Goal: Information Seeking & Learning: Learn about a topic

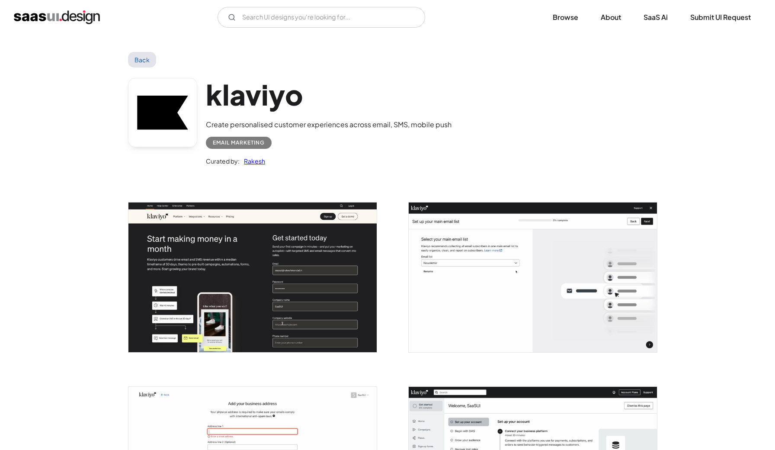
click at [149, 59] on link "Back" at bounding box center [142, 60] width 28 height 16
click at [77, 16] on img "home" at bounding box center [57, 17] width 86 height 14
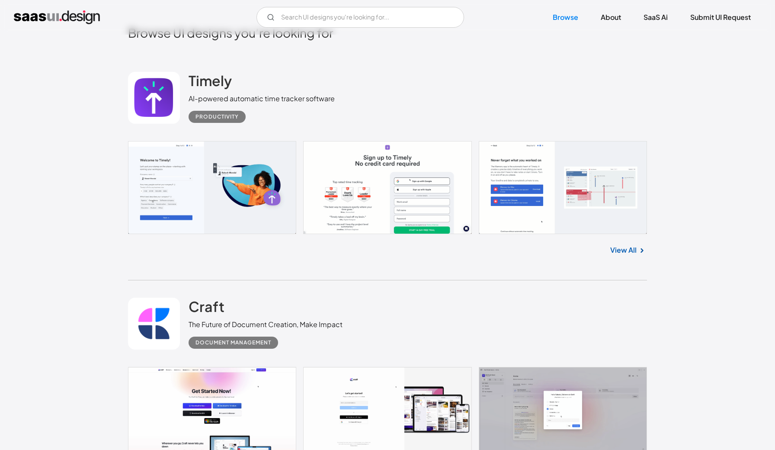
scroll to position [254, 0]
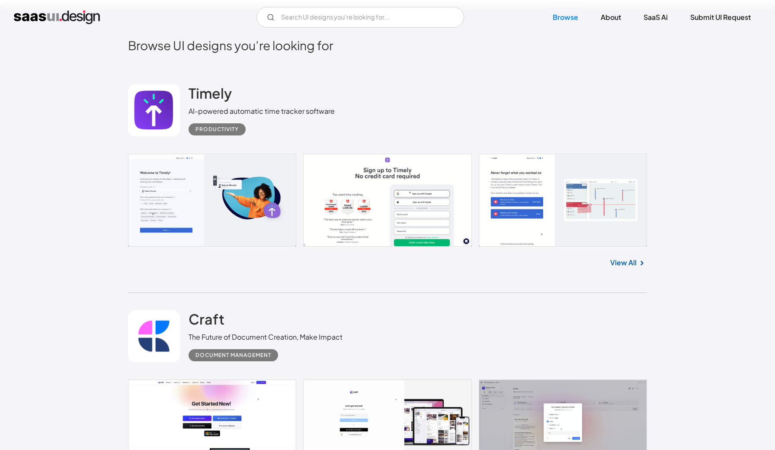
click at [619, 266] on link "View All" at bounding box center [623, 262] width 26 height 10
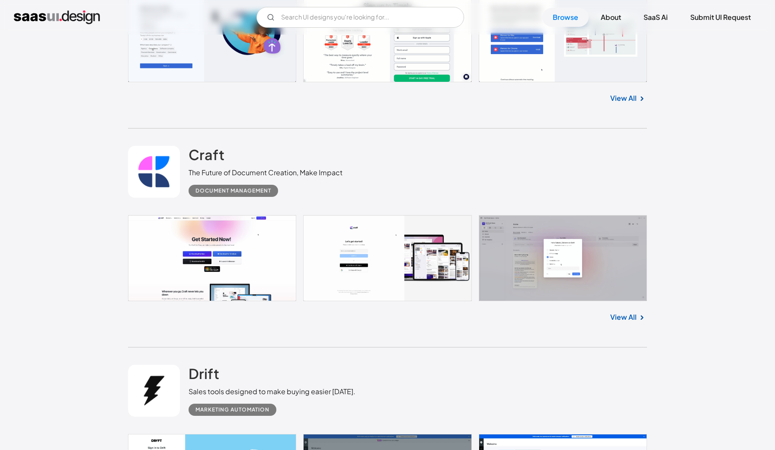
scroll to position [419, 0]
click at [284, 261] on link at bounding box center [387, 257] width 519 height 86
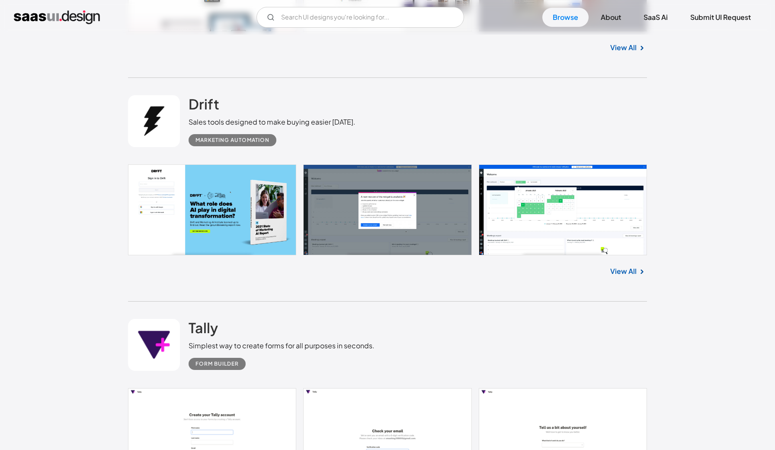
scroll to position [688, 0]
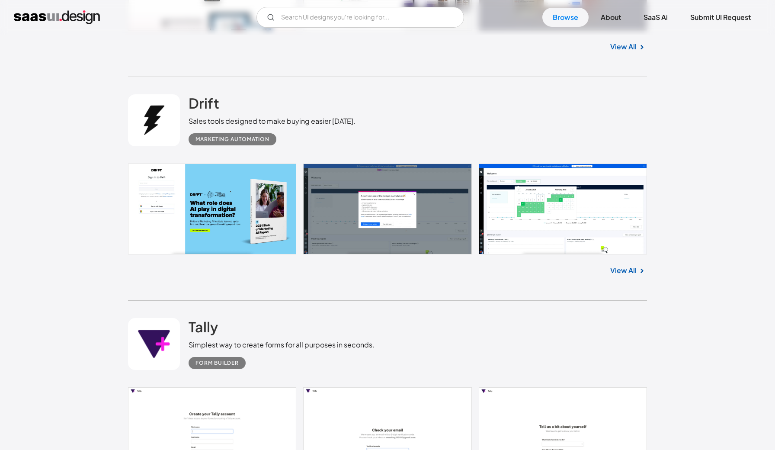
click at [228, 214] on link at bounding box center [387, 208] width 519 height 91
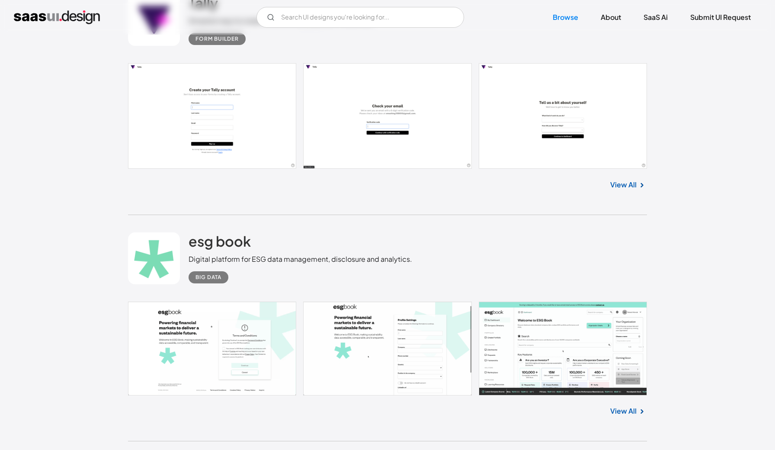
scroll to position [1013, 0]
click at [250, 136] on link at bounding box center [387, 116] width 519 height 106
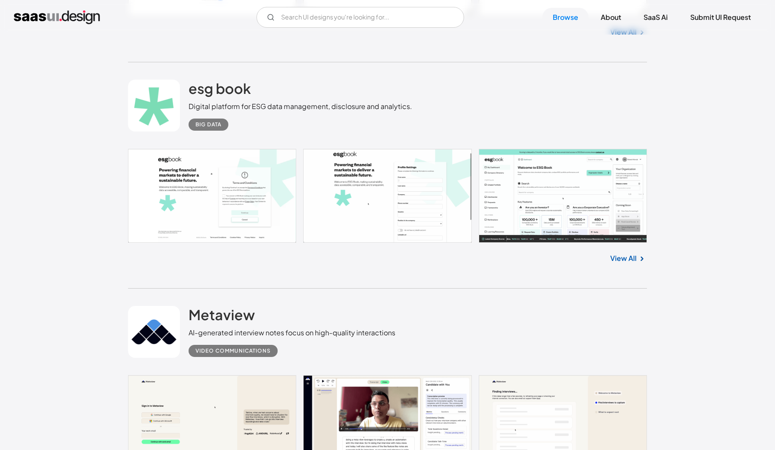
scroll to position [1166, 0]
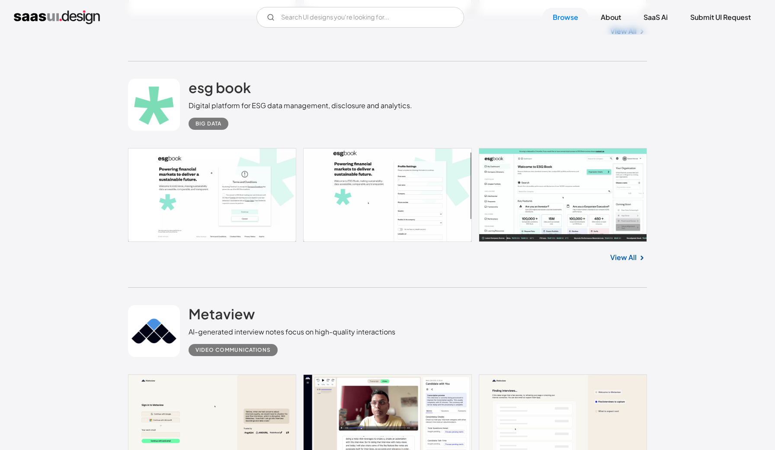
click at [501, 182] on link at bounding box center [387, 194] width 519 height 93
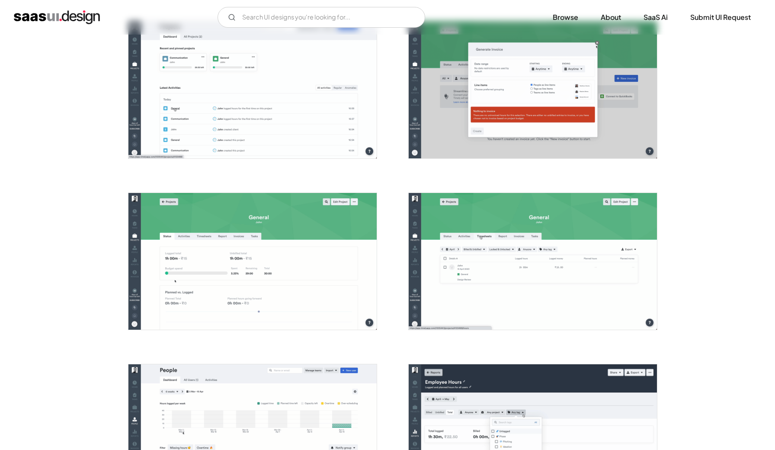
scroll to position [1709, 0]
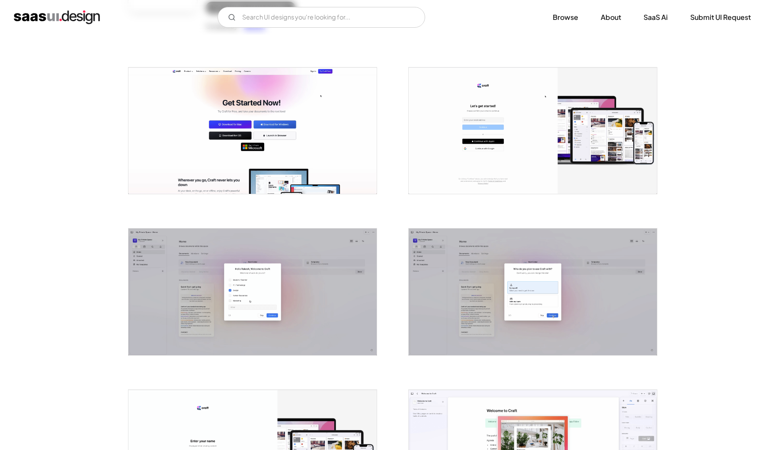
scroll to position [135, 0]
click at [275, 194] on div at bounding box center [252, 130] width 249 height 127
click at [264, 163] on img "open lightbox" at bounding box center [252, 130] width 248 height 126
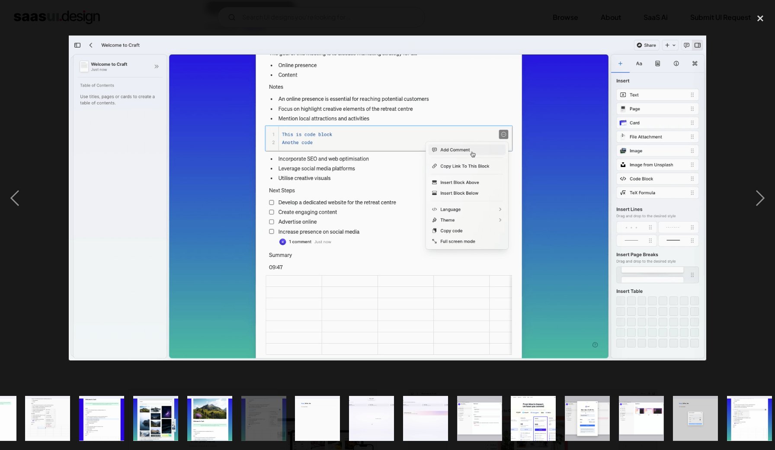
scroll to position [0, 583]
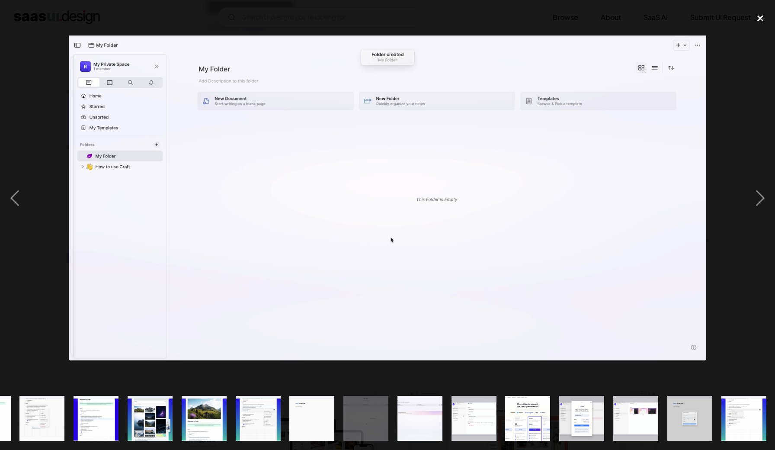
click at [751, 22] on div "close lightbox" at bounding box center [759, 18] width 29 height 19
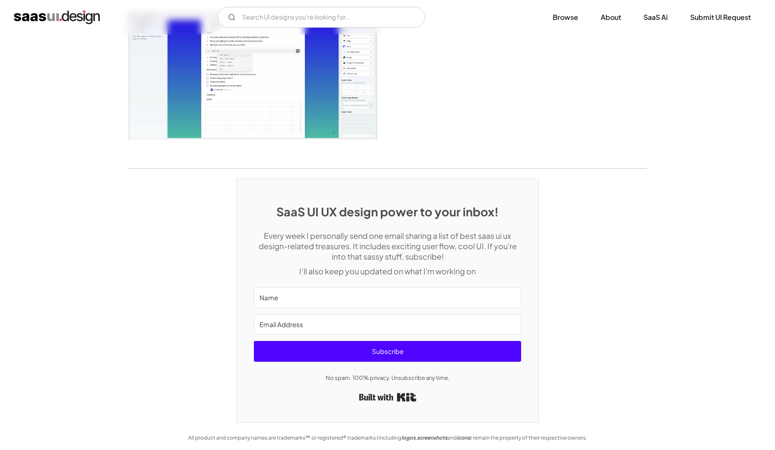
scroll to position [2120, 0]
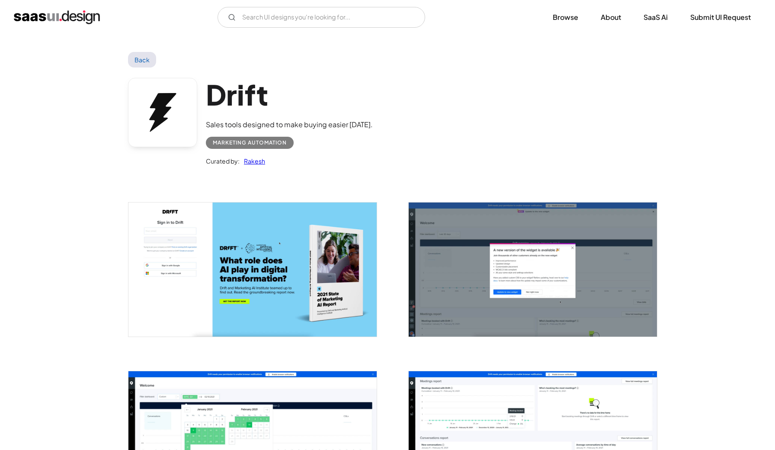
click at [234, 229] on img "open lightbox" at bounding box center [252, 269] width 248 height 134
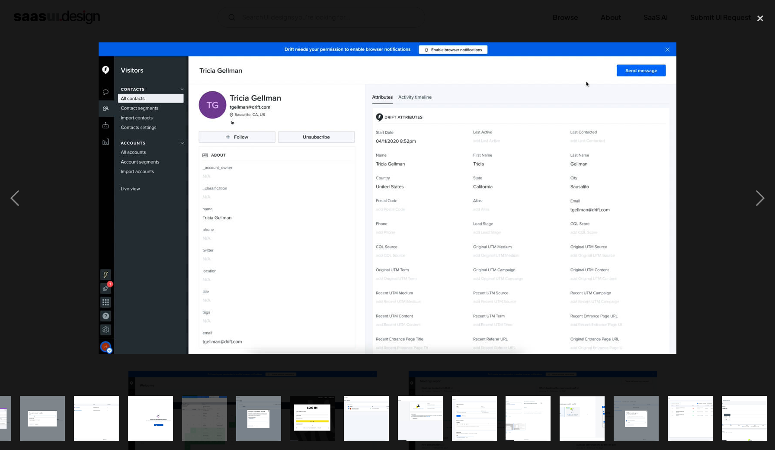
scroll to position [0, 583]
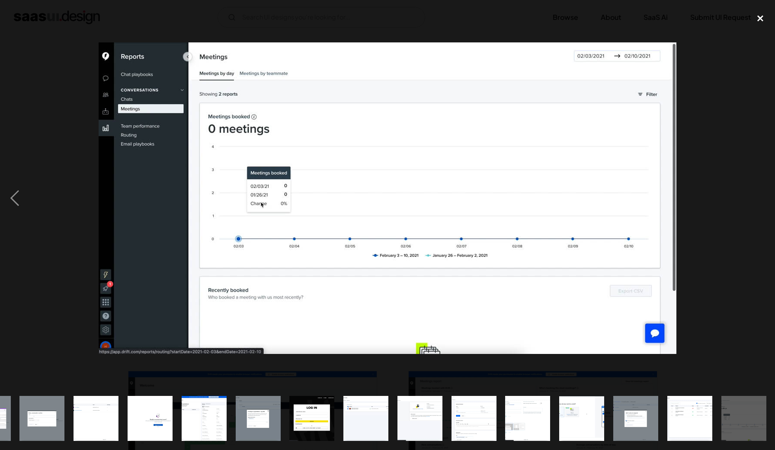
click at [773, 24] on div "close lightbox" at bounding box center [759, 18] width 29 height 19
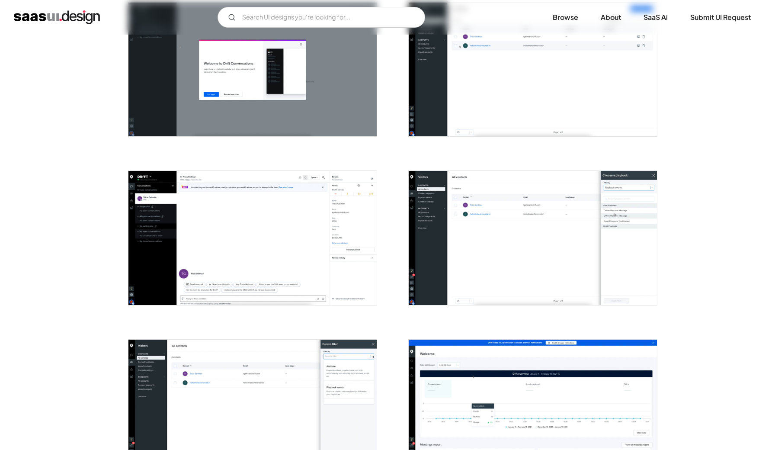
scroll to position [537, 0]
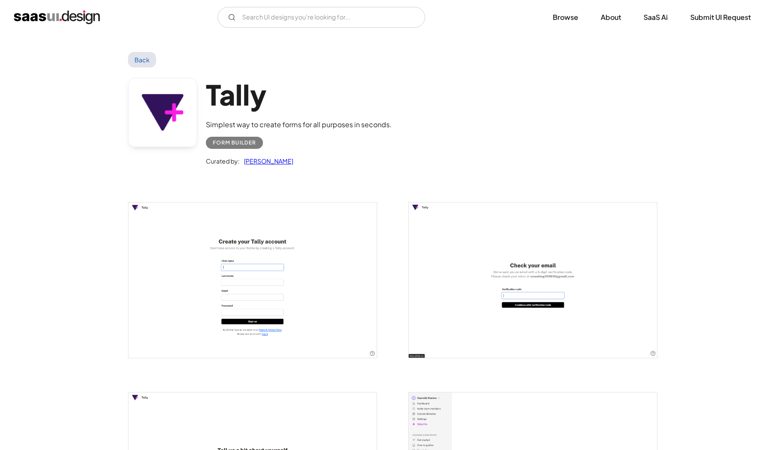
click at [269, 223] on img "open lightbox" at bounding box center [252, 279] width 248 height 155
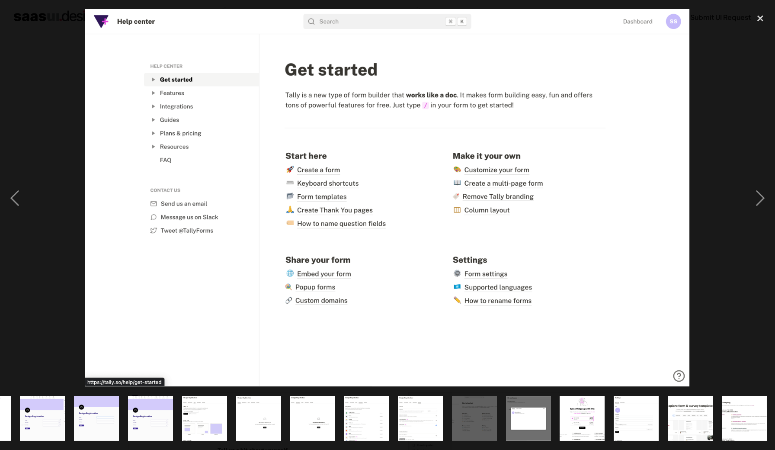
scroll to position [0, 313]
click at [760, 20] on div "close lightbox" at bounding box center [759, 18] width 29 height 19
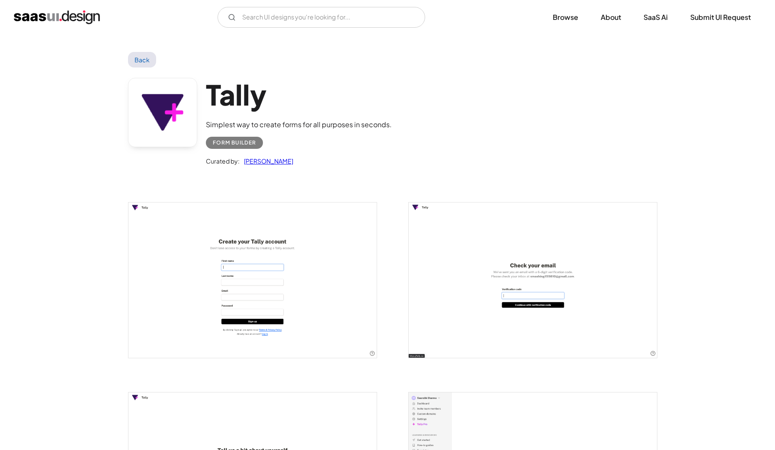
scroll to position [0, 0]
click at [142, 52] on link "Back" at bounding box center [142, 60] width 28 height 16
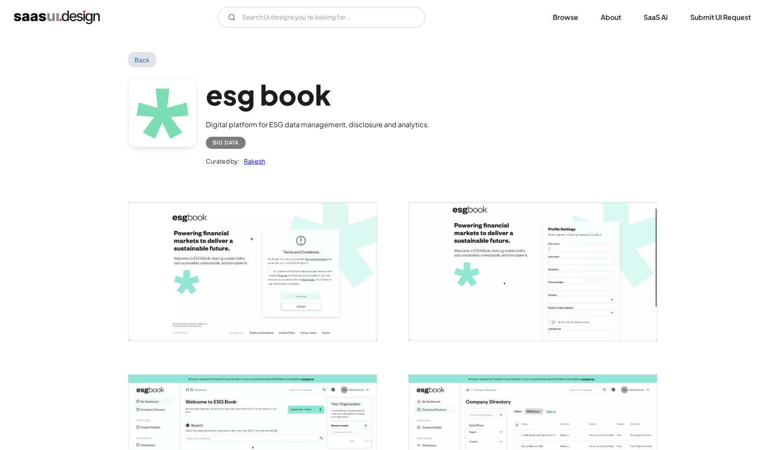
click at [303, 232] on img "open lightbox" at bounding box center [252, 271] width 248 height 138
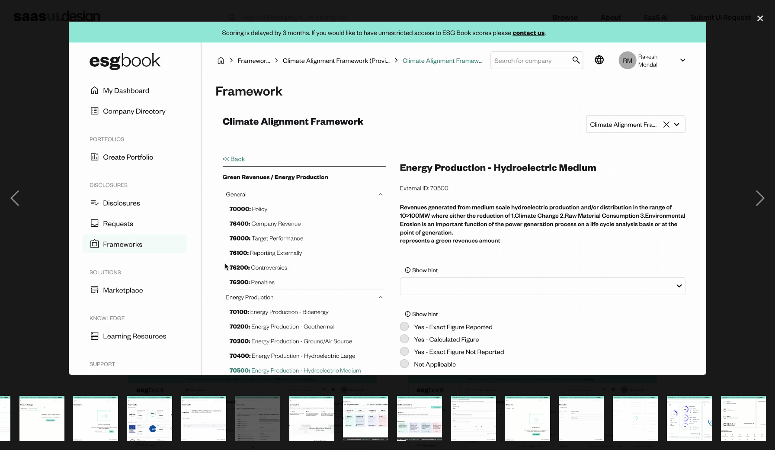
scroll to position [0, 529]
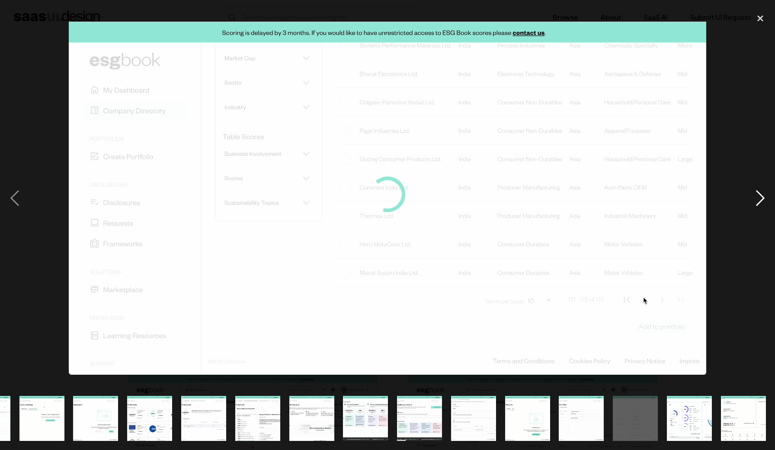
click at [769, 192] on div "next image" at bounding box center [759, 198] width 29 height 378
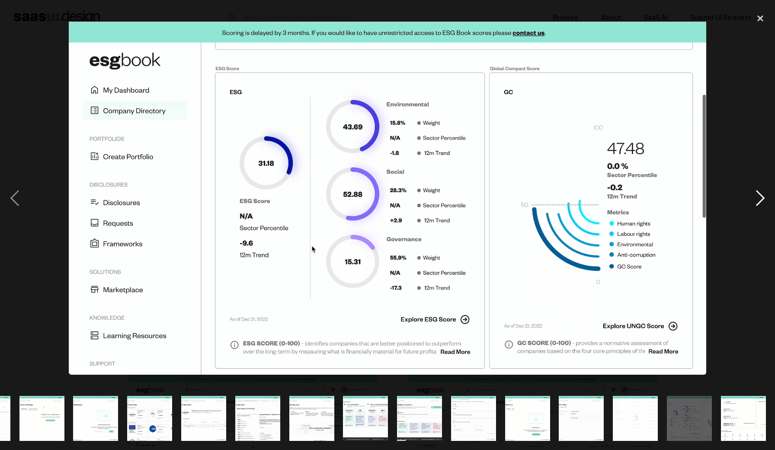
click at [757, 191] on div "next image" at bounding box center [759, 198] width 29 height 378
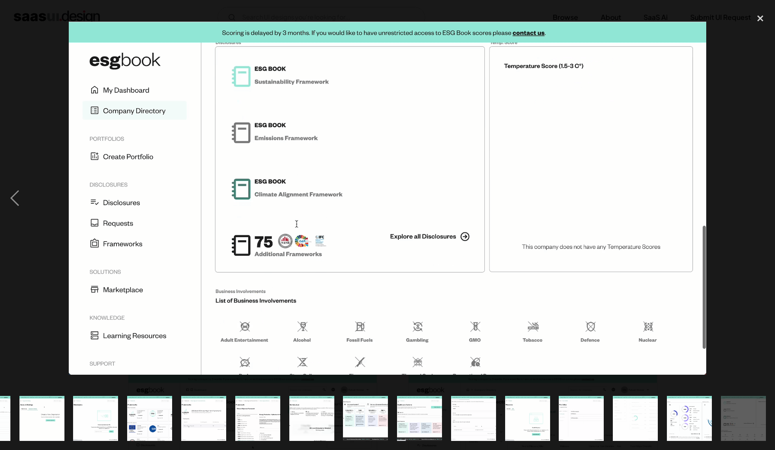
click at [761, 195] on div "next image" at bounding box center [759, 198] width 29 height 378
click at [761, 214] on div "next image" at bounding box center [759, 198] width 29 height 378
click at [759, 14] on div "close lightbox" at bounding box center [759, 18] width 29 height 19
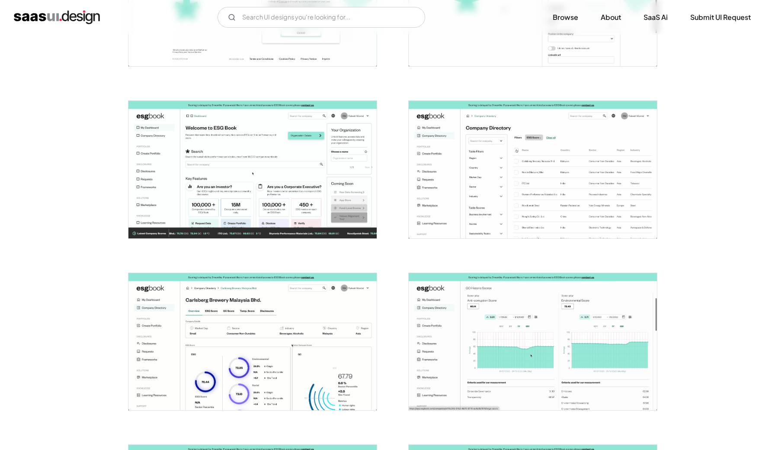
scroll to position [273, 0]
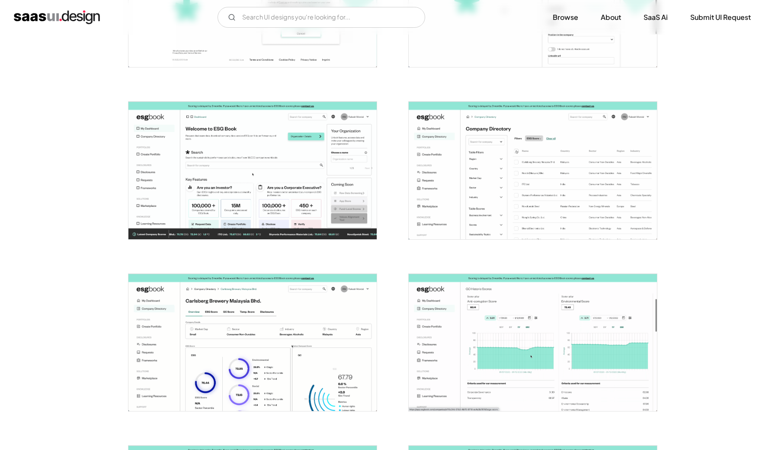
click at [528, 197] on img "open lightbox" at bounding box center [533, 171] width 248 height 138
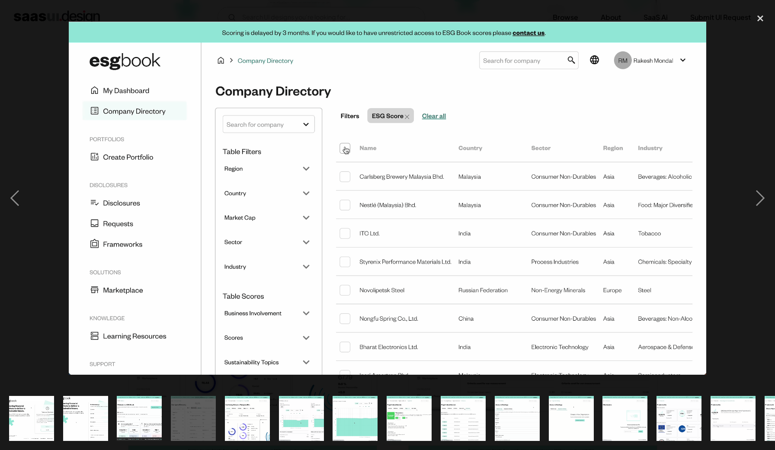
click at [439, 115] on img at bounding box center [388, 198] width 638 height 353
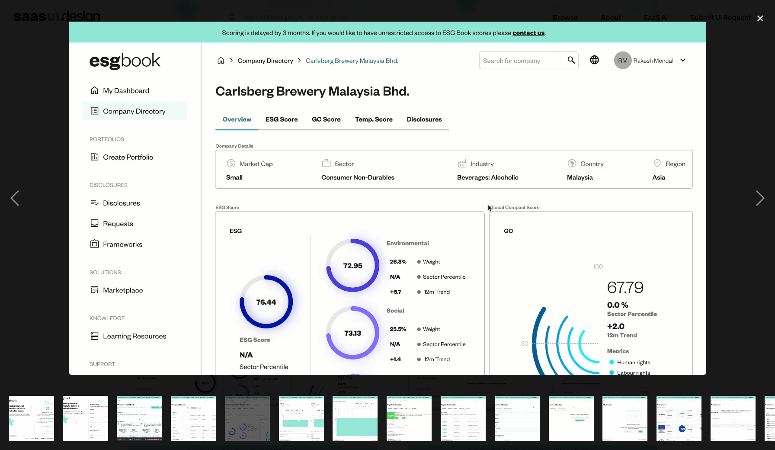
click at [439, 115] on img at bounding box center [388, 198] width 638 height 353
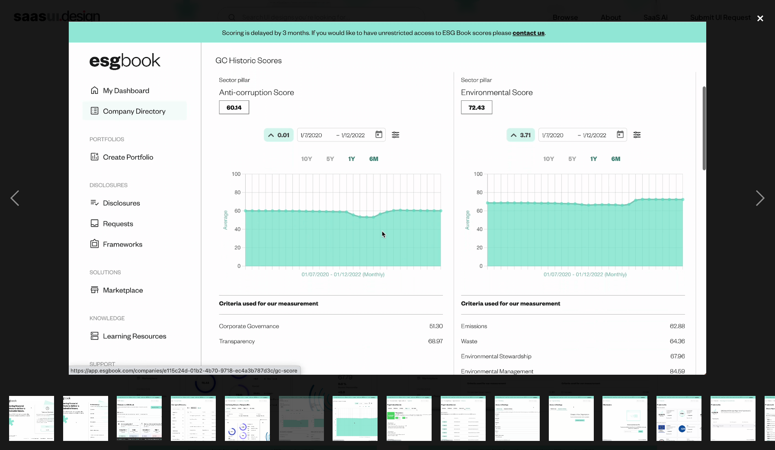
click at [762, 21] on div "close lightbox" at bounding box center [759, 18] width 29 height 19
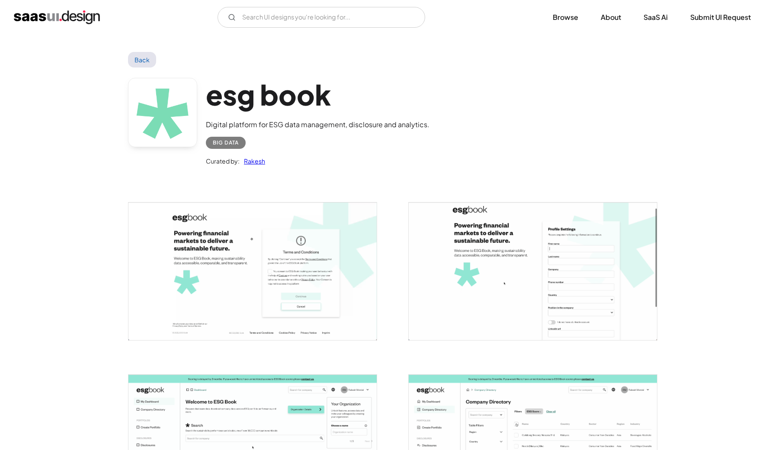
scroll to position [0, 0]
click at [145, 59] on link "Back" at bounding box center [142, 60] width 28 height 16
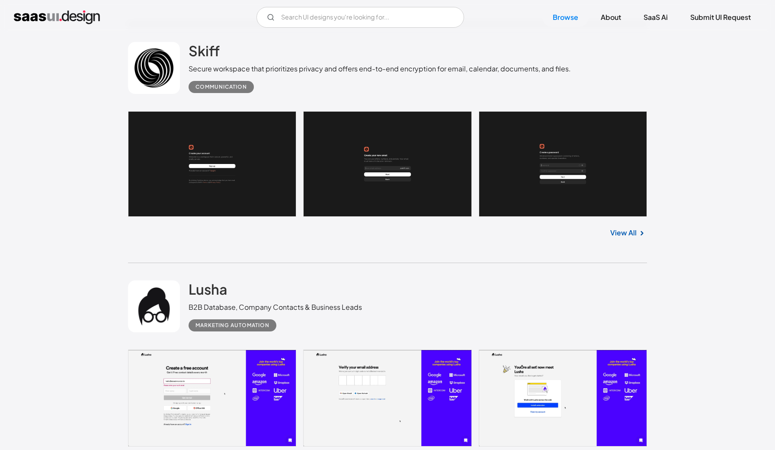
scroll to position [1658, 0]
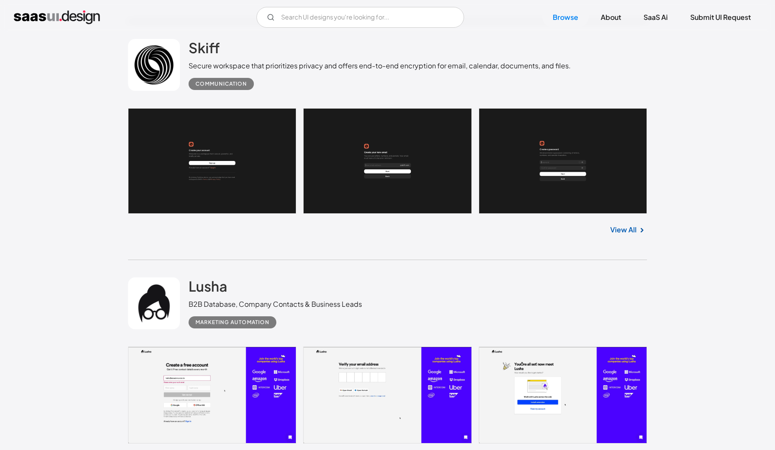
click at [623, 443] on div "View All" at bounding box center [387, 457] width 519 height 29
click at [624, 449] on link "View All" at bounding box center [623, 459] width 26 height 10
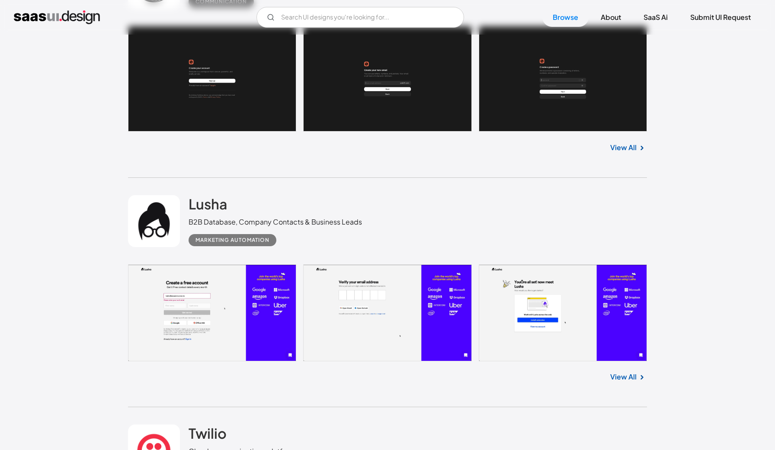
scroll to position [1751, 0]
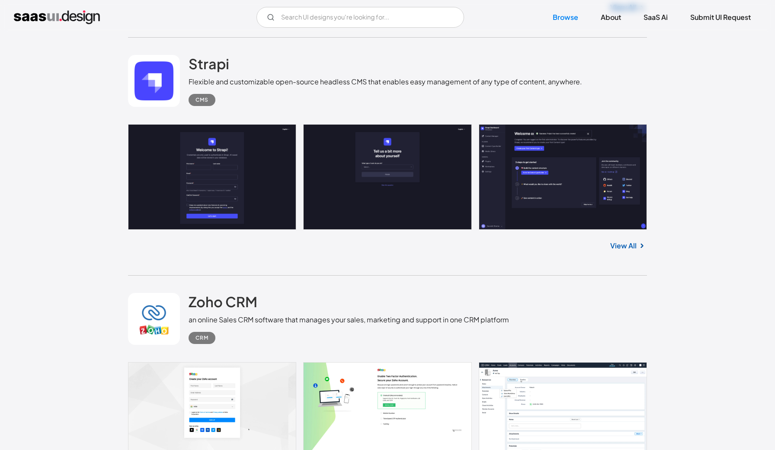
scroll to position [2322, 0]
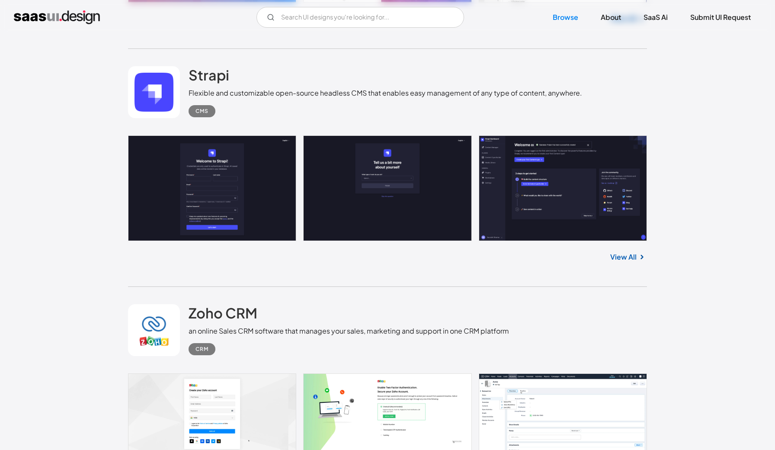
click at [256, 135] on link at bounding box center [387, 188] width 519 height 106
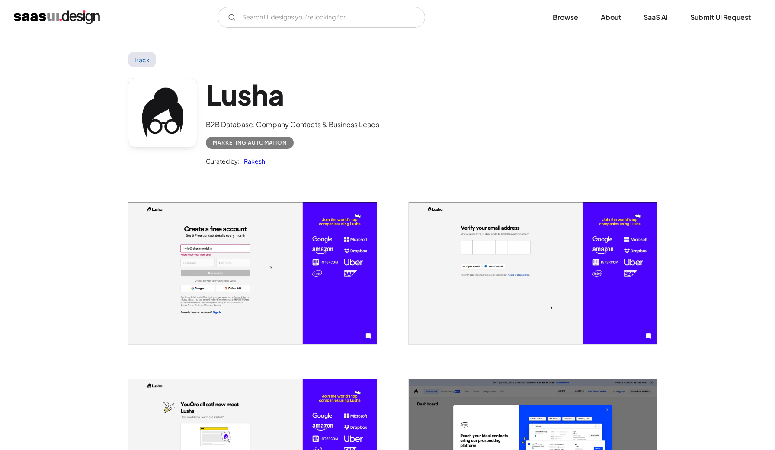
click at [272, 260] on img "open lightbox" at bounding box center [252, 273] width 248 height 142
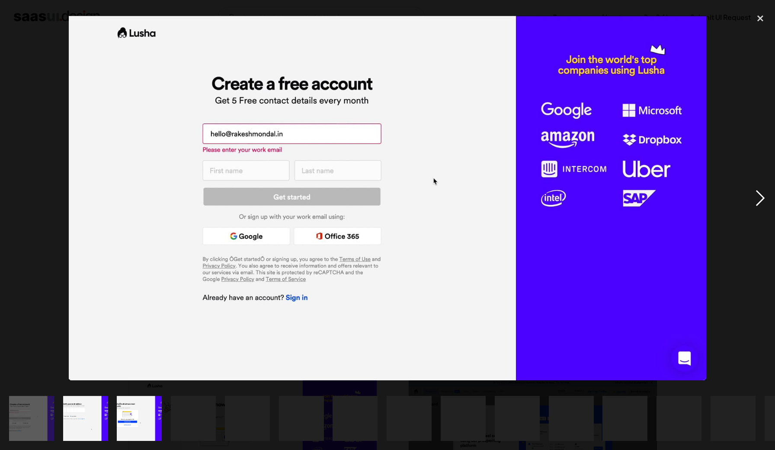
click at [760, 200] on div "next image" at bounding box center [759, 198] width 29 height 378
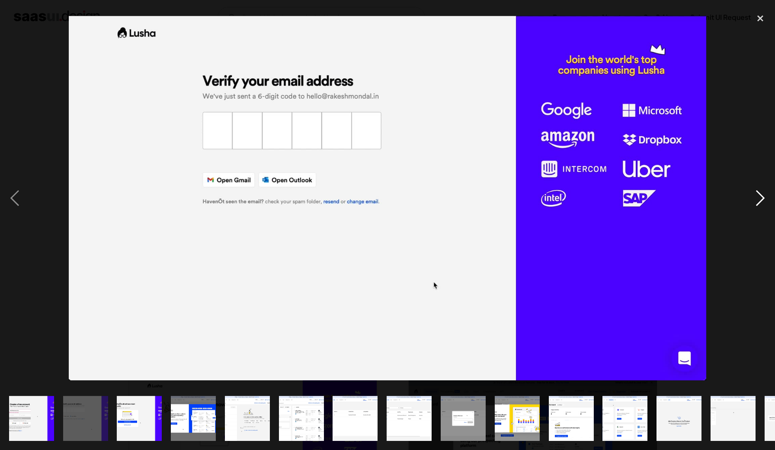
click at [760, 200] on div "next image" at bounding box center [759, 198] width 29 height 378
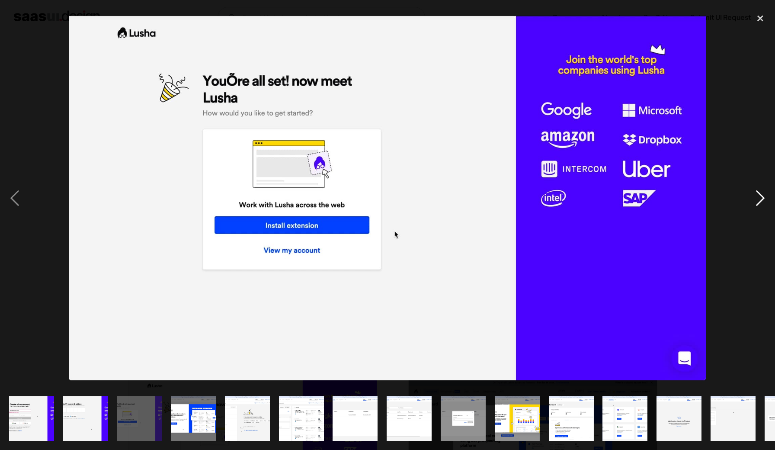
click at [760, 200] on div "next image" at bounding box center [759, 198] width 29 height 378
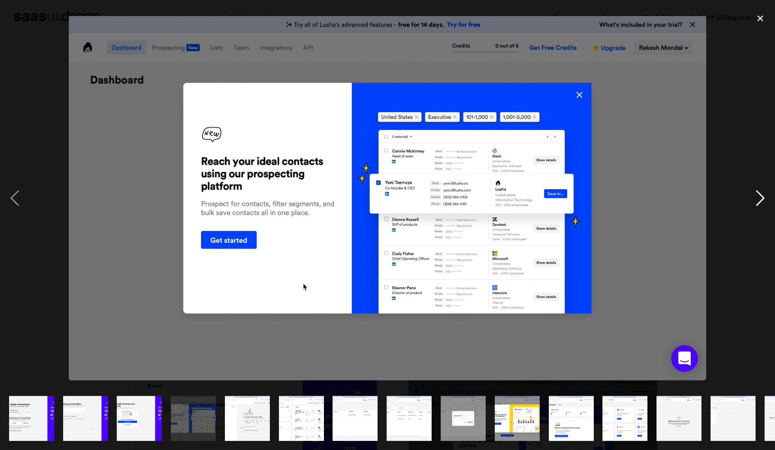
click at [760, 200] on div "next image" at bounding box center [759, 198] width 29 height 378
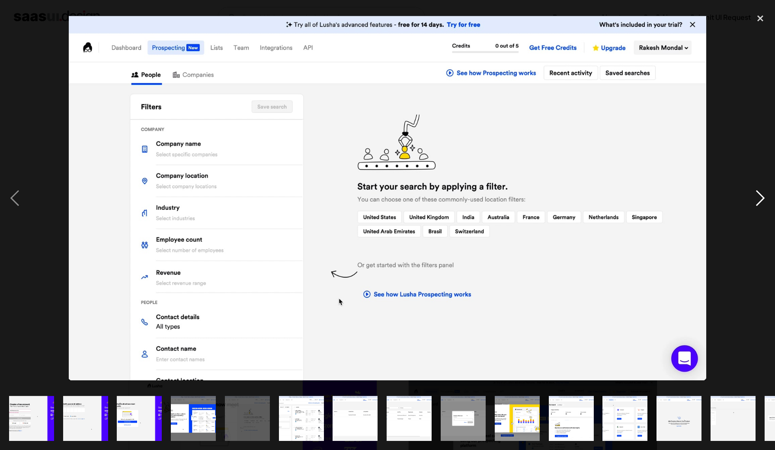
click at [760, 200] on div "next image" at bounding box center [759, 198] width 29 height 378
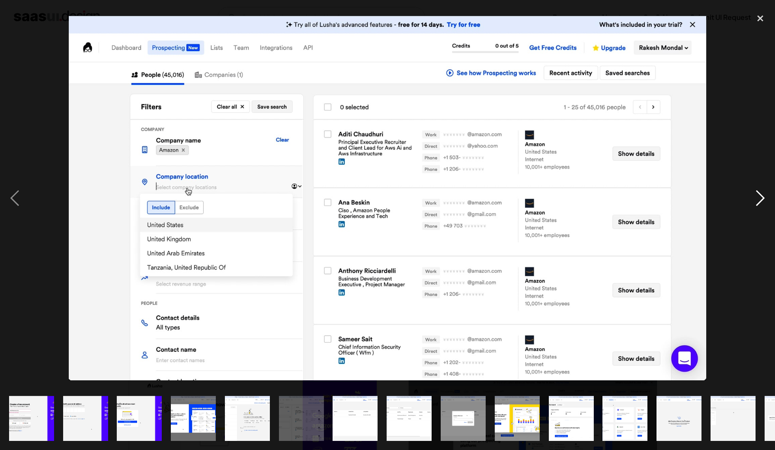
click at [760, 200] on div "next image" at bounding box center [759, 198] width 29 height 378
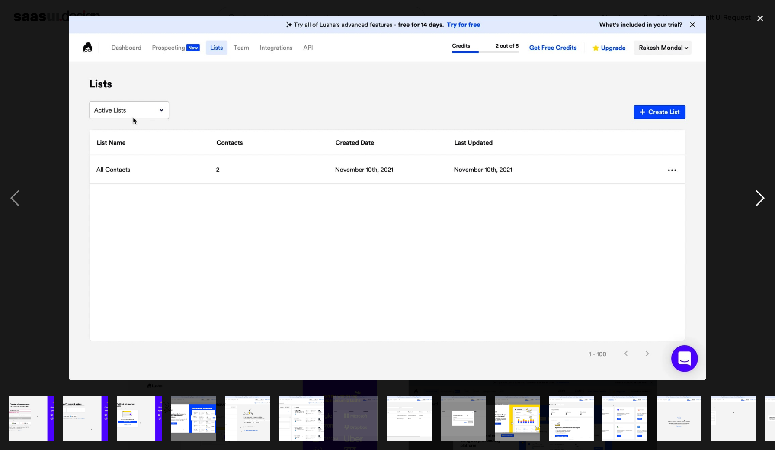
click at [760, 198] on div "next image" at bounding box center [759, 198] width 29 height 378
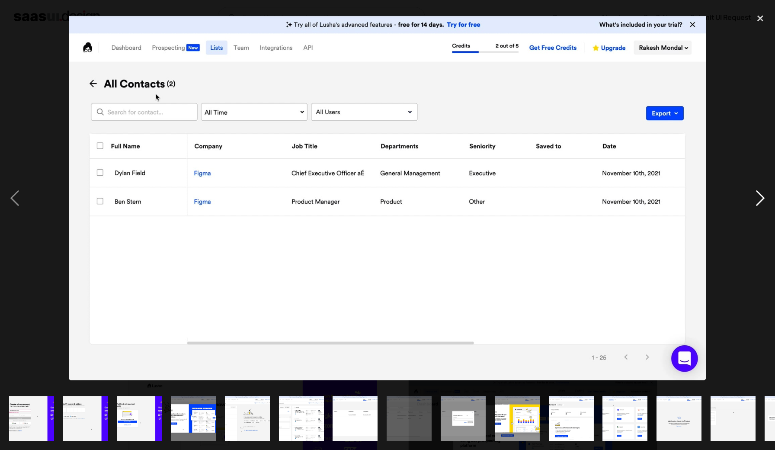
click at [760, 198] on div "next image" at bounding box center [759, 198] width 29 height 378
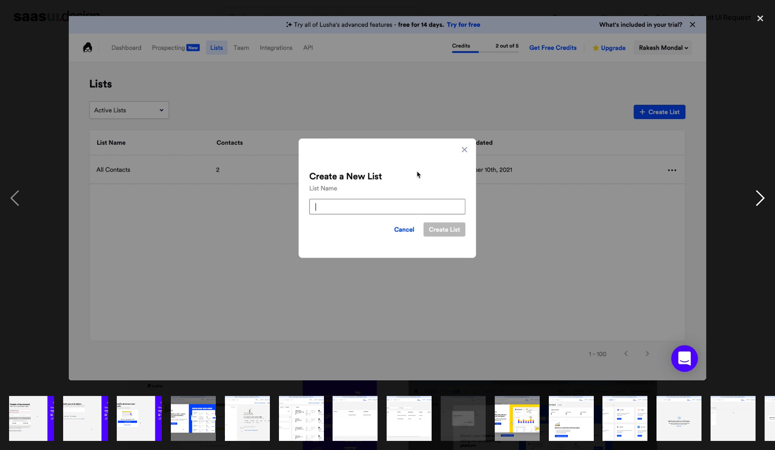
click at [760, 197] on div "next image" at bounding box center [759, 198] width 29 height 378
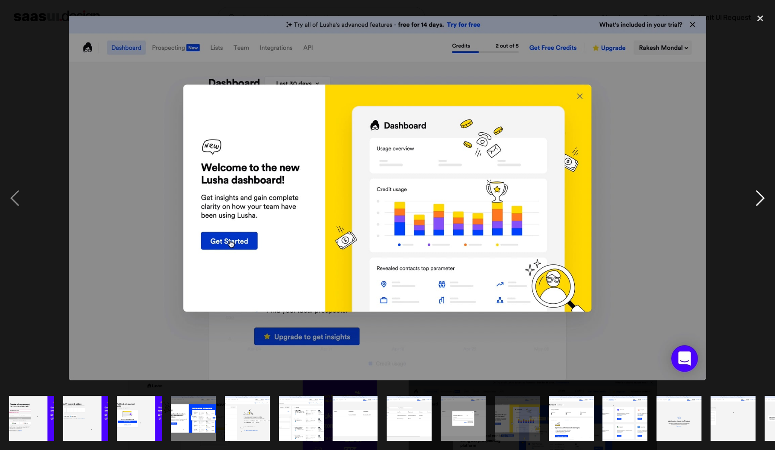
click at [760, 197] on div "next image" at bounding box center [759, 198] width 29 height 378
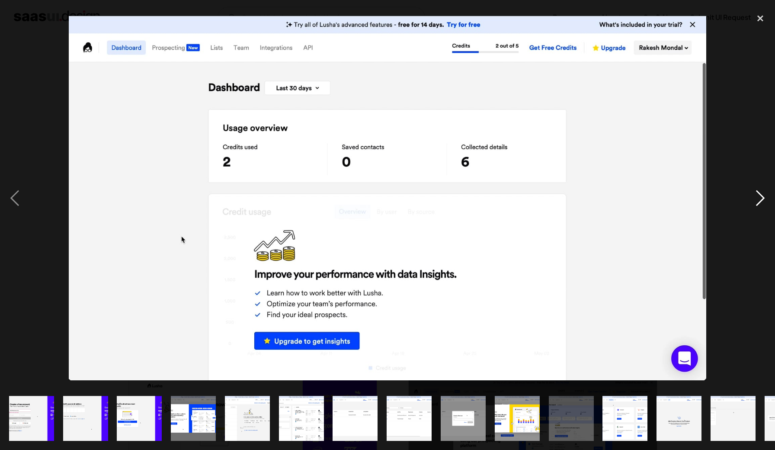
click at [760, 197] on div "next image" at bounding box center [759, 198] width 29 height 378
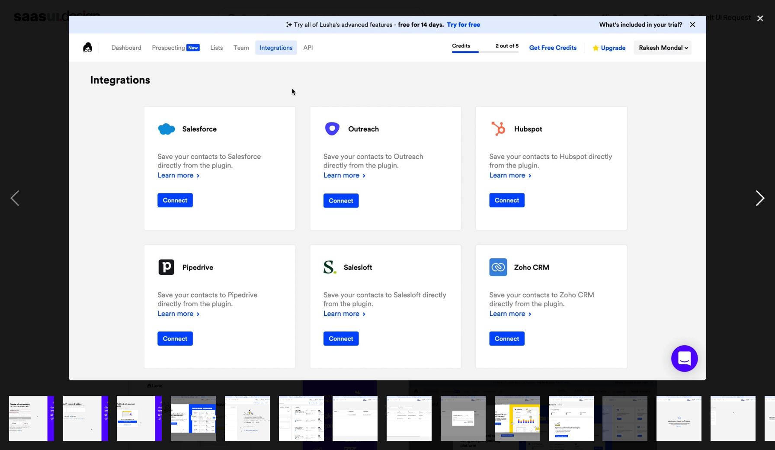
click at [760, 197] on div "next image" at bounding box center [759, 198] width 29 height 378
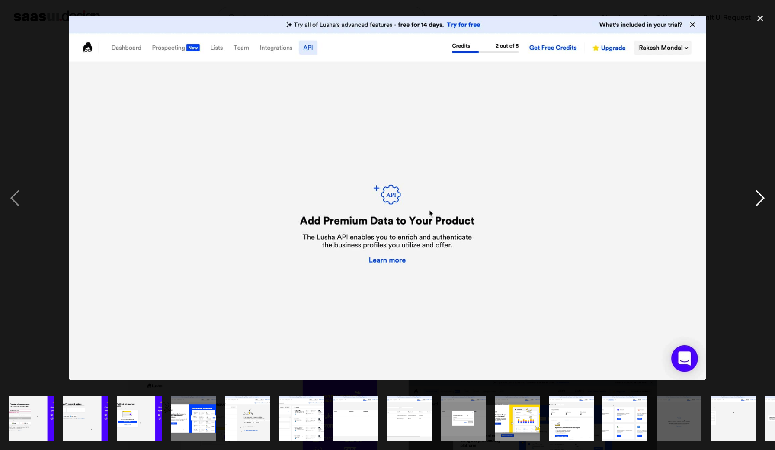
click at [760, 196] on div "next image" at bounding box center [759, 198] width 29 height 378
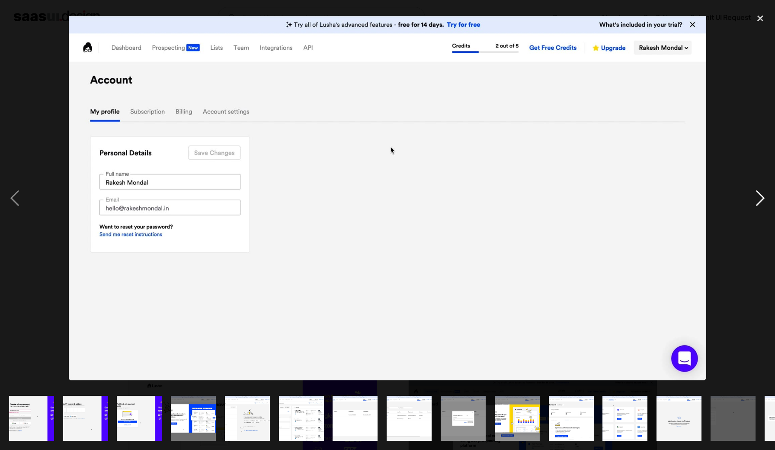
click at [760, 196] on div "next image" at bounding box center [759, 198] width 29 height 378
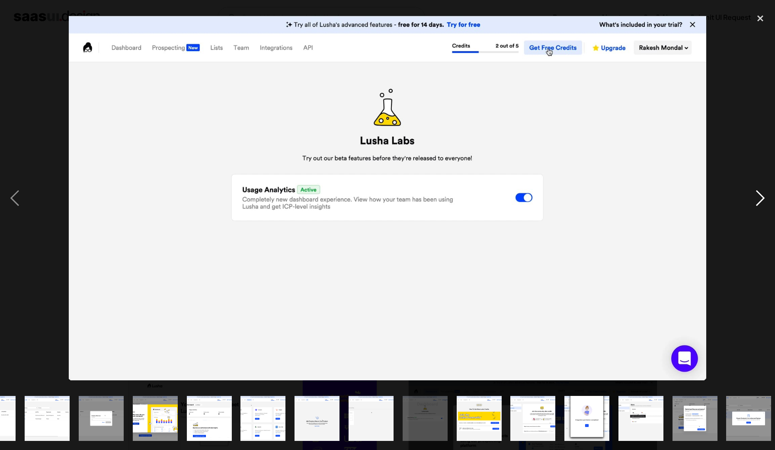
scroll to position [0, 367]
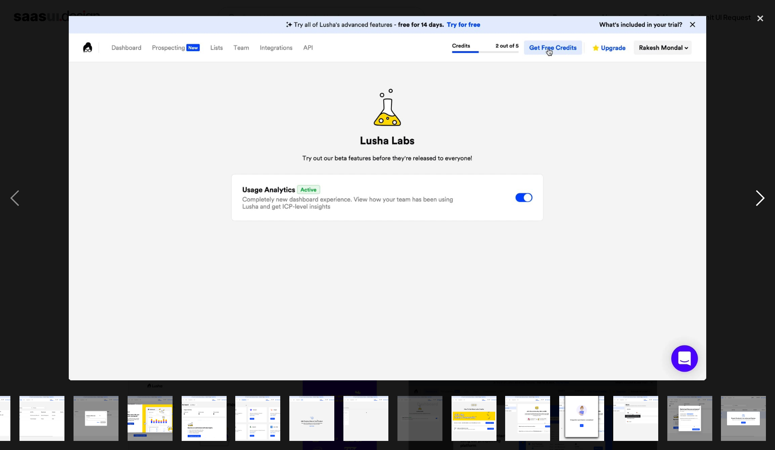
click at [760, 196] on div "next image" at bounding box center [759, 198] width 29 height 378
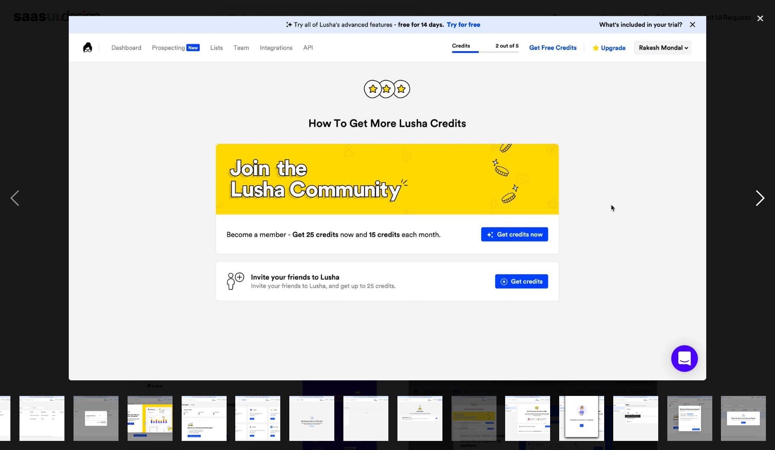
click at [760, 196] on div "next image" at bounding box center [759, 198] width 29 height 378
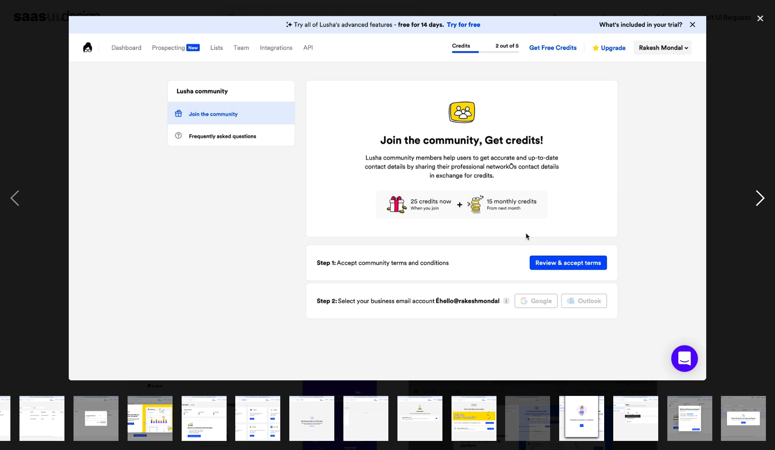
click at [760, 196] on div "next image" at bounding box center [759, 198] width 29 height 378
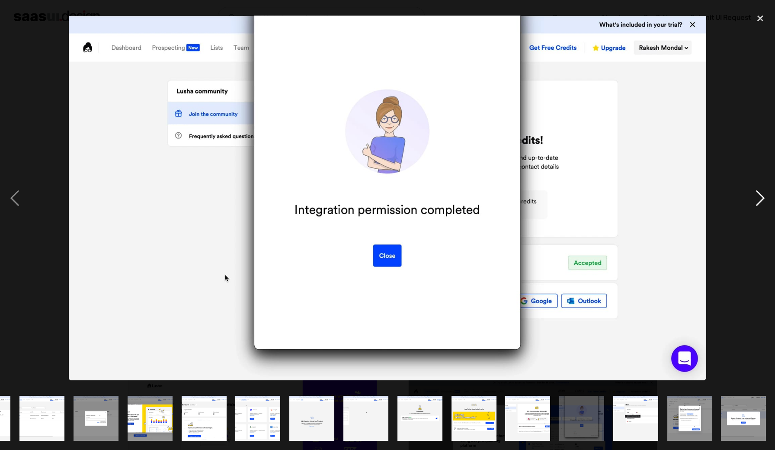
click at [760, 195] on div "next image" at bounding box center [759, 198] width 29 height 378
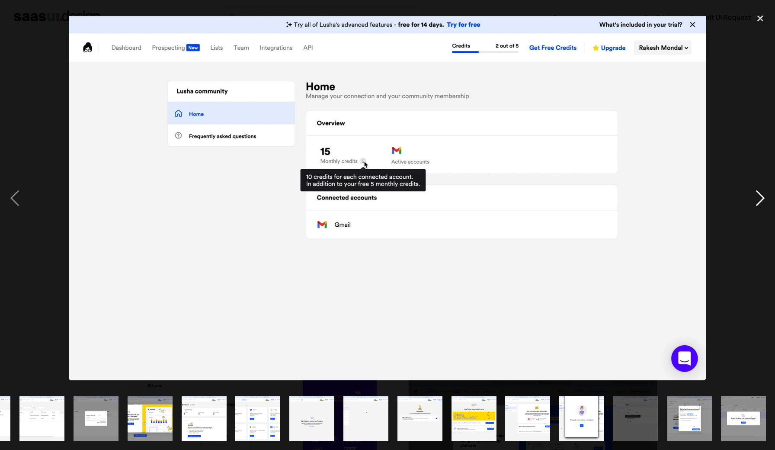
click at [760, 195] on div "next image" at bounding box center [759, 198] width 29 height 378
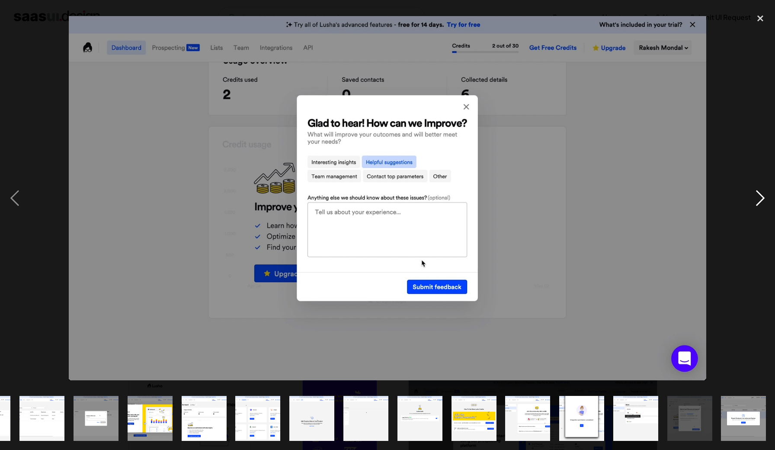
click at [760, 195] on div "next image" at bounding box center [759, 198] width 29 height 378
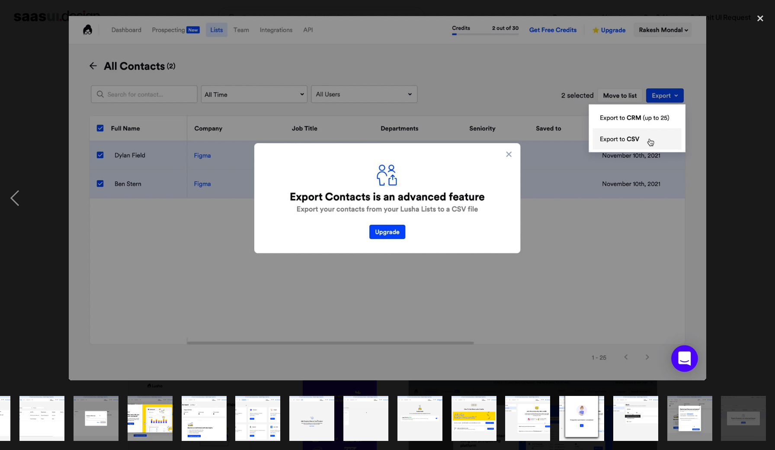
click at [760, 195] on div "next image" at bounding box center [759, 198] width 29 height 378
click at [759, 196] on div "next image" at bounding box center [759, 198] width 29 height 378
click at [760, 17] on div "close lightbox" at bounding box center [759, 18] width 29 height 19
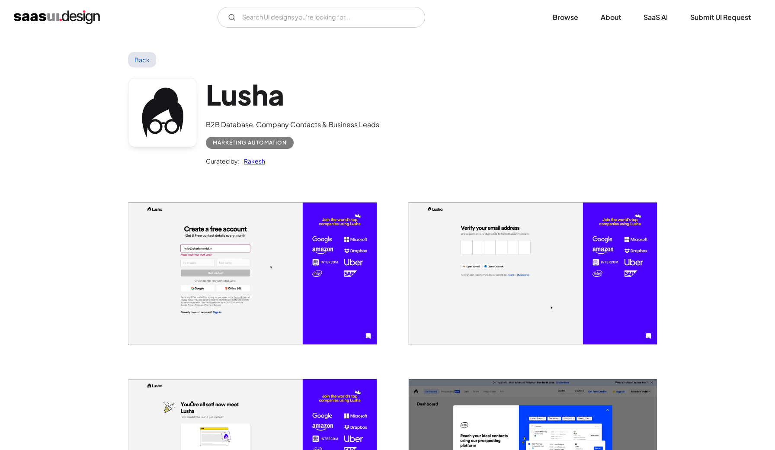
scroll to position [0, 0]
click at [133, 53] on link "Back" at bounding box center [142, 60] width 28 height 16
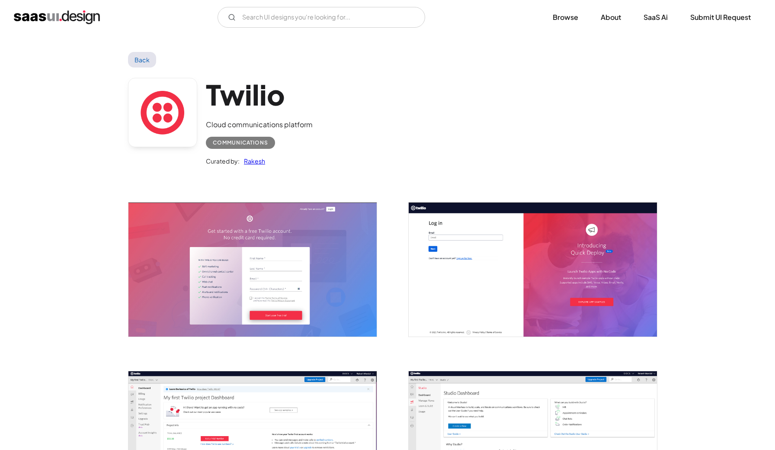
click at [303, 265] on img "open lightbox" at bounding box center [252, 269] width 248 height 134
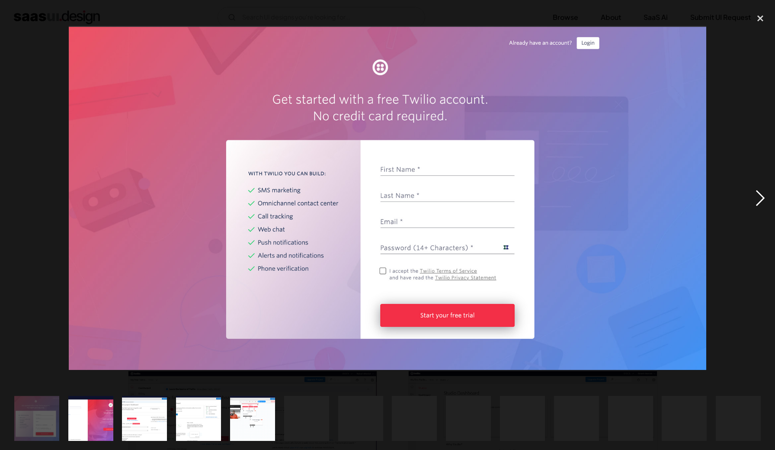
click at [753, 207] on div "next image" at bounding box center [759, 198] width 29 height 378
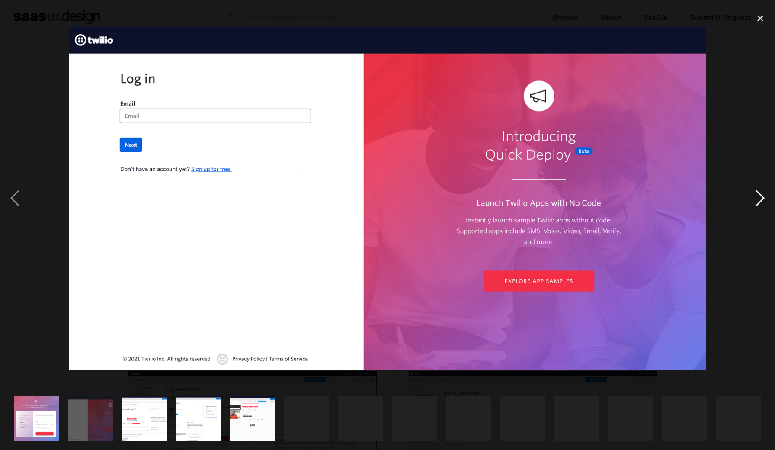
click at [753, 207] on div "next image" at bounding box center [759, 198] width 29 height 378
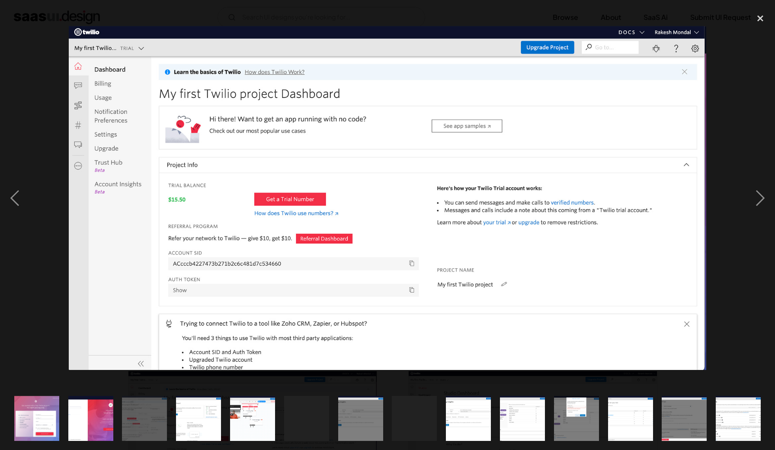
click at [110, 86] on img at bounding box center [388, 198] width 638 height 344
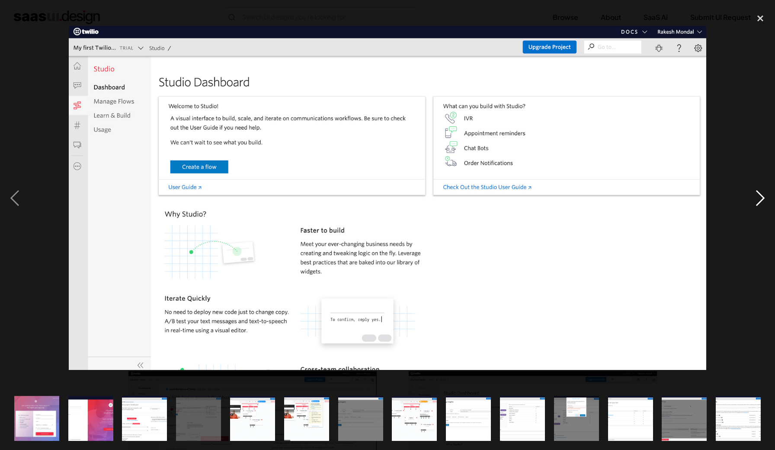
click at [761, 206] on div "next image" at bounding box center [759, 198] width 29 height 378
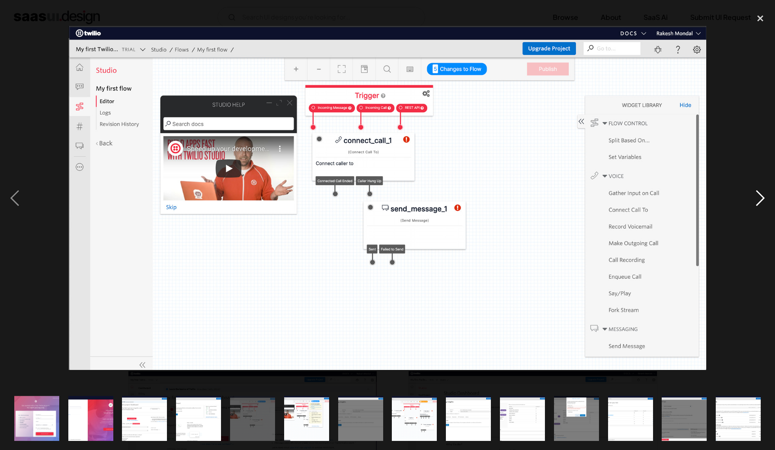
click at [761, 206] on div "next image" at bounding box center [759, 198] width 29 height 378
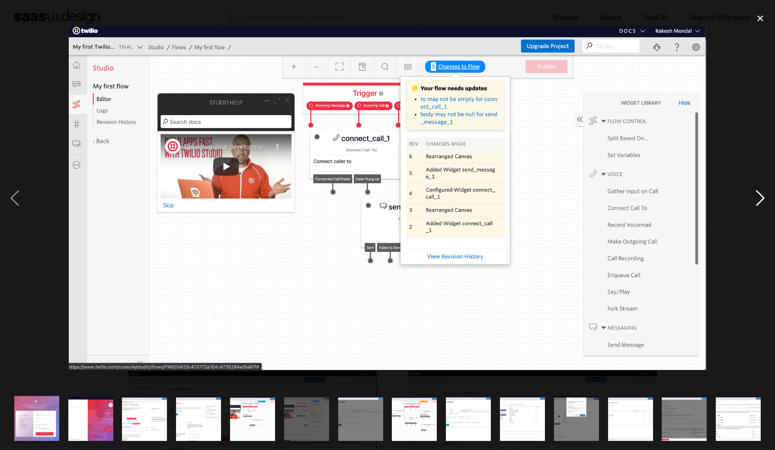
click at [761, 206] on div "next image" at bounding box center [759, 198] width 29 height 378
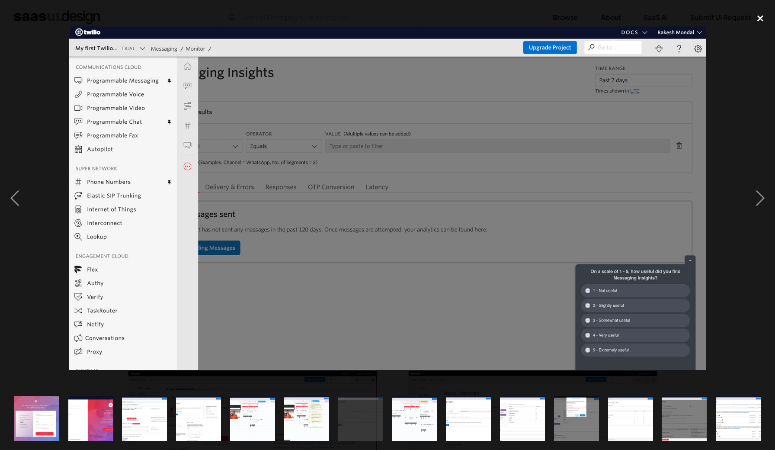
click at [758, 19] on div "close lightbox" at bounding box center [759, 18] width 29 height 19
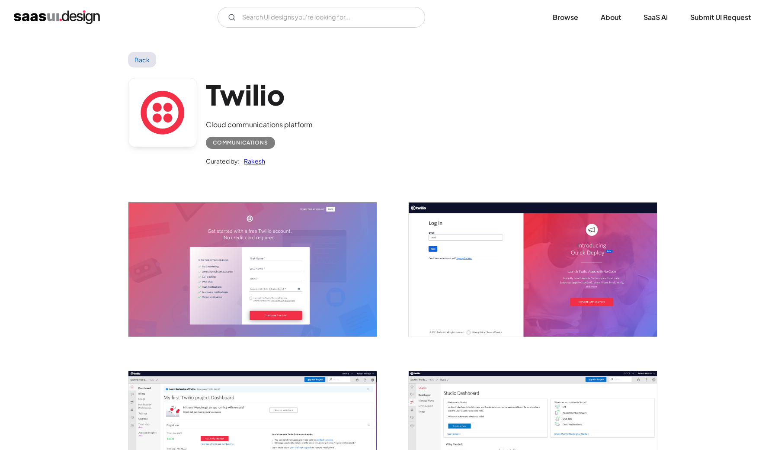
click at [147, 54] on link "Back" at bounding box center [142, 60] width 28 height 16
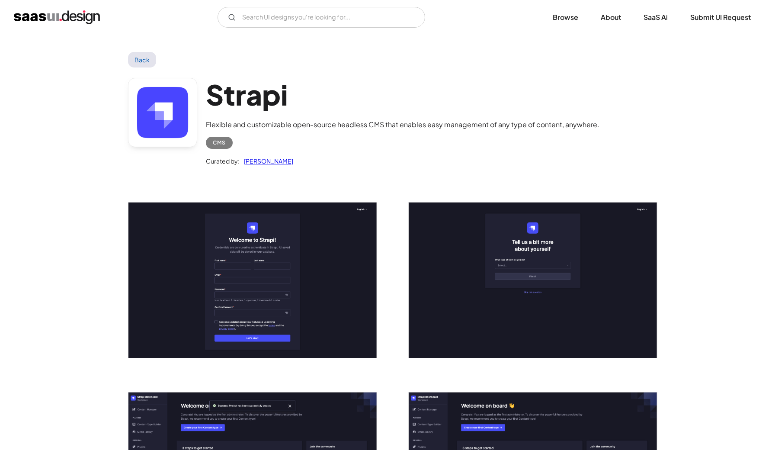
click at [455, 258] on img "open lightbox" at bounding box center [533, 279] width 248 height 155
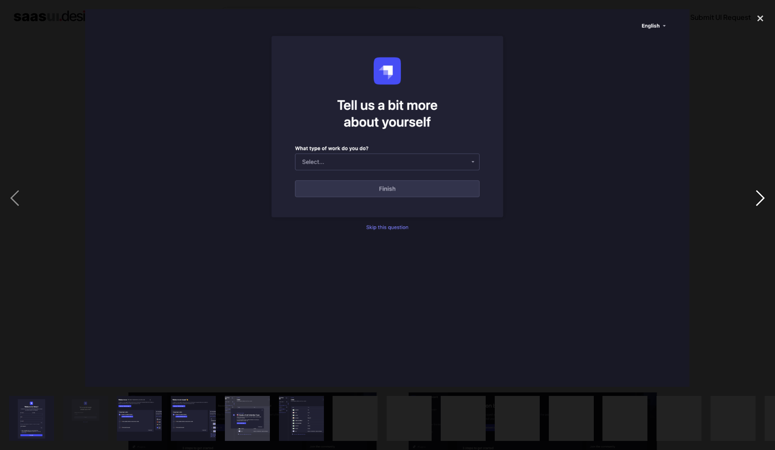
click at [757, 202] on div "next image" at bounding box center [759, 198] width 29 height 378
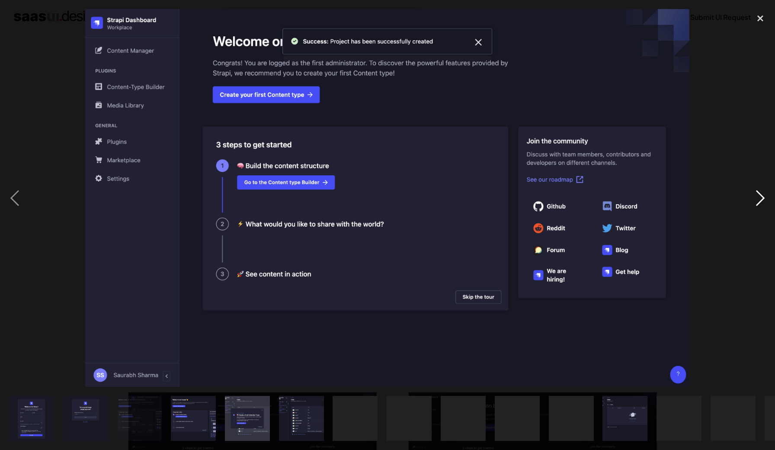
click at [757, 202] on div "next image" at bounding box center [759, 198] width 29 height 378
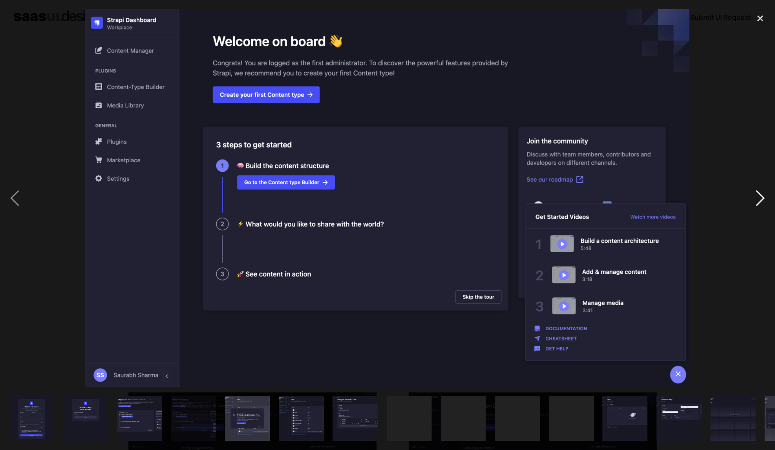
click at [757, 202] on div "next image" at bounding box center [759, 198] width 29 height 378
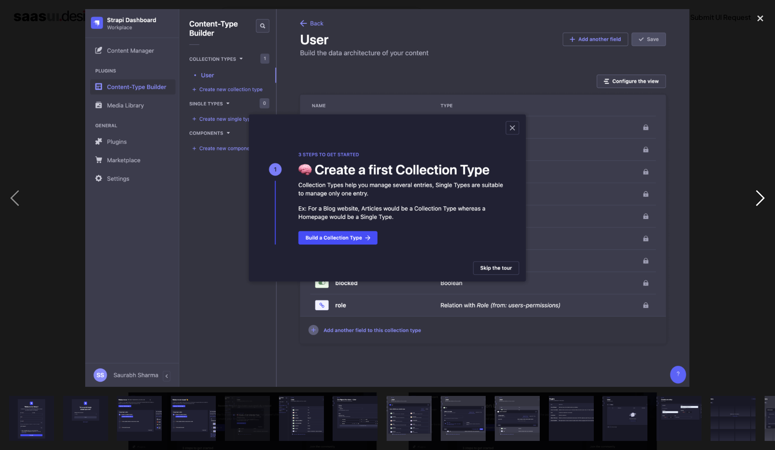
click at [757, 202] on div "next image" at bounding box center [759, 198] width 29 height 378
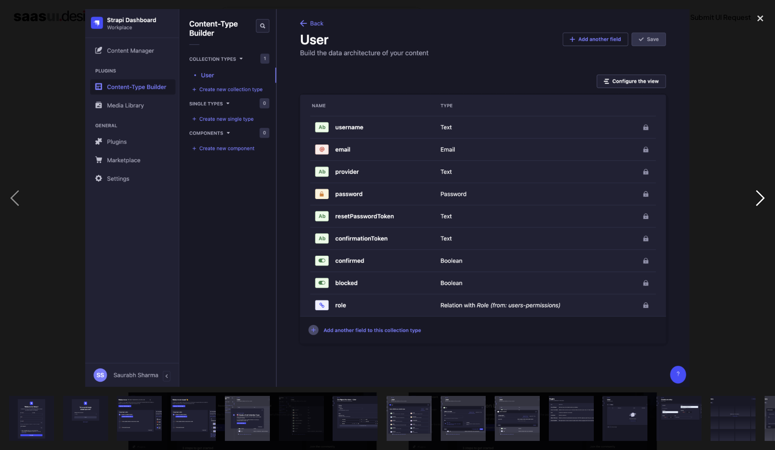
click at [757, 202] on div "next image" at bounding box center [759, 198] width 29 height 378
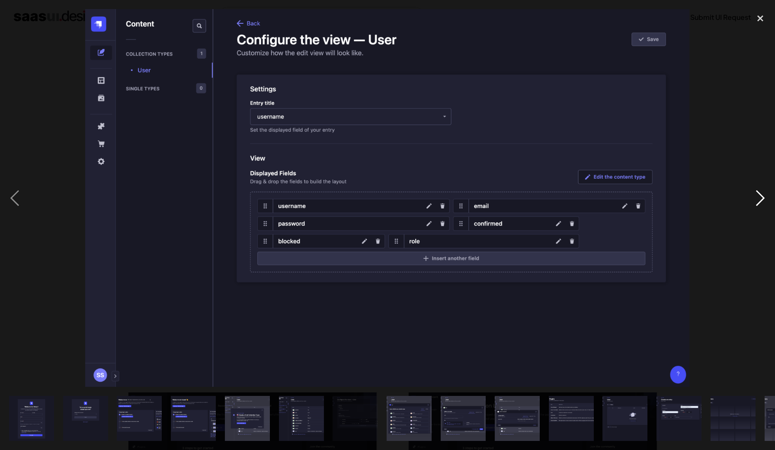
click at [757, 202] on div "next image" at bounding box center [759, 198] width 29 height 378
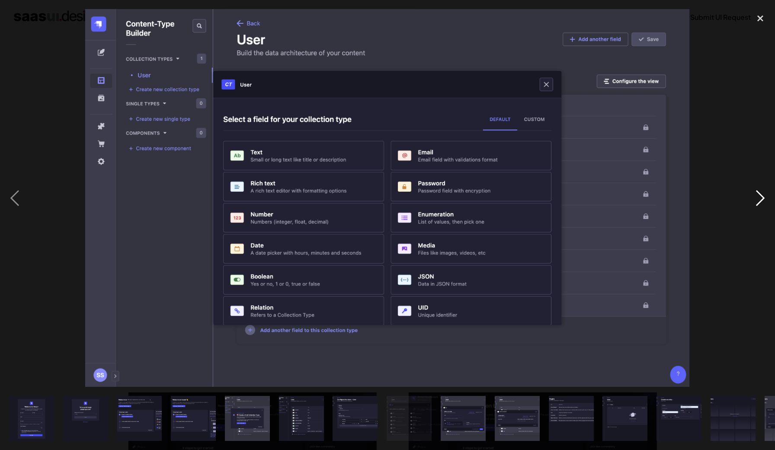
click at [757, 201] on div "next image" at bounding box center [759, 198] width 29 height 378
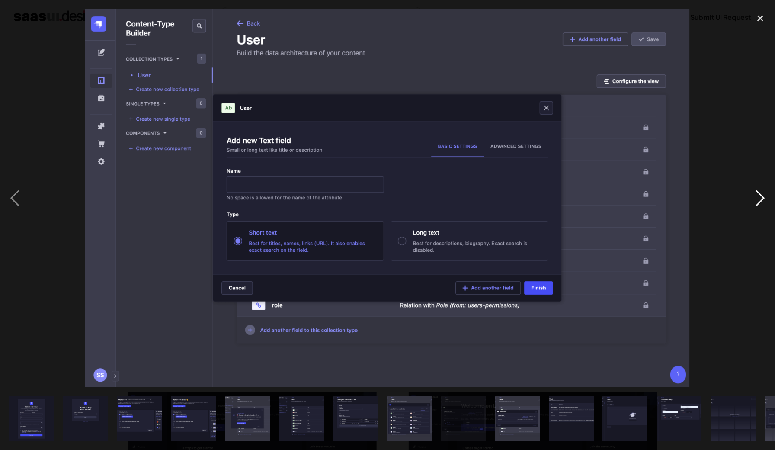
click at [757, 201] on div "next image" at bounding box center [759, 198] width 29 height 378
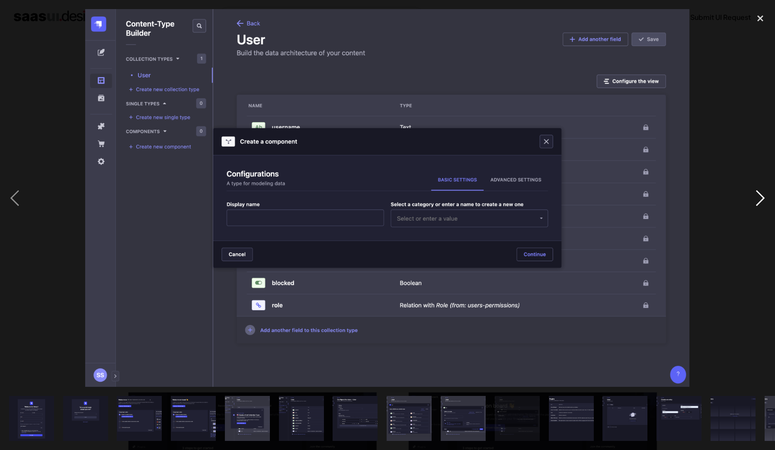
click at [757, 201] on div "next image" at bounding box center [759, 198] width 29 height 378
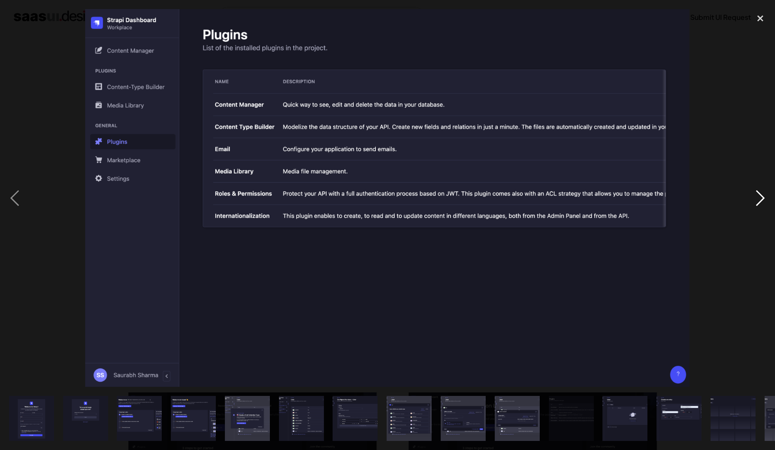
click at [757, 201] on div "next image" at bounding box center [759, 198] width 29 height 378
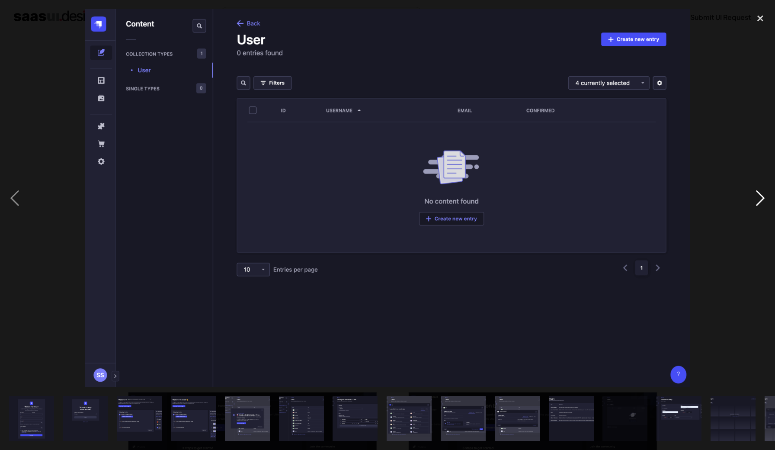
click at [757, 201] on div "next image" at bounding box center [759, 198] width 29 height 378
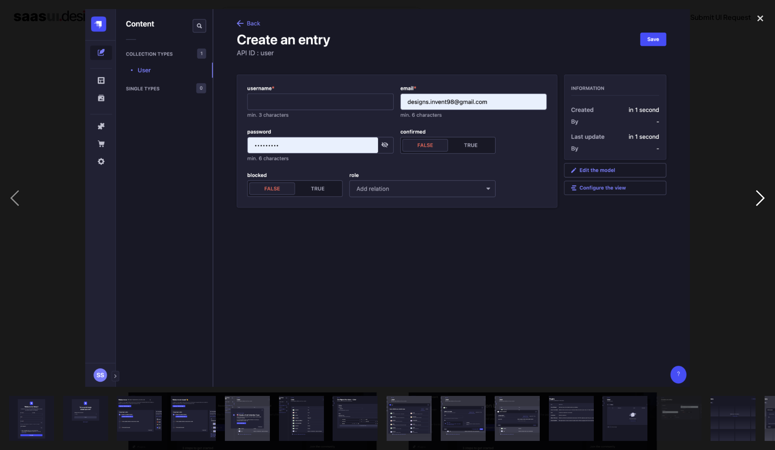
click at [756, 195] on div "next image" at bounding box center [759, 198] width 29 height 378
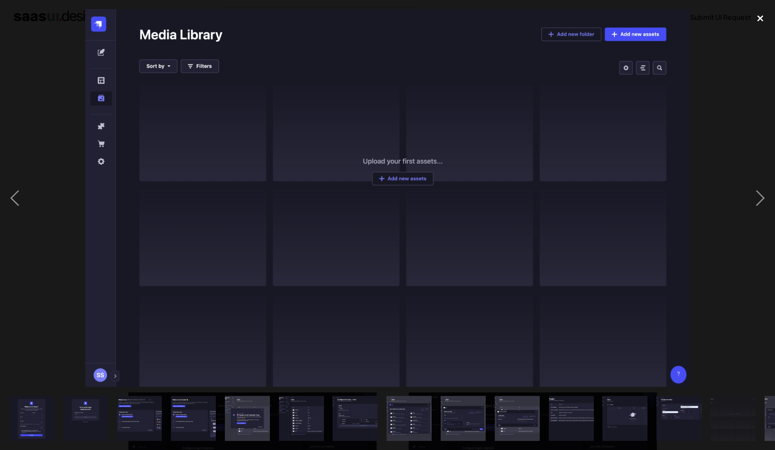
click at [764, 20] on div "close lightbox" at bounding box center [759, 18] width 29 height 19
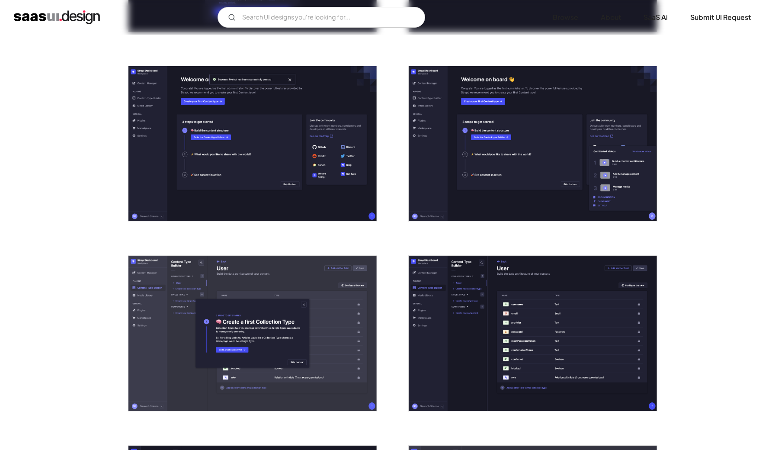
scroll to position [300, 0]
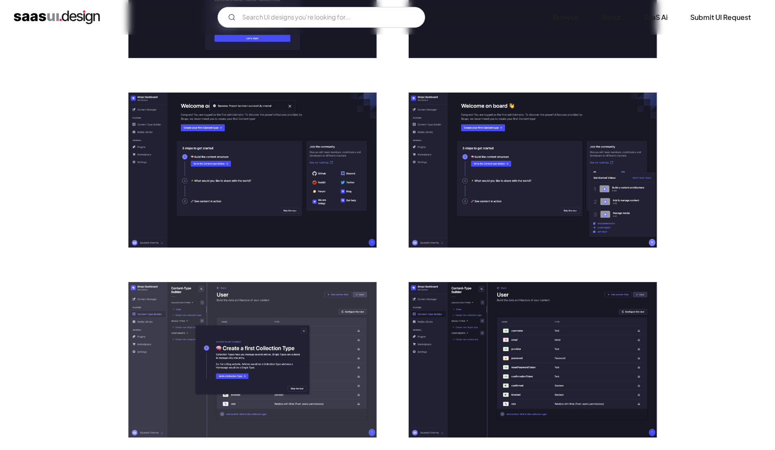
click at [218, 206] on img "open lightbox" at bounding box center [252, 170] width 248 height 155
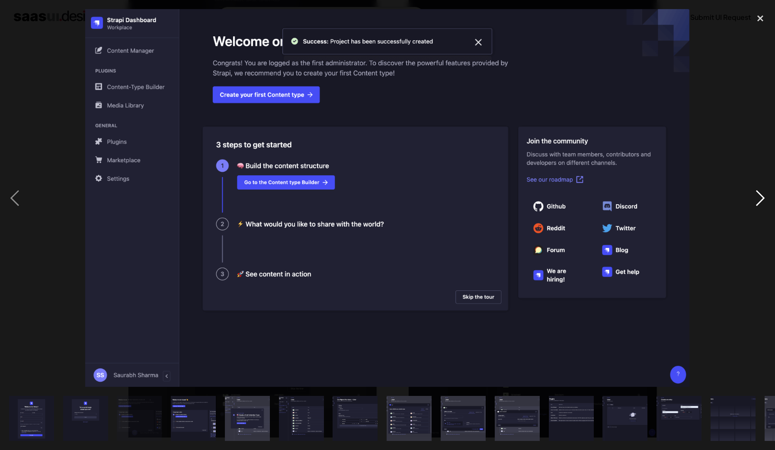
click at [753, 199] on div "next image" at bounding box center [759, 198] width 29 height 378
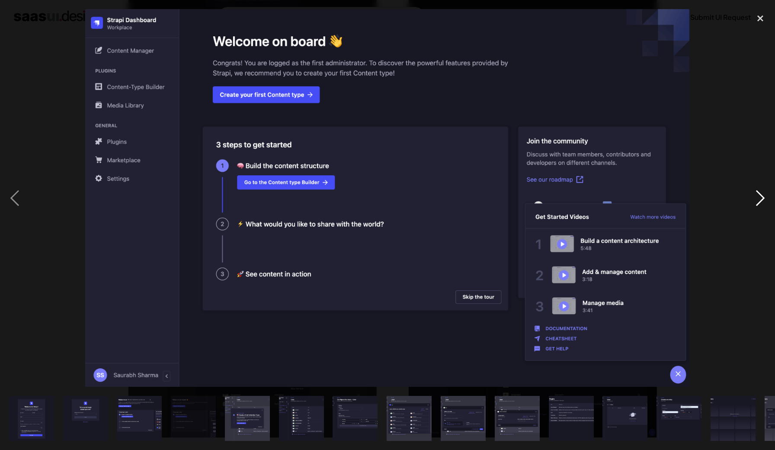
click at [753, 199] on div "next image" at bounding box center [759, 198] width 29 height 378
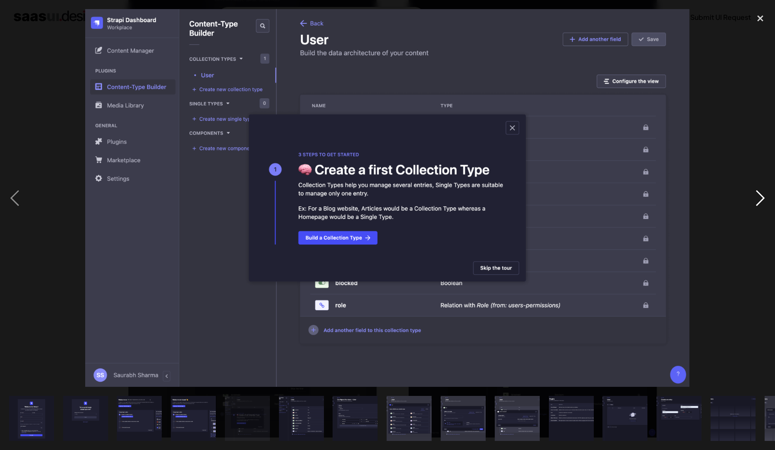
click at [758, 196] on div "next image" at bounding box center [759, 198] width 29 height 378
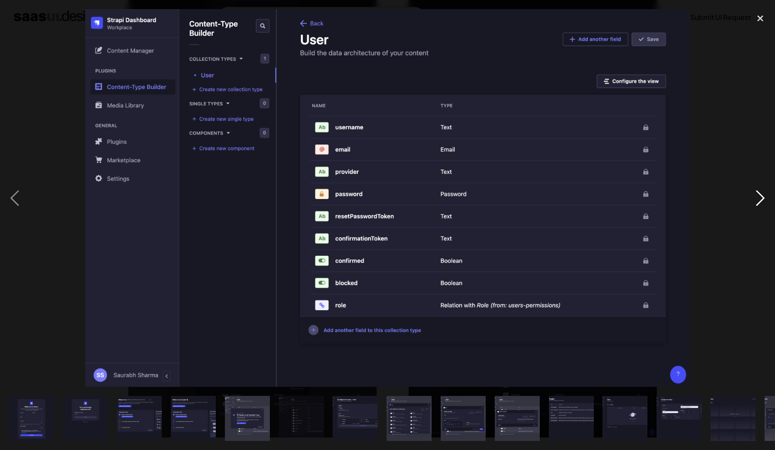
click at [758, 196] on div "next image" at bounding box center [759, 198] width 29 height 378
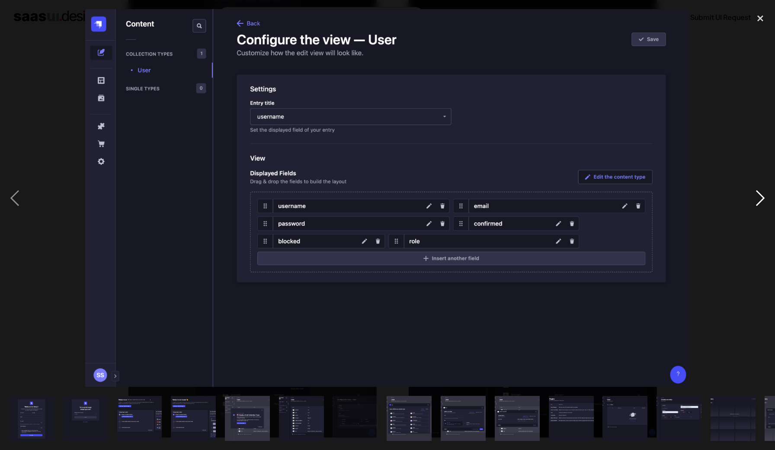
click at [758, 196] on div "next image" at bounding box center [759, 198] width 29 height 378
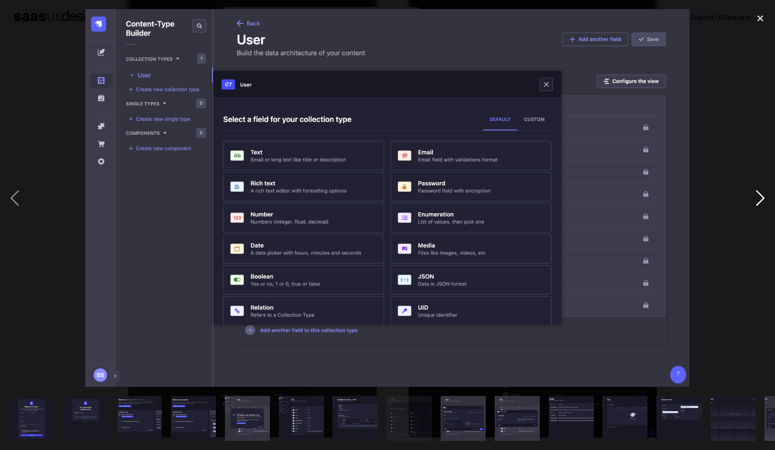
click at [758, 196] on div "next image" at bounding box center [759, 198] width 29 height 378
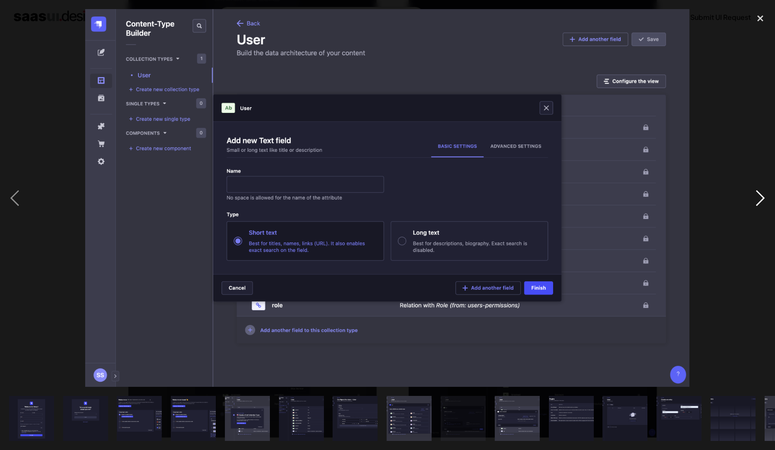
click at [758, 196] on div "next image" at bounding box center [759, 198] width 29 height 378
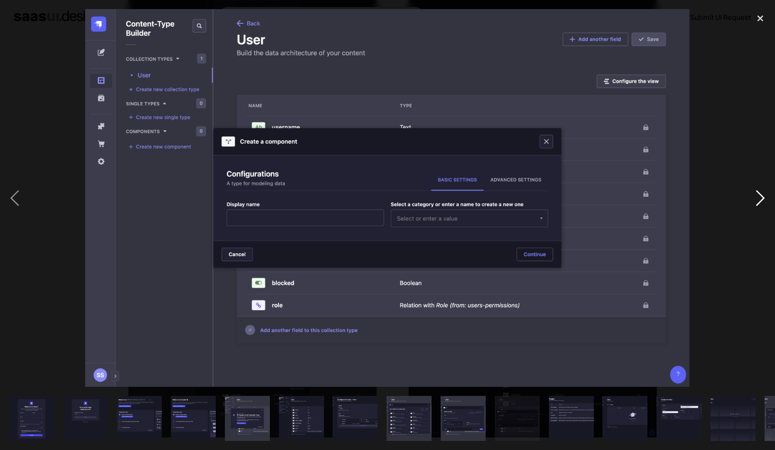
click at [758, 196] on div "next image" at bounding box center [759, 198] width 29 height 378
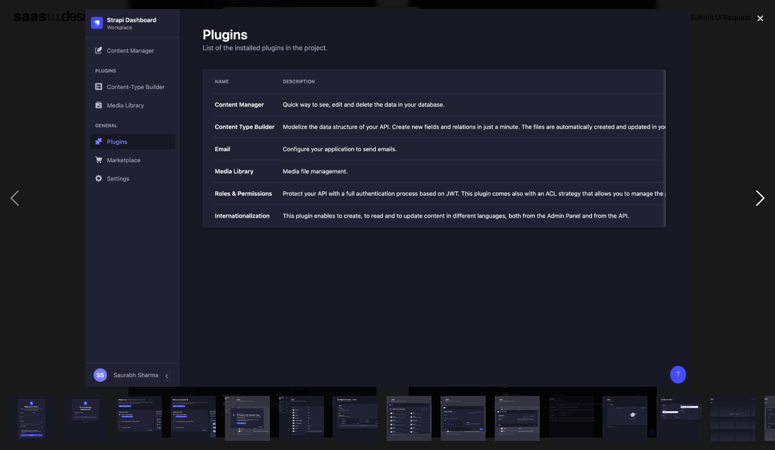
click at [758, 196] on div "next image" at bounding box center [759, 198] width 29 height 378
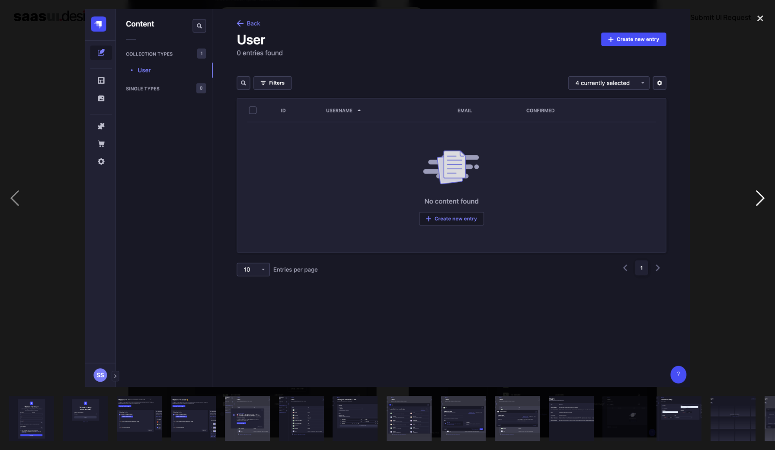
click at [758, 198] on div "next image" at bounding box center [759, 198] width 29 height 378
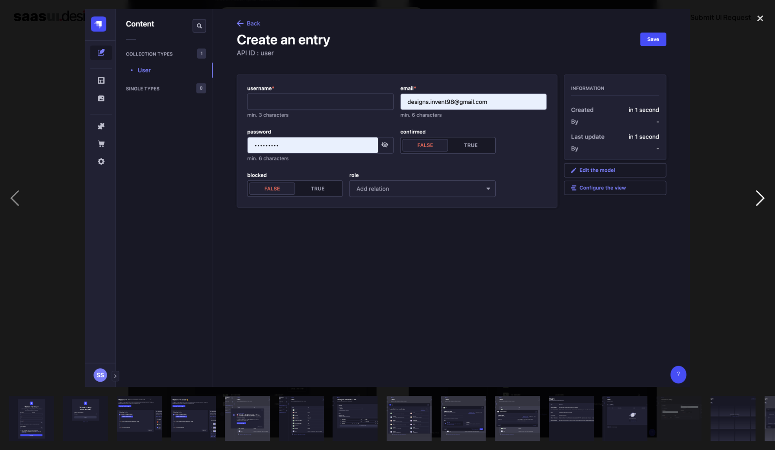
click at [758, 198] on div "next image" at bounding box center [759, 198] width 29 height 378
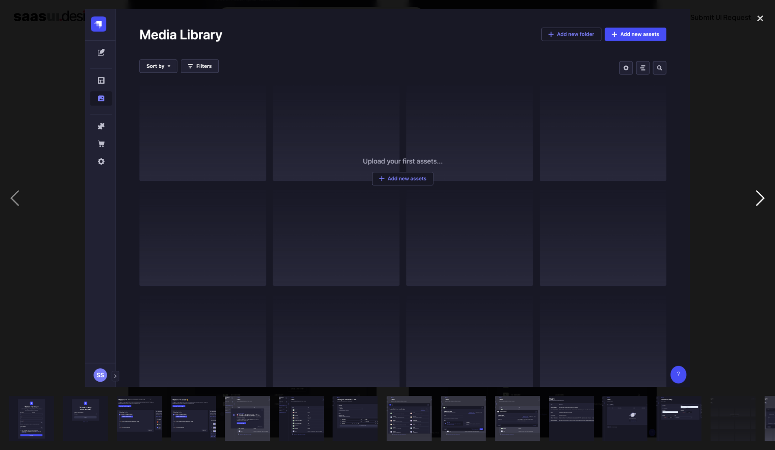
click at [758, 198] on div "next image" at bounding box center [759, 198] width 29 height 378
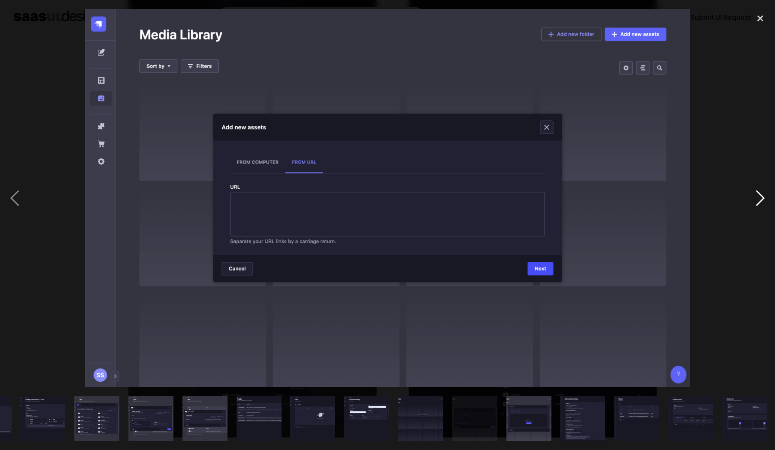
scroll to position [0, 313]
click at [758, 198] on div "next image" at bounding box center [759, 198] width 29 height 378
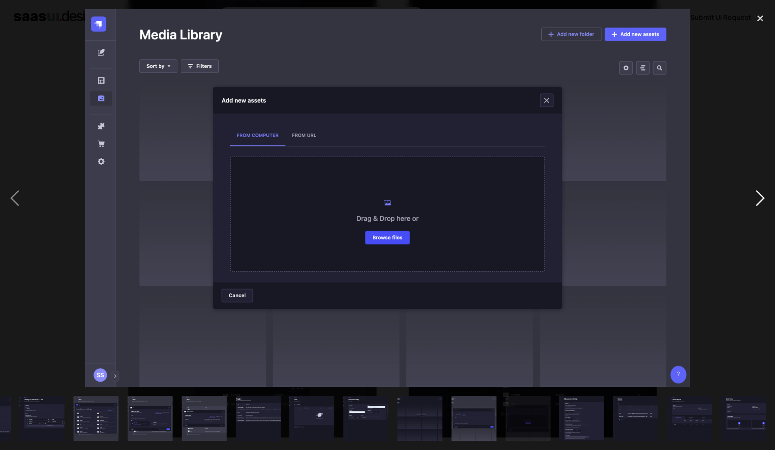
click at [758, 198] on div "next image" at bounding box center [759, 198] width 29 height 378
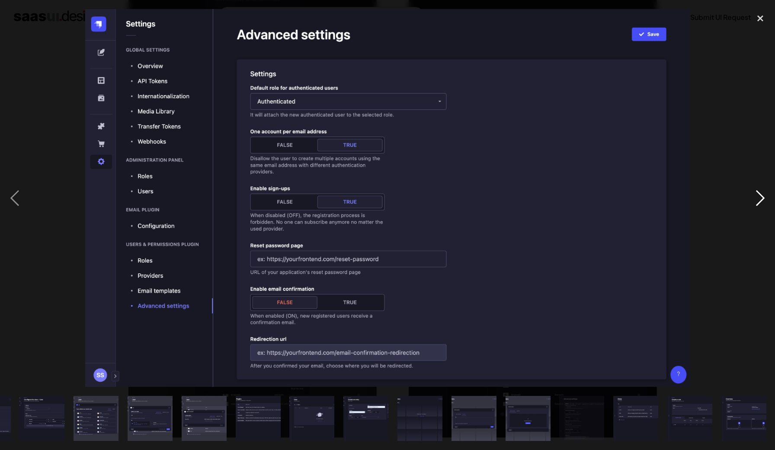
click at [758, 198] on div "next image" at bounding box center [759, 198] width 29 height 378
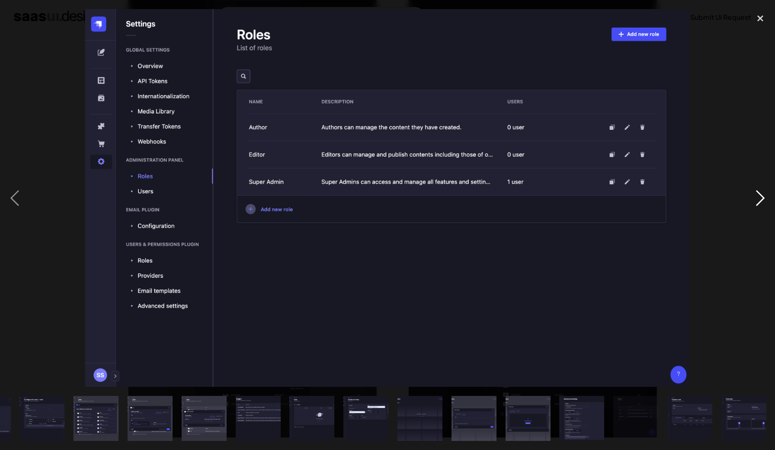
click at [758, 198] on div "next image" at bounding box center [759, 198] width 29 height 378
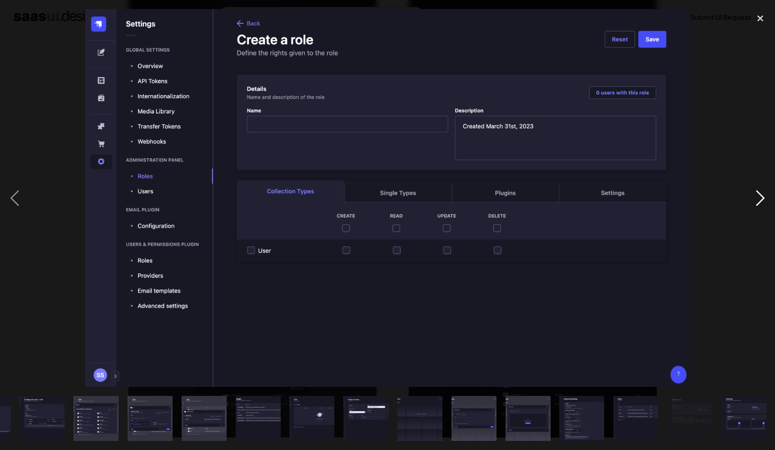
click at [758, 198] on div "next image" at bounding box center [759, 198] width 29 height 378
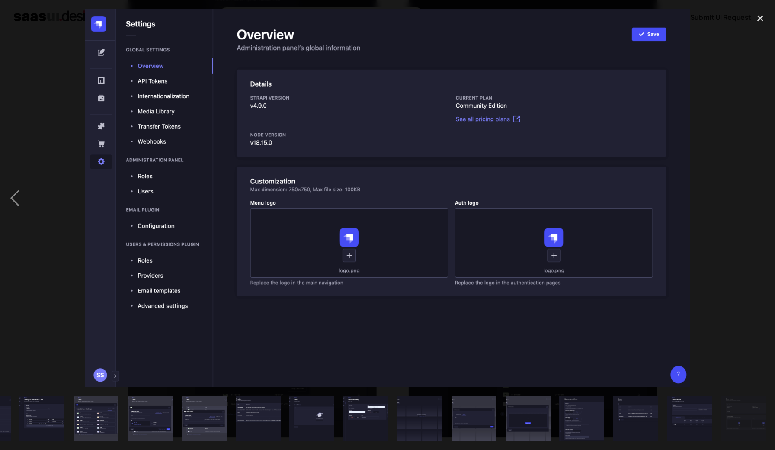
click at [758, 198] on div "next image" at bounding box center [759, 198] width 29 height 378
click at [757, 203] on div "next image" at bounding box center [759, 198] width 29 height 378
click at [761, 19] on div "close lightbox" at bounding box center [759, 18] width 29 height 19
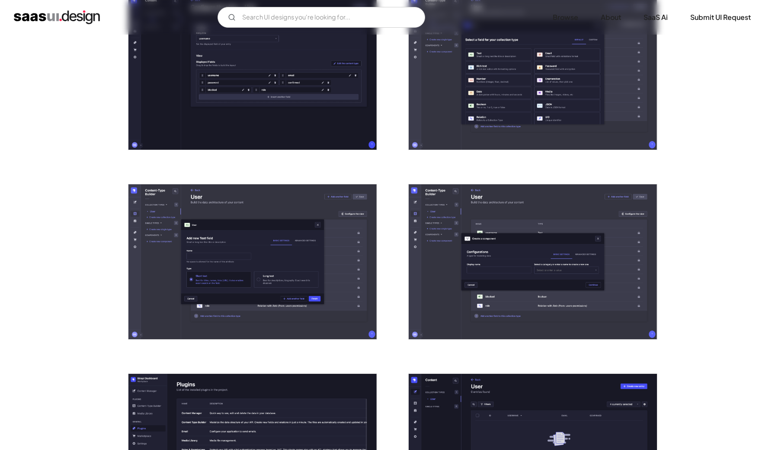
scroll to position [729, 0]
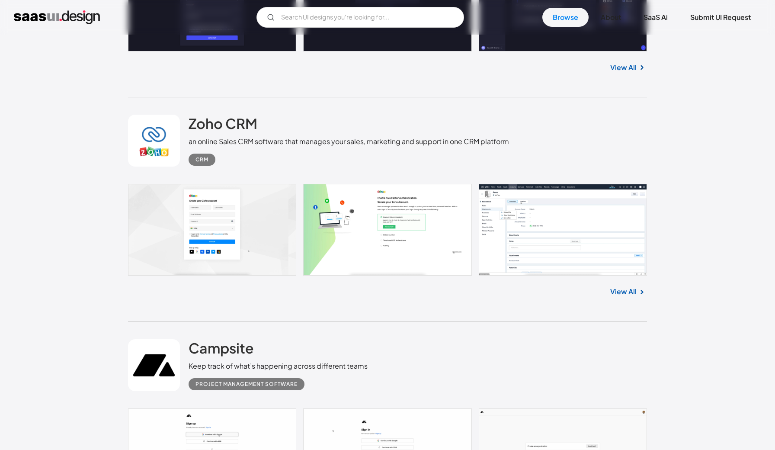
scroll to position [2460, 0]
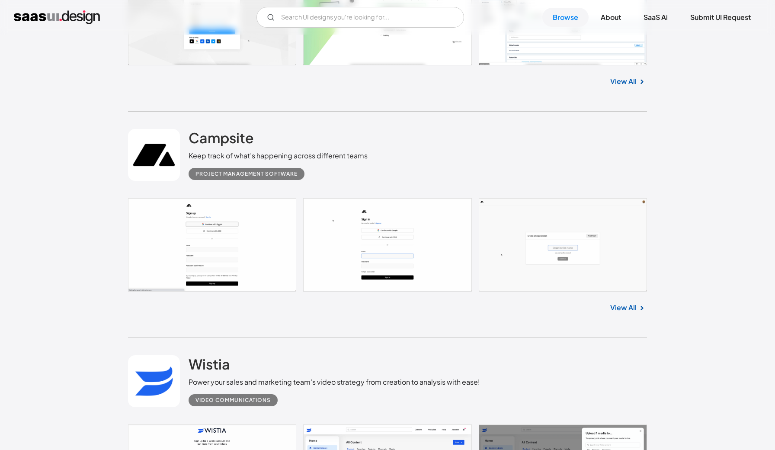
scroll to position [2723, 0]
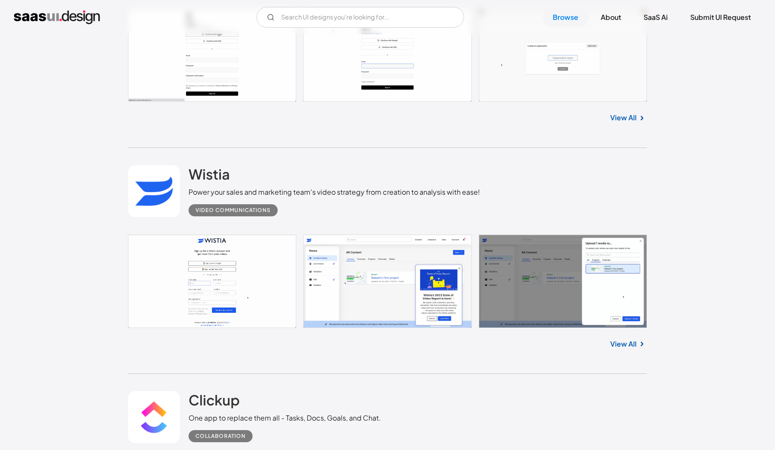
scroll to position [2915, 0]
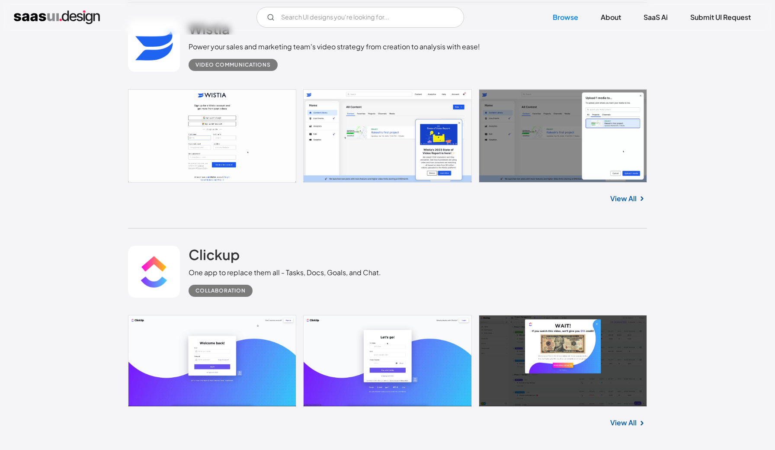
scroll to position [3057, 0]
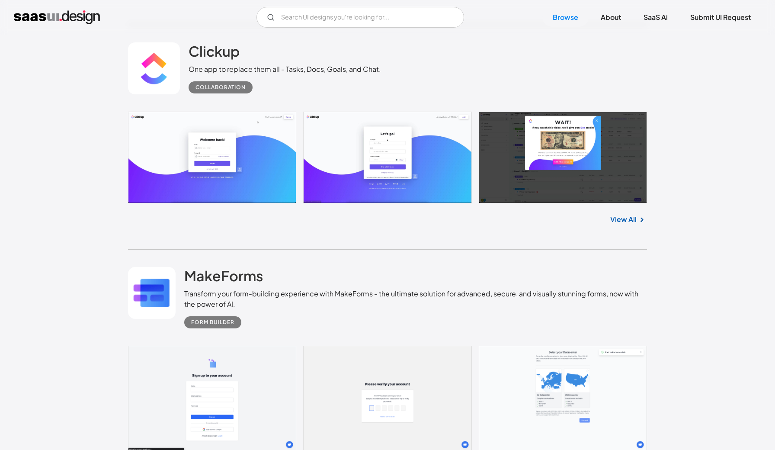
scroll to position [3257, 0]
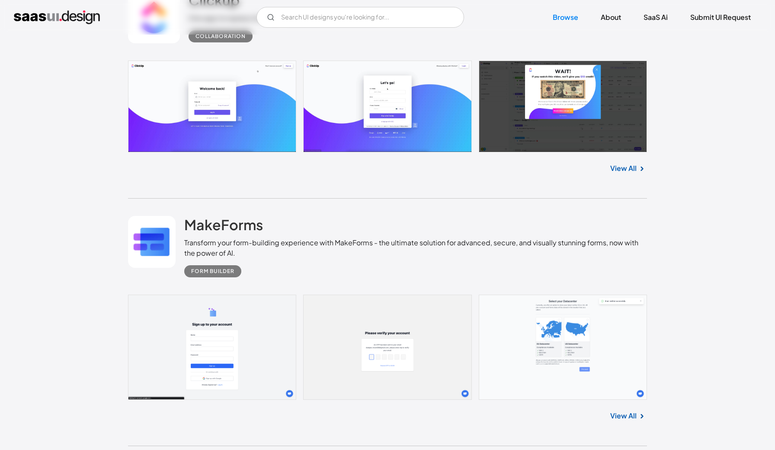
scroll to position [3315, 0]
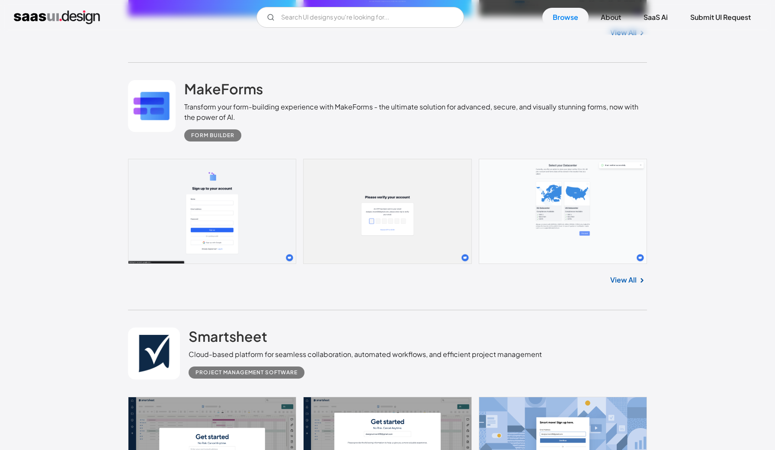
scroll to position [3448, 0]
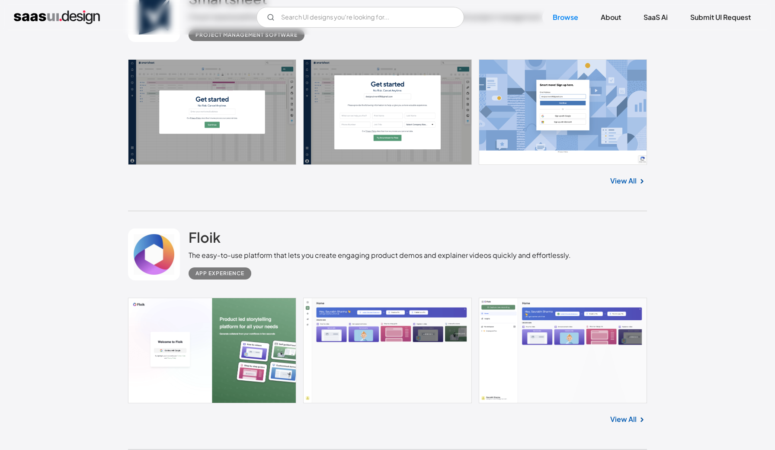
scroll to position [3785, 0]
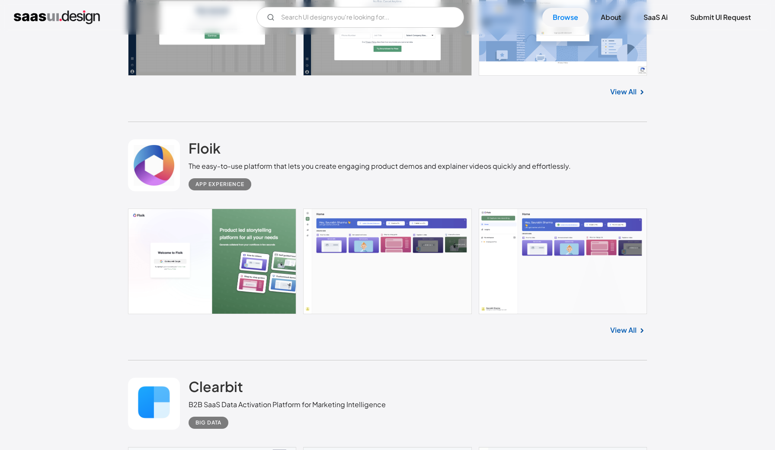
scroll to position [3874, 0]
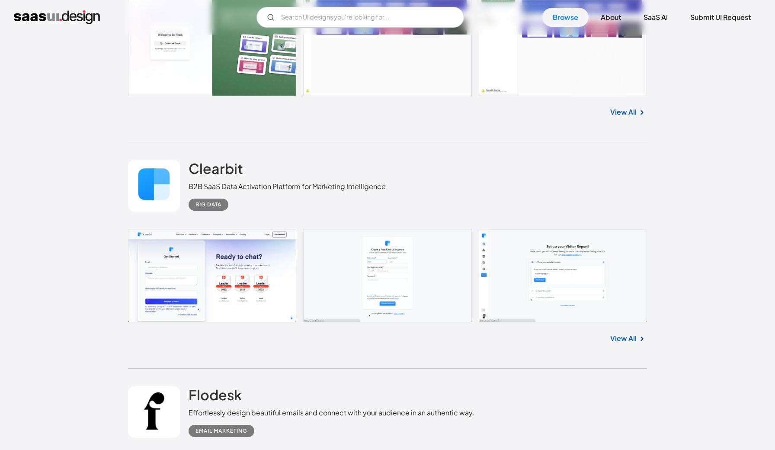
scroll to position [4159, 0]
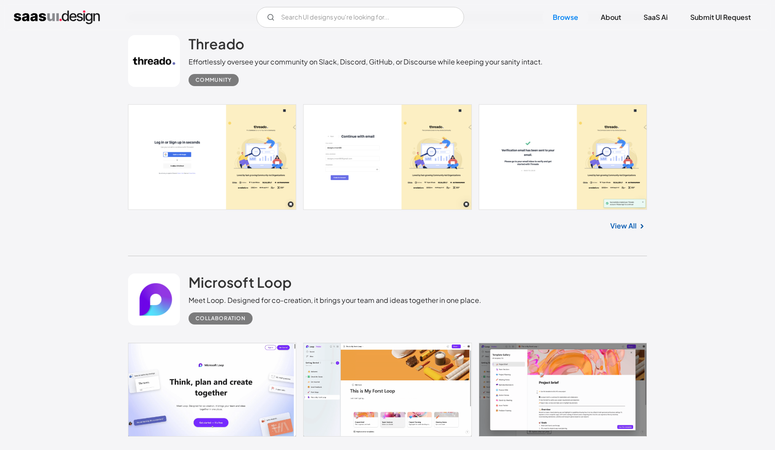
scroll to position [4680, 0]
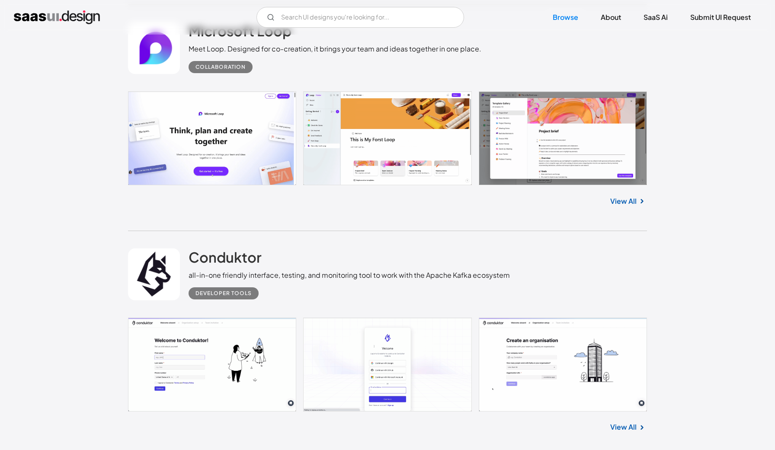
scroll to position [4931, 0]
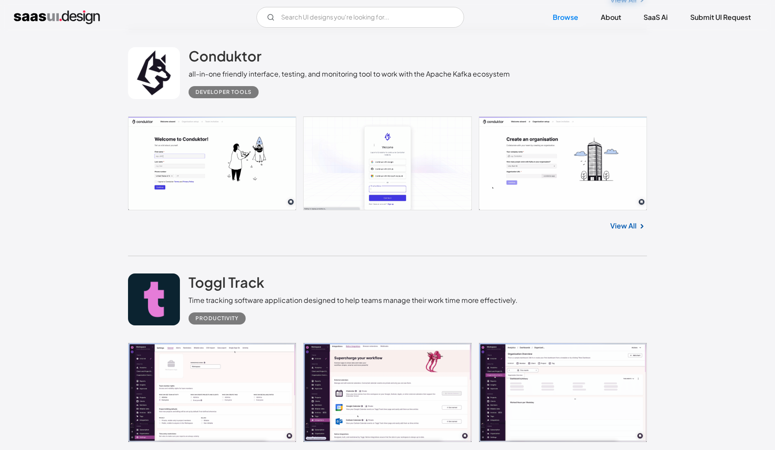
scroll to position [5134, 0]
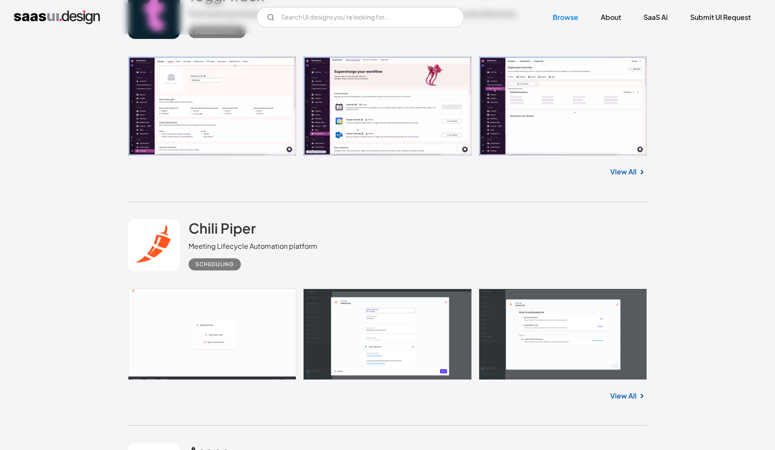
scroll to position [5419, 0]
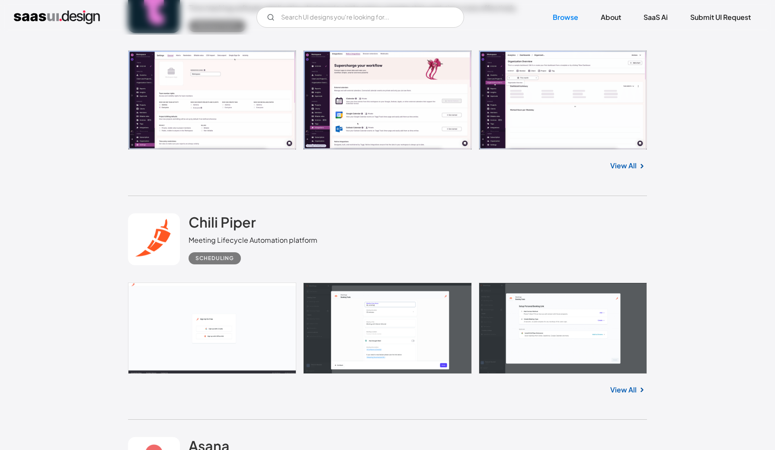
scroll to position [5407, 0]
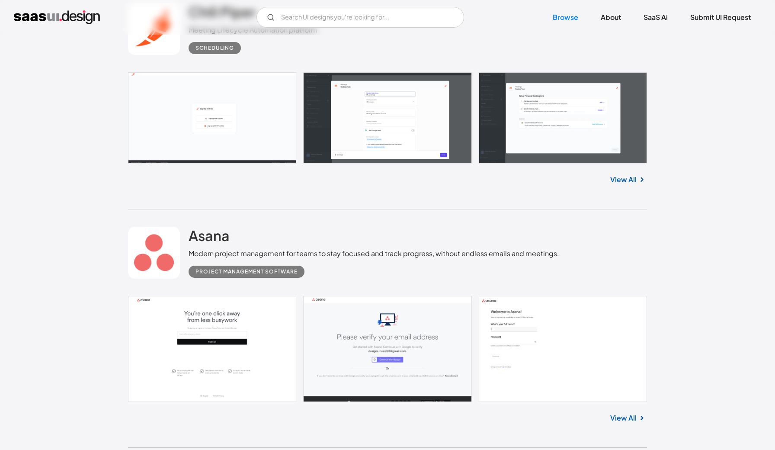
scroll to position [5619, 0]
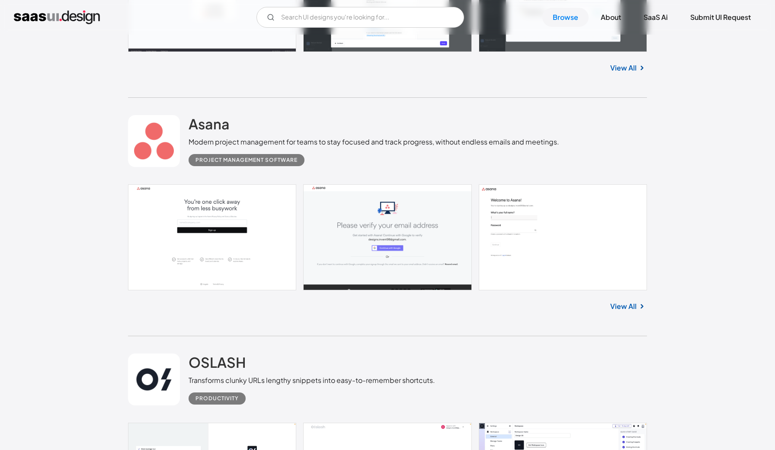
scroll to position [5751, 0]
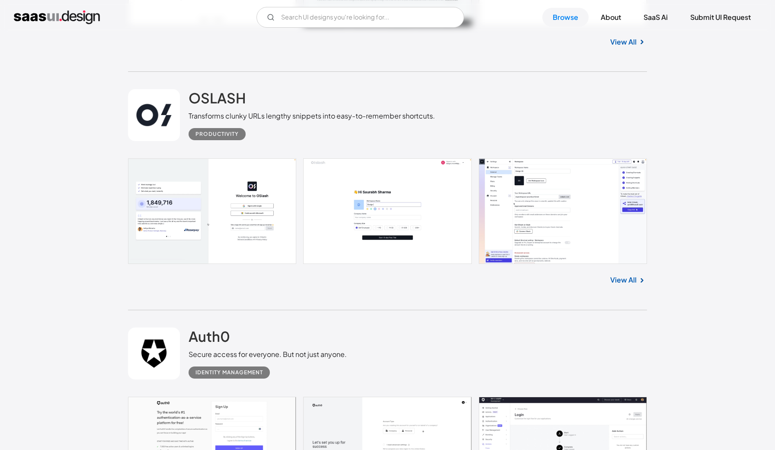
scroll to position [6011, 0]
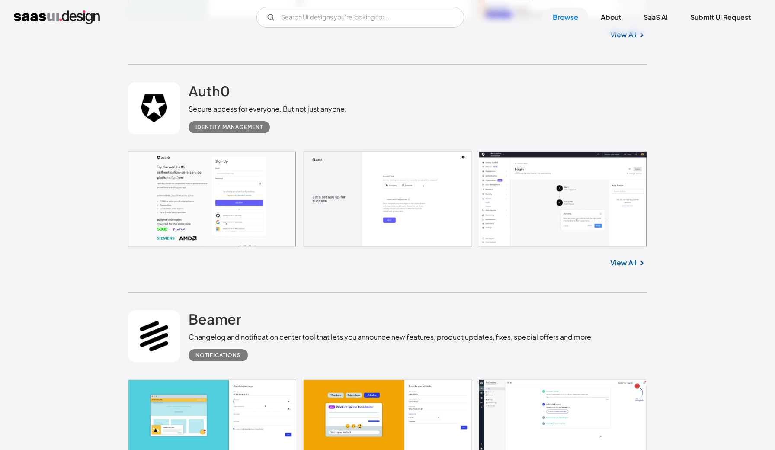
scroll to position [6251, 0]
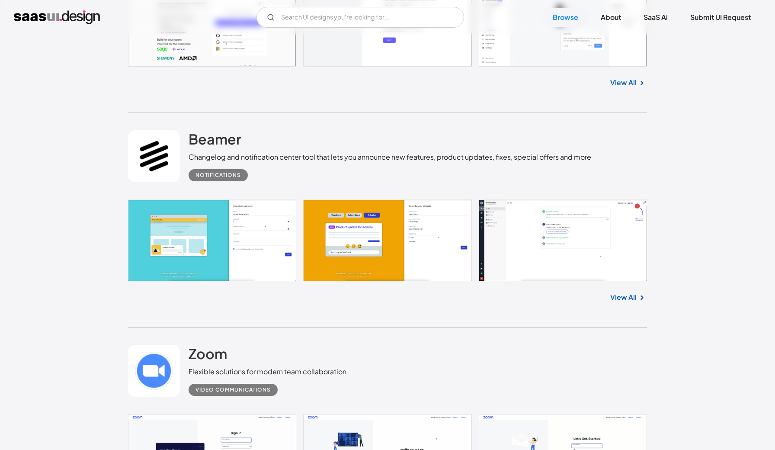
scroll to position [6436, 0]
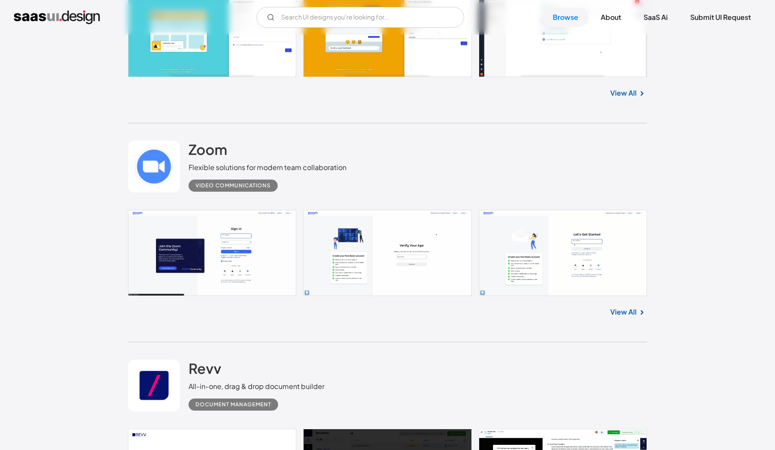
scroll to position [6642, 0]
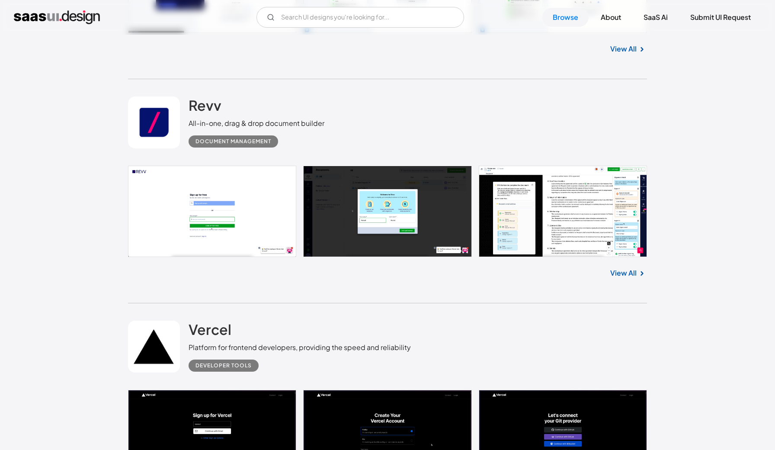
scroll to position [6903, 0]
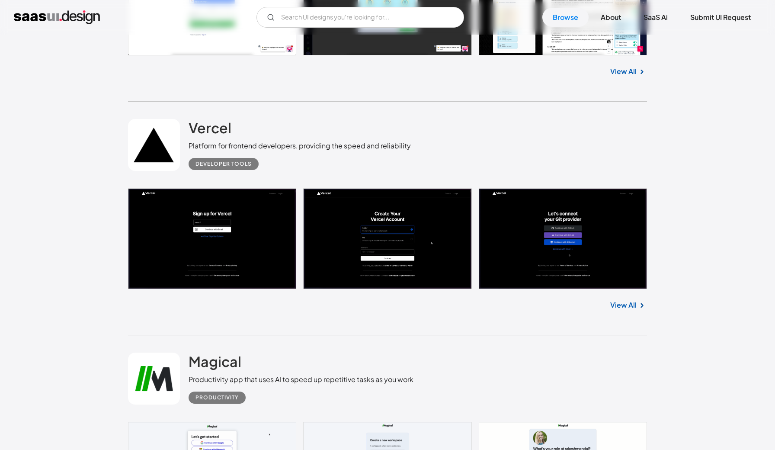
scroll to position [7107, 0]
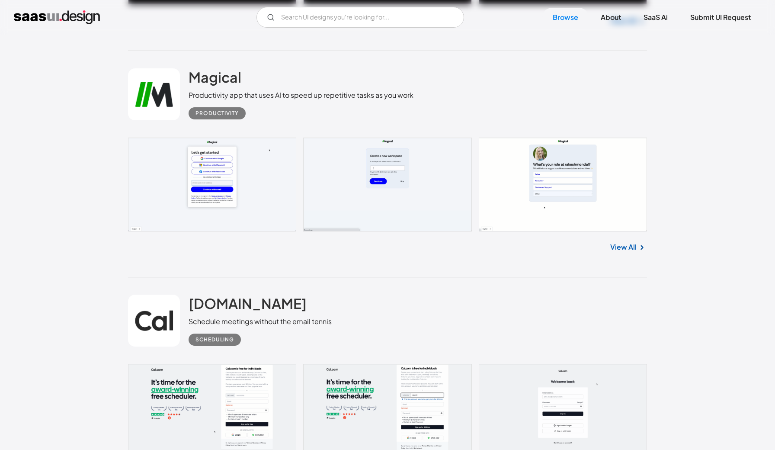
scroll to position [7388, 0]
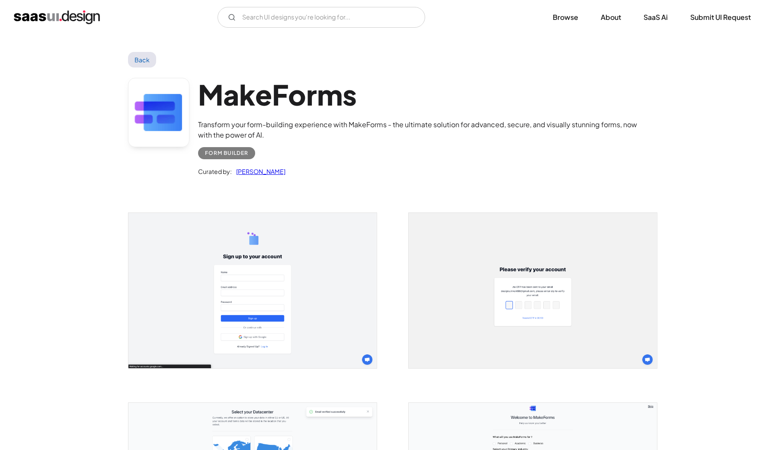
click at [297, 291] on img "open lightbox" at bounding box center [252, 290] width 248 height 155
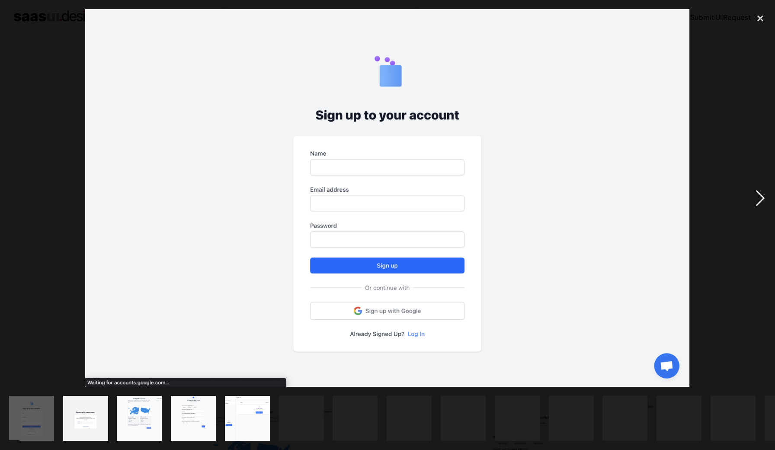
click at [755, 207] on div "next image" at bounding box center [759, 198] width 29 height 378
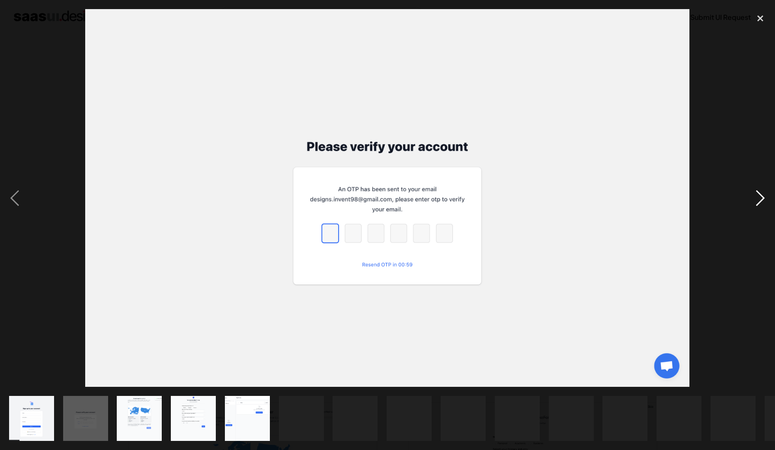
click at [757, 205] on div "next image" at bounding box center [759, 198] width 29 height 378
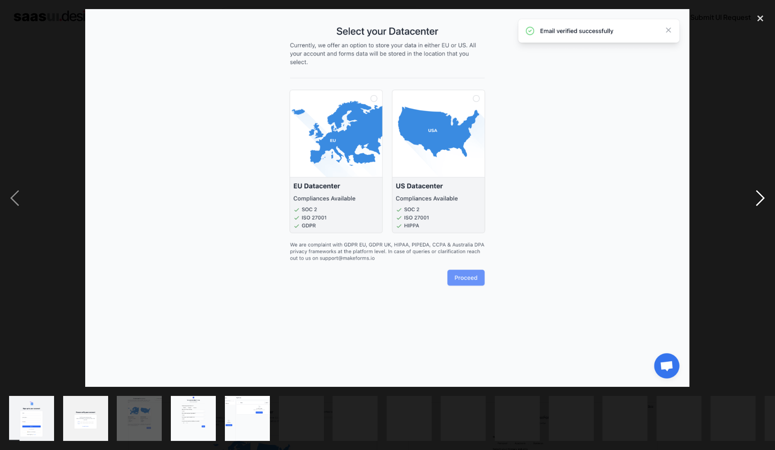
click at [757, 205] on div "next image" at bounding box center [759, 198] width 29 height 378
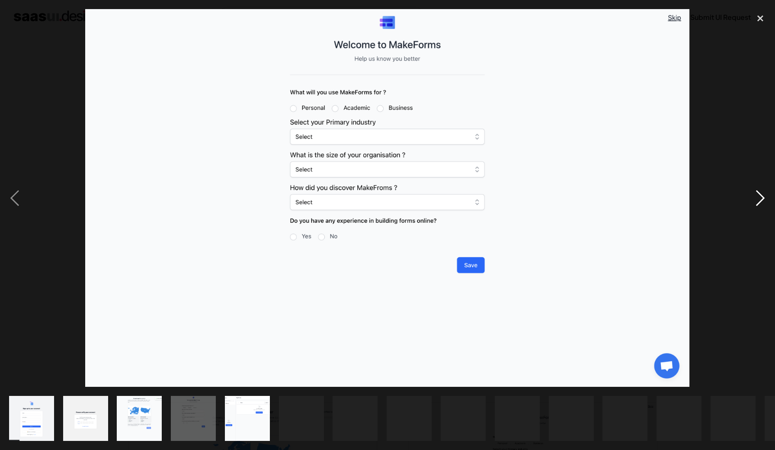
click at [757, 205] on div "next image" at bounding box center [759, 198] width 29 height 378
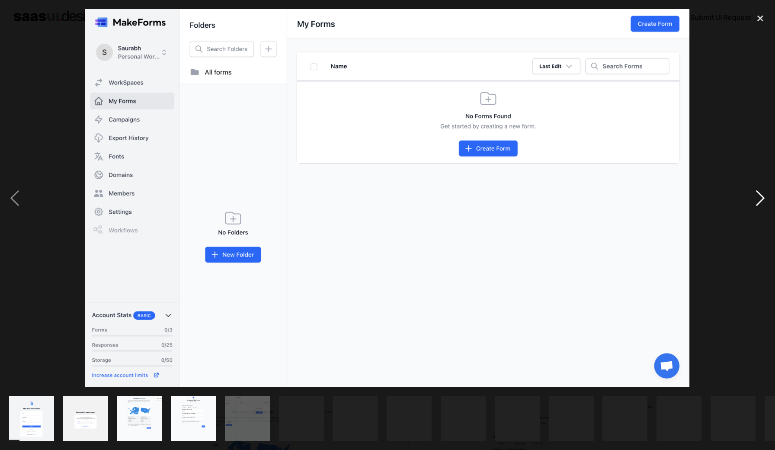
click at [757, 205] on div "next image" at bounding box center [759, 198] width 29 height 378
click at [759, 202] on div "next image" at bounding box center [759, 198] width 29 height 378
click at [19, 198] on div "previous image" at bounding box center [14, 198] width 29 height 378
click at [15, 196] on div "previous image" at bounding box center [14, 198] width 29 height 378
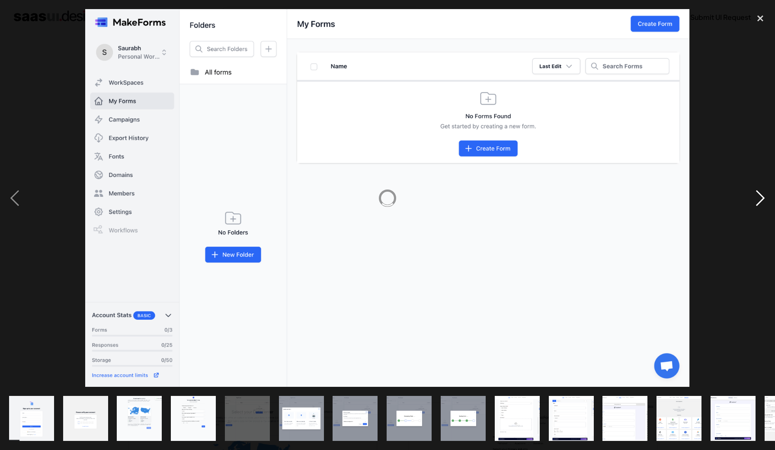
click at [759, 205] on div "next image" at bounding box center [759, 198] width 29 height 378
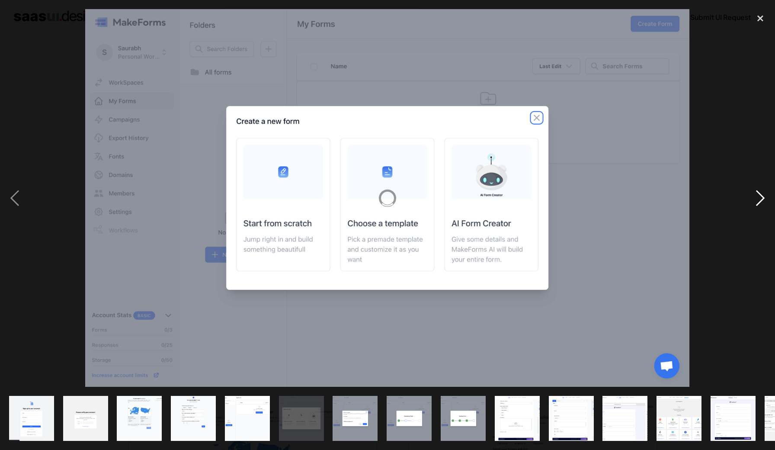
click at [759, 205] on div "next image" at bounding box center [759, 198] width 29 height 378
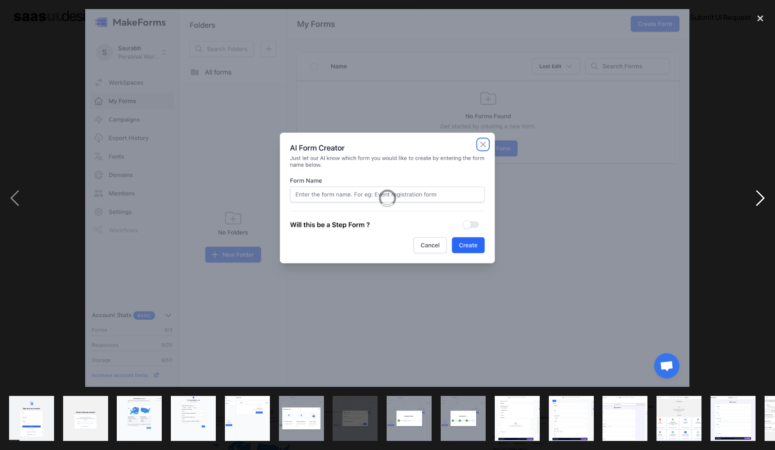
click at [759, 205] on div "next image" at bounding box center [759, 198] width 29 height 378
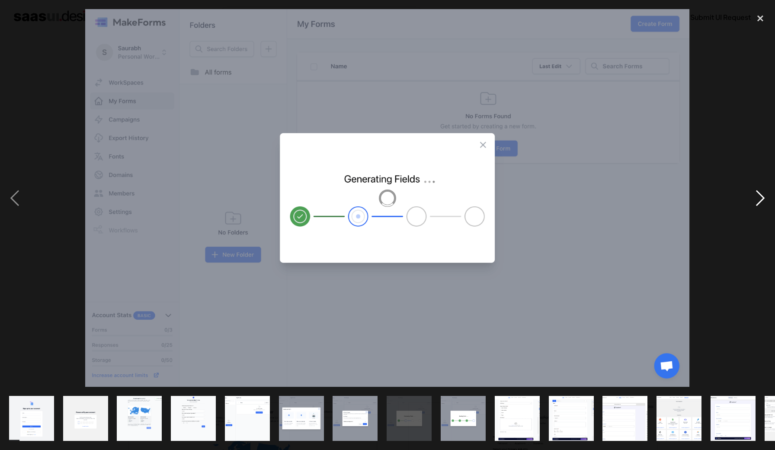
click at [759, 205] on div "next image" at bounding box center [759, 198] width 29 height 378
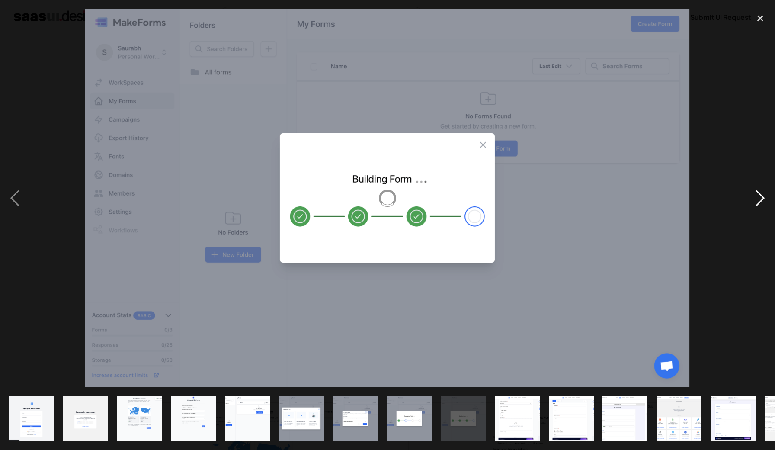
click at [759, 205] on div "next image" at bounding box center [759, 198] width 29 height 378
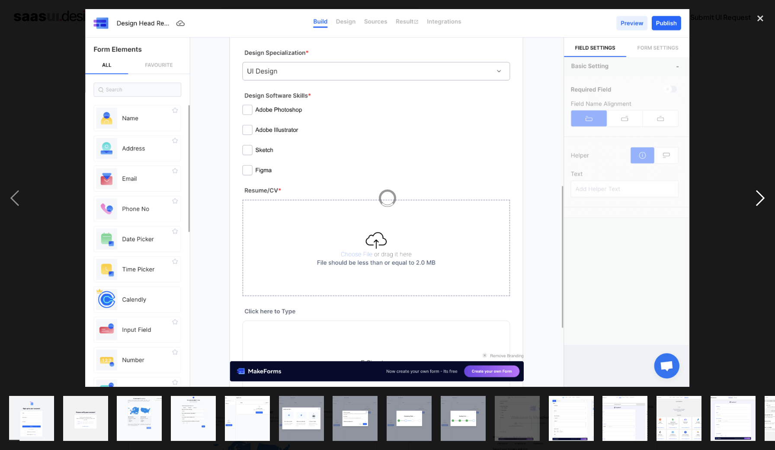
click at [759, 205] on div "next image" at bounding box center [759, 198] width 29 height 378
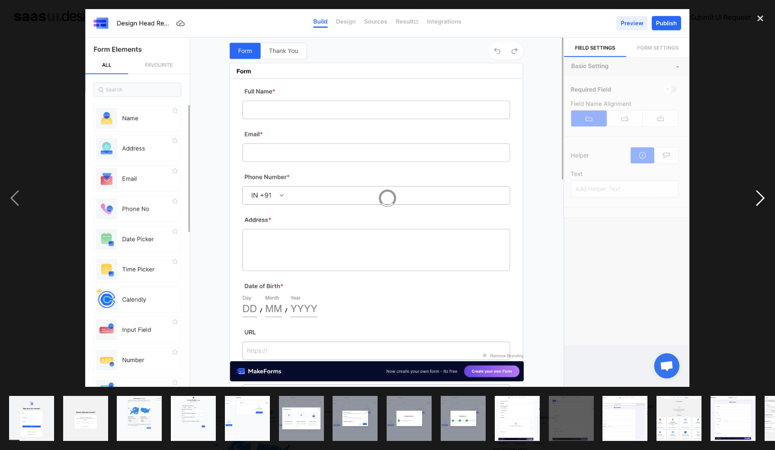
click at [759, 205] on div "next image" at bounding box center [759, 198] width 29 height 378
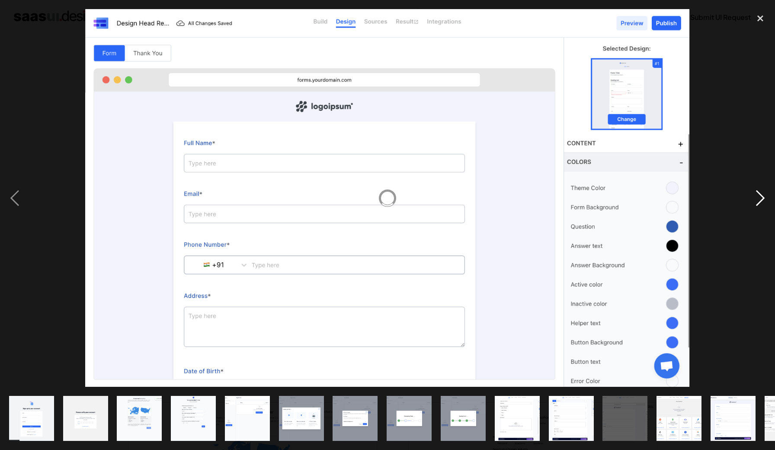
click at [759, 205] on div "next image" at bounding box center [759, 198] width 29 height 378
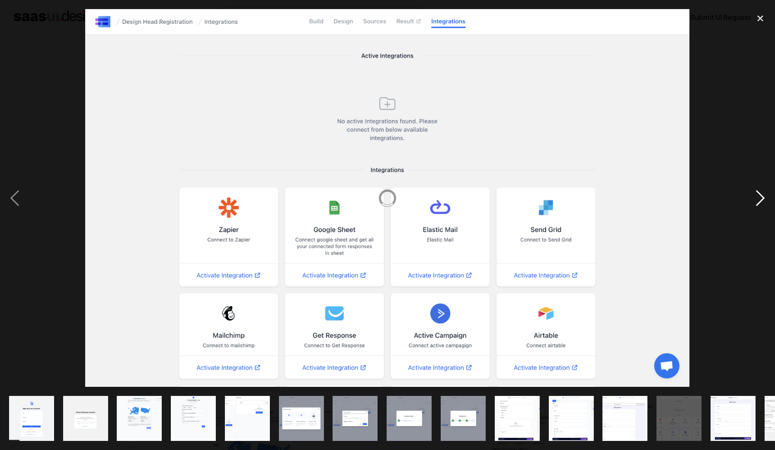
click at [759, 205] on div "next image" at bounding box center [759, 198] width 29 height 378
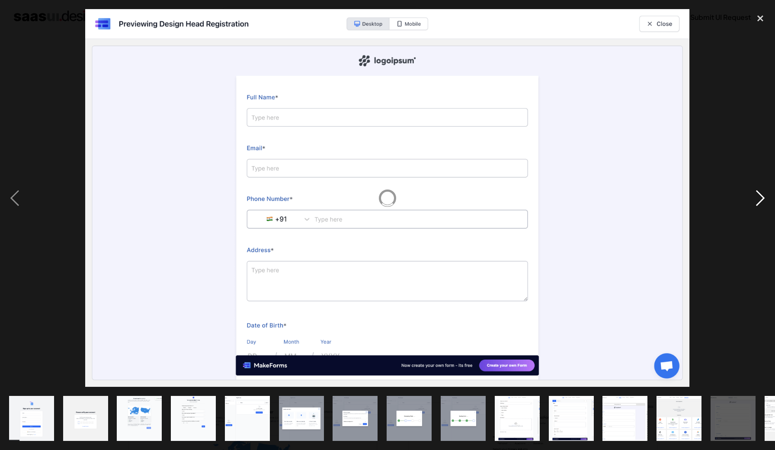
click at [759, 205] on div "next image" at bounding box center [759, 198] width 29 height 378
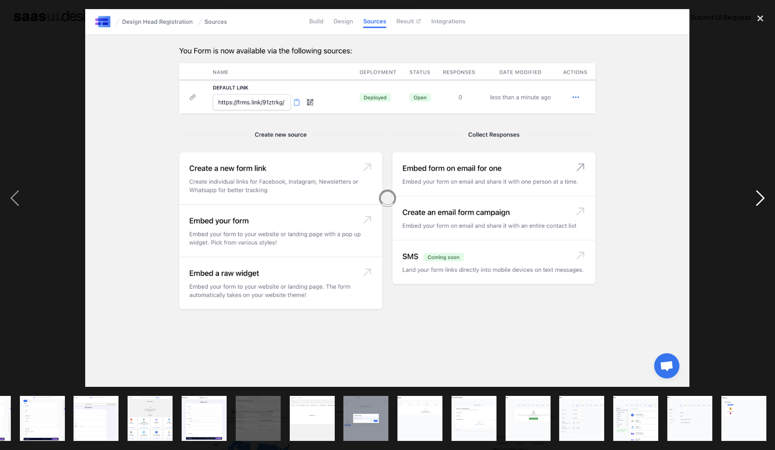
scroll to position [0, 529]
click at [756, 205] on div "next image" at bounding box center [759, 198] width 29 height 378
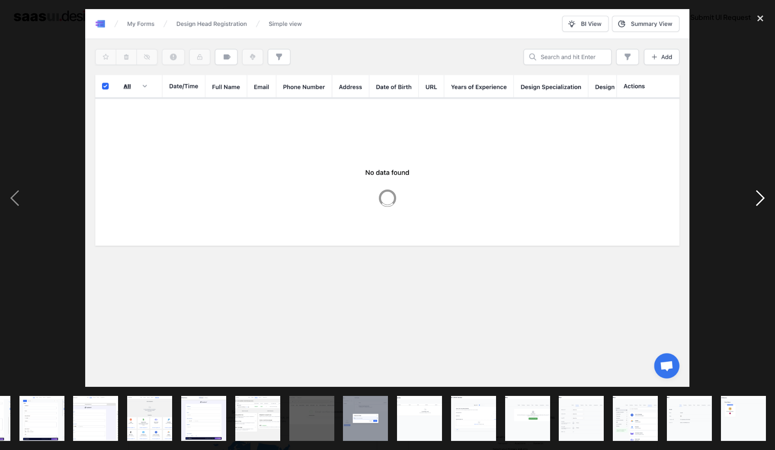
click at [756, 205] on div "next image" at bounding box center [759, 198] width 29 height 378
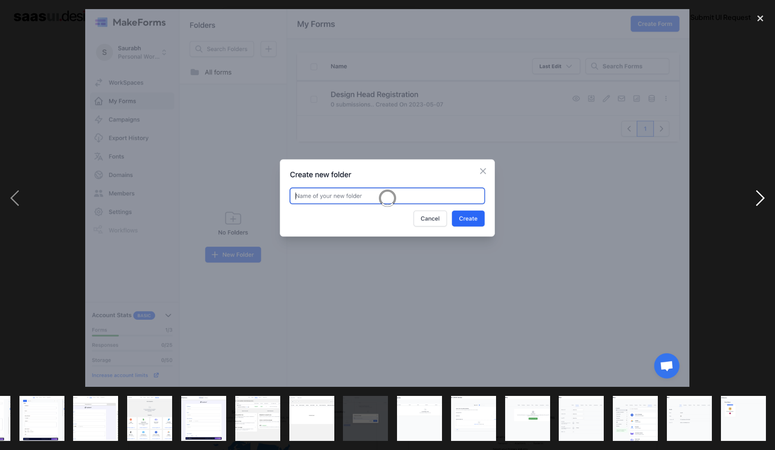
click at [756, 205] on div "next image" at bounding box center [759, 198] width 29 height 378
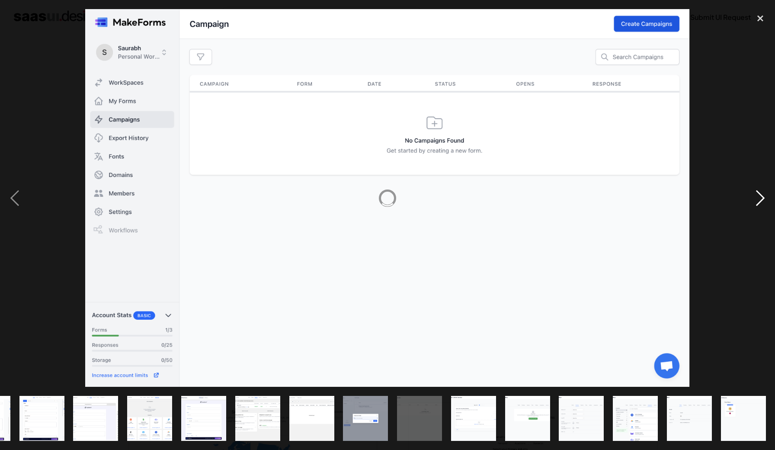
click at [756, 205] on div "next image" at bounding box center [759, 198] width 29 height 378
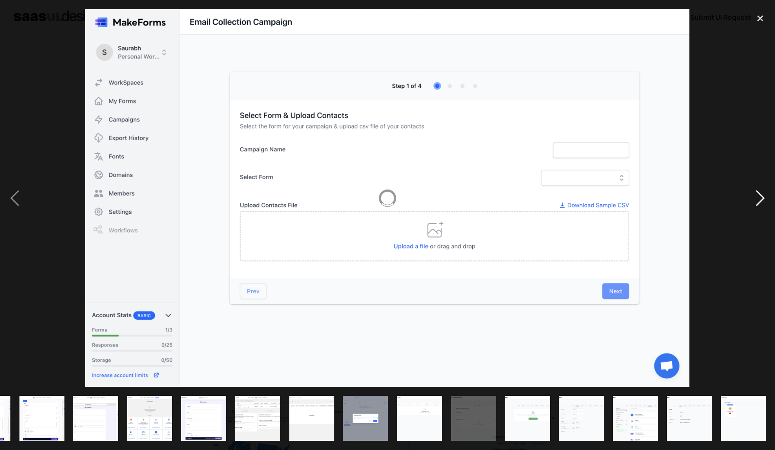
click at [756, 204] on div "next image" at bounding box center [759, 198] width 29 height 378
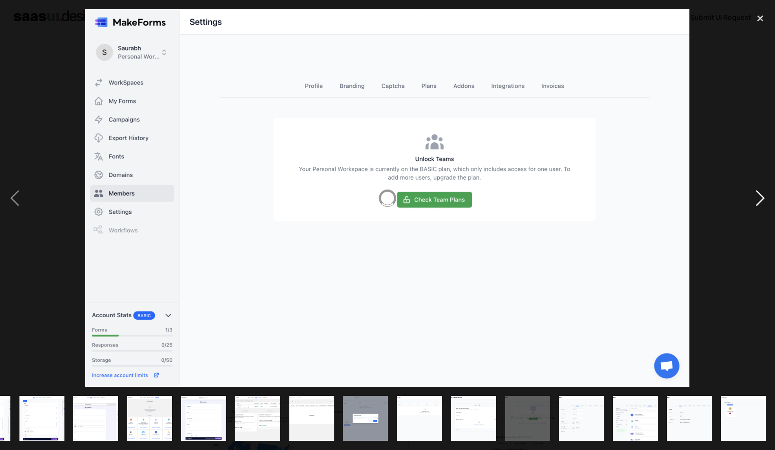
click at [756, 204] on div "next image" at bounding box center [759, 198] width 29 height 378
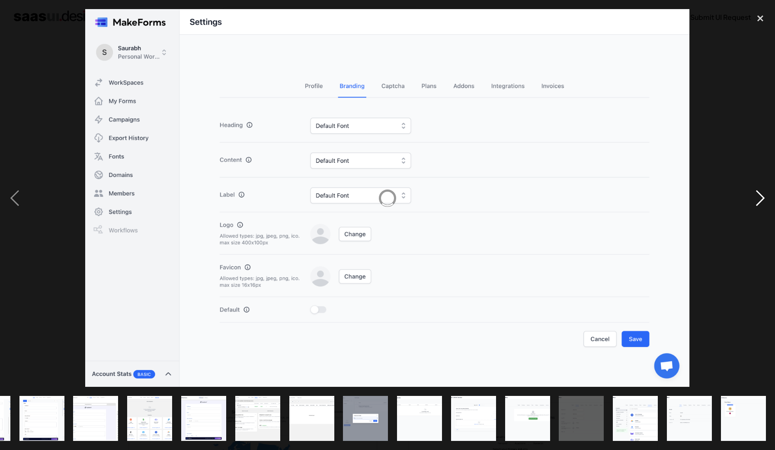
click at [756, 204] on div "next image" at bounding box center [759, 198] width 29 height 378
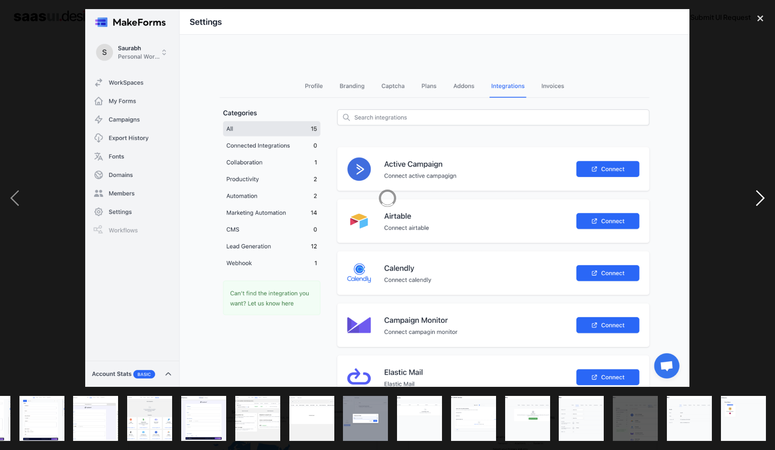
click at [756, 204] on div "next image" at bounding box center [759, 198] width 29 height 378
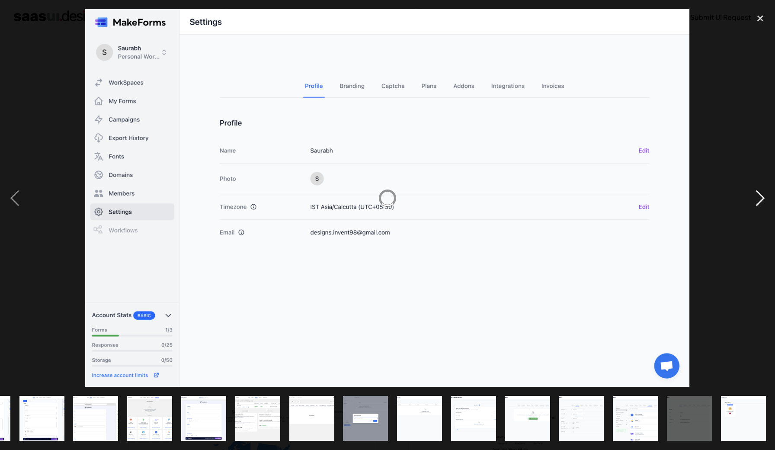
click at [756, 204] on div "next image" at bounding box center [759, 198] width 29 height 378
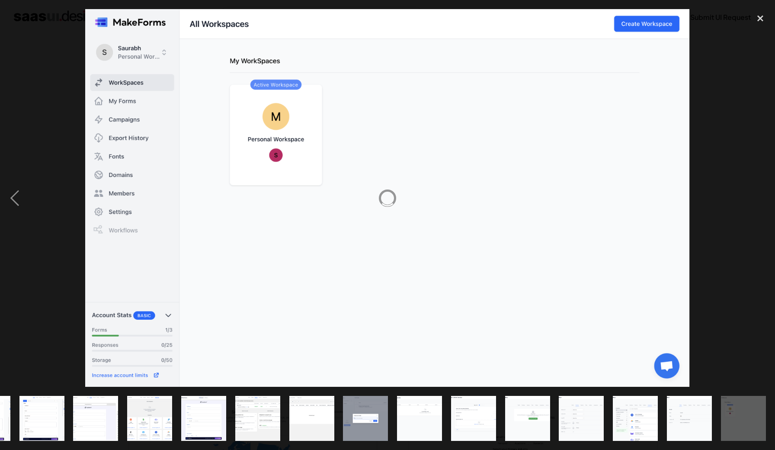
click at [756, 204] on div "next image" at bounding box center [759, 198] width 29 height 378
click at [760, 15] on div "close lightbox" at bounding box center [759, 18] width 29 height 19
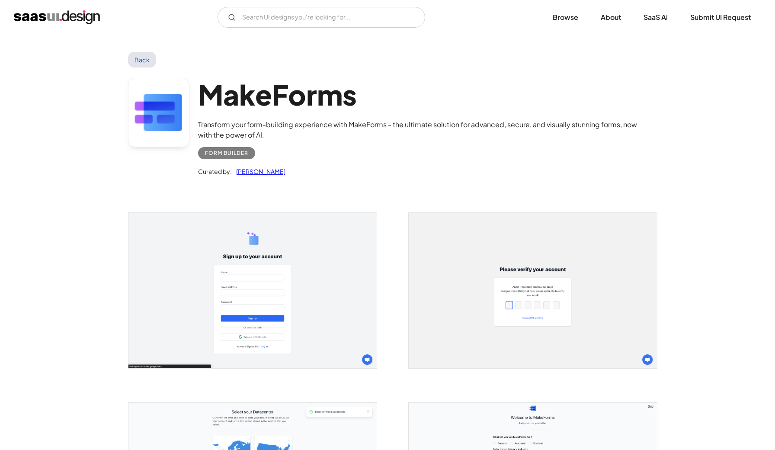
scroll to position [0, 0]
click at [338, 310] on img "open lightbox" at bounding box center [252, 290] width 248 height 155
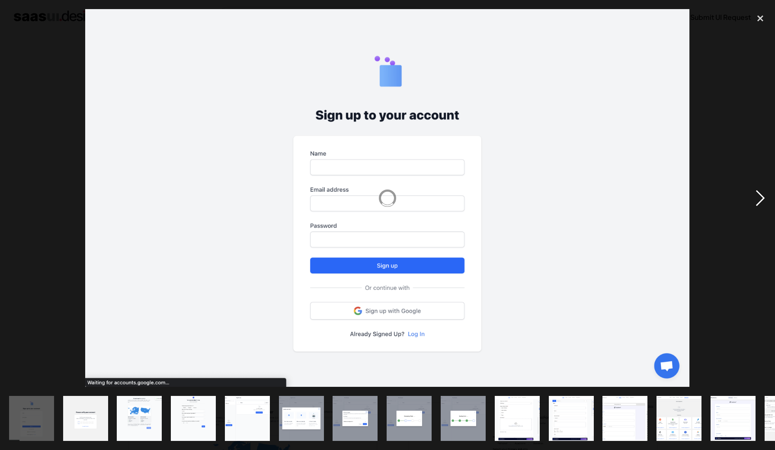
click at [764, 189] on div "next image" at bounding box center [759, 198] width 29 height 378
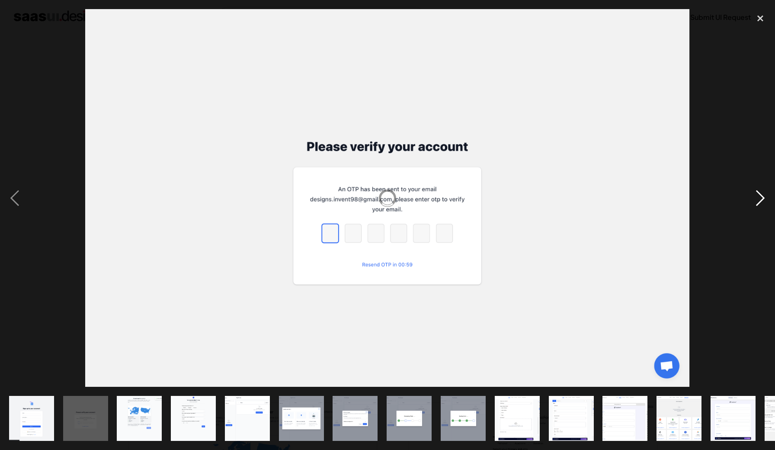
click at [758, 200] on div "next image" at bounding box center [759, 198] width 29 height 378
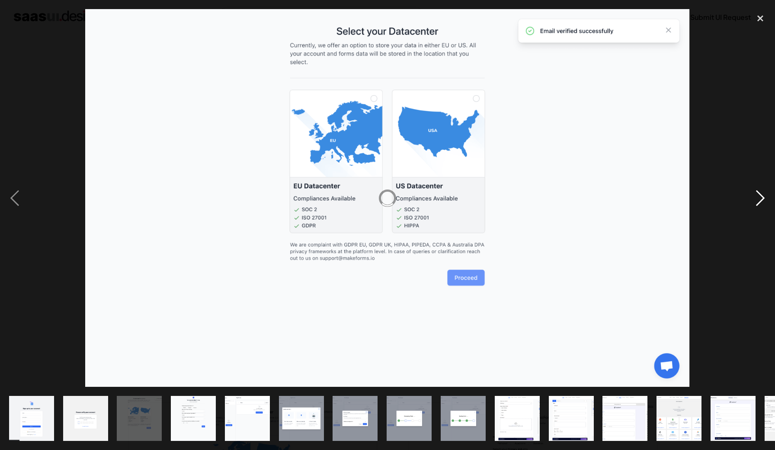
click at [758, 202] on div "next image" at bounding box center [759, 198] width 29 height 378
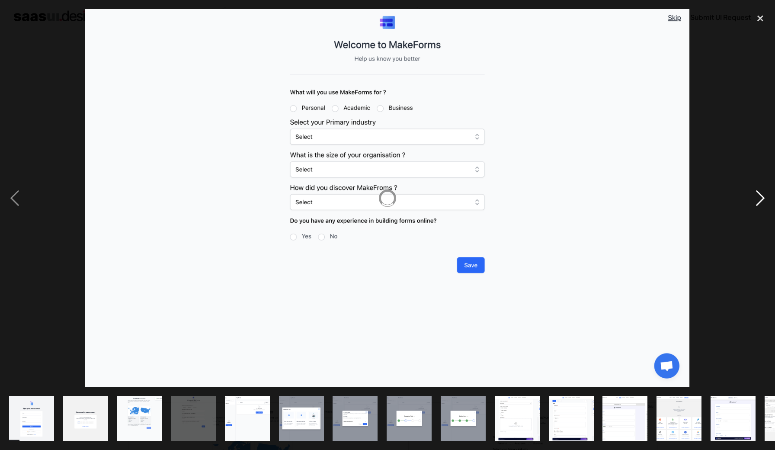
click at [758, 204] on div "next image" at bounding box center [759, 198] width 29 height 378
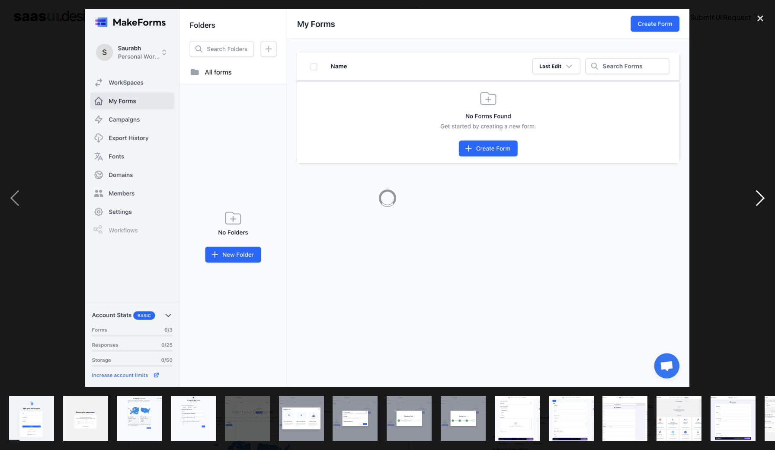
click at [758, 204] on div "next image" at bounding box center [759, 198] width 29 height 378
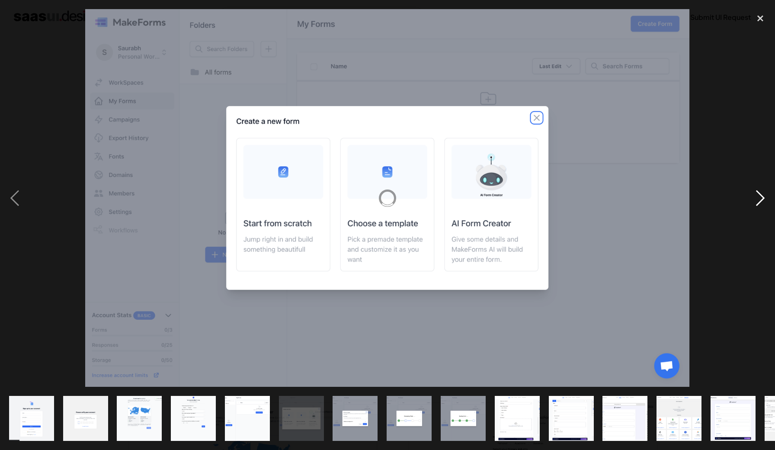
click at [758, 206] on div "next image" at bounding box center [759, 198] width 29 height 378
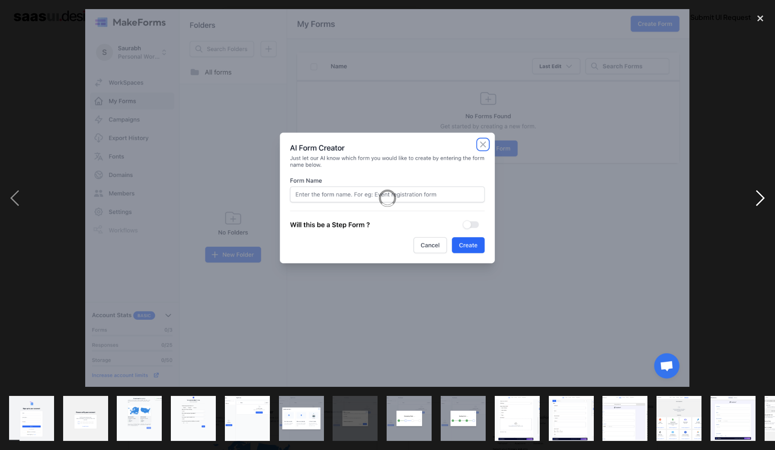
click at [758, 206] on div "next image" at bounding box center [759, 198] width 29 height 378
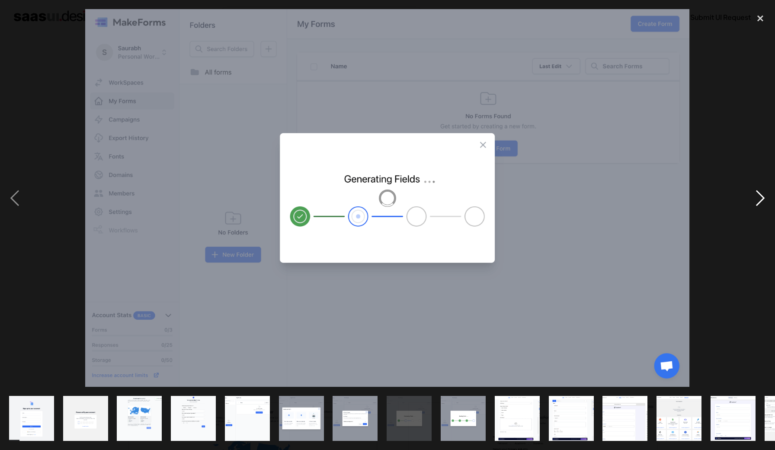
click at [758, 206] on div "next image" at bounding box center [759, 198] width 29 height 378
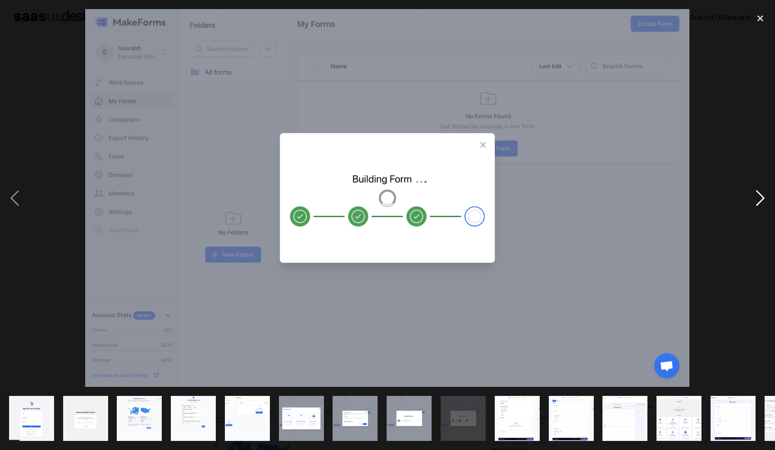
click at [758, 207] on div "next image" at bounding box center [759, 198] width 29 height 378
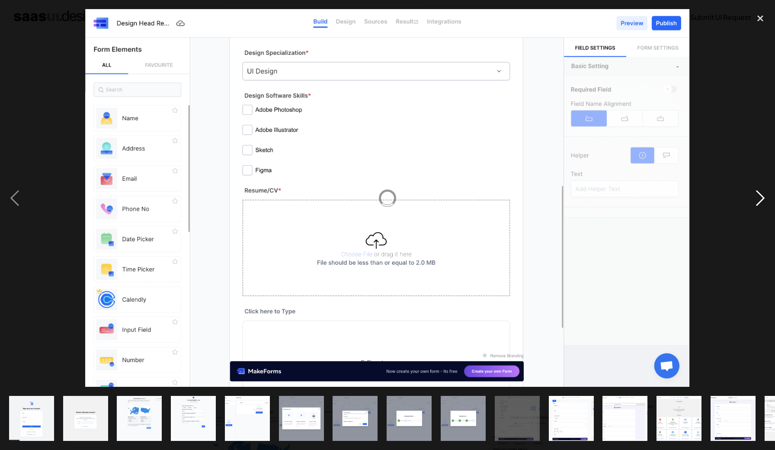
click at [758, 207] on div "next image" at bounding box center [759, 198] width 29 height 378
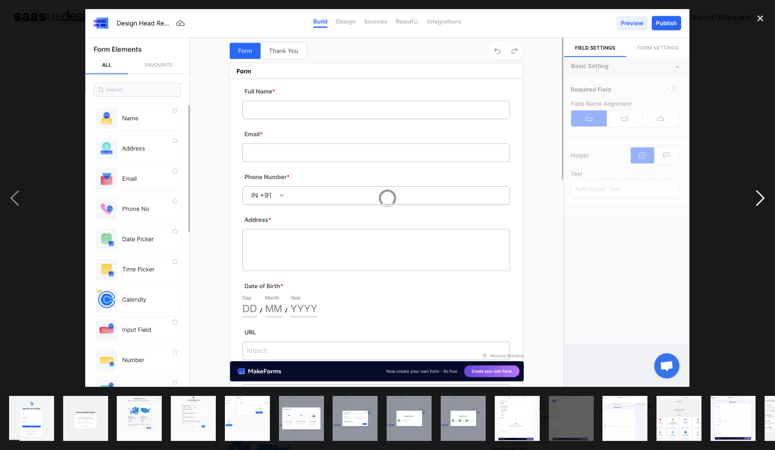
click at [758, 207] on div "next image" at bounding box center [759, 198] width 29 height 378
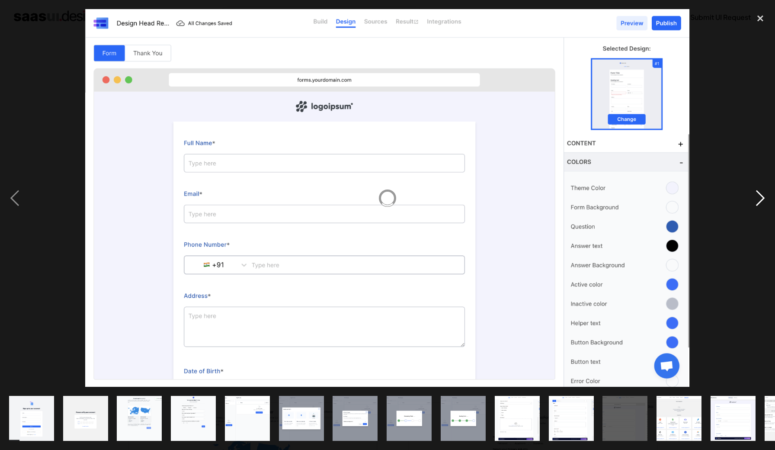
click at [759, 202] on div "next image" at bounding box center [759, 198] width 29 height 378
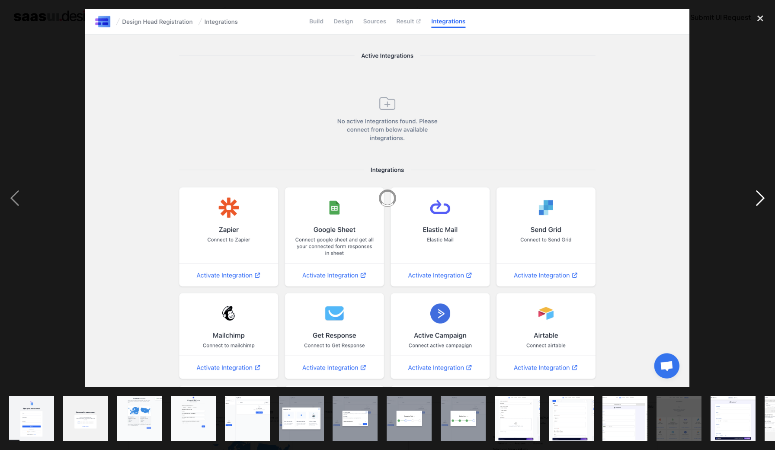
click at [759, 201] on div "next image" at bounding box center [759, 198] width 29 height 378
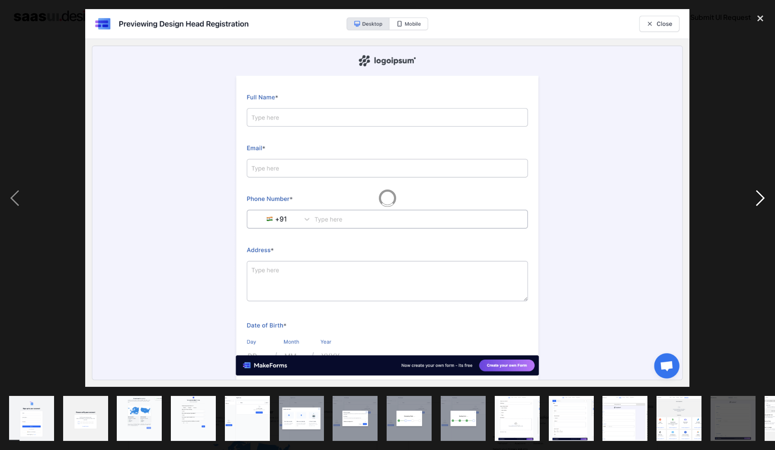
click at [759, 201] on div "next image" at bounding box center [759, 198] width 29 height 378
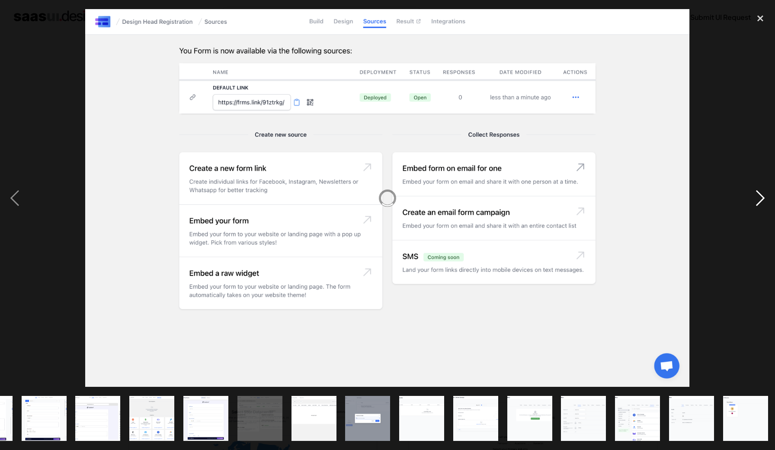
scroll to position [0, 529]
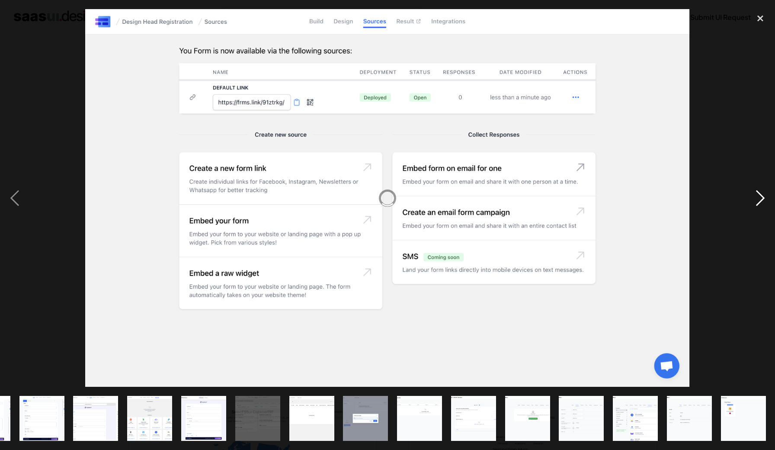
click at [759, 201] on div "next image" at bounding box center [759, 198] width 29 height 378
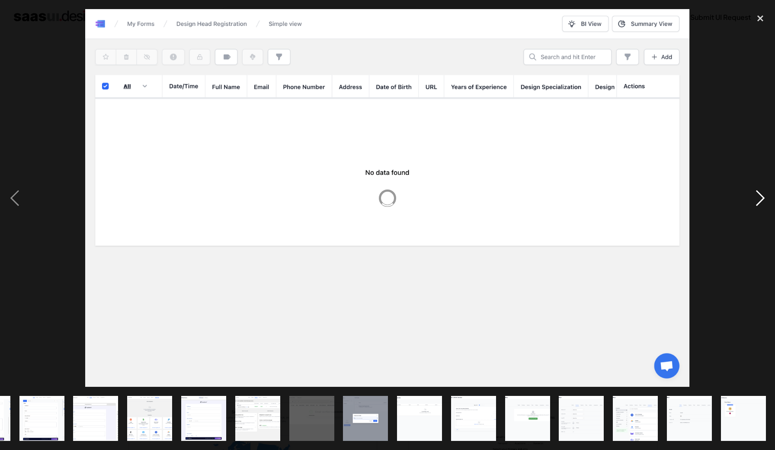
click at [759, 201] on div "next image" at bounding box center [759, 198] width 29 height 378
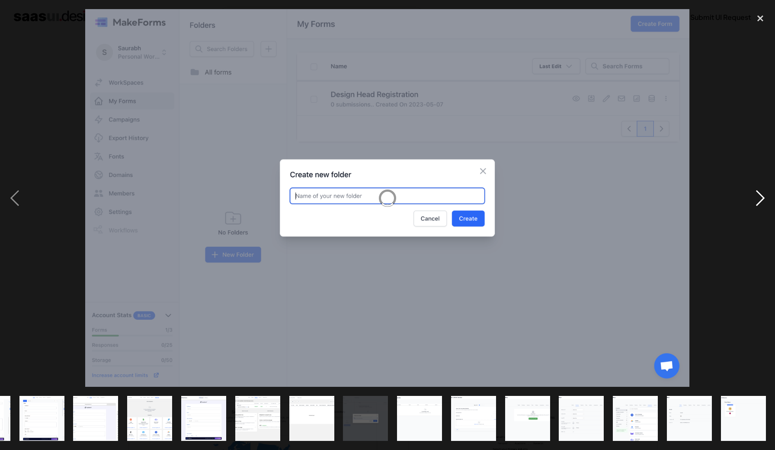
click at [759, 201] on div "next image" at bounding box center [759, 198] width 29 height 378
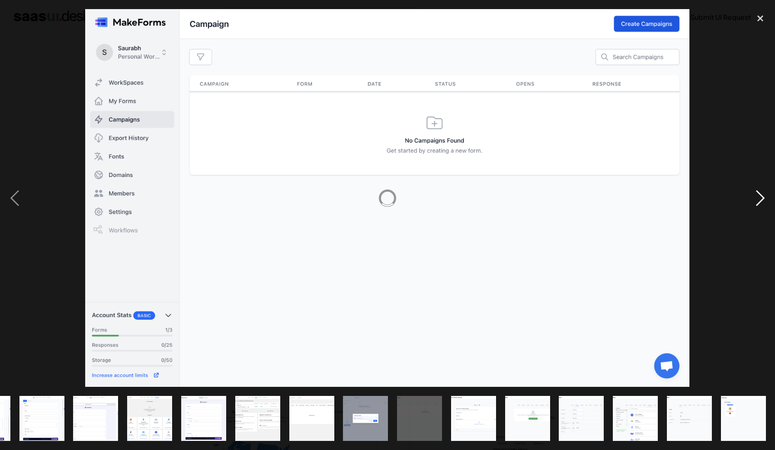
click at [755, 194] on div "next image" at bounding box center [759, 198] width 29 height 378
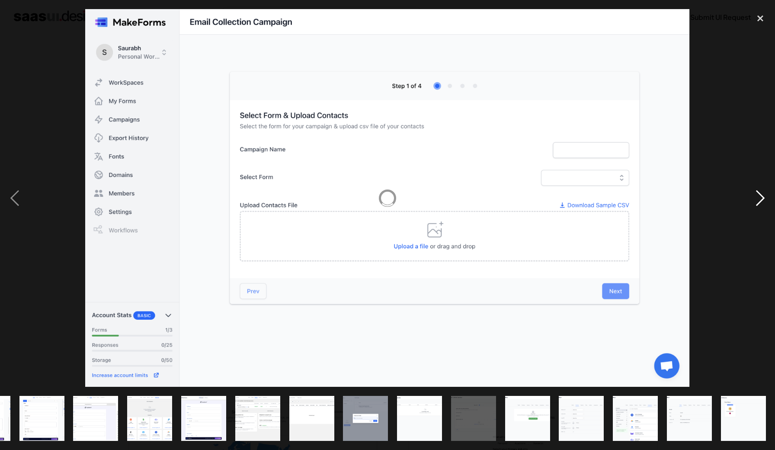
click at [754, 197] on div "next image" at bounding box center [759, 198] width 29 height 378
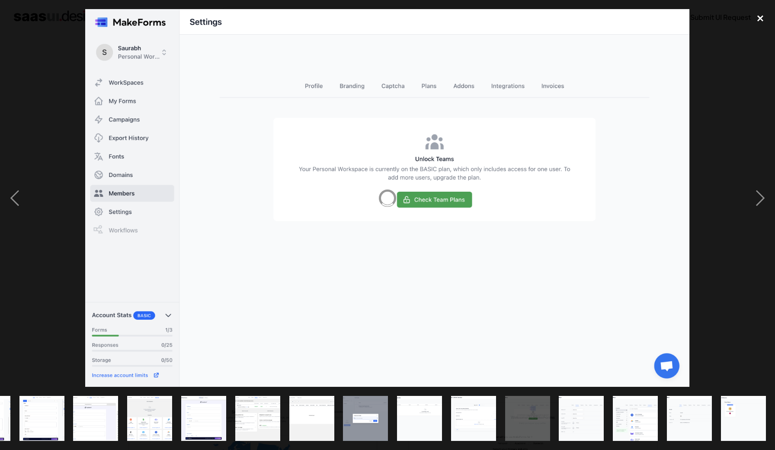
click at [757, 21] on div "close lightbox" at bounding box center [759, 18] width 29 height 19
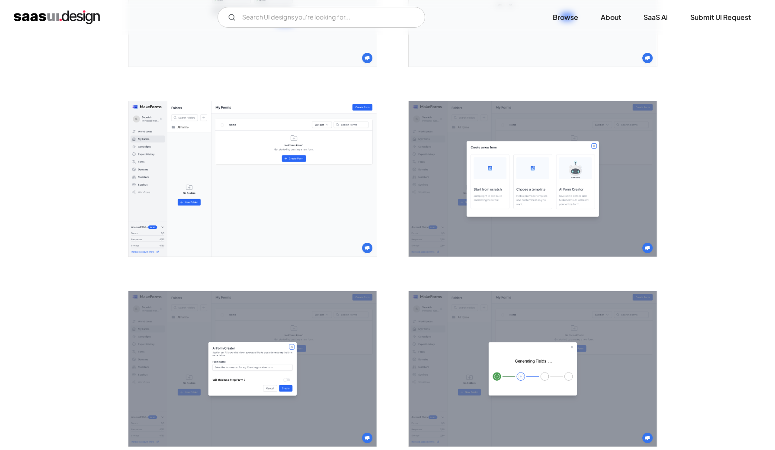
scroll to position [496, 0]
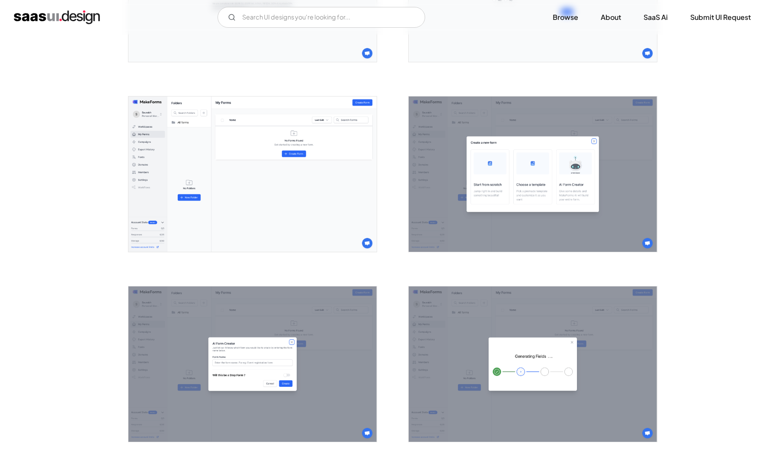
click at [300, 215] on img "open lightbox" at bounding box center [252, 173] width 248 height 155
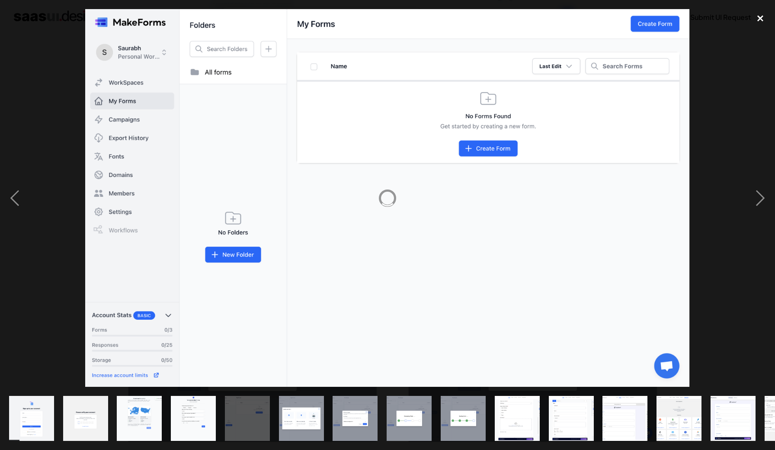
click at [760, 22] on div "close lightbox" at bounding box center [759, 18] width 29 height 19
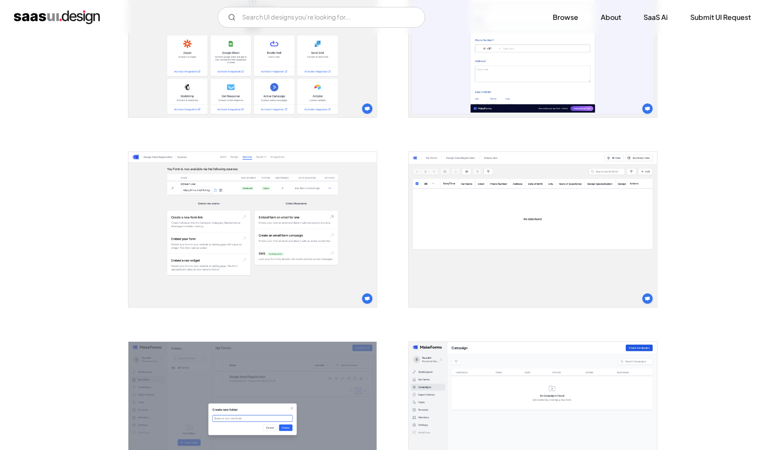
scroll to position [1388, 0]
click at [288, 230] on img "open lightbox" at bounding box center [252, 229] width 248 height 155
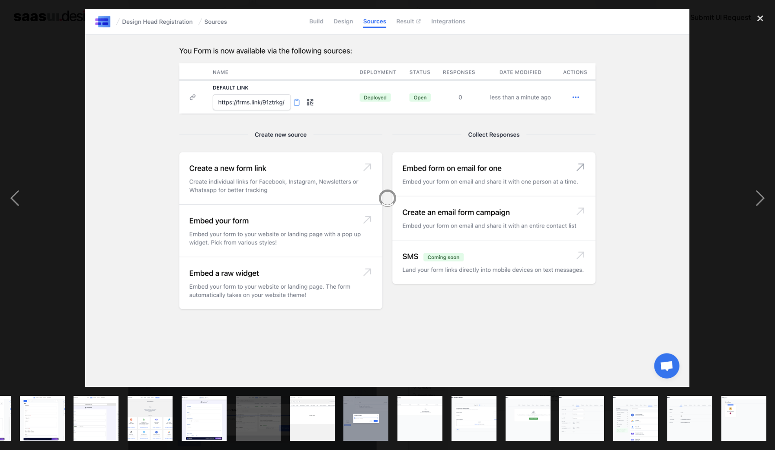
scroll to position [0, 529]
click at [762, 22] on div "close lightbox" at bounding box center [759, 18] width 29 height 19
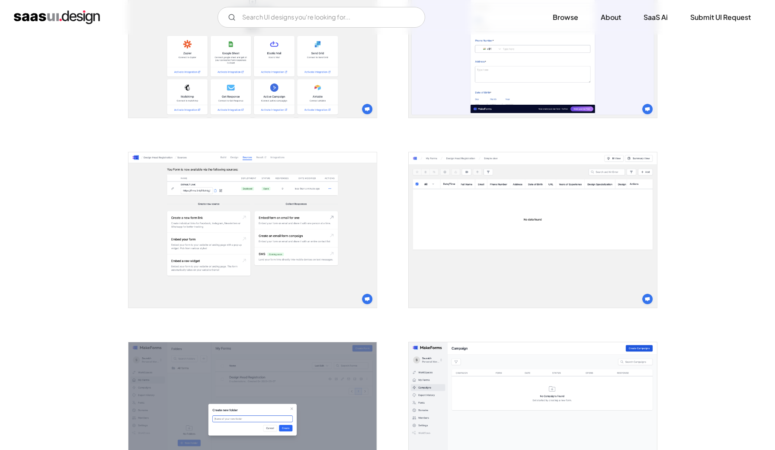
scroll to position [0, 0]
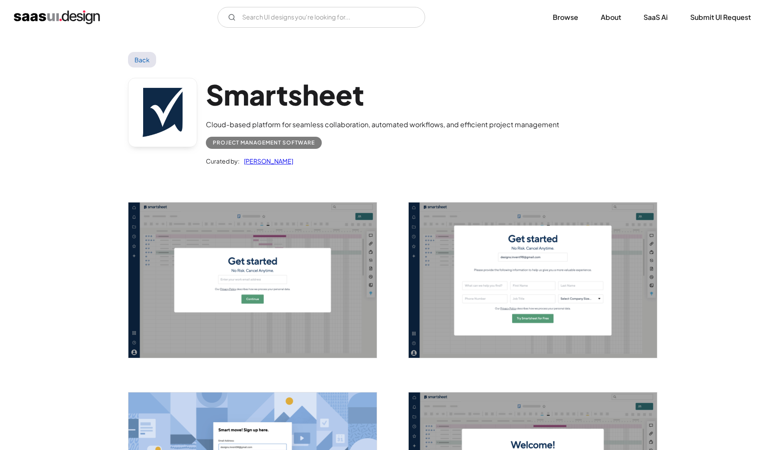
click at [265, 250] on img "open lightbox" at bounding box center [252, 279] width 248 height 155
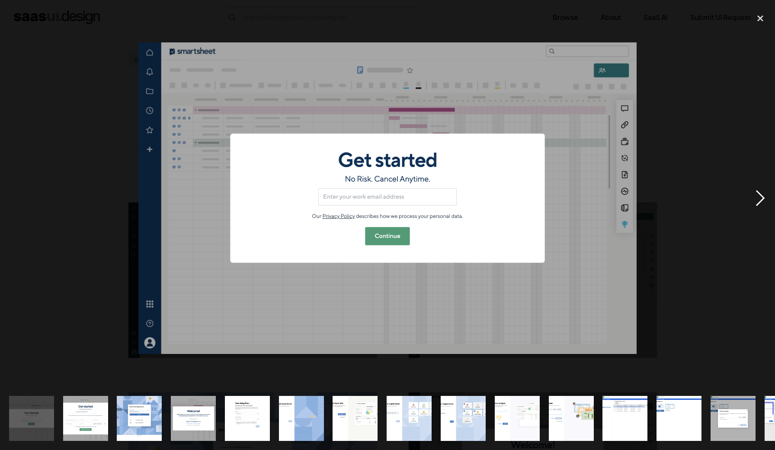
click at [761, 205] on div "next image" at bounding box center [759, 198] width 29 height 378
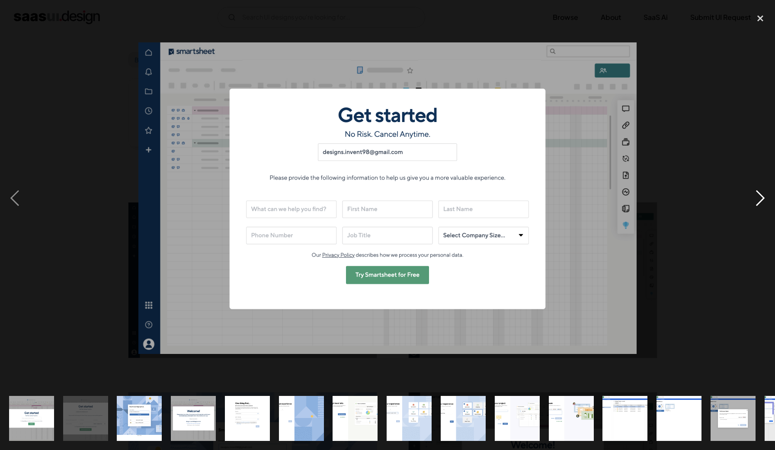
click at [761, 205] on div "next image" at bounding box center [759, 198] width 29 height 378
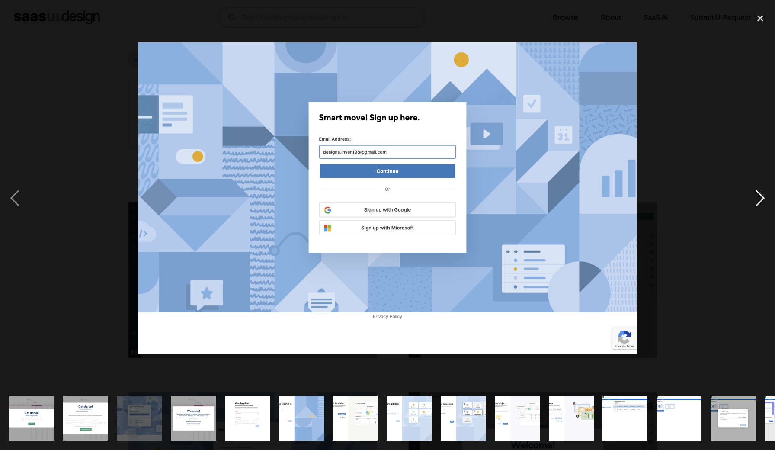
click at [761, 205] on div "next image" at bounding box center [759, 198] width 29 height 378
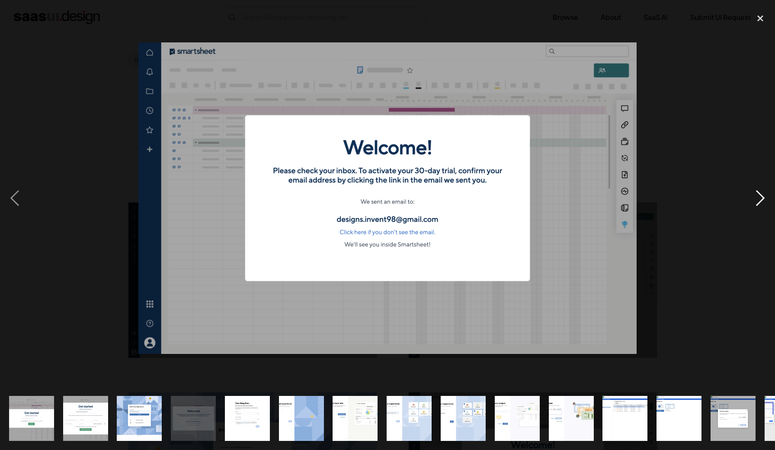
click at [761, 205] on div "next image" at bounding box center [759, 198] width 29 height 378
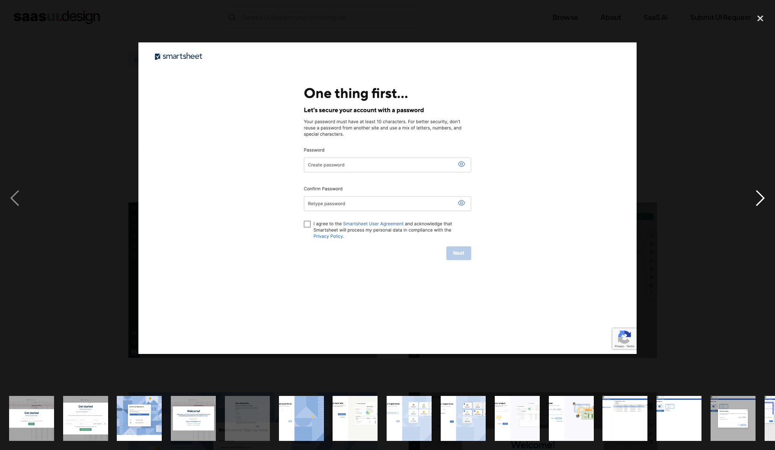
click at [761, 205] on div "next image" at bounding box center [759, 198] width 29 height 378
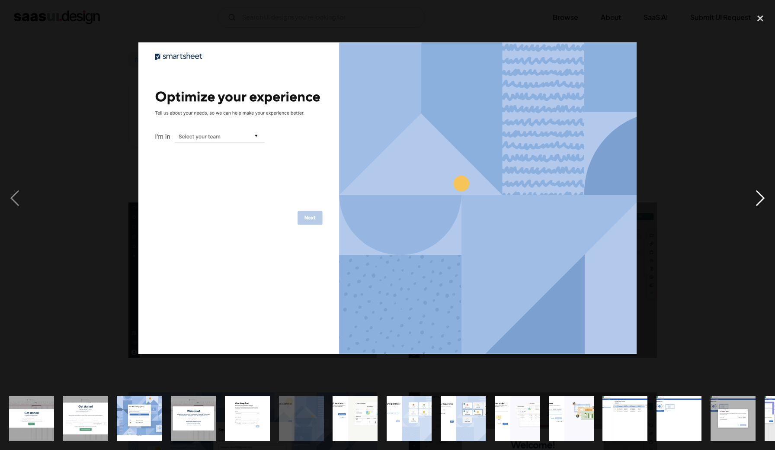
click at [761, 205] on div "next image" at bounding box center [759, 198] width 29 height 378
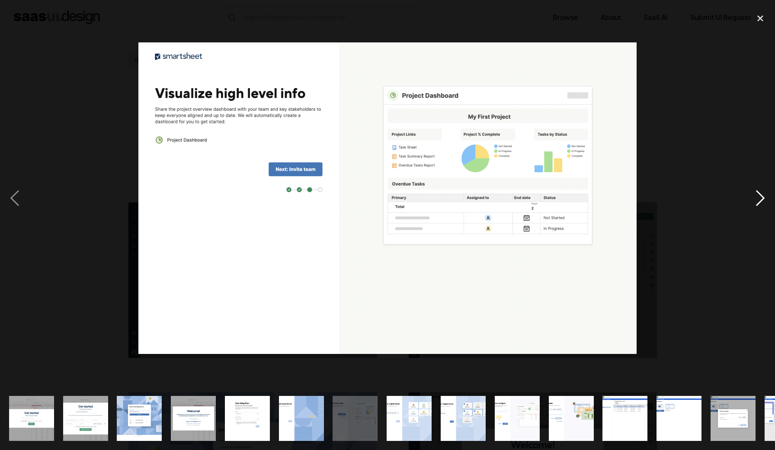
click at [761, 205] on div "next image" at bounding box center [759, 198] width 29 height 378
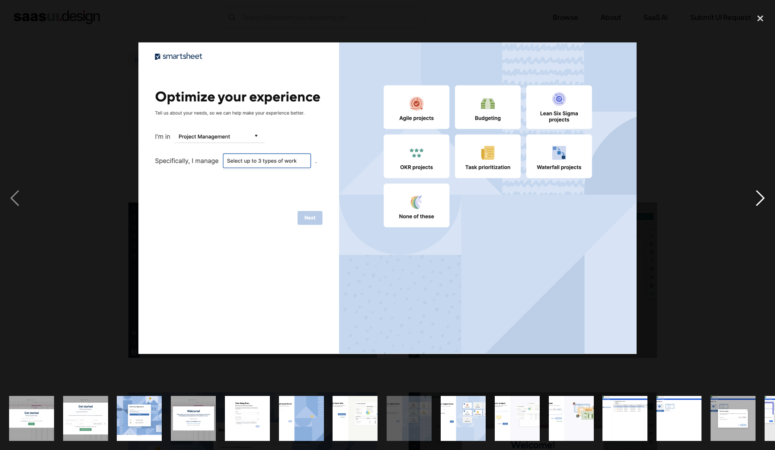
click at [761, 205] on div "next image" at bounding box center [759, 198] width 29 height 378
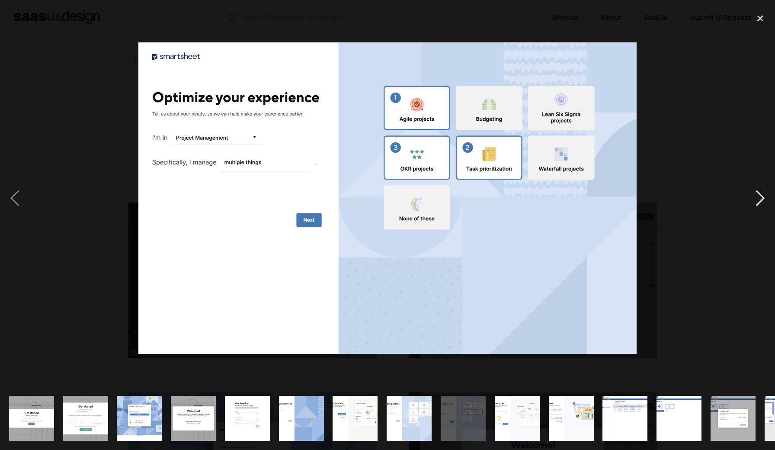
click at [761, 205] on div "next image" at bounding box center [759, 198] width 29 height 378
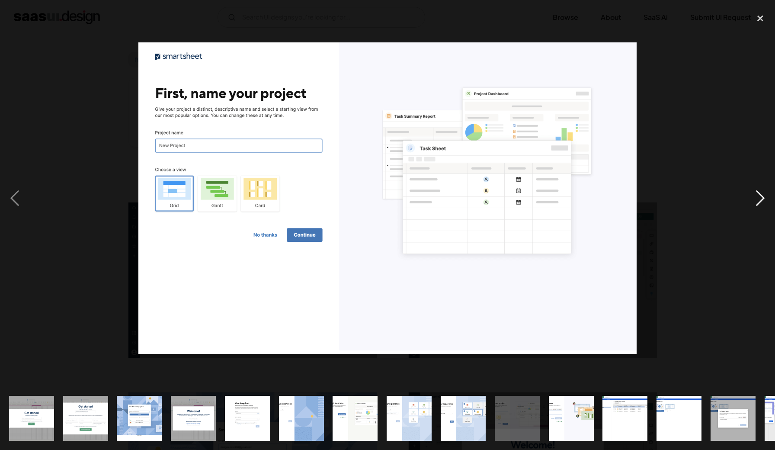
click at [761, 205] on div "next image" at bounding box center [759, 198] width 29 height 378
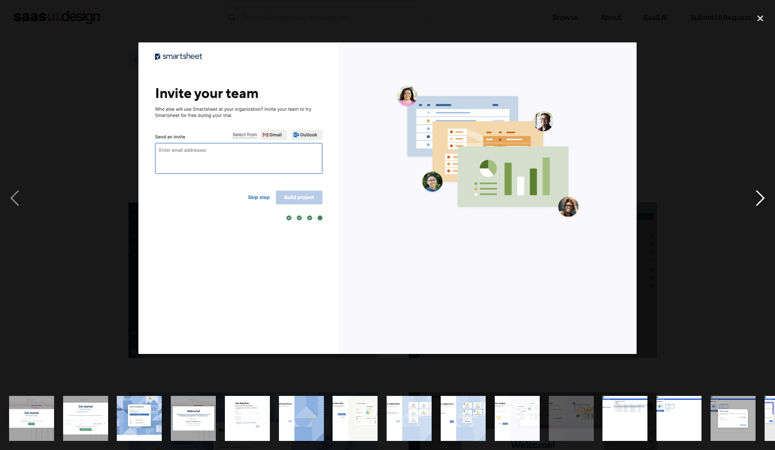
click at [761, 205] on div "next image" at bounding box center [759, 198] width 29 height 378
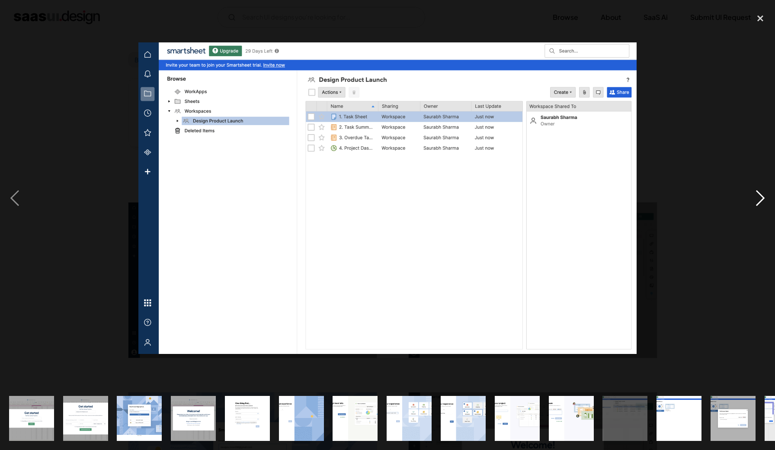
click at [760, 193] on div "next image" at bounding box center [759, 198] width 29 height 378
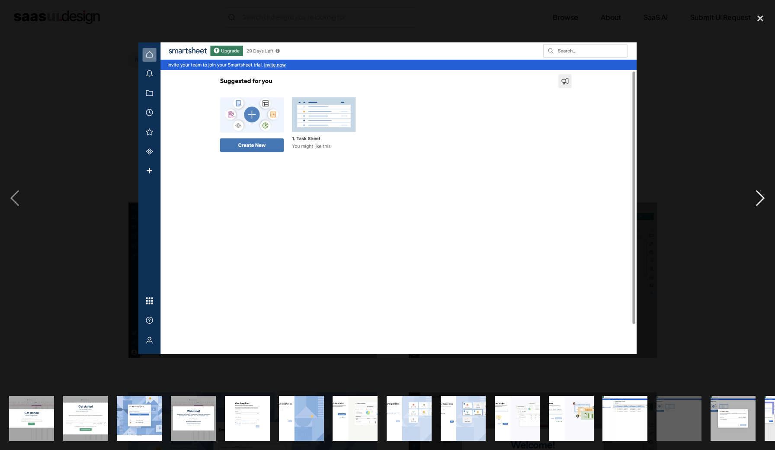
click at [760, 193] on div "next image" at bounding box center [759, 198] width 29 height 378
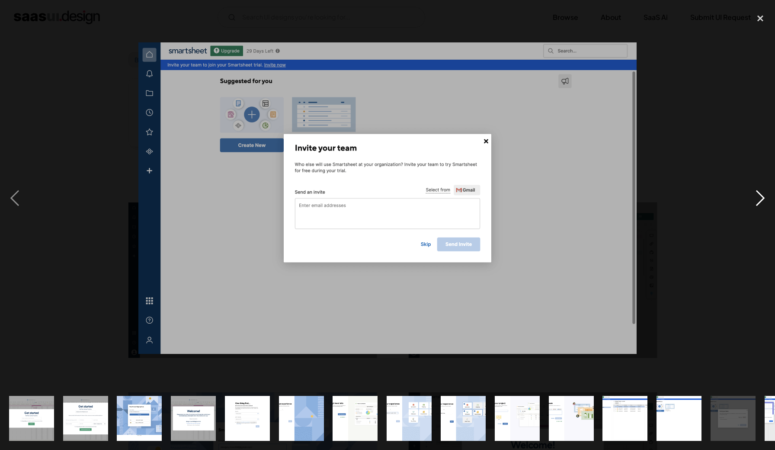
click at [760, 193] on div "next image" at bounding box center [759, 198] width 29 height 378
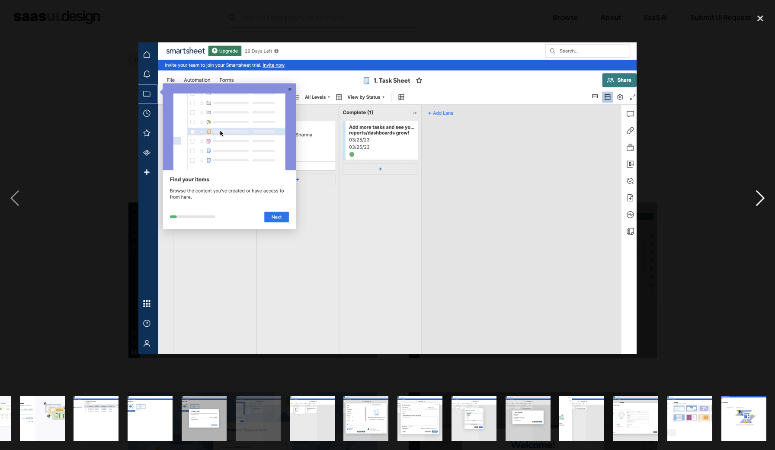
scroll to position [0, 529]
click at [760, 193] on div "next image" at bounding box center [759, 198] width 29 height 378
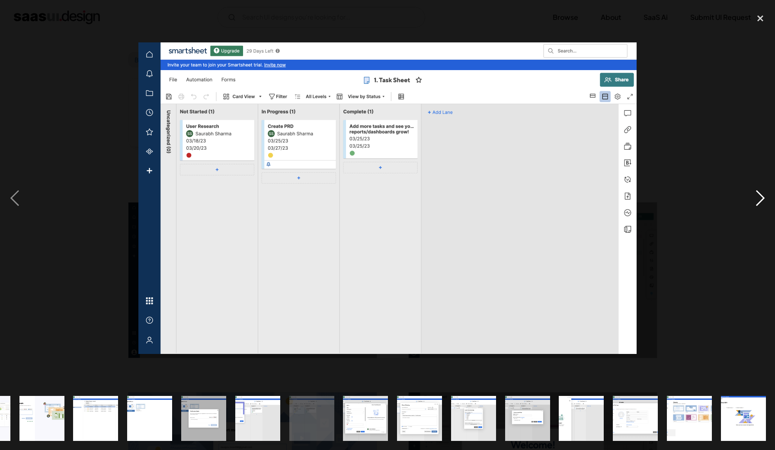
click at [760, 193] on div "next image" at bounding box center [759, 198] width 29 height 378
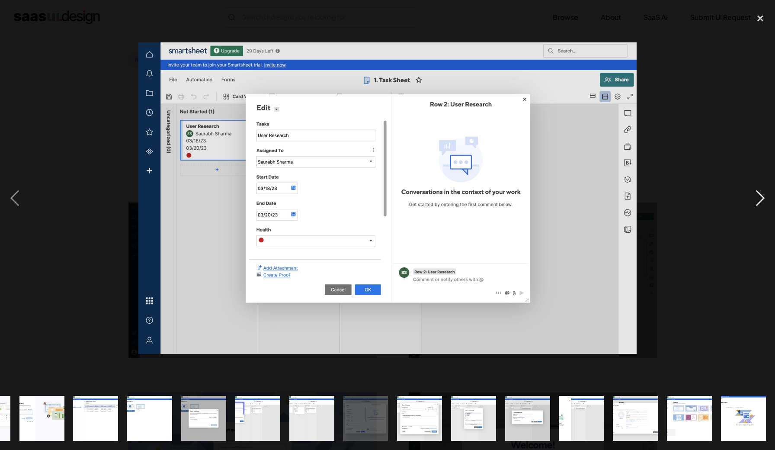
click at [760, 193] on div "next image" at bounding box center [759, 198] width 29 height 378
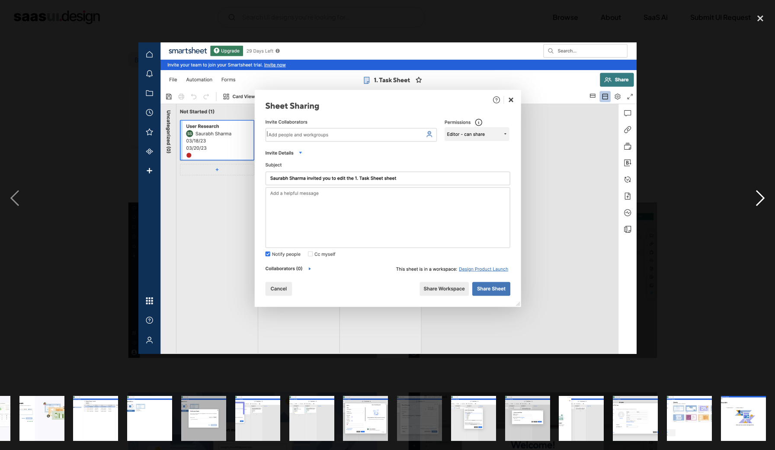
click at [760, 193] on div "next image" at bounding box center [759, 198] width 29 height 378
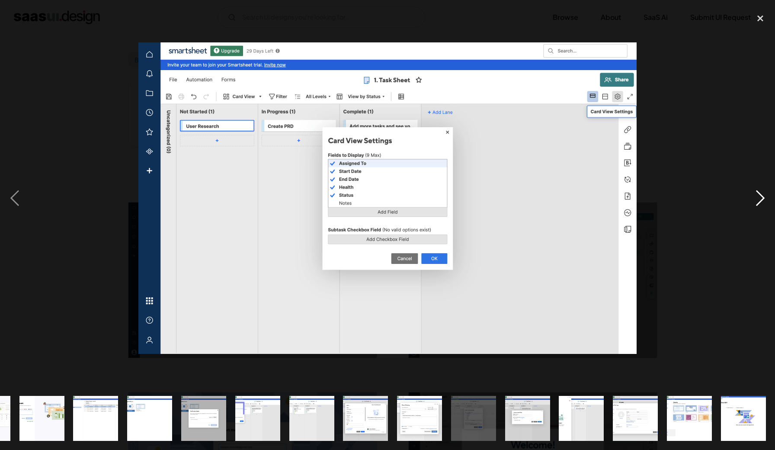
click at [760, 193] on div "next image" at bounding box center [759, 198] width 29 height 378
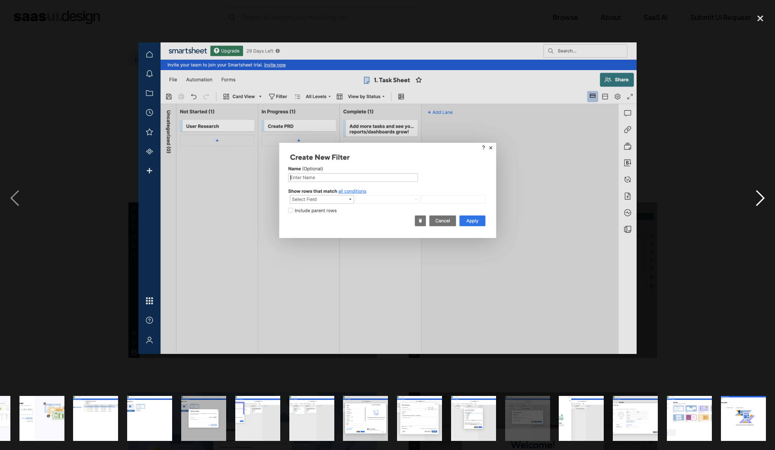
click at [760, 193] on div "next image" at bounding box center [759, 198] width 29 height 378
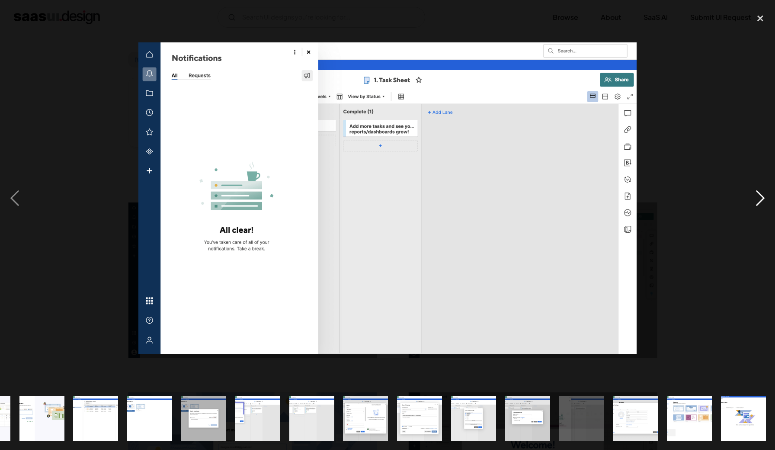
click at [760, 194] on div "next image" at bounding box center [759, 198] width 29 height 378
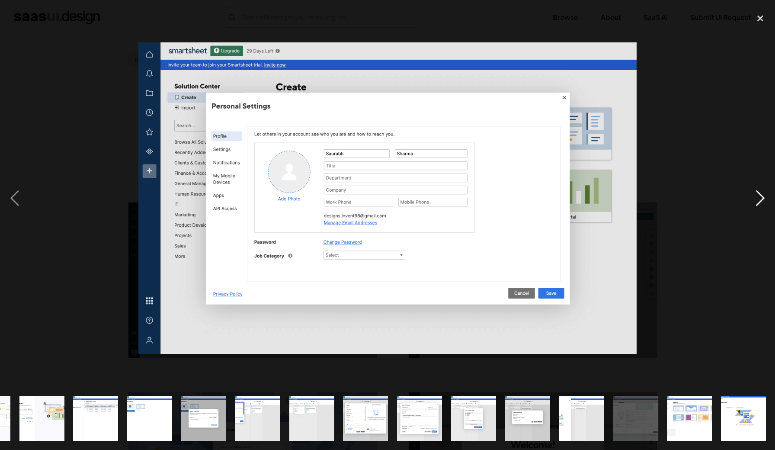
click at [760, 194] on div "next image" at bounding box center [759, 198] width 29 height 378
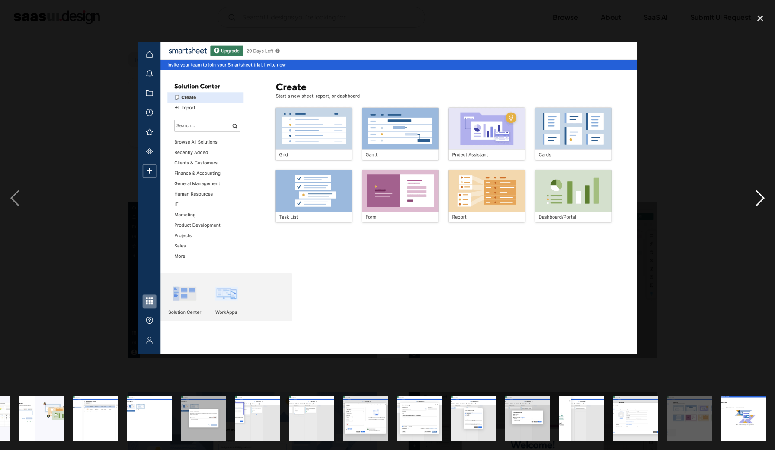
click at [760, 194] on div "next image" at bounding box center [759, 198] width 29 height 378
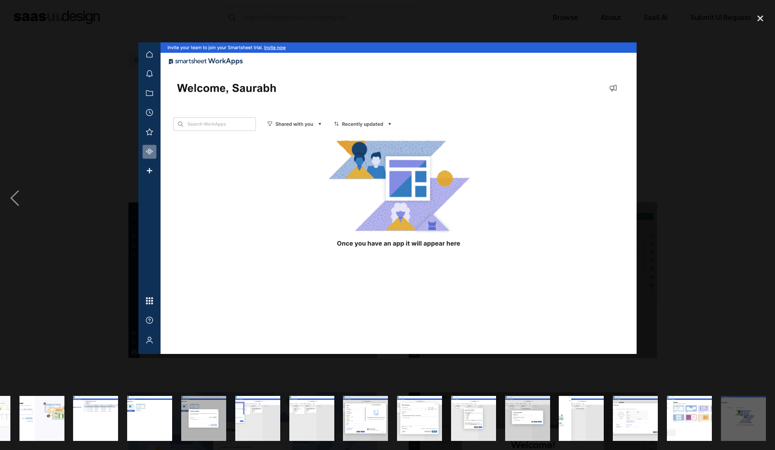
click at [760, 194] on div "next image" at bounding box center [759, 198] width 29 height 378
click at [764, 15] on div "close lightbox" at bounding box center [759, 18] width 29 height 19
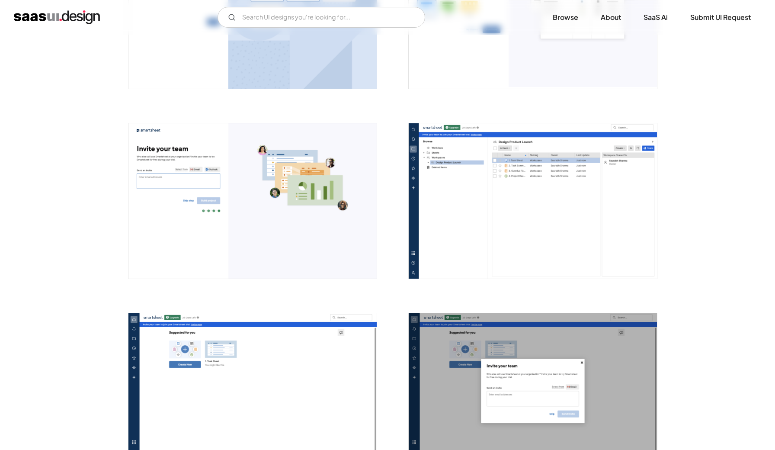
scroll to position [1028, 0]
click at [486, 206] on img "open lightbox" at bounding box center [533, 200] width 248 height 155
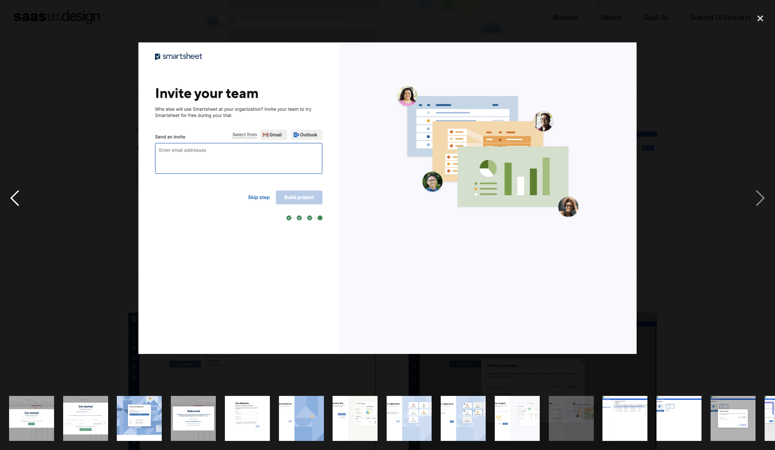
click at [15, 195] on div "previous image" at bounding box center [14, 198] width 29 height 378
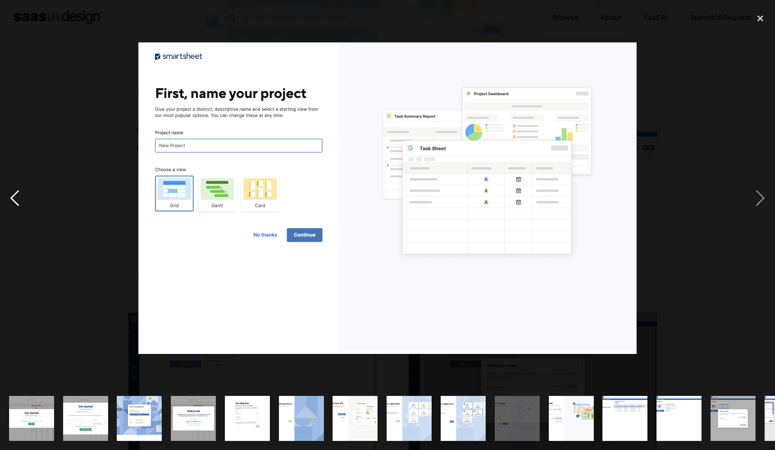
click at [15, 195] on div "previous image" at bounding box center [14, 198] width 29 height 378
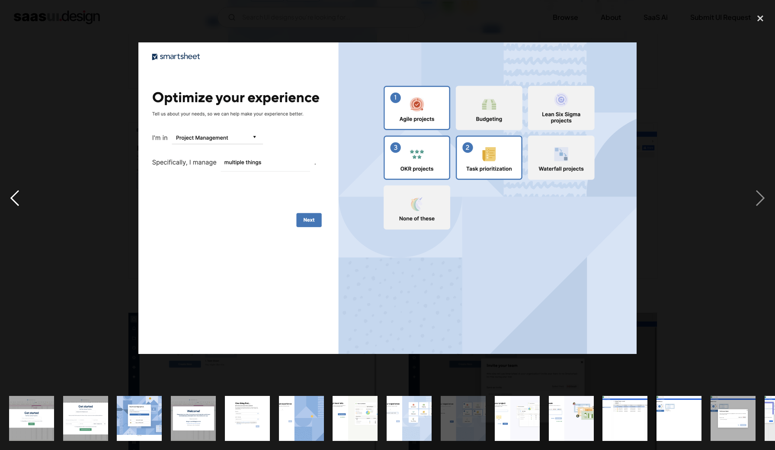
click at [15, 195] on div "previous image" at bounding box center [14, 198] width 29 height 378
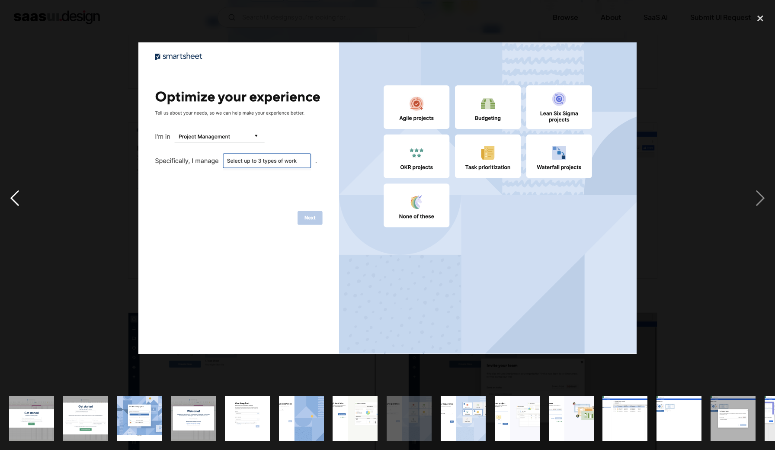
click at [15, 195] on div "previous image" at bounding box center [14, 198] width 29 height 378
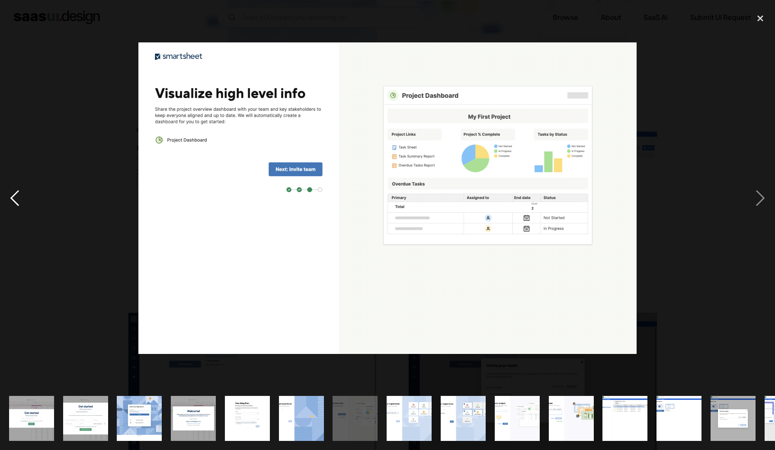
click at [15, 195] on div "previous image" at bounding box center [14, 198] width 29 height 378
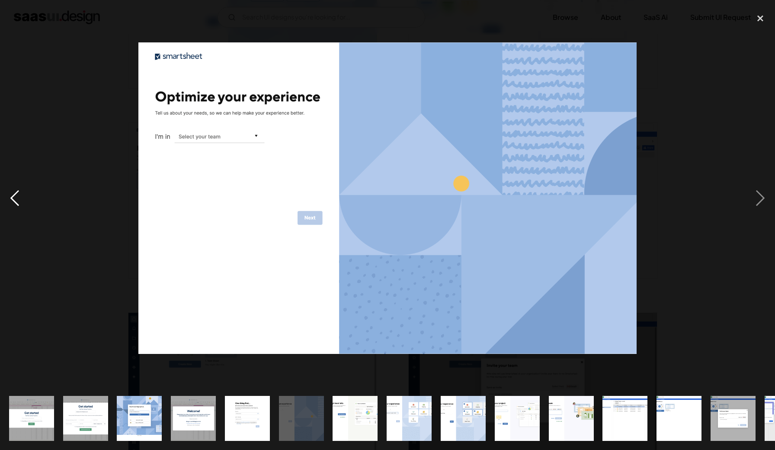
click at [15, 195] on div "previous image" at bounding box center [14, 198] width 29 height 378
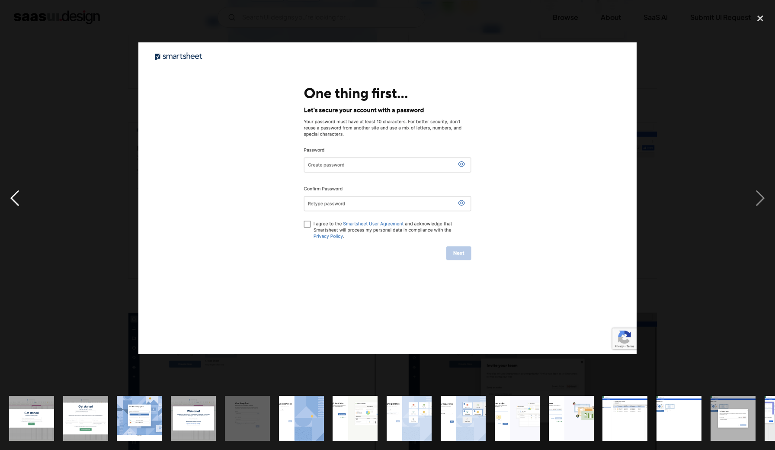
click at [15, 195] on div "previous image" at bounding box center [14, 198] width 29 height 378
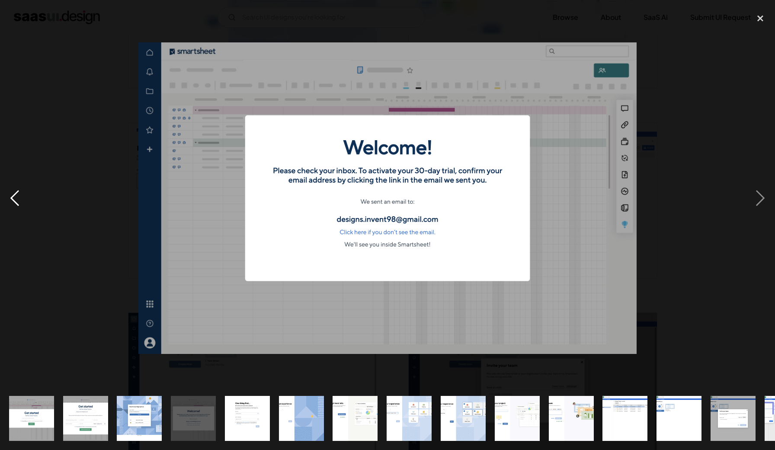
click at [15, 195] on div "previous image" at bounding box center [14, 198] width 29 height 378
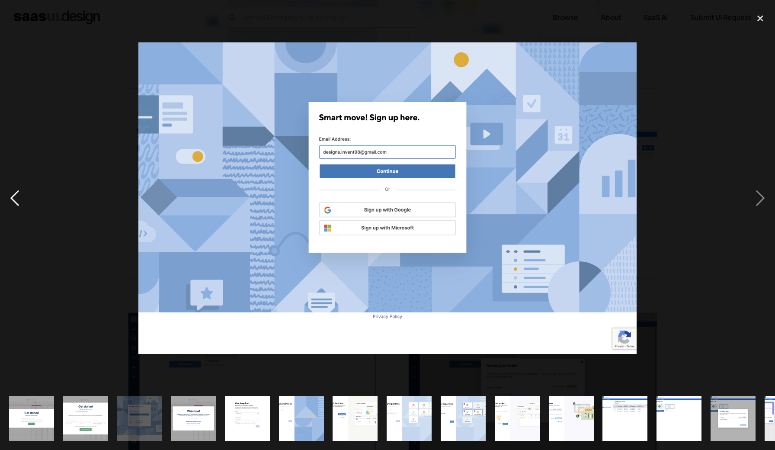
click at [15, 195] on div "previous image" at bounding box center [14, 198] width 29 height 378
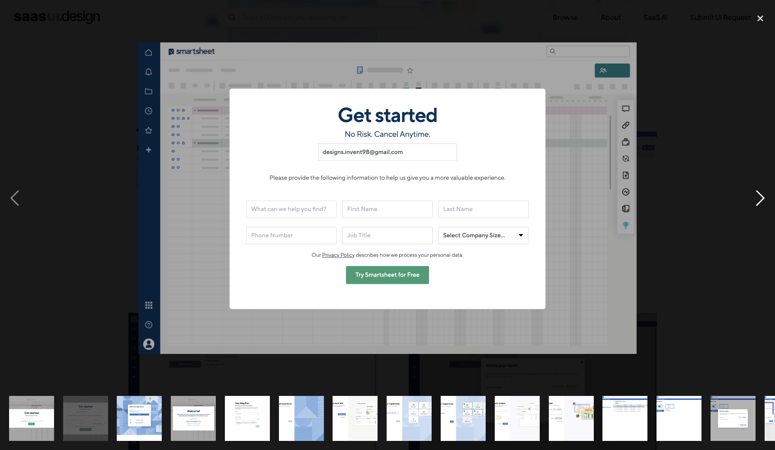
click at [768, 191] on div "next image" at bounding box center [759, 198] width 29 height 378
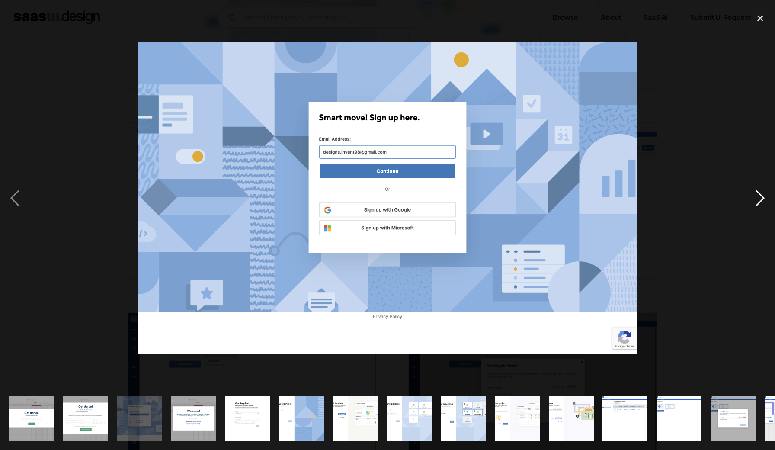
click at [764, 192] on div "next image" at bounding box center [759, 198] width 29 height 378
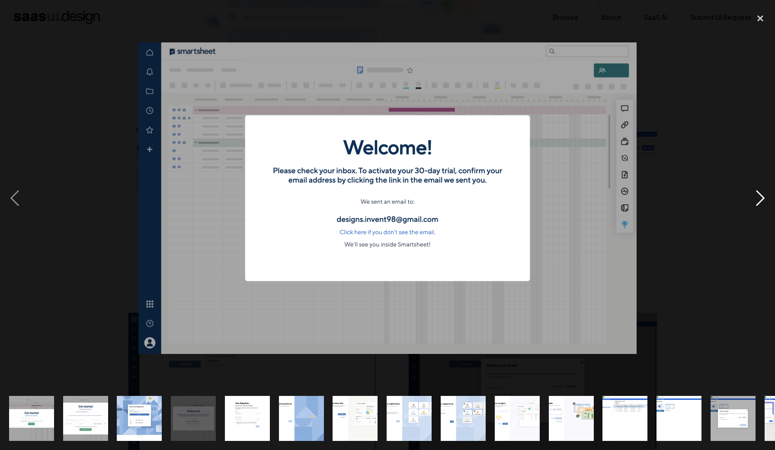
click at [764, 192] on div "next image" at bounding box center [759, 198] width 29 height 378
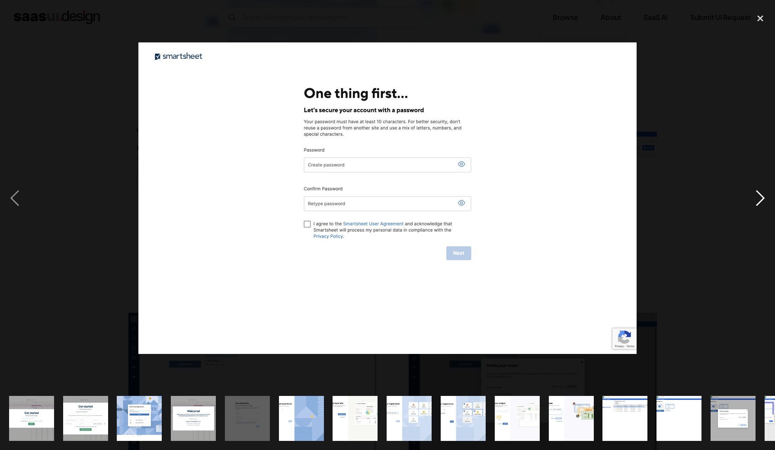
click at [764, 192] on div "next image" at bounding box center [759, 198] width 29 height 378
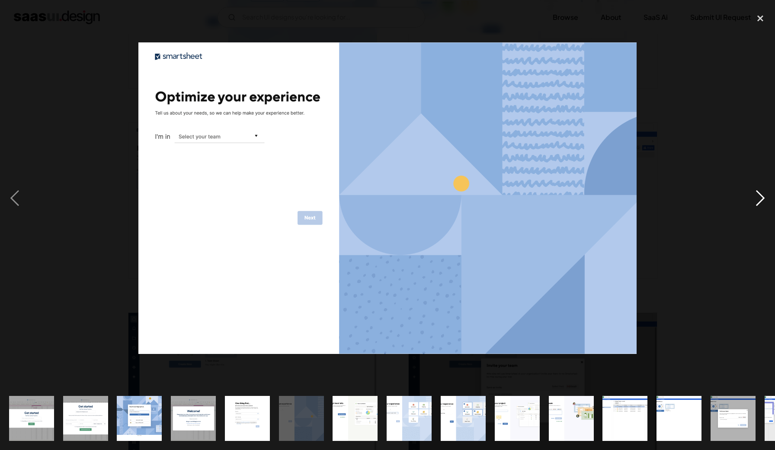
click at [764, 192] on div "next image" at bounding box center [759, 198] width 29 height 378
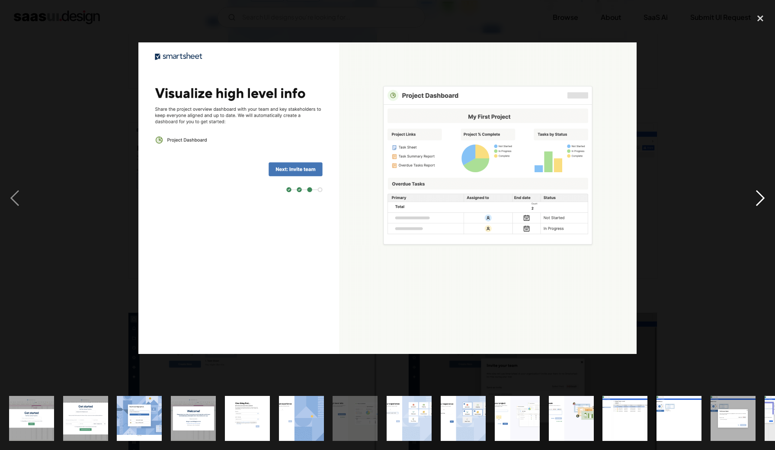
click at [764, 192] on div "next image" at bounding box center [759, 198] width 29 height 378
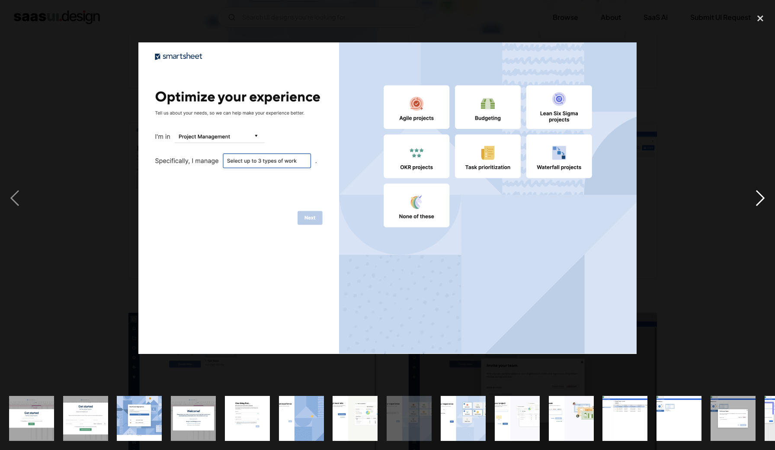
click at [764, 192] on div "next image" at bounding box center [759, 198] width 29 height 378
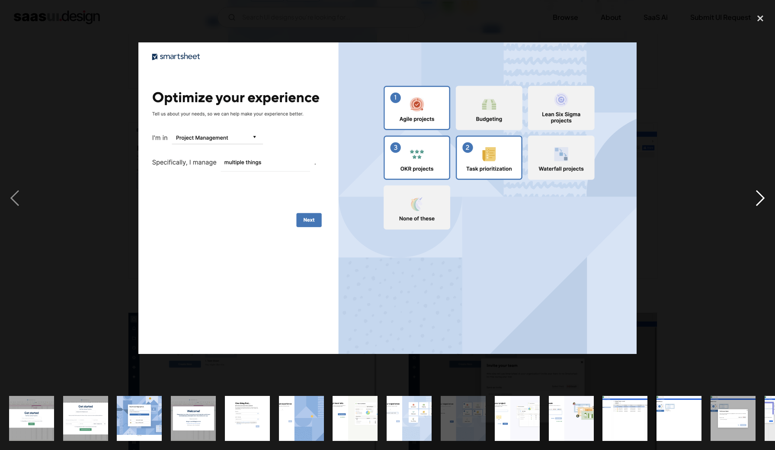
click at [764, 192] on div "next image" at bounding box center [759, 198] width 29 height 378
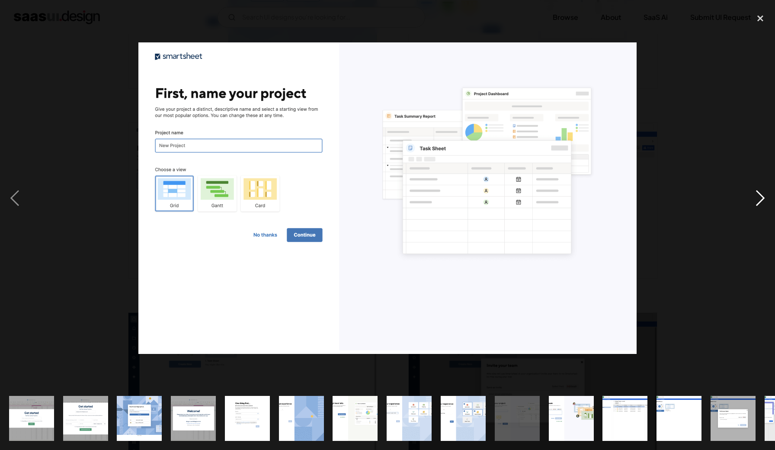
click at [764, 192] on div "next image" at bounding box center [759, 198] width 29 height 378
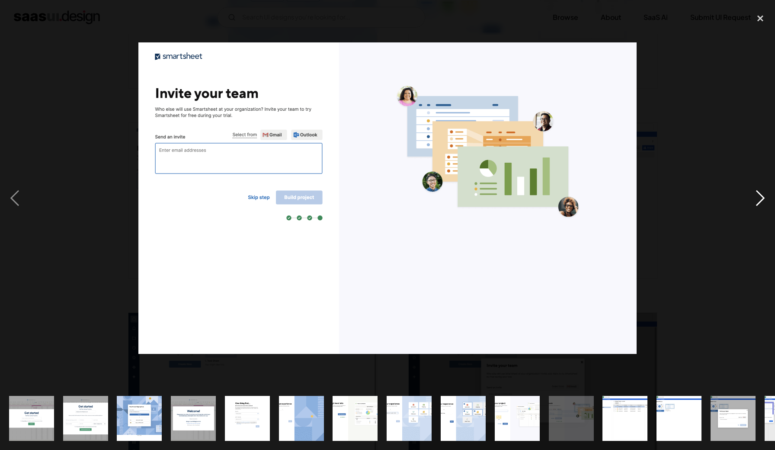
click at [764, 192] on div "next image" at bounding box center [759, 198] width 29 height 378
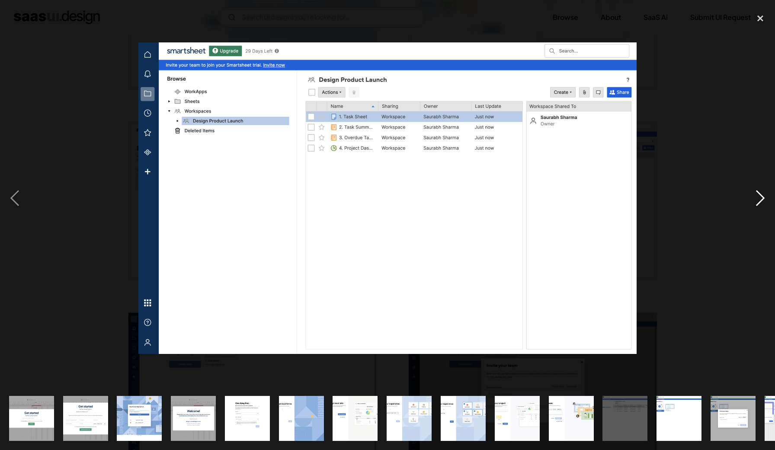
click at [764, 192] on div "next image" at bounding box center [759, 198] width 29 height 378
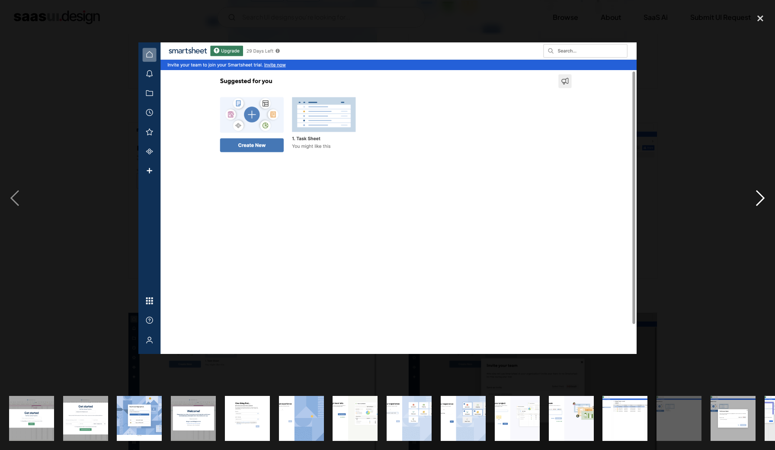
click at [764, 192] on div "next image" at bounding box center [759, 198] width 29 height 378
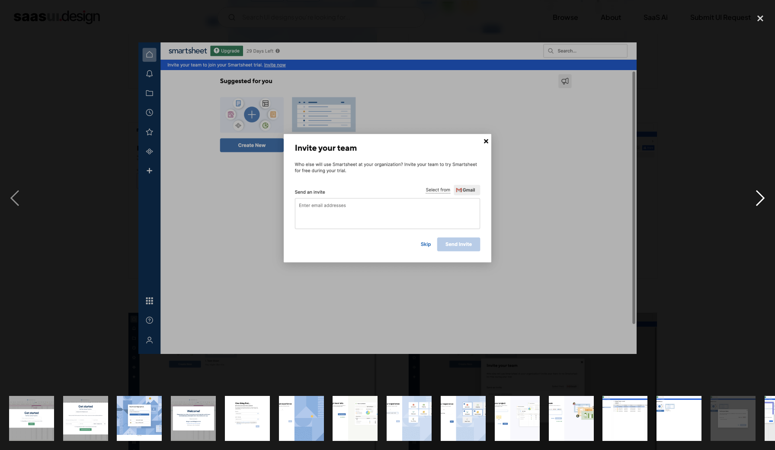
click at [764, 192] on div "next image" at bounding box center [759, 198] width 29 height 378
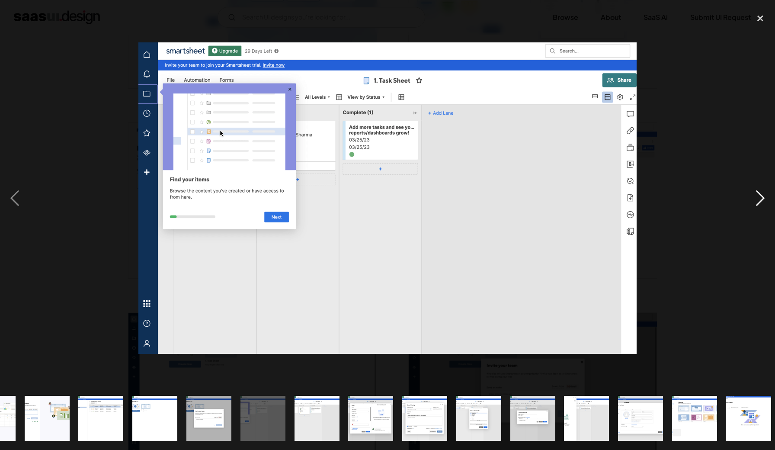
scroll to position [0, 529]
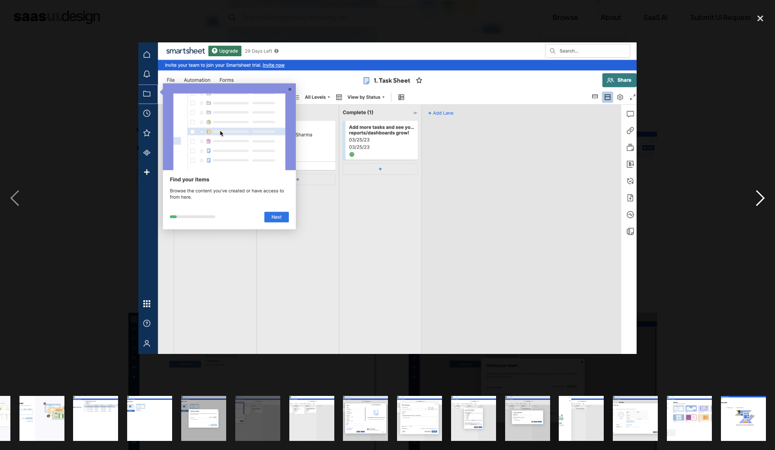
click at [764, 192] on div "next image" at bounding box center [759, 198] width 29 height 378
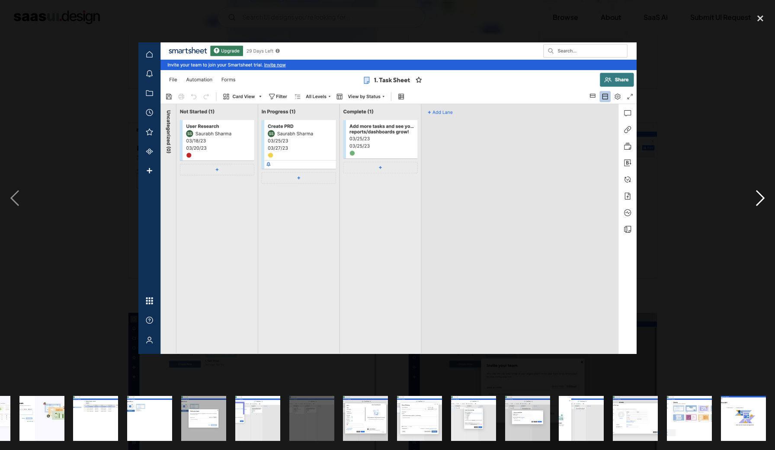
click at [764, 192] on div "next image" at bounding box center [759, 198] width 29 height 378
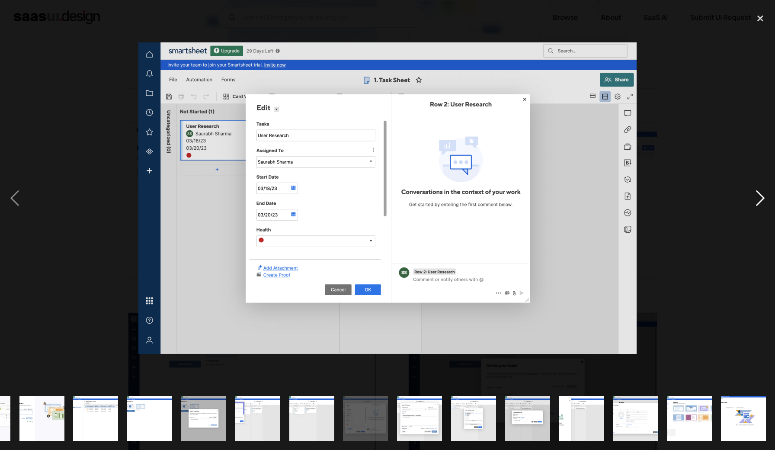
click at [764, 192] on div "next image" at bounding box center [759, 198] width 29 height 378
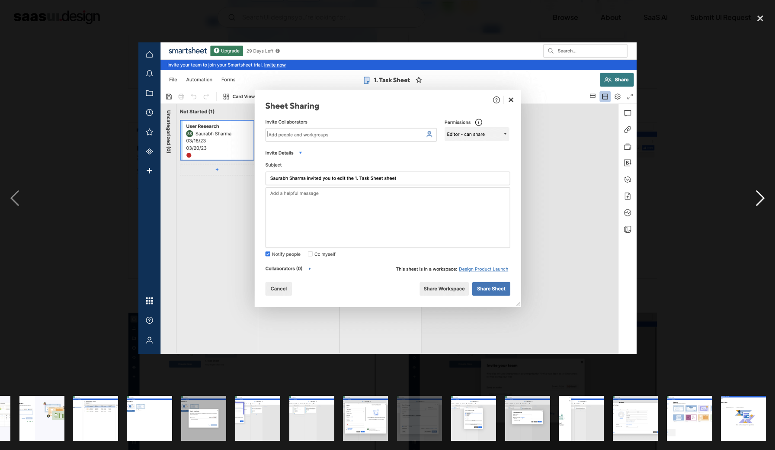
click at [764, 192] on div "next image" at bounding box center [759, 198] width 29 height 378
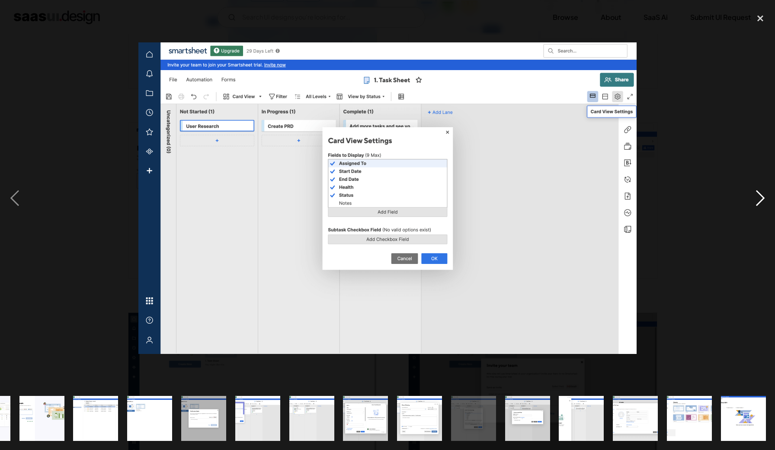
click at [764, 192] on div "next image" at bounding box center [759, 198] width 29 height 378
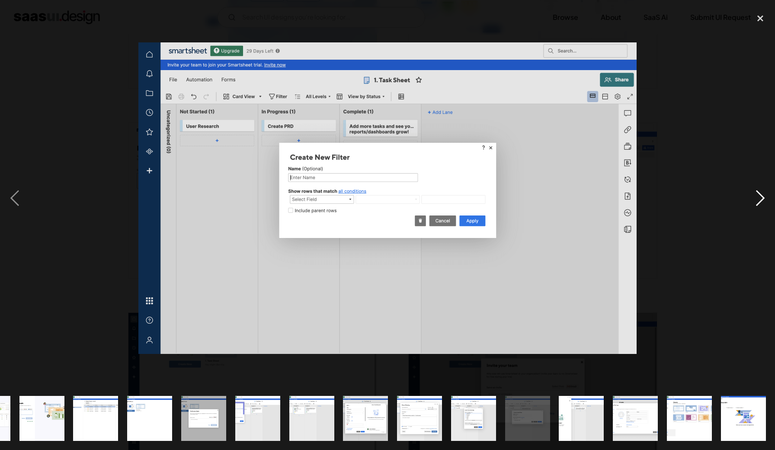
click at [764, 192] on div "next image" at bounding box center [759, 198] width 29 height 378
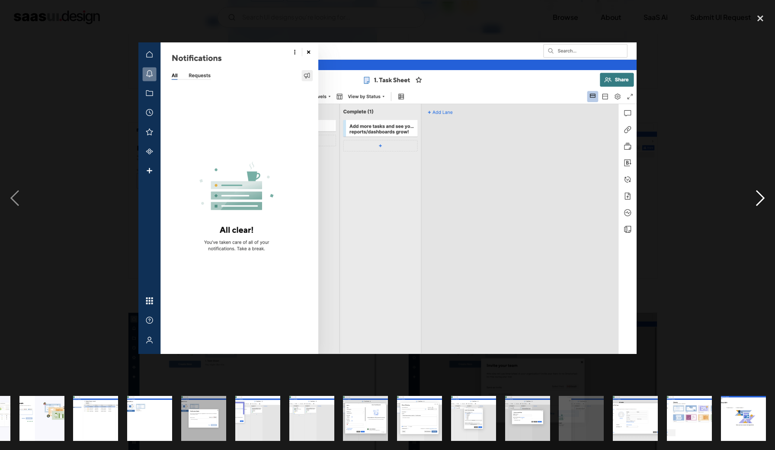
click at [764, 192] on div "next image" at bounding box center [759, 198] width 29 height 378
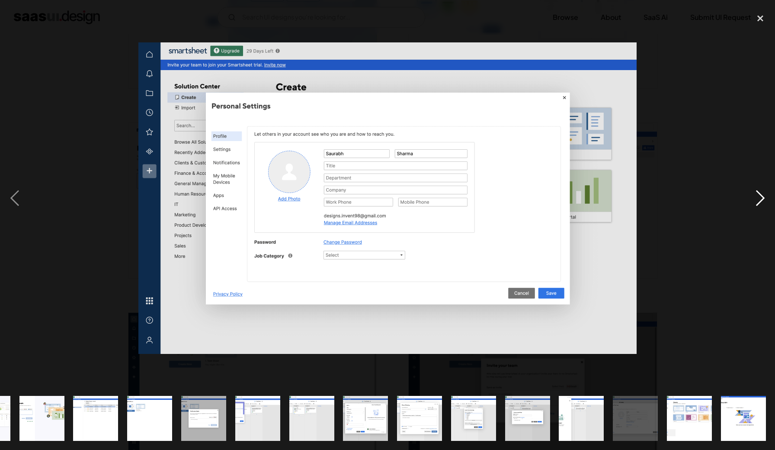
click at [764, 192] on div "next image" at bounding box center [759, 198] width 29 height 378
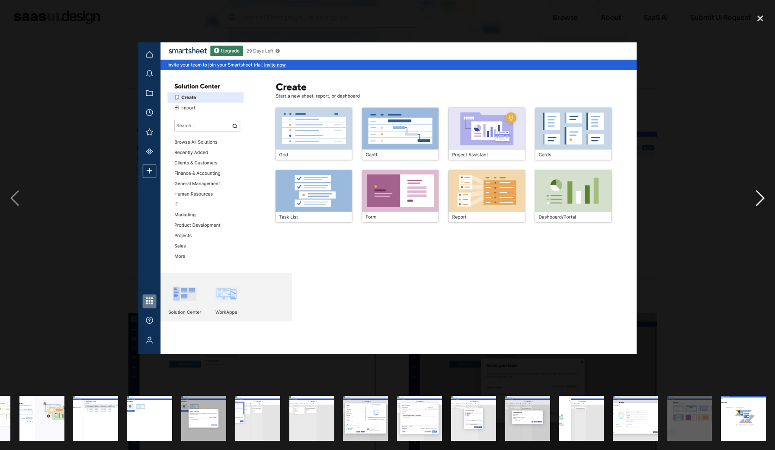
click at [764, 192] on div "next image" at bounding box center [759, 198] width 29 height 378
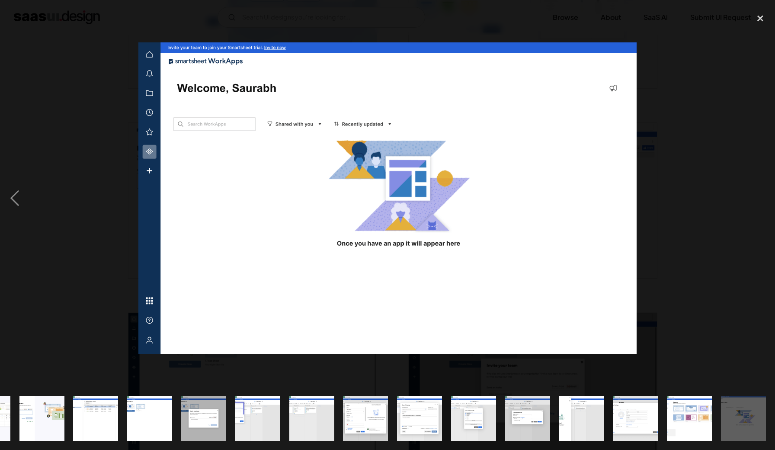
click at [764, 192] on div "next image" at bounding box center [759, 198] width 29 height 378
click at [758, 20] on div "close lightbox" at bounding box center [759, 18] width 29 height 19
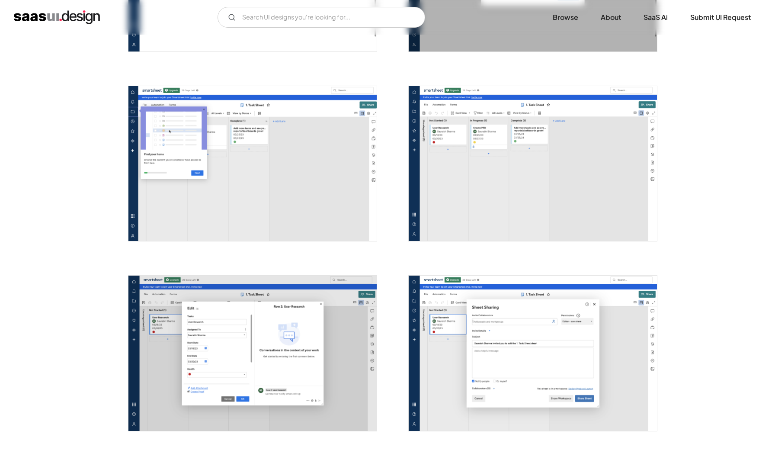
scroll to position [1452, 0]
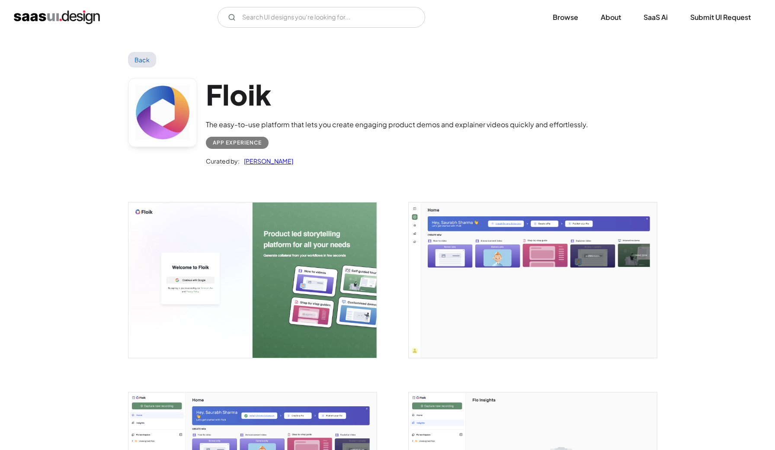
click at [284, 246] on img "open lightbox" at bounding box center [252, 279] width 248 height 155
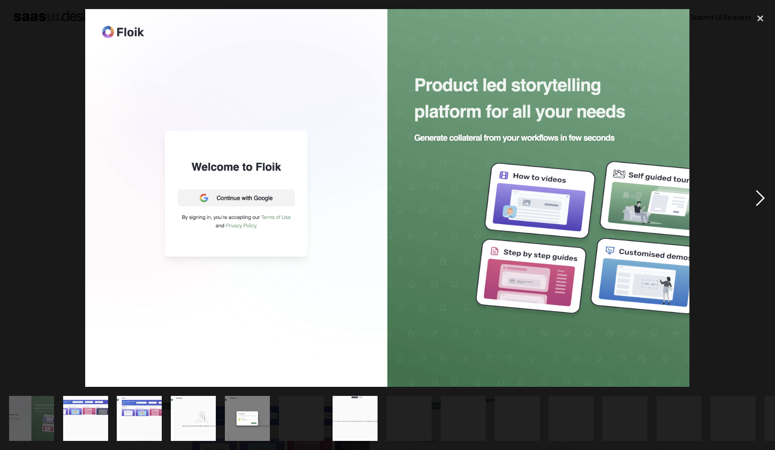
click at [762, 199] on div "next image" at bounding box center [759, 198] width 29 height 378
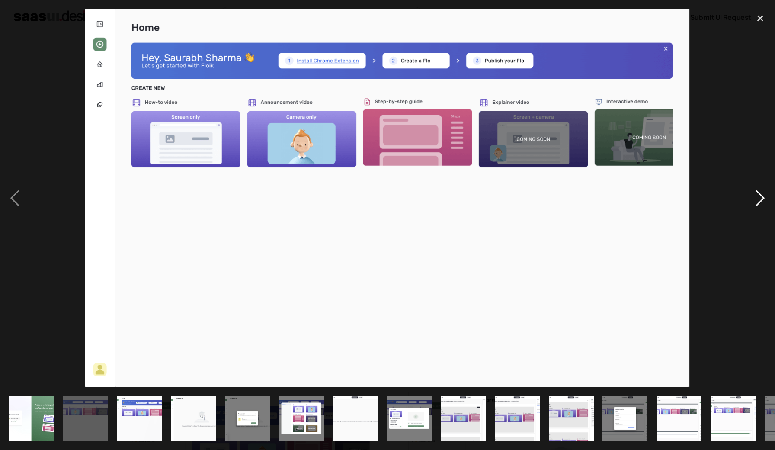
click at [762, 199] on div "next image" at bounding box center [759, 198] width 29 height 378
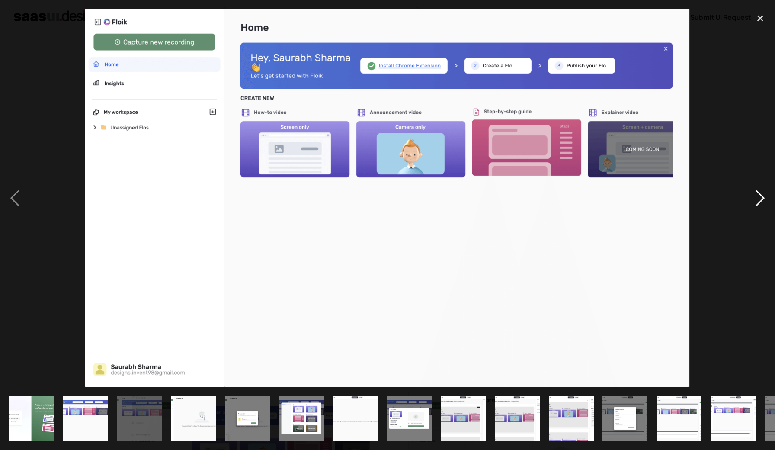
click at [762, 199] on div "next image" at bounding box center [759, 198] width 29 height 378
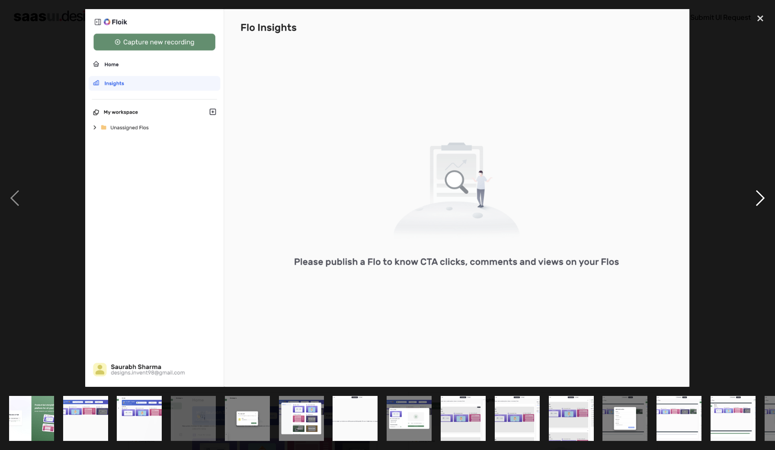
click at [762, 199] on div "next image" at bounding box center [759, 198] width 29 height 378
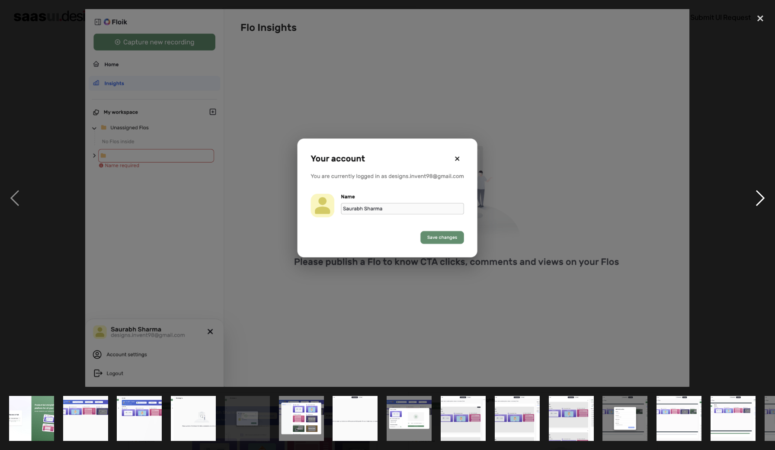
click at [761, 199] on div "next image" at bounding box center [759, 198] width 29 height 378
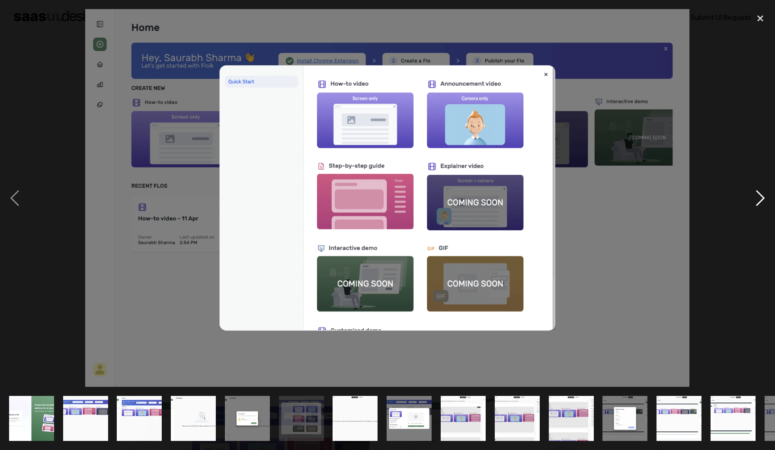
click at [761, 199] on div "next image" at bounding box center [759, 198] width 29 height 378
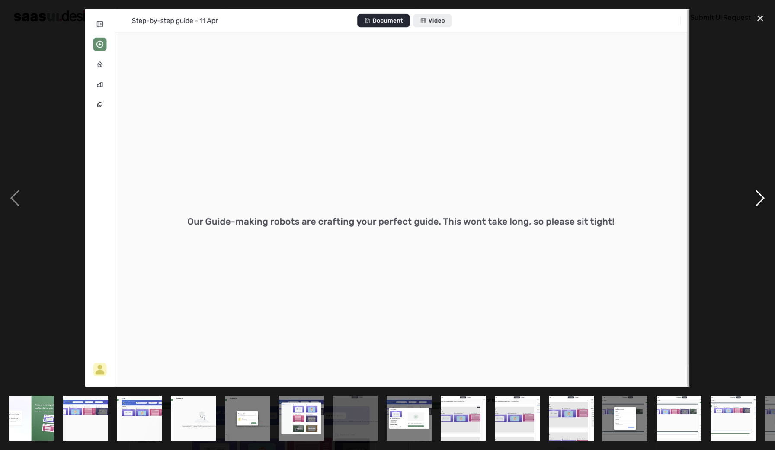
click at [761, 199] on div "next image" at bounding box center [759, 198] width 29 height 378
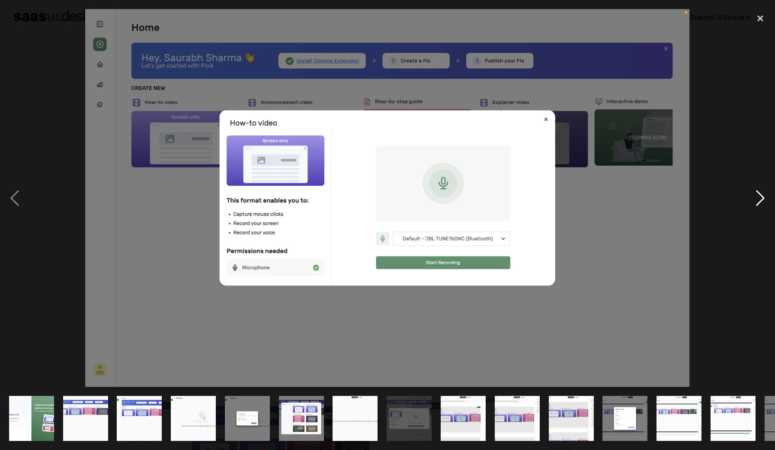
click at [761, 199] on div "next image" at bounding box center [759, 198] width 29 height 378
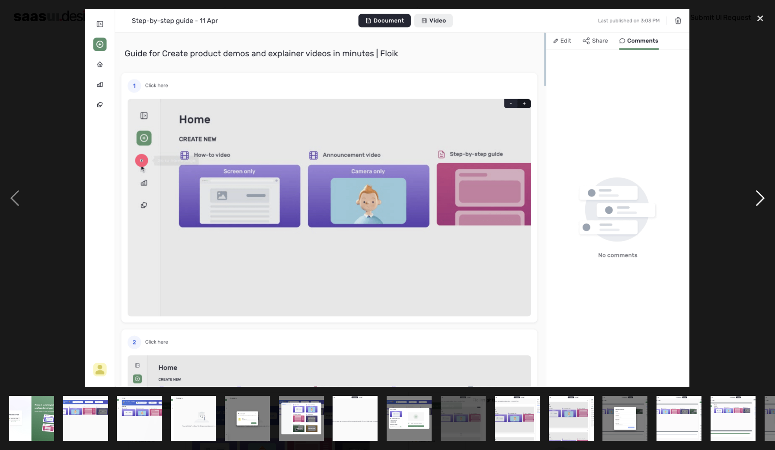
click at [760, 200] on div "next image" at bounding box center [759, 198] width 29 height 378
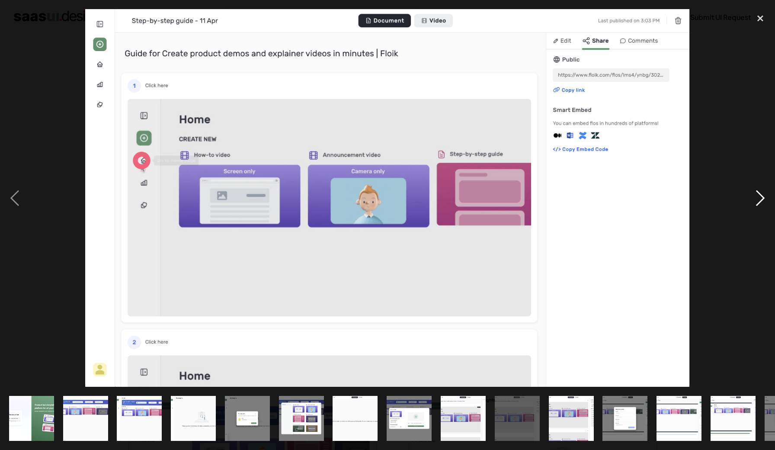
click at [760, 200] on div "next image" at bounding box center [759, 198] width 29 height 378
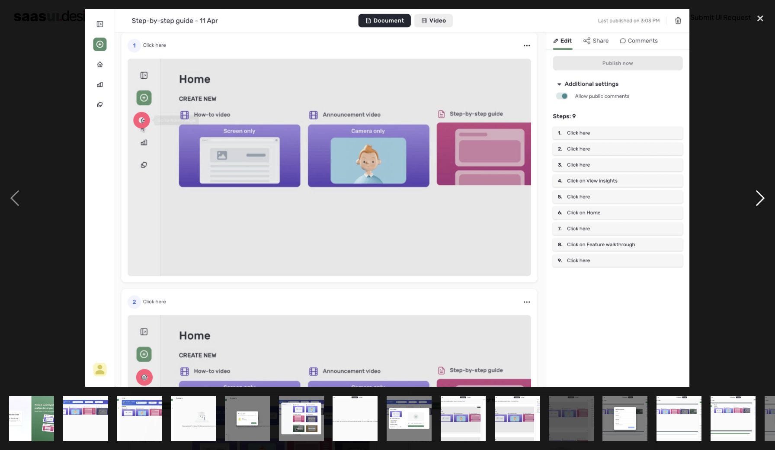
click at [760, 200] on div "next image" at bounding box center [759, 198] width 29 height 378
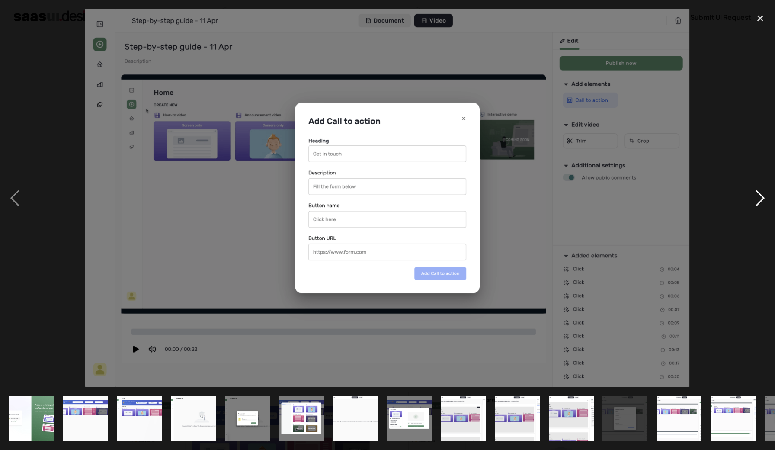
click at [760, 200] on div "next image" at bounding box center [759, 198] width 29 height 378
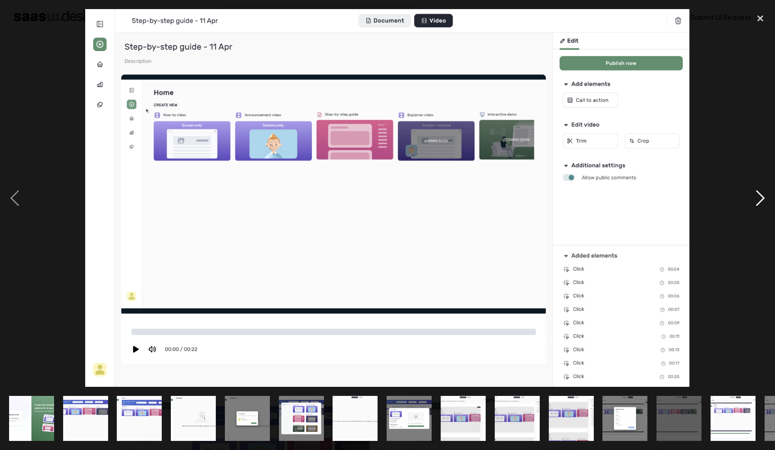
click at [760, 200] on div "next image" at bounding box center [759, 198] width 29 height 378
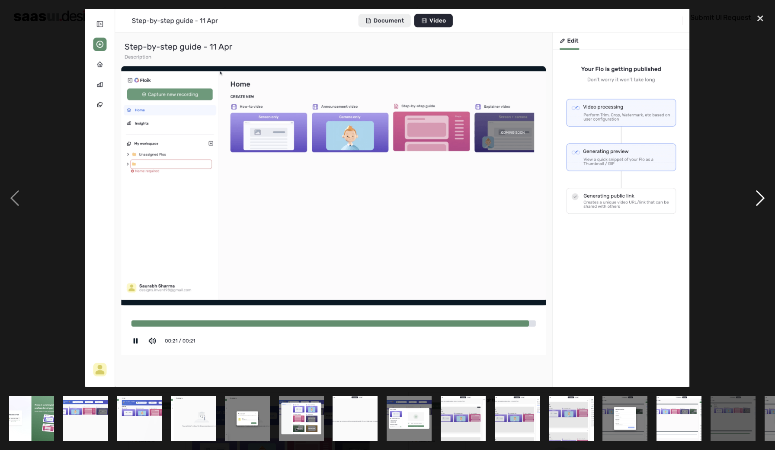
click at [760, 200] on div "next image" at bounding box center [759, 198] width 29 height 378
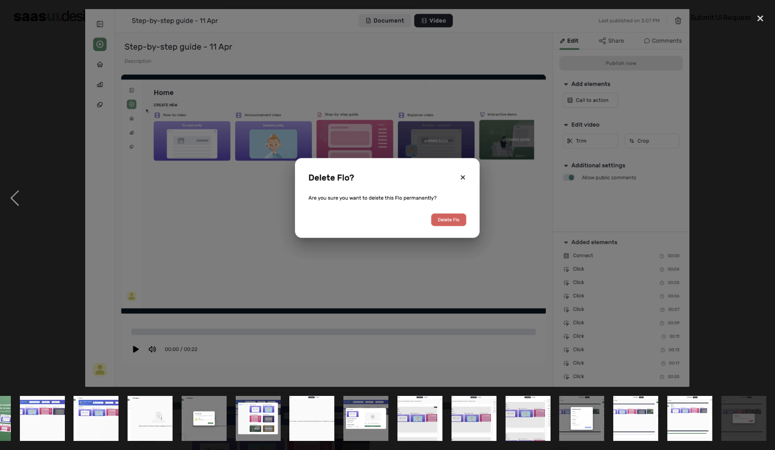
scroll to position [0, 44]
click at [760, 200] on div "next image" at bounding box center [759, 198] width 29 height 378
click at [763, 19] on div "close lightbox" at bounding box center [759, 18] width 29 height 19
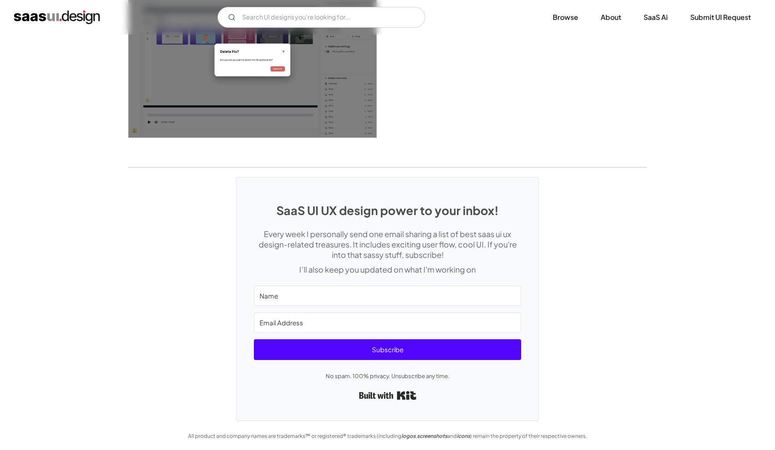
scroll to position [1547, 0]
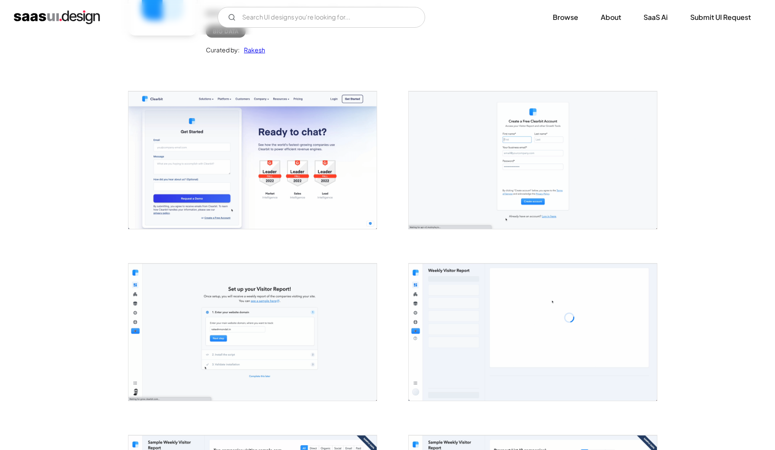
scroll to position [105, 0]
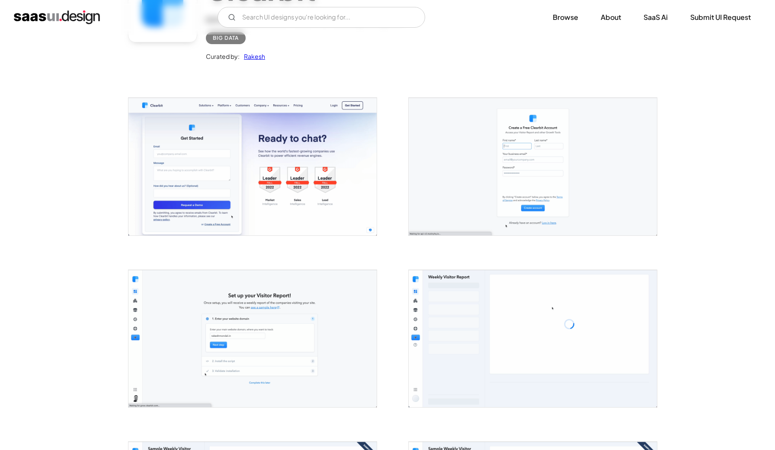
click at [262, 166] on img "open lightbox" at bounding box center [252, 166] width 248 height 137
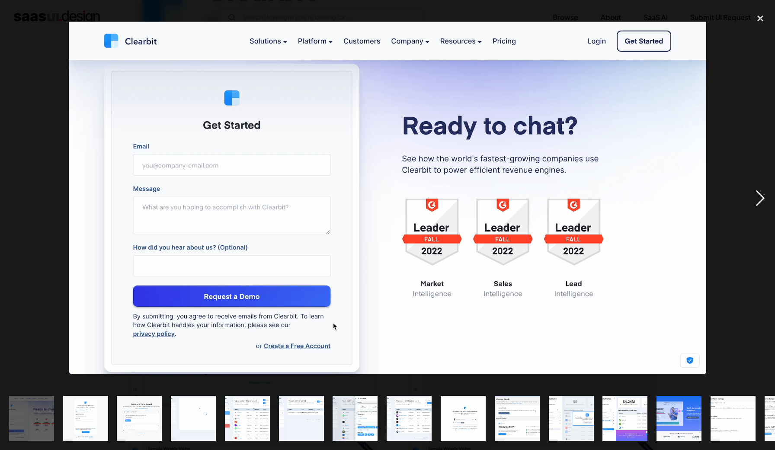
click at [767, 197] on div "next image" at bounding box center [759, 198] width 29 height 378
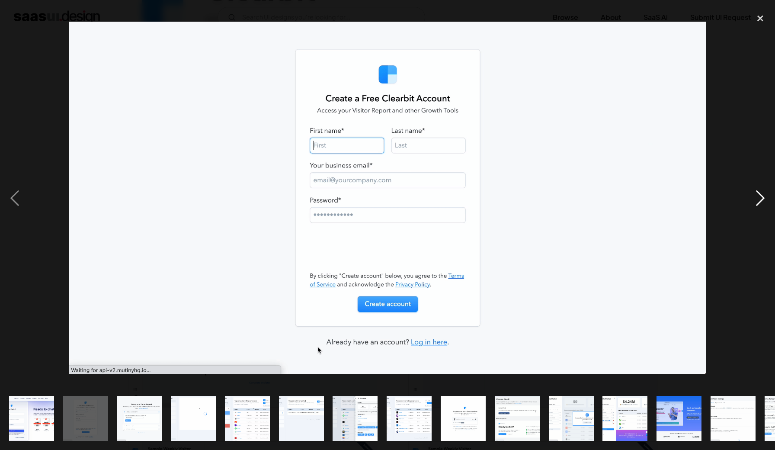
click at [763, 198] on div "next image" at bounding box center [759, 198] width 29 height 378
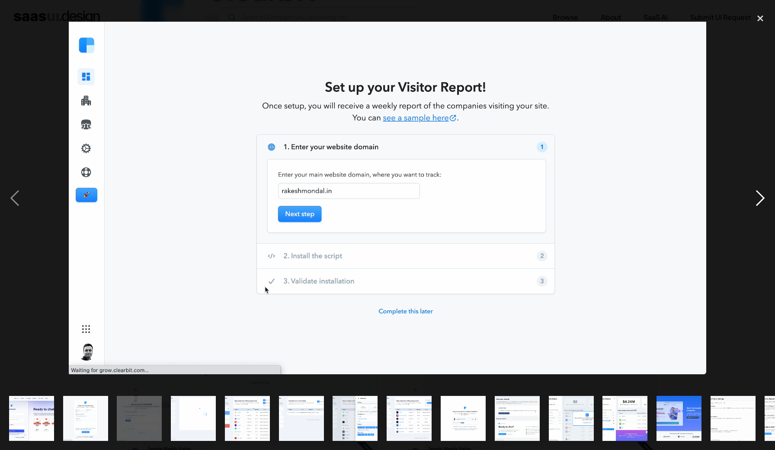
click at [763, 198] on div "next image" at bounding box center [759, 198] width 29 height 378
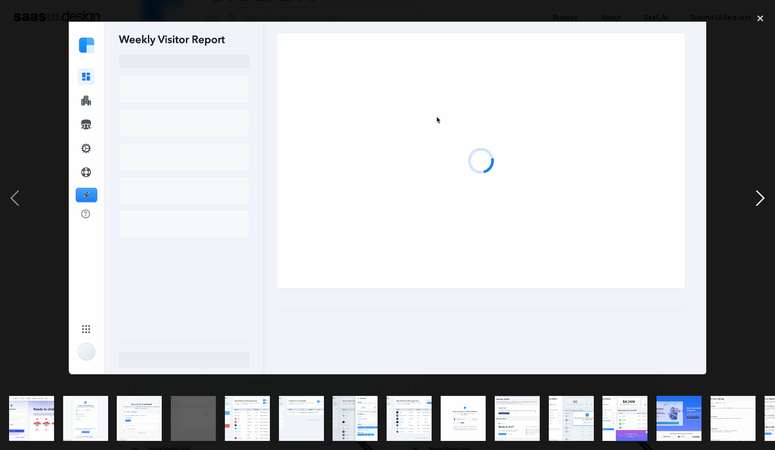
click at [763, 198] on div "next image" at bounding box center [759, 198] width 29 height 378
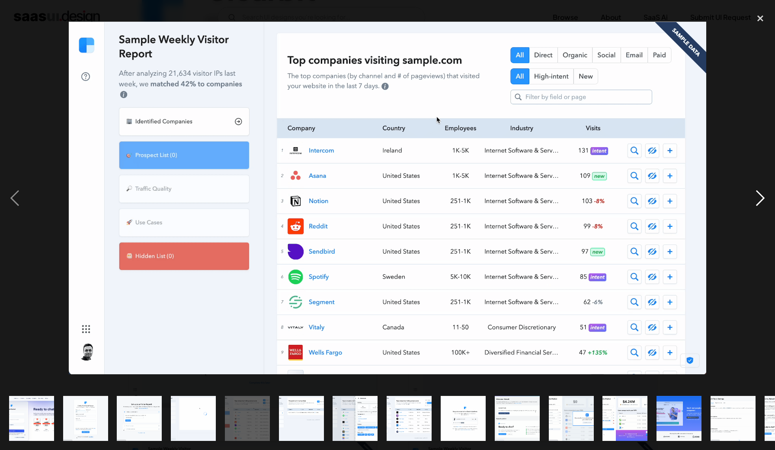
click at [763, 198] on div "next image" at bounding box center [759, 198] width 29 height 378
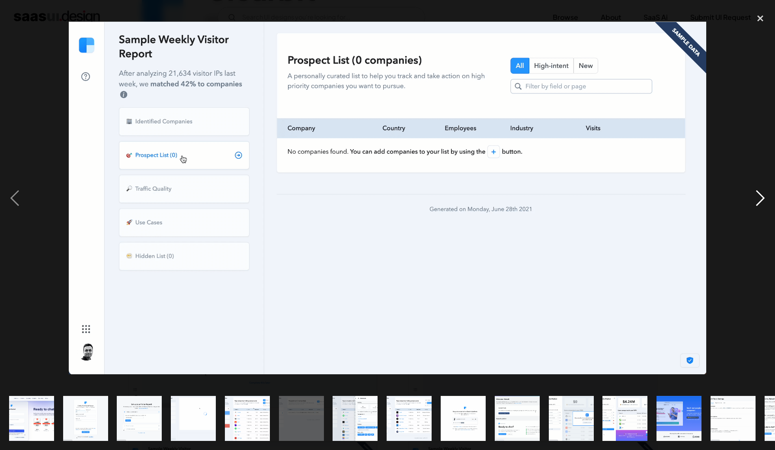
click at [763, 198] on div "next image" at bounding box center [759, 198] width 29 height 378
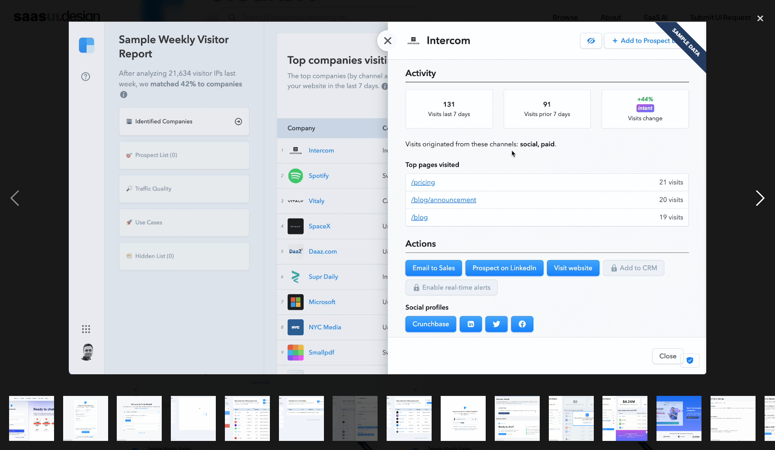
click at [763, 197] on div "next image" at bounding box center [759, 198] width 29 height 378
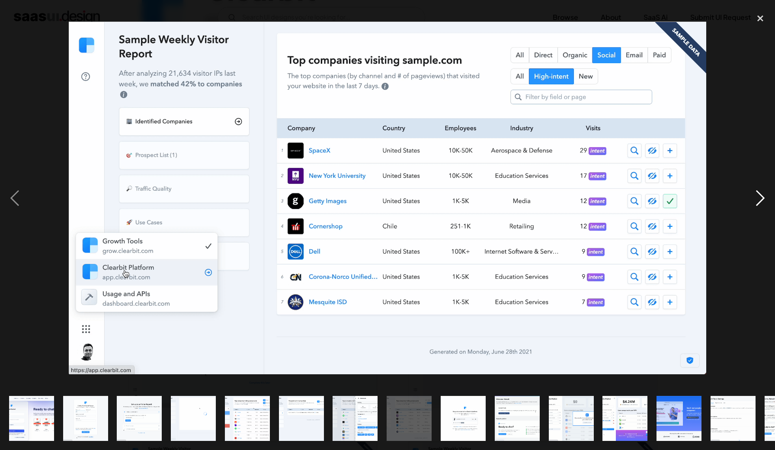
click at [763, 197] on div "next image" at bounding box center [759, 198] width 29 height 378
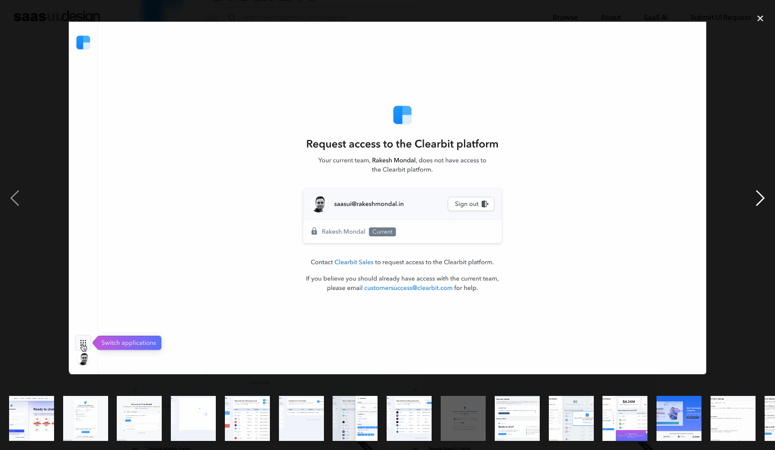
click at [763, 197] on div "next image" at bounding box center [759, 198] width 29 height 378
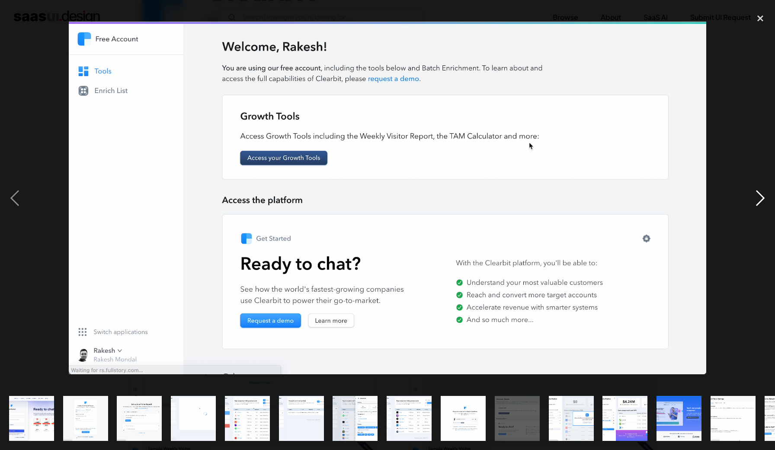
click at [763, 197] on div "next image" at bounding box center [759, 198] width 29 height 378
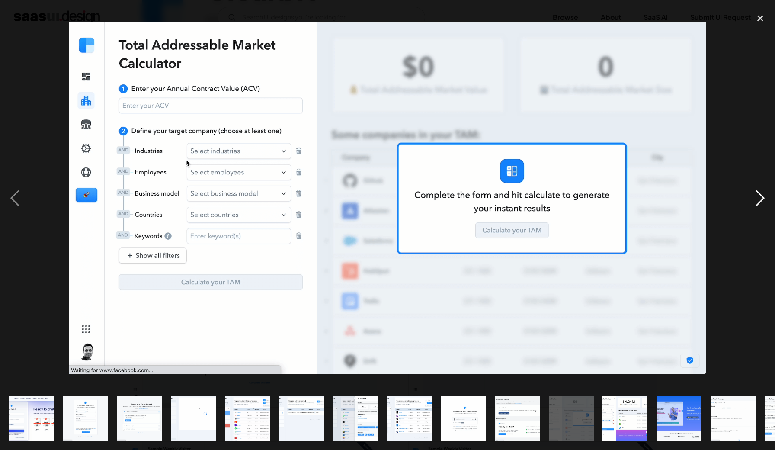
click at [763, 197] on div "next image" at bounding box center [759, 198] width 29 height 378
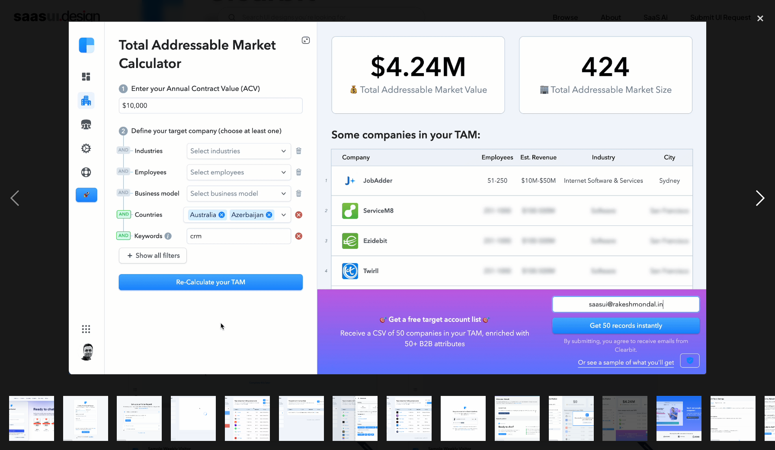
click at [763, 197] on div "next image" at bounding box center [759, 198] width 29 height 378
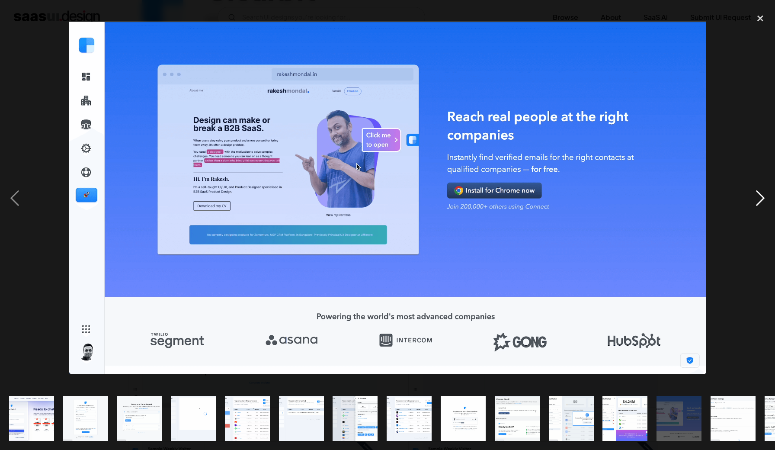
click at [763, 197] on div "next image" at bounding box center [759, 198] width 29 height 378
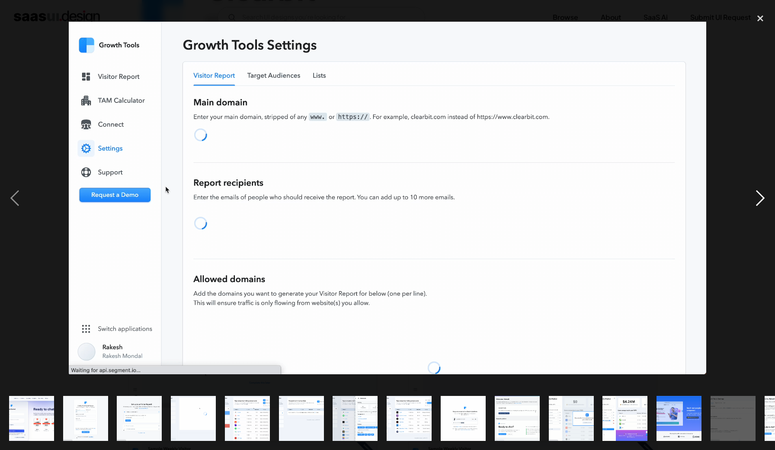
click at [764, 197] on div "next image" at bounding box center [759, 198] width 29 height 378
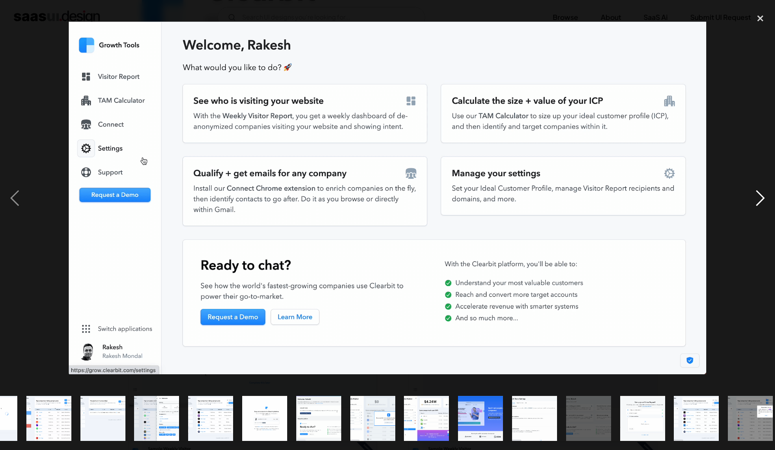
scroll to position [0, 205]
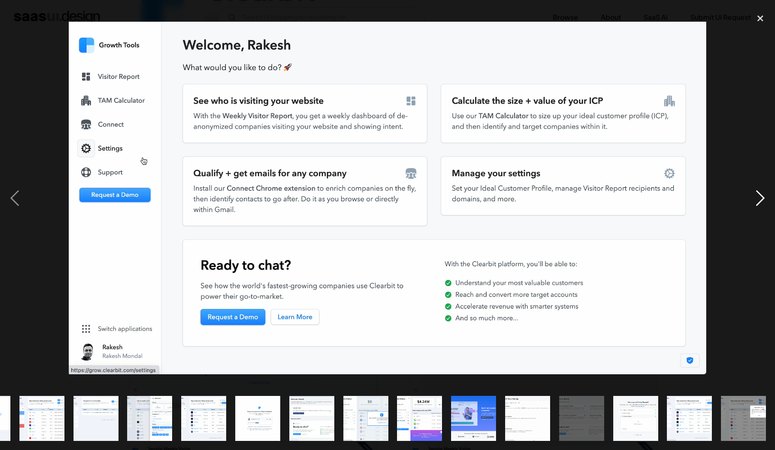
click at [764, 197] on div "next image" at bounding box center [759, 198] width 29 height 378
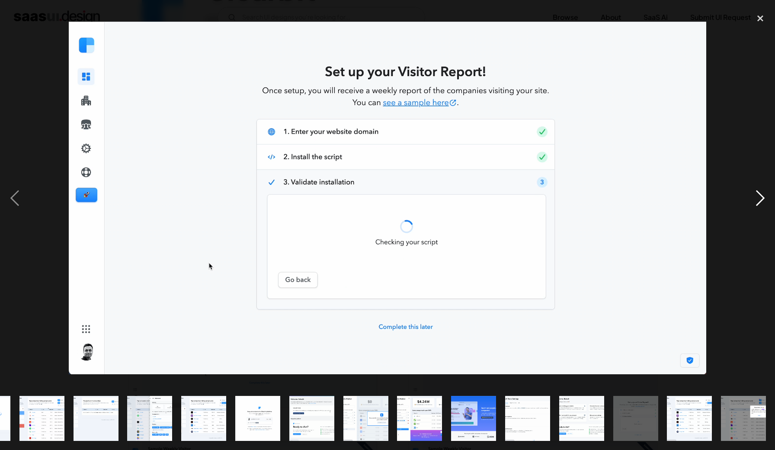
click at [764, 197] on div "next image" at bounding box center [759, 198] width 29 height 378
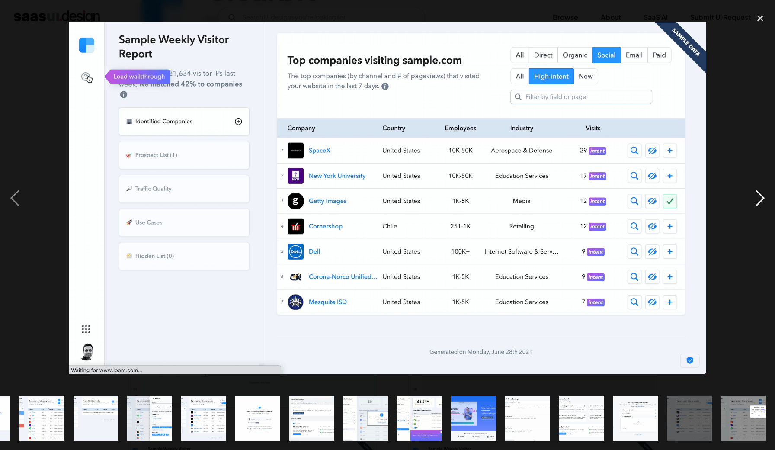
click at [764, 198] on div "next image" at bounding box center [759, 198] width 29 height 378
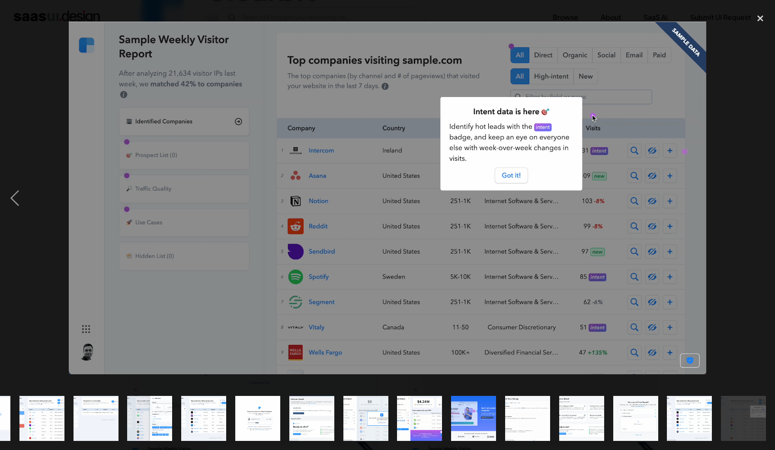
click at [764, 198] on div "next image" at bounding box center [759, 198] width 29 height 378
click at [764, 16] on div "close lightbox" at bounding box center [759, 18] width 29 height 19
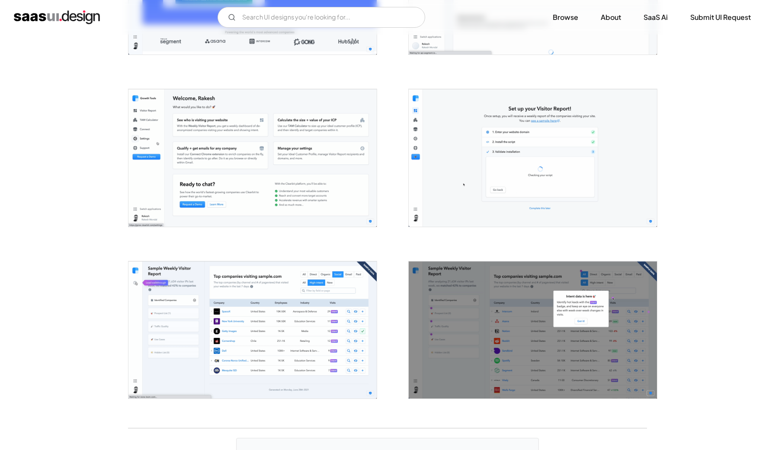
scroll to position [1311, 0]
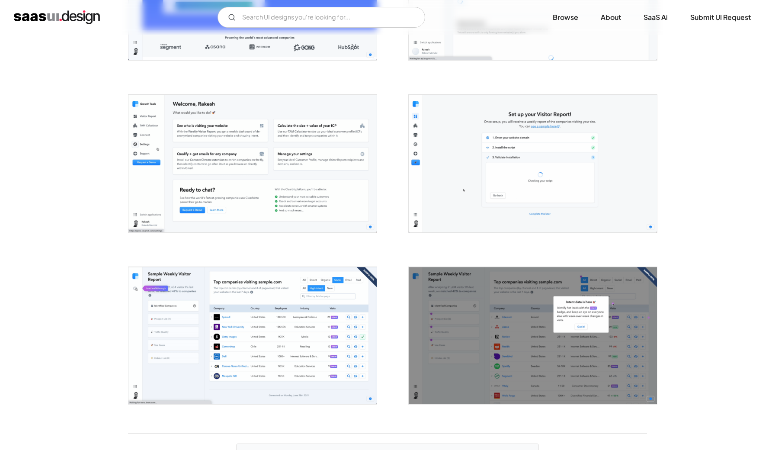
click at [297, 160] on img "open lightbox" at bounding box center [252, 163] width 248 height 137
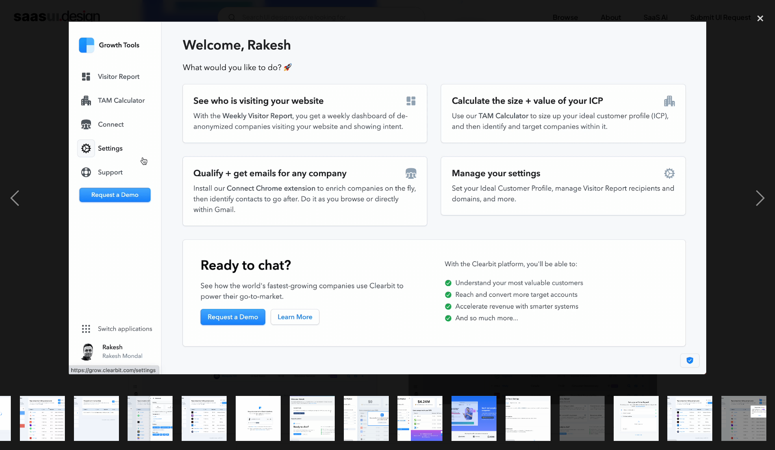
scroll to position [0, 205]
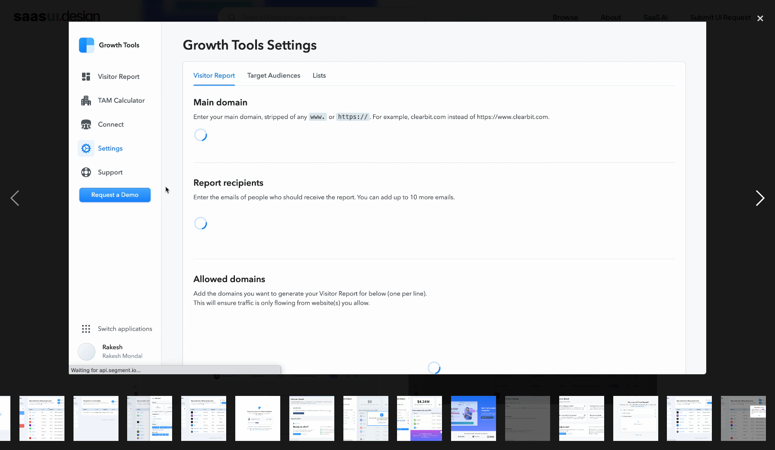
click at [761, 195] on div "next image" at bounding box center [759, 198] width 29 height 378
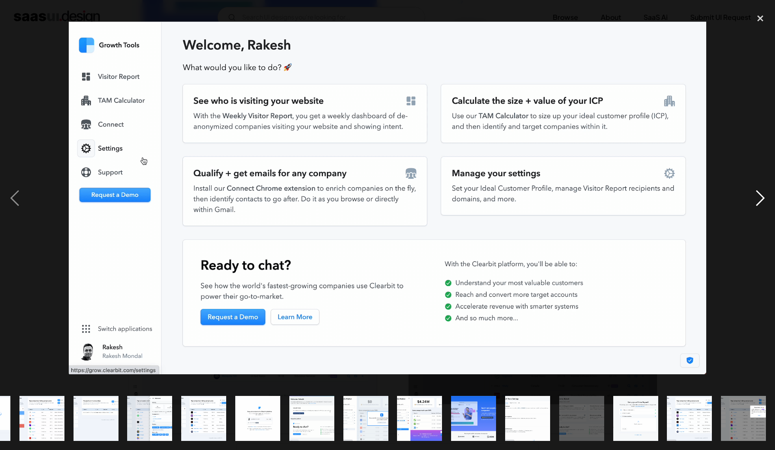
click at [761, 195] on div "next image" at bounding box center [759, 198] width 29 height 378
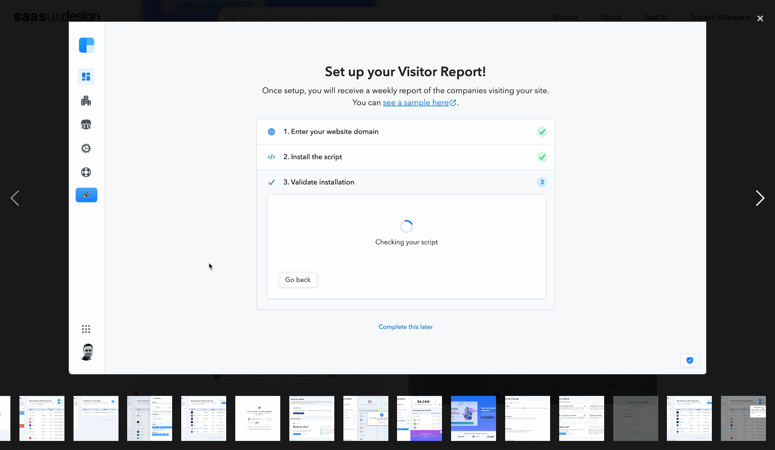
click at [761, 195] on div "next image" at bounding box center [759, 198] width 29 height 378
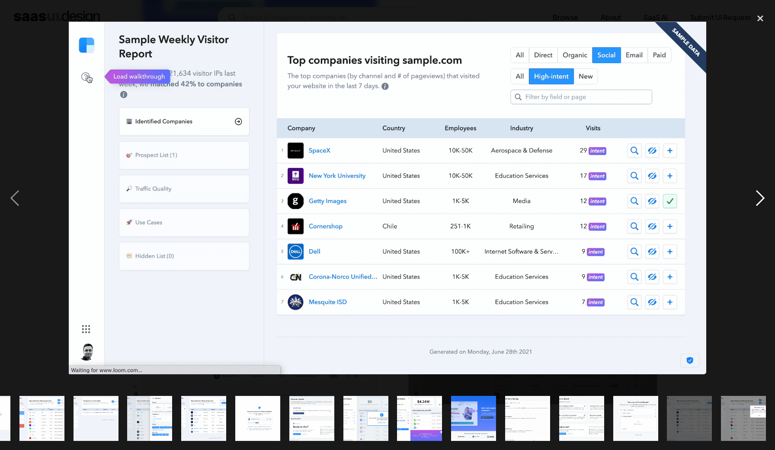
click at [761, 195] on div "next image" at bounding box center [759, 198] width 29 height 378
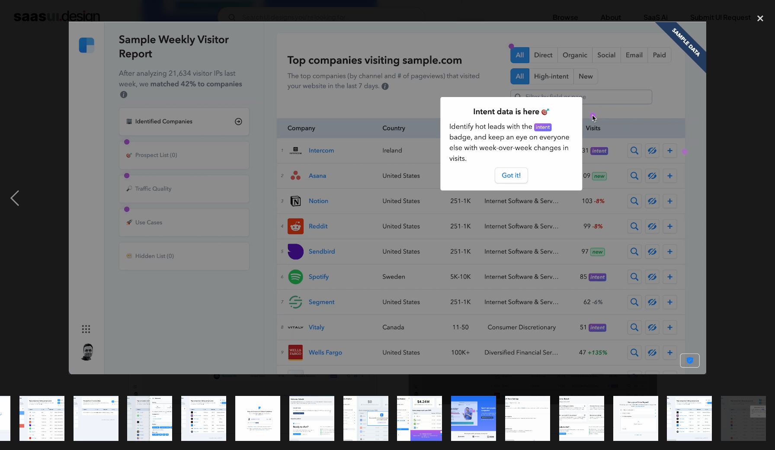
click at [761, 194] on div "next image" at bounding box center [759, 198] width 29 height 378
click at [753, 202] on div "next image" at bounding box center [759, 198] width 29 height 378
click at [17, 189] on div "previous image" at bounding box center [14, 198] width 29 height 378
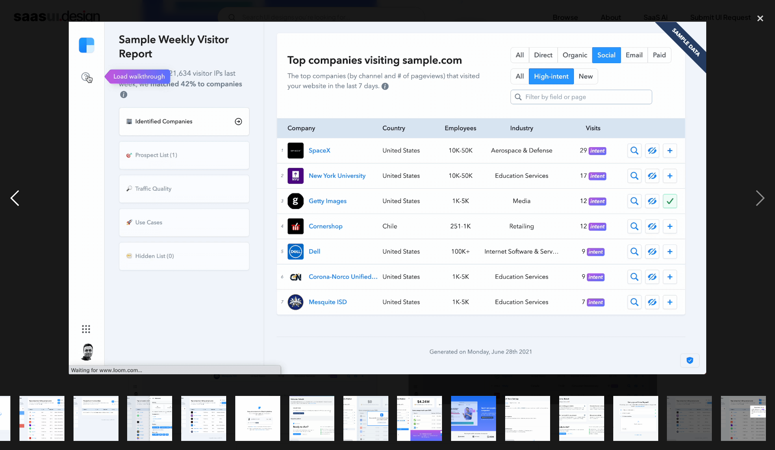
click at [17, 189] on div "previous image" at bounding box center [14, 198] width 29 height 378
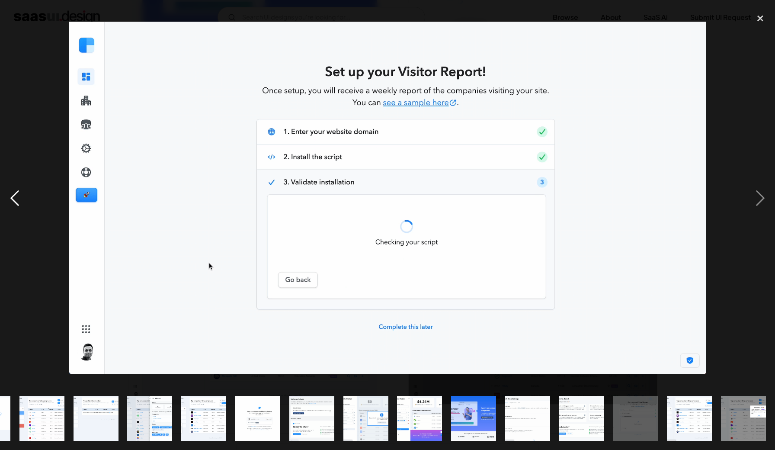
click at [17, 189] on div "previous image" at bounding box center [14, 198] width 29 height 378
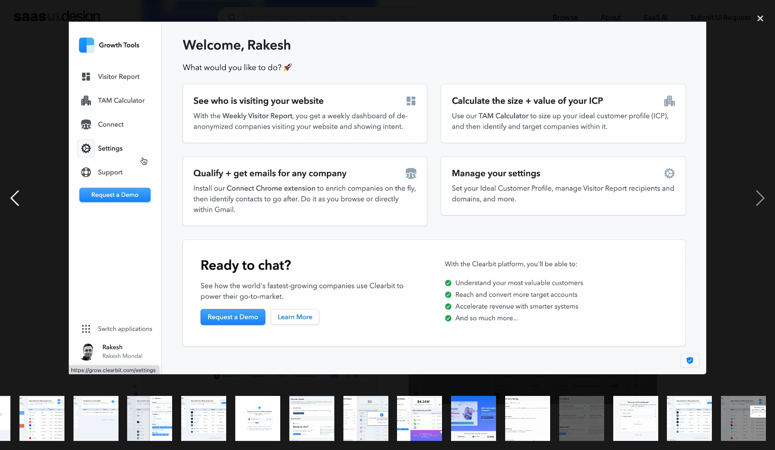
click at [17, 189] on div "previous image" at bounding box center [14, 198] width 29 height 378
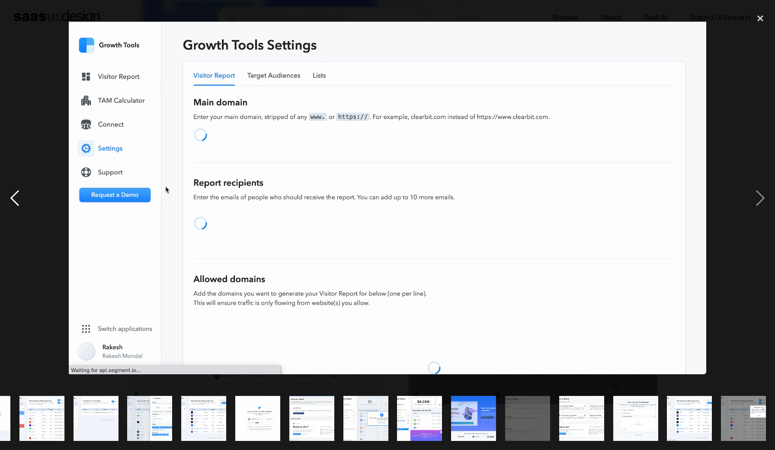
click at [17, 189] on div "previous image" at bounding box center [14, 198] width 29 height 378
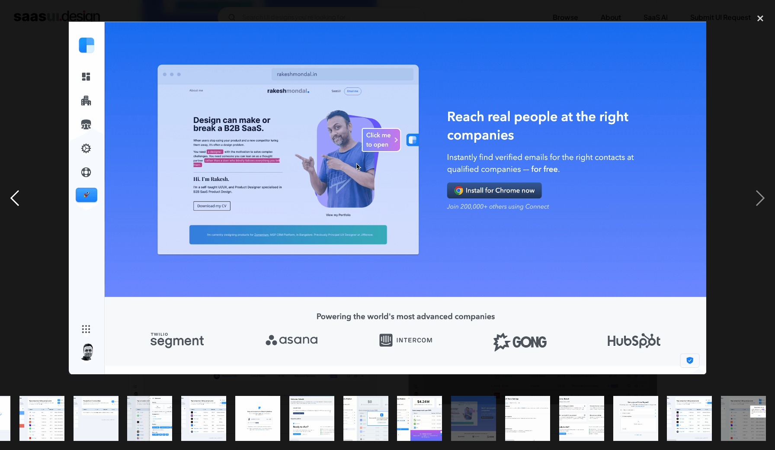
click at [17, 188] on div "previous image" at bounding box center [14, 198] width 29 height 378
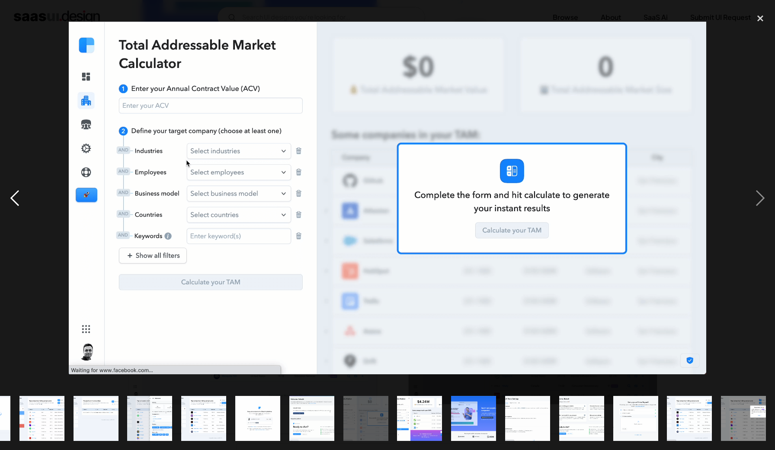
click at [19, 189] on div "previous image" at bounding box center [14, 198] width 29 height 378
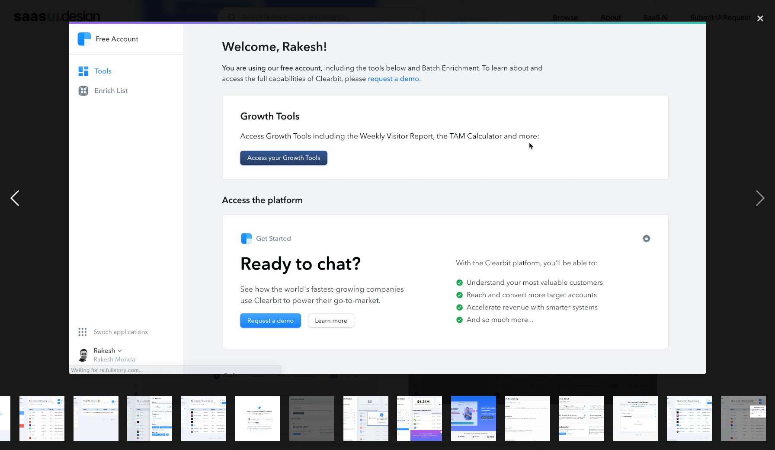
click at [19, 189] on div "previous image" at bounding box center [14, 198] width 29 height 378
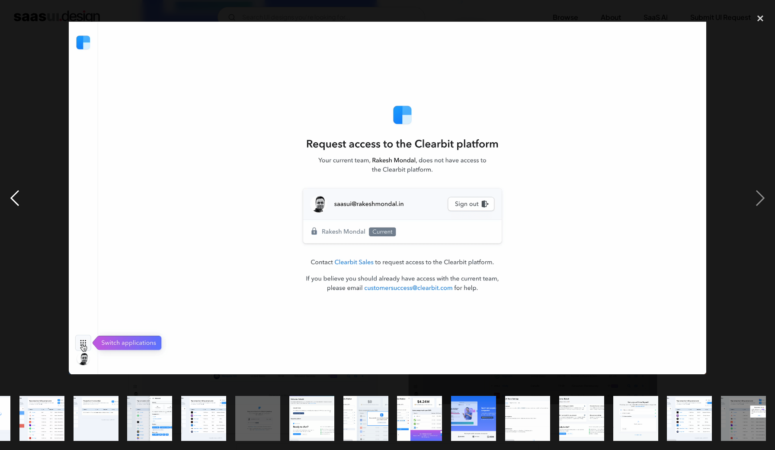
click at [19, 189] on div "previous image" at bounding box center [14, 198] width 29 height 378
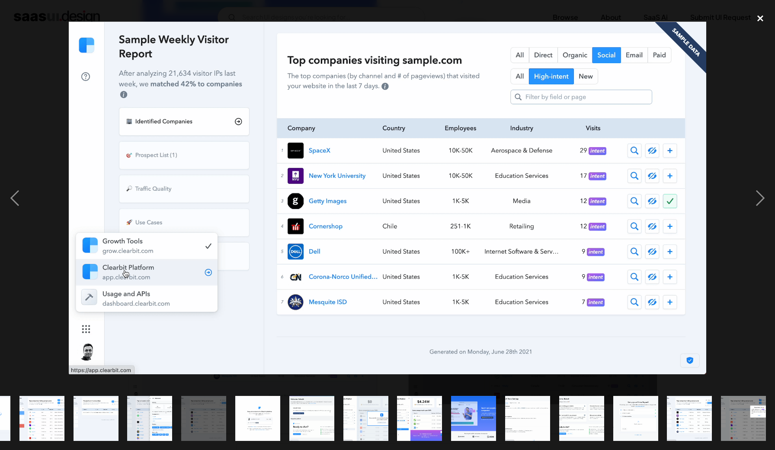
click at [762, 17] on div "close lightbox" at bounding box center [759, 18] width 29 height 19
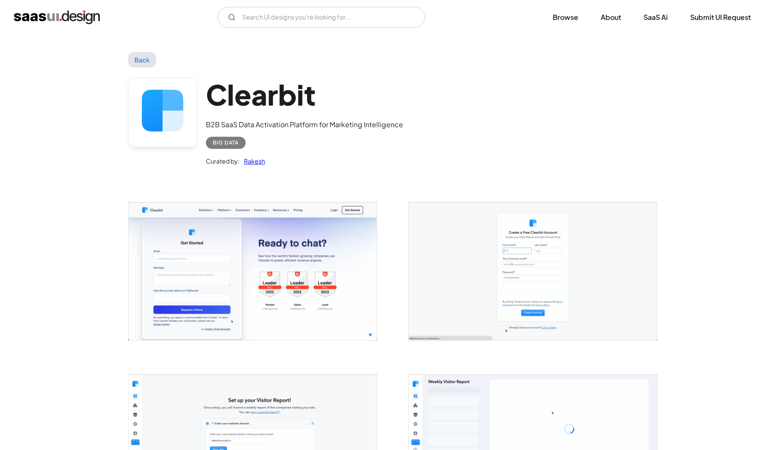
scroll to position [0, 0]
click at [147, 57] on link "Back" at bounding box center [142, 60] width 28 height 16
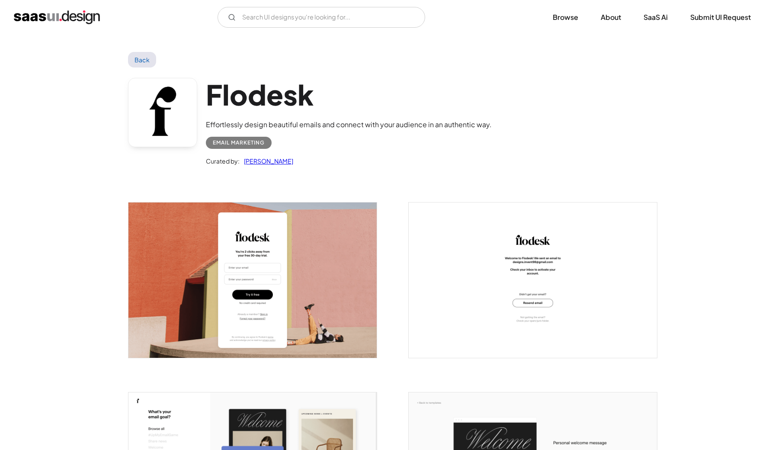
click at [278, 245] on img "open lightbox" at bounding box center [252, 279] width 248 height 155
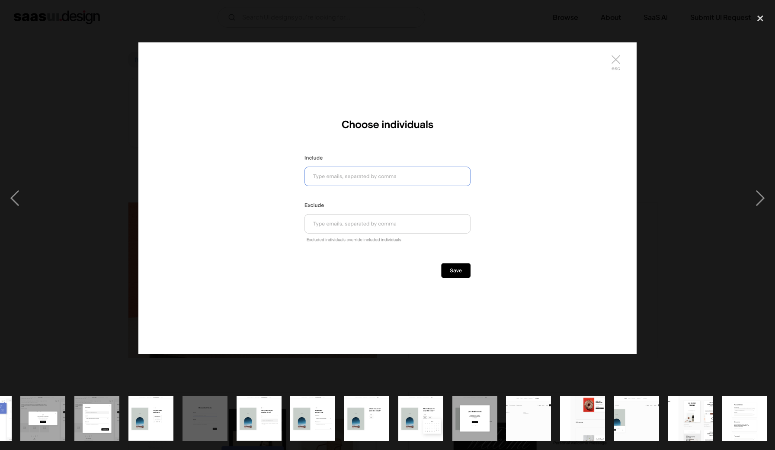
scroll to position [0, 583]
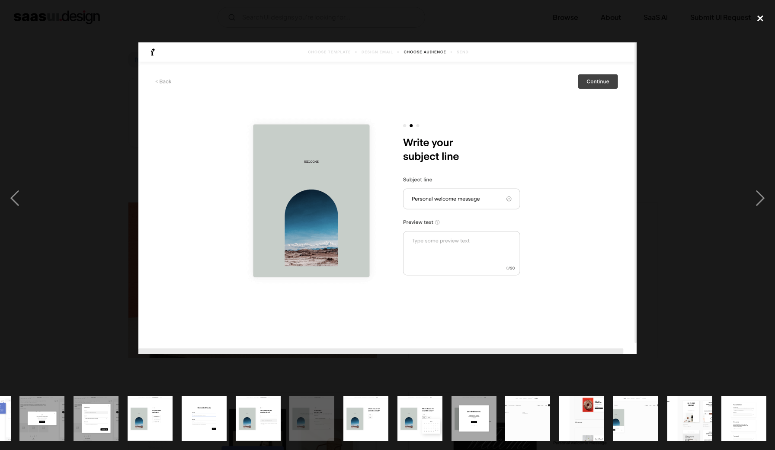
click at [756, 21] on div "close lightbox" at bounding box center [759, 18] width 29 height 19
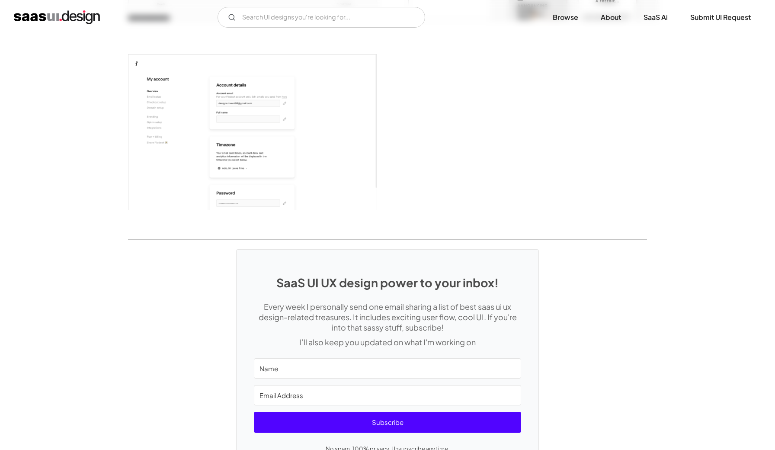
scroll to position [2317, 0]
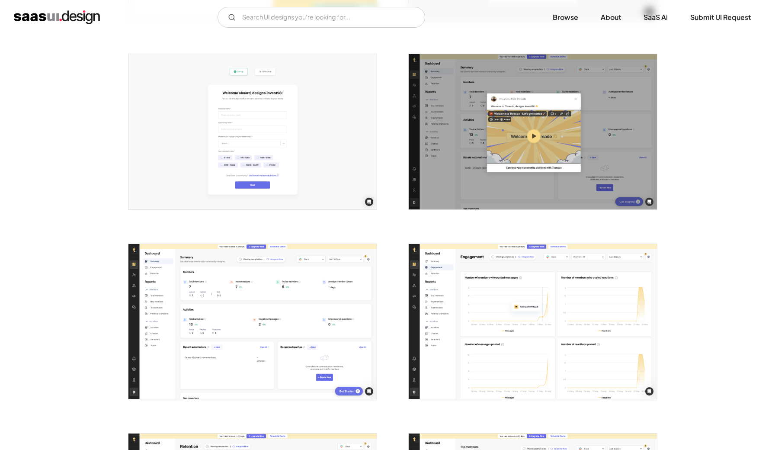
scroll to position [522, 0]
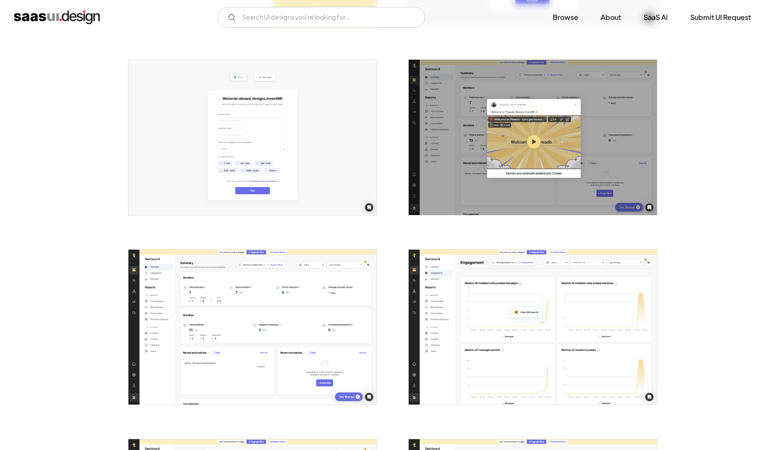
click at [459, 86] on img "open lightbox" at bounding box center [533, 137] width 248 height 155
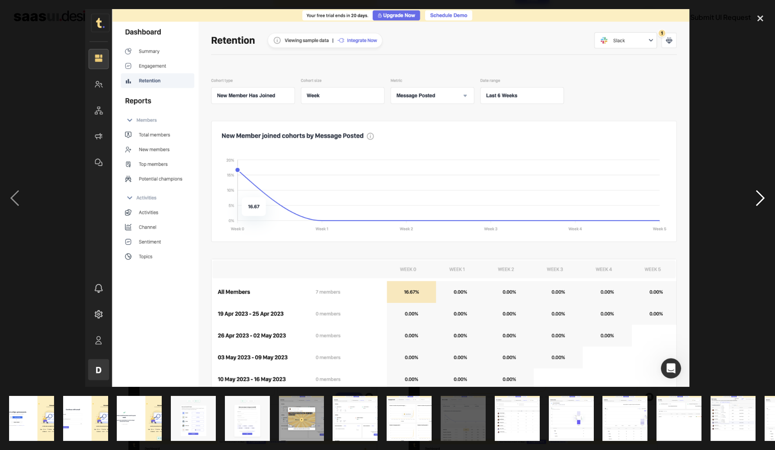
click at [761, 197] on div "next image" at bounding box center [759, 198] width 29 height 378
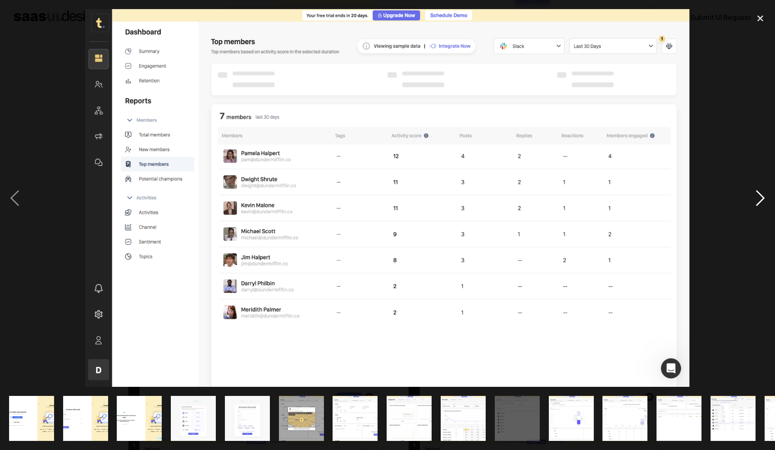
click at [761, 197] on div "next image" at bounding box center [759, 198] width 29 height 378
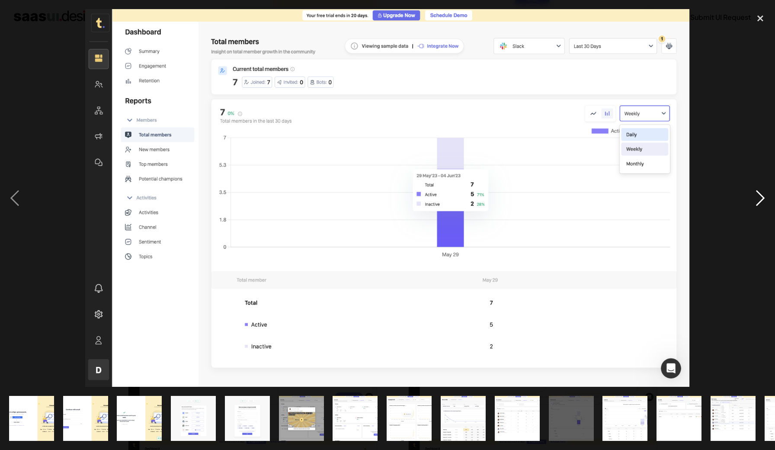
click at [761, 197] on div "next image" at bounding box center [759, 198] width 29 height 378
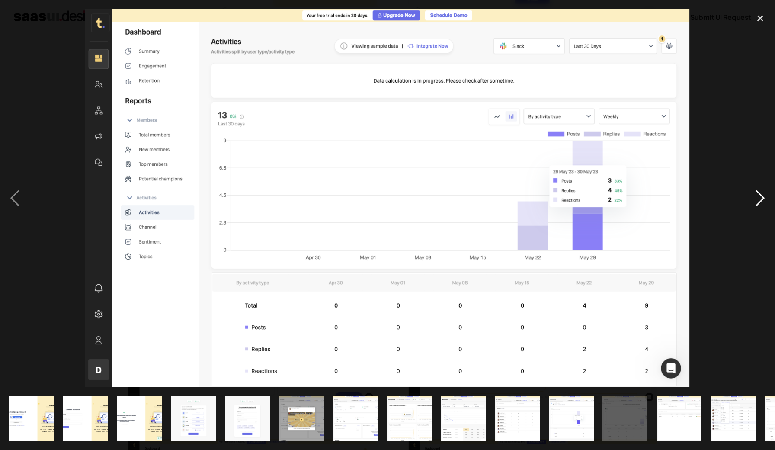
click at [761, 197] on div "next image" at bounding box center [759, 198] width 29 height 378
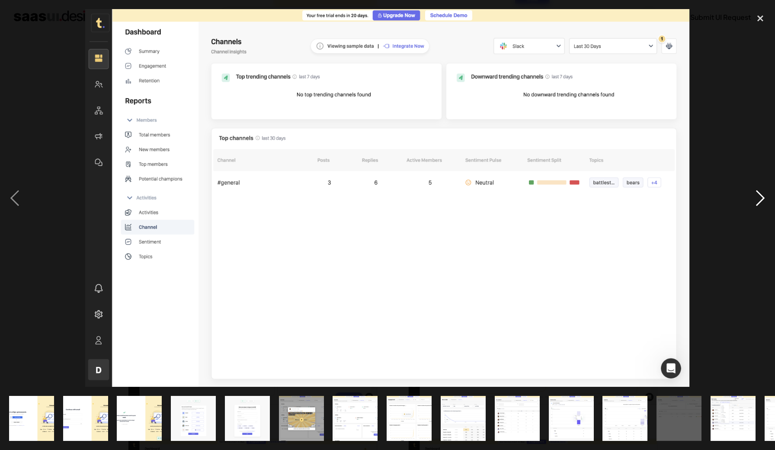
click at [761, 197] on div "next image" at bounding box center [759, 198] width 29 height 378
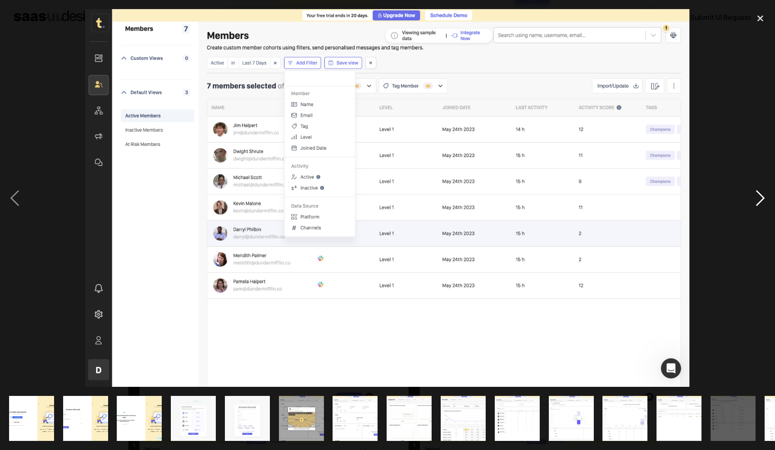
click at [761, 197] on div "next image" at bounding box center [759, 198] width 29 height 378
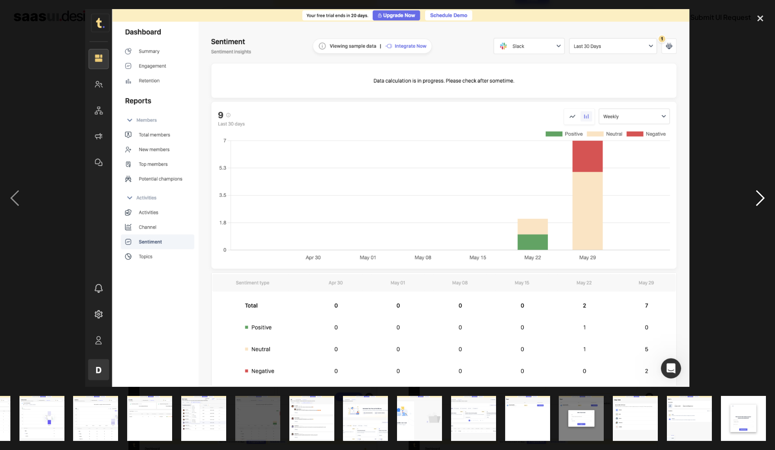
scroll to position [0, 529]
click at [761, 197] on div "next image" at bounding box center [759, 198] width 29 height 378
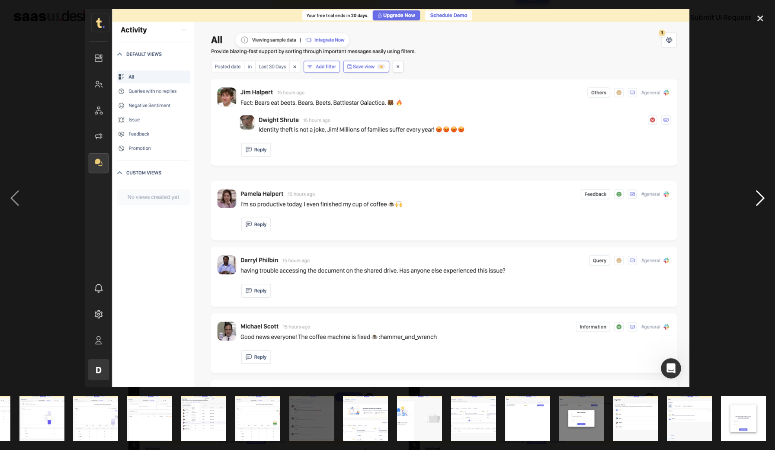
click at [761, 197] on div "next image" at bounding box center [759, 198] width 29 height 378
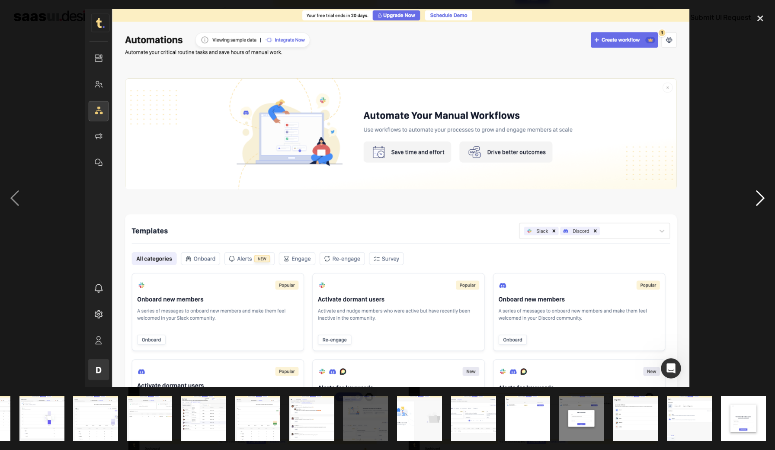
click at [761, 197] on div "next image" at bounding box center [759, 198] width 29 height 378
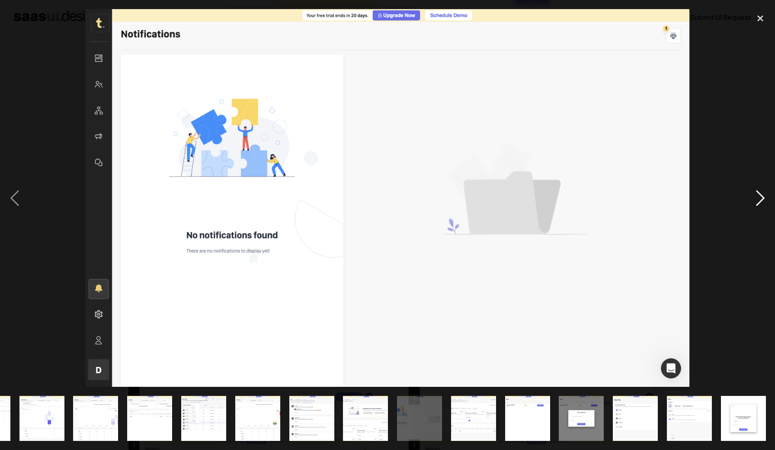
click at [761, 197] on div "next image" at bounding box center [759, 198] width 29 height 378
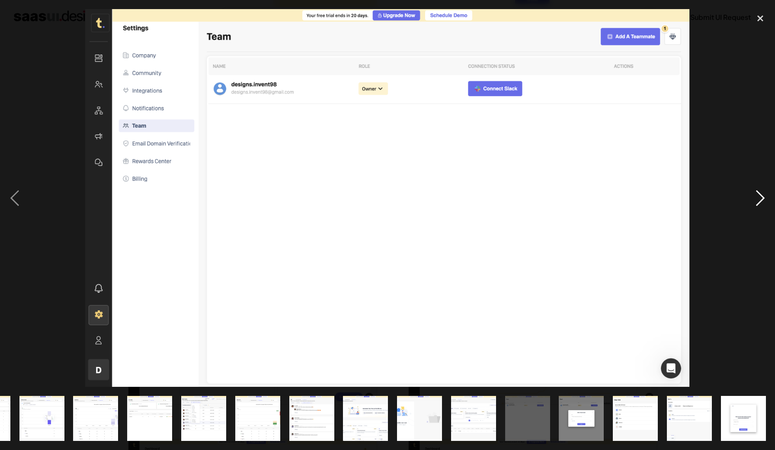
click at [762, 197] on div "next image" at bounding box center [759, 198] width 29 height 378
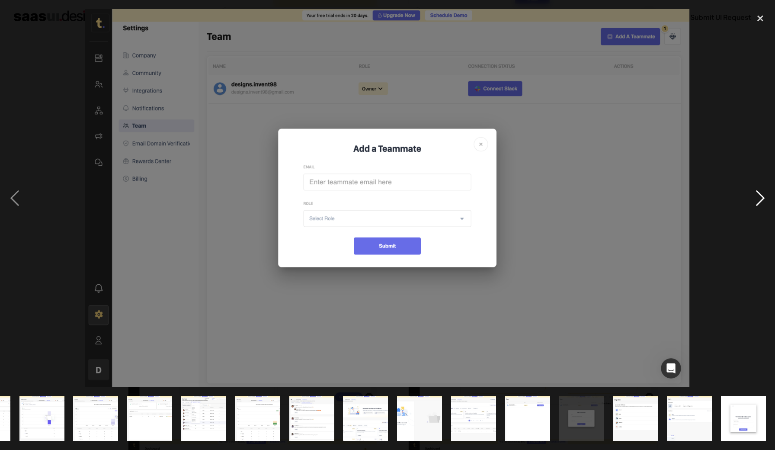
click at [762, 197] on div "next image" at bounding box center [759, 198] width 29 height 378
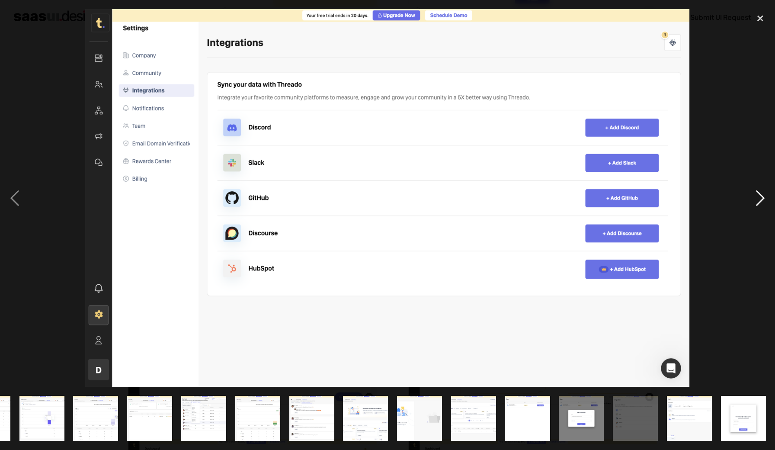
click at [762, 197] on div "next image" at bounding box center [759, 198] width 29 height 378
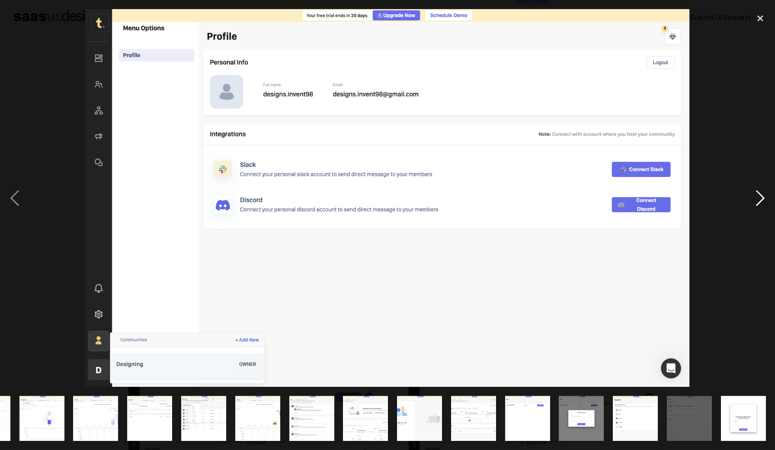
click at [762, 197] on div "next image" at bounding box center [759, 198] width 29 height 378
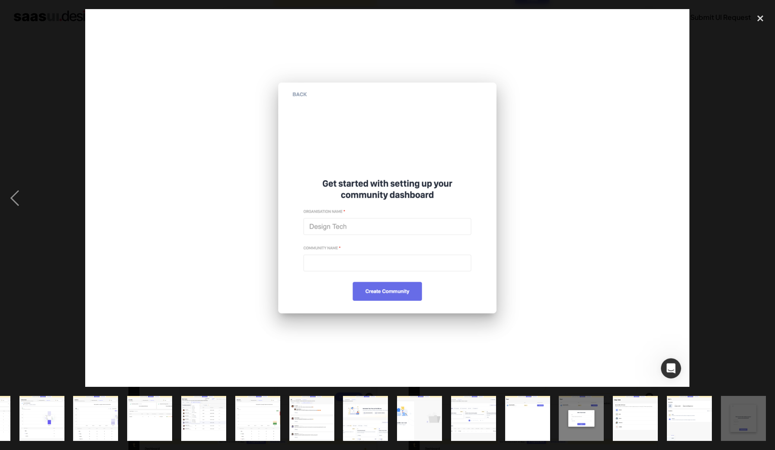
click at [762, 197] on div "next image" at bounding box center [759, 198] width 29 height 378
click at [760, 19] on div "close lightbox" at bounding box center [759, 18] width 29 height 19
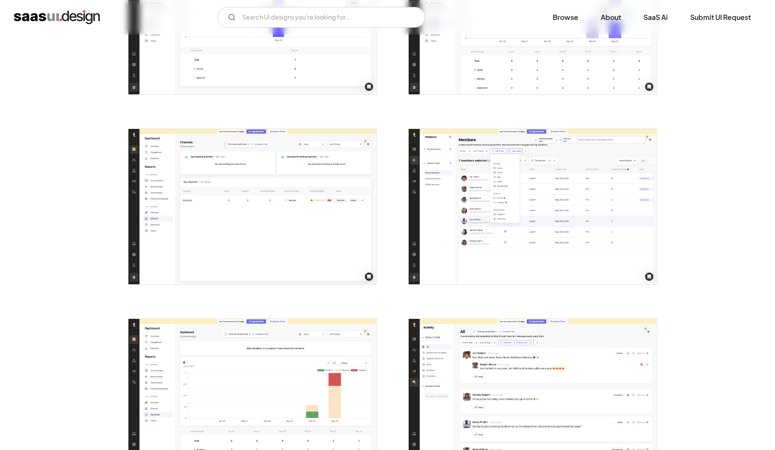
scroll to position [1182, 0]
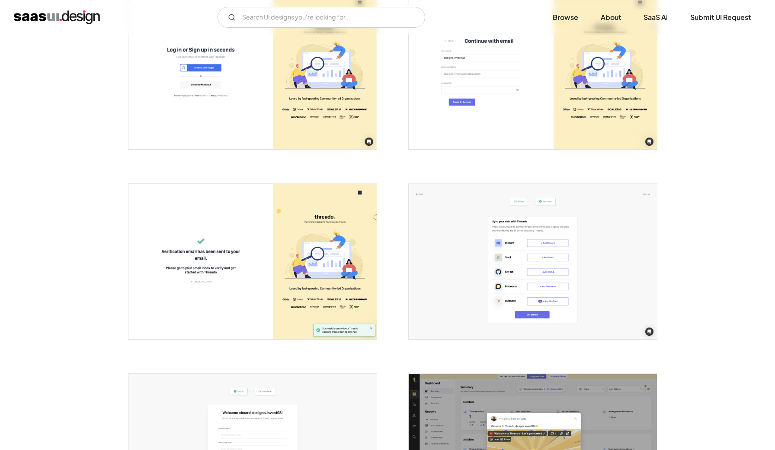
scroll to position [201, 0]
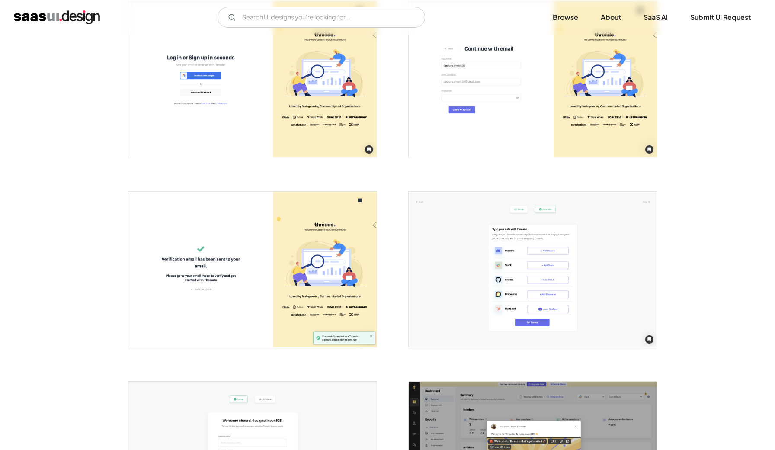
click at [257, 150] on img "open lightbox" at bounding box center [252, 79] width 248 height 155
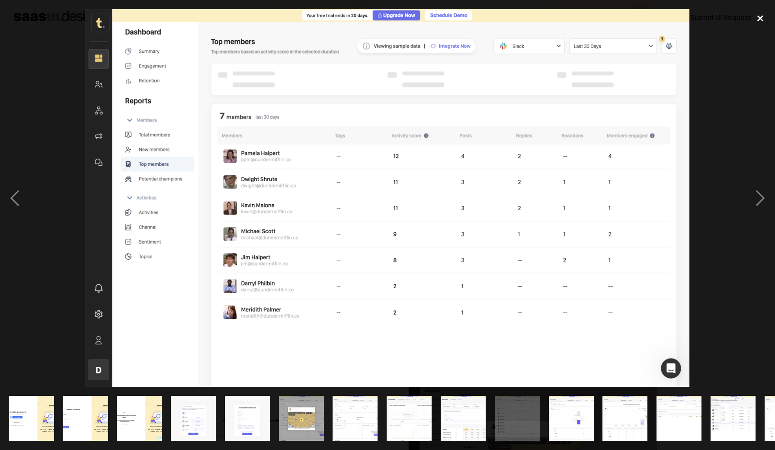
click at [758, 24] on div "close lightbox" at bounding box center [759, 18] width 29 height 19
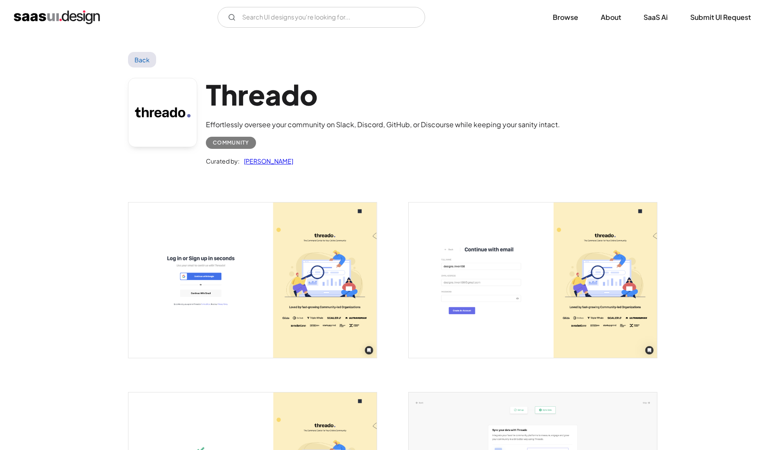
scroll to position [0, 0]
click at [136, 63] on link "Back" at bounding box center [142, 60] width 28 height 16
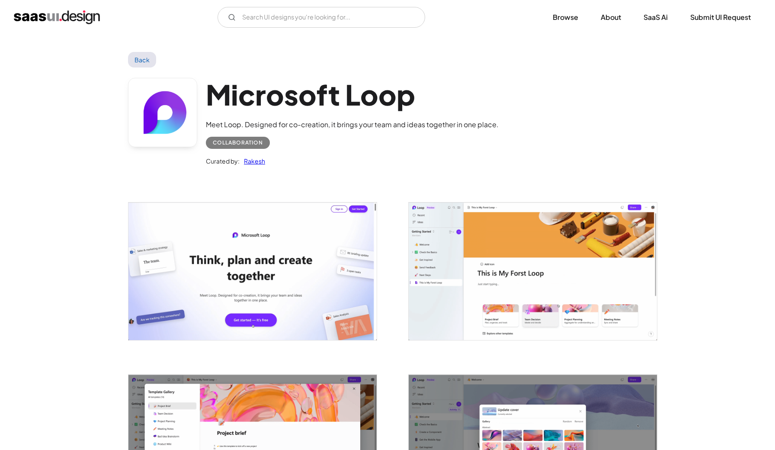
click at [230, 218] on img "open lightbox" at bounding box center [252, 271] width 248 height 138
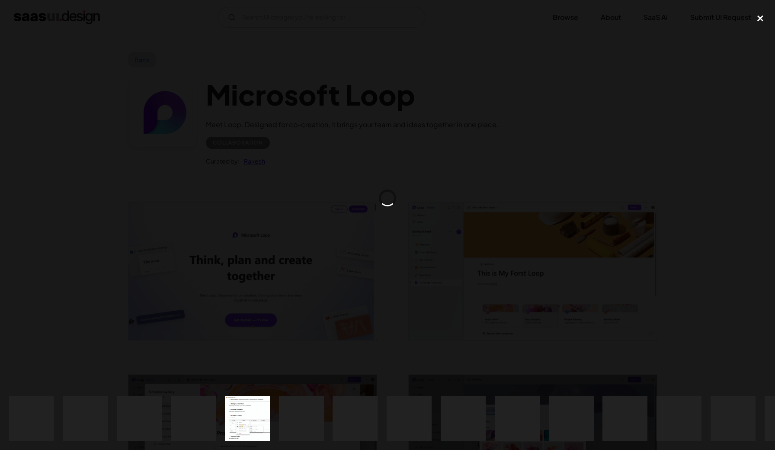
click at [759, 24] on div "close lightbox" at bounding box center [759, 18] width 29 height 19
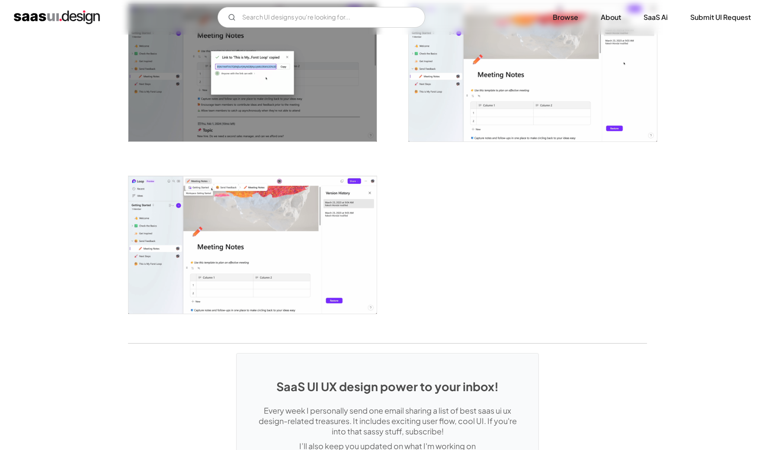
scroll to position [2091, 0]
click at [274, 253] on img "open lightbox" at bounding box center [252, 245] width 248 height 138
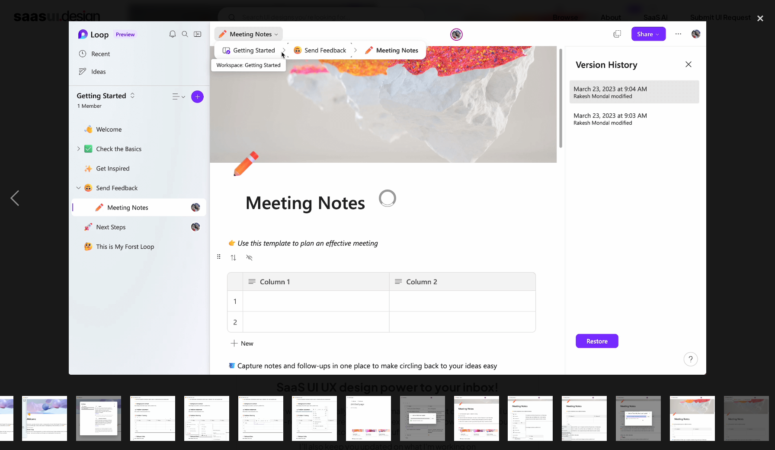
scroll to position [0, 583]
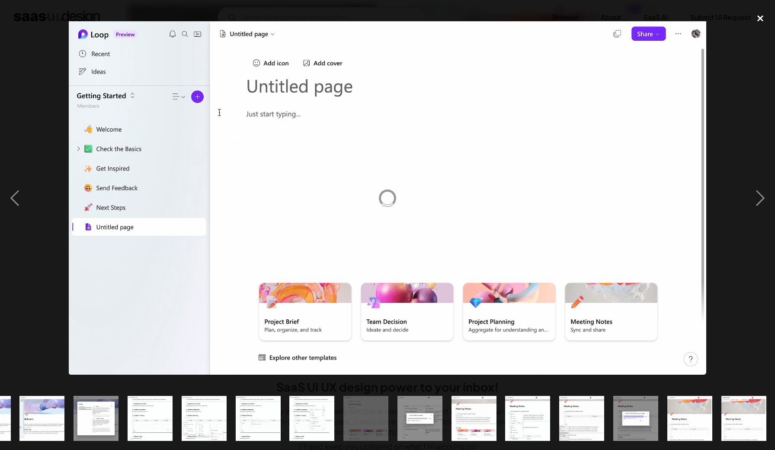
click at [765, 22] on div "close lightbox" at bounding box center [759, 18] width 29 height 19
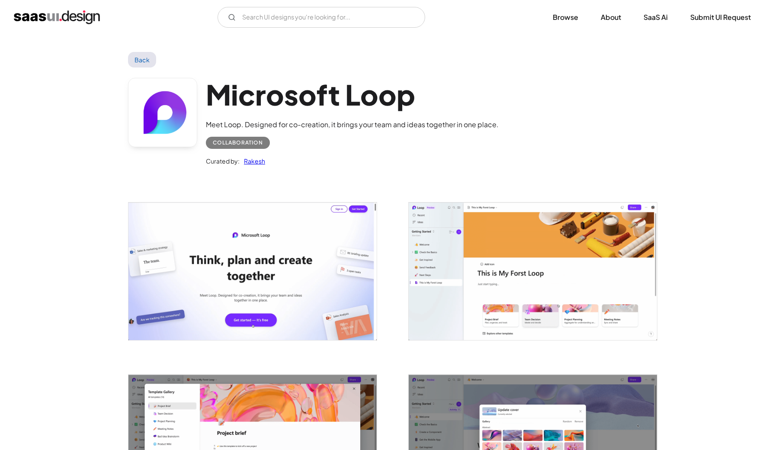
scroll to position [0, 0]
click at [149, 58] on link "Back" at bounding box center [142, 60] width 28 height 16
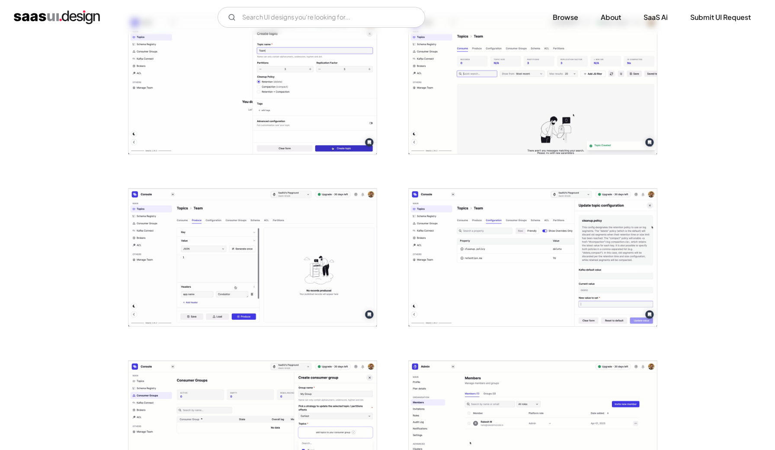
scroll to position [876, 0]
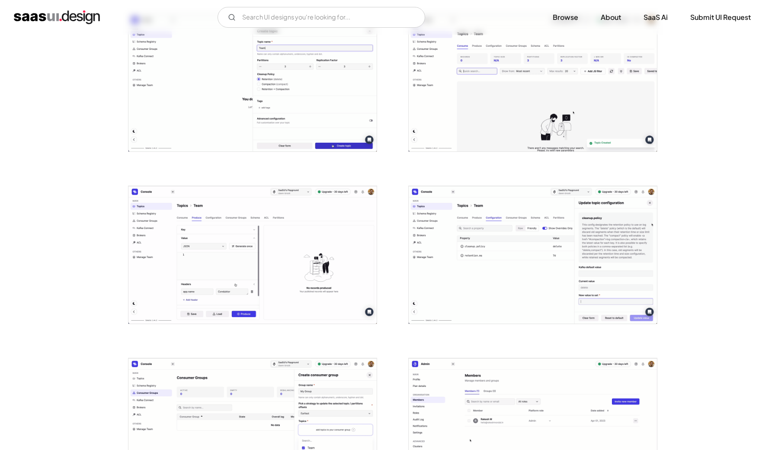
click at [533, 256] on img "open lightbox" at bounding box center [533, 254] width 248 height 137
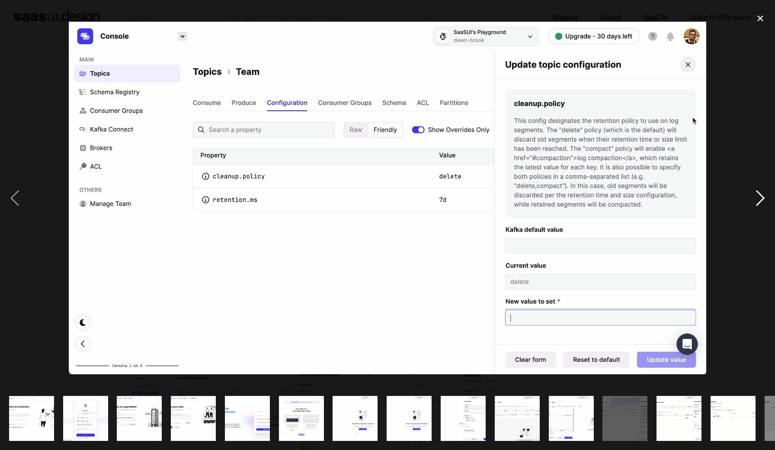
click at [762, 196] on div "next image" at bounding box center [759, 198] width 29 height 378
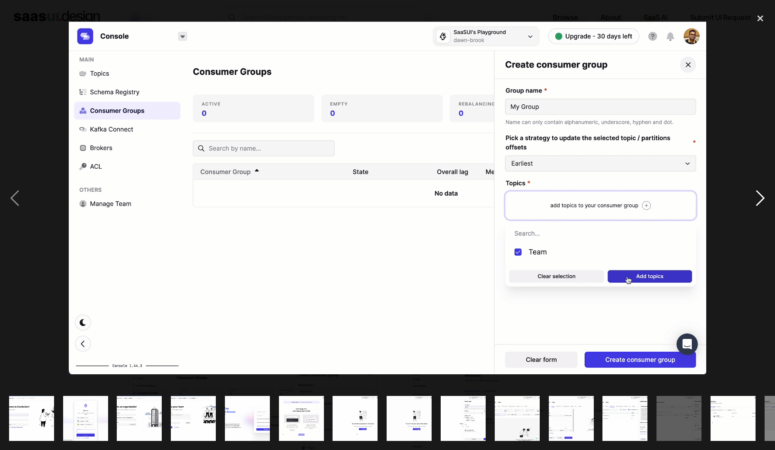
click at [762, 196] on div "next image" at bounding box center [759, 198] width 29 height 378
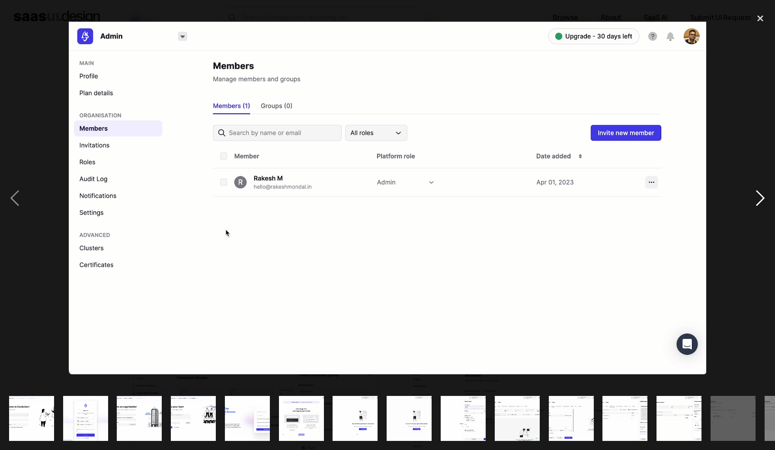
click at [762, 196] on div "next image" at bounding box center [759, 198] width 29 height 378
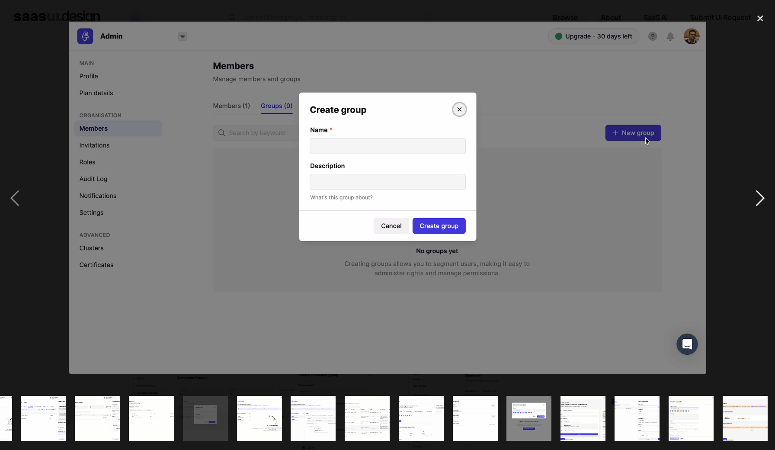
scroll to position [0, 583]
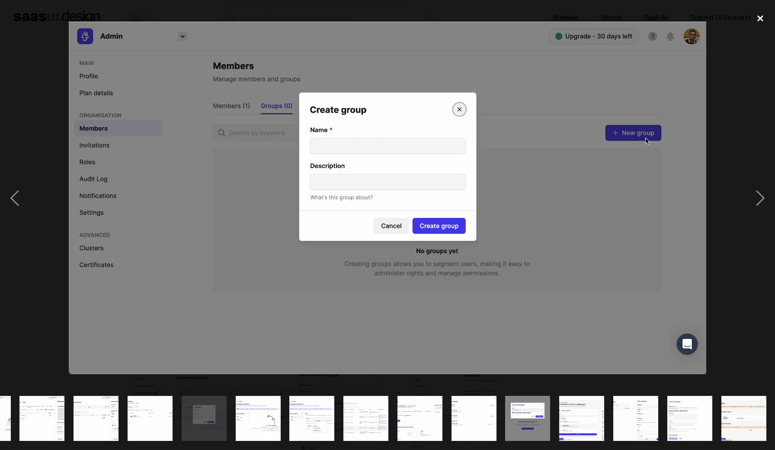
click at [759, 24] on div "close lightbox" at bounding box center [759, 18] width 29 height 19
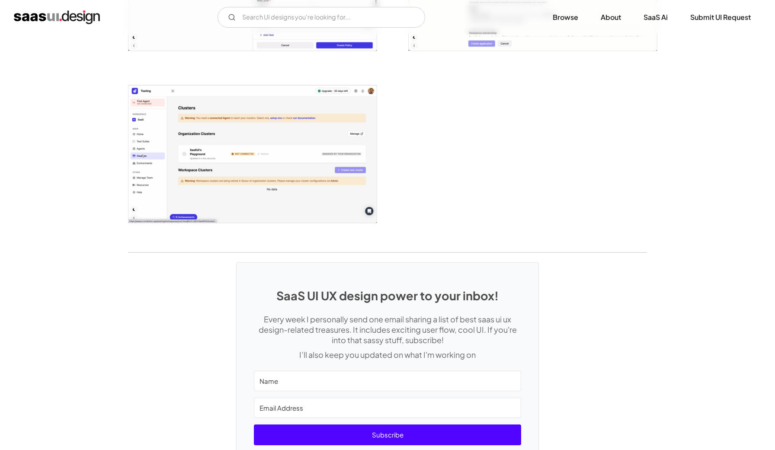
scroll to position [2160, 0]
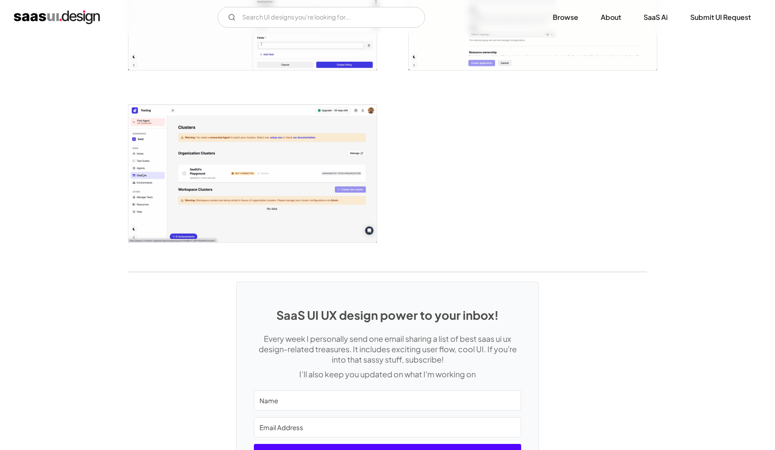
click at [297, 184] on img "open lightbox" at bounding box center [252, 173] width 248 height 137
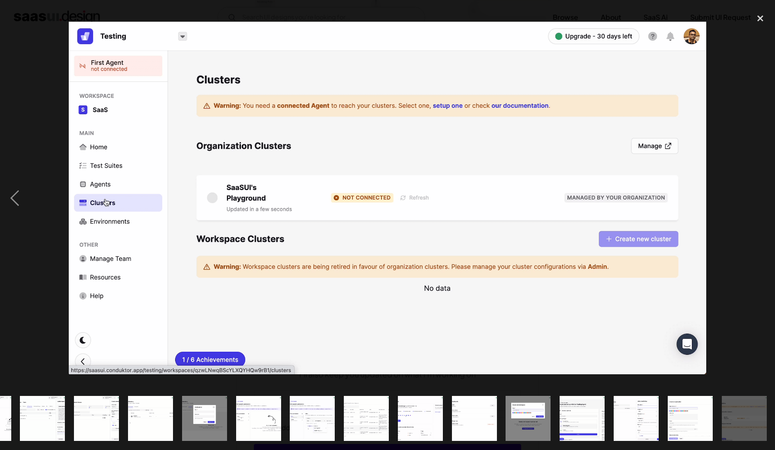
scroll to position [0, 583]
click at [14, 197] on div "previous image" at bounding box center [14, 198] width 29 height 378
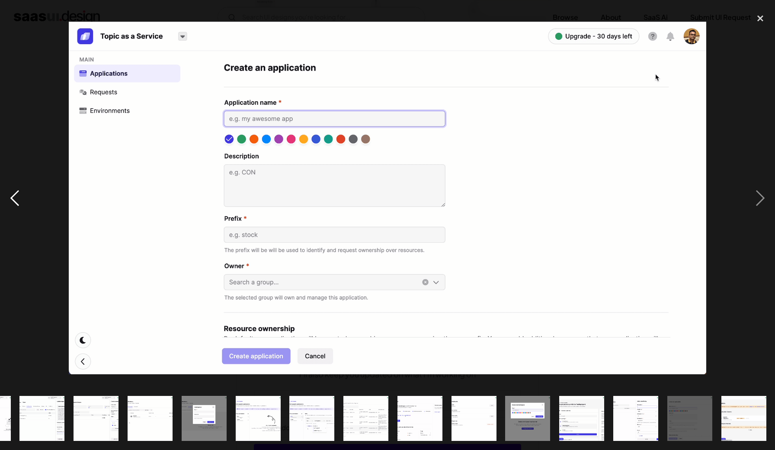
click at [14, 197] on div "previous image" at bounding box center [14, 198] width 29 height 378
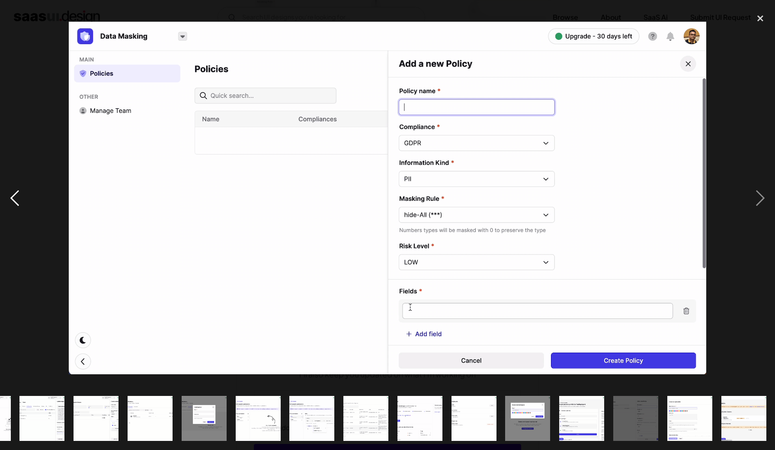
click at [14, 197] on div "previous image" at bounding box center [14, 198] width 29 height 378
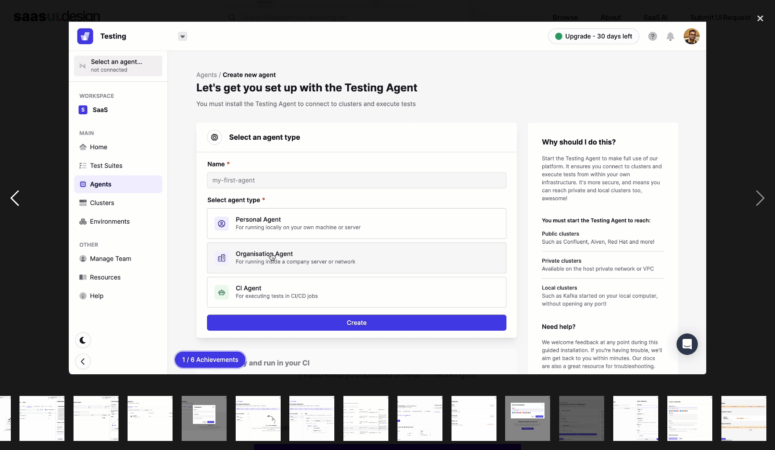
click at [14, 196] on div "previous image" at bounding box center [14, 198] width 29 height 378
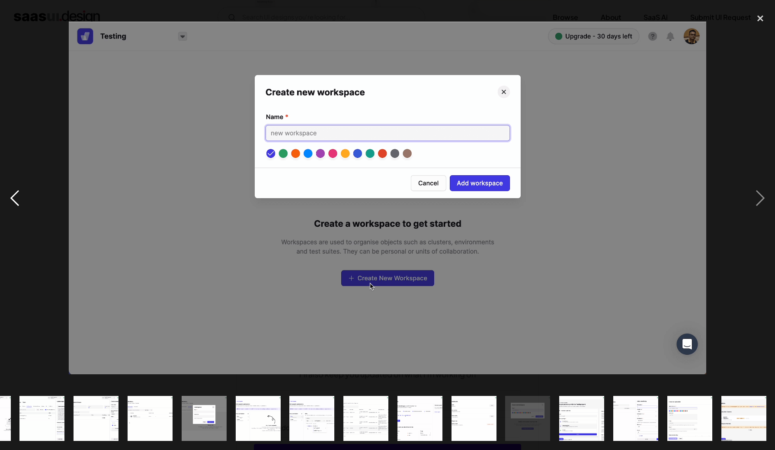
click at [14, 196] on div "previous image" at bounding box center [14, 198] width 29 height 378
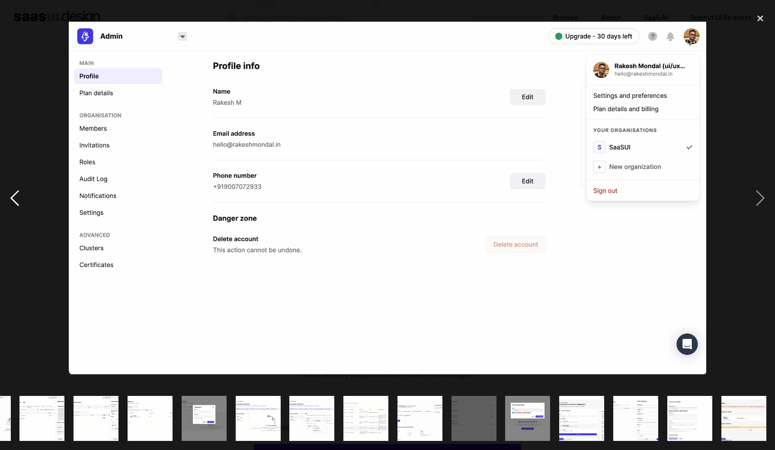
click at [14, 196] on div "previous image" at bounding box center [14, 198] width 29 height 378
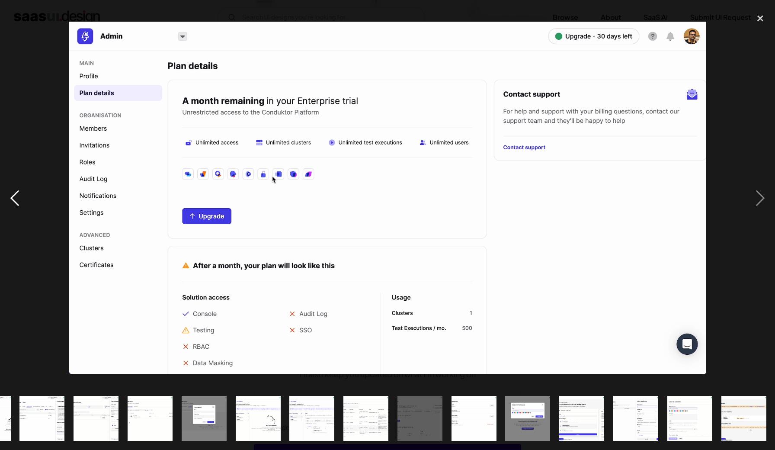
click at [14, 196] on div "previous image" at bounding box center [14, 198] width 29 height 378
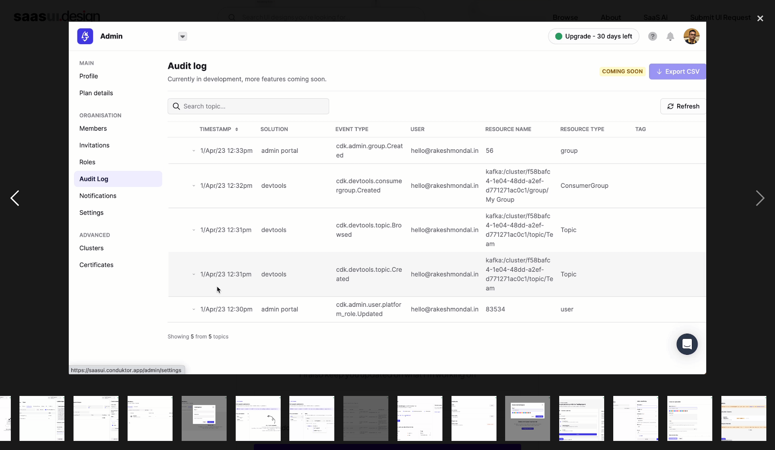
click at [14, 196] on div "previous image" at bounding box center [14, 198] width 29 height 378
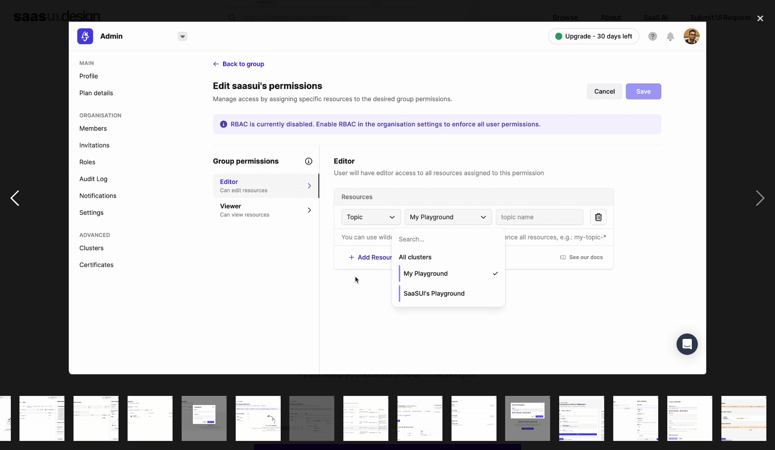
click at [14, 196] on div "previous image" at bounding box center [14, 198] width 29 height 378
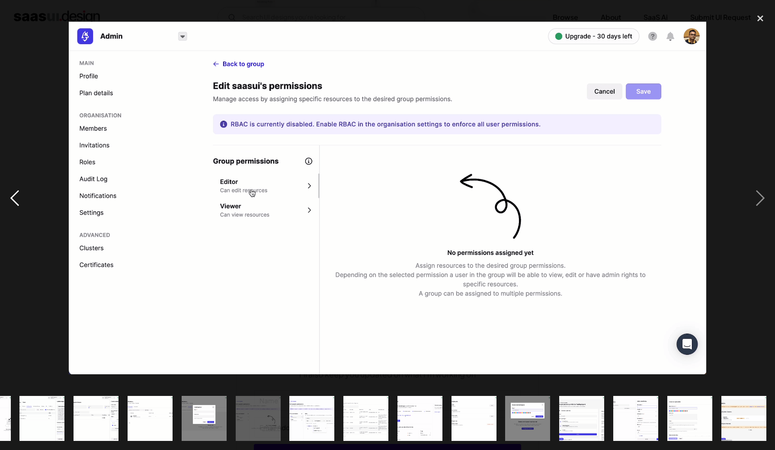
click at [14, 196] on div "previous image" at bounding box center [14, 198] width 29 height 378
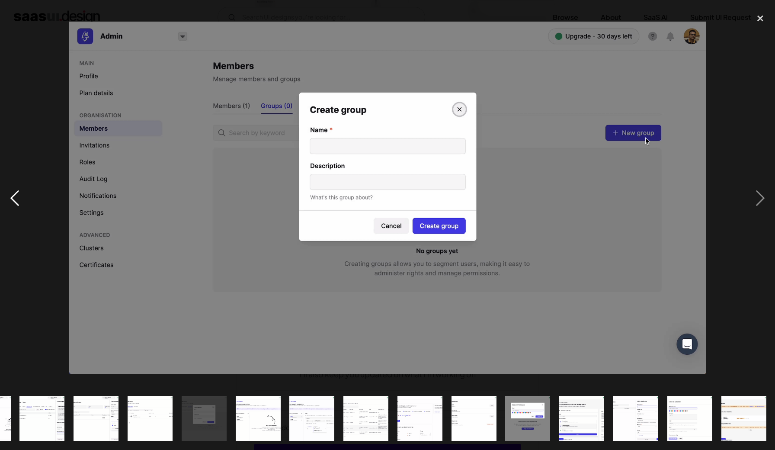
click at [14, 196] on div "previous image" at bounding box center [14, 198] width 29 height 378
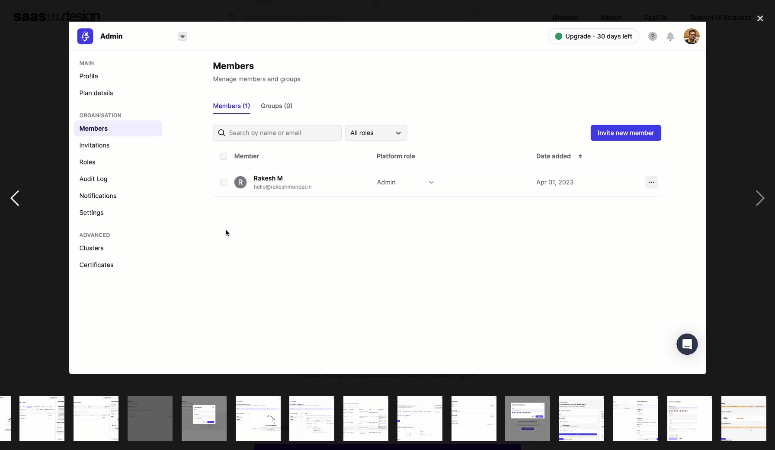
click at [14, 196] on div "previous image" at bounding box center [14, 198] width 29 height 378
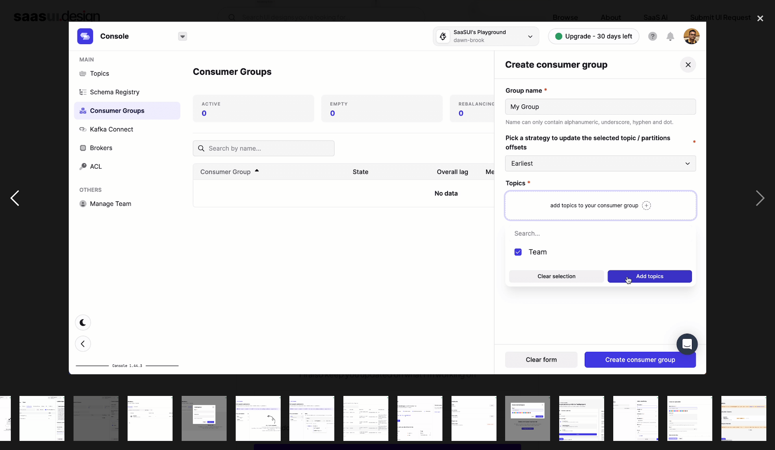
click at [14, 196] on div "previous image" at bounding box center [14, 198] width 29 height 378
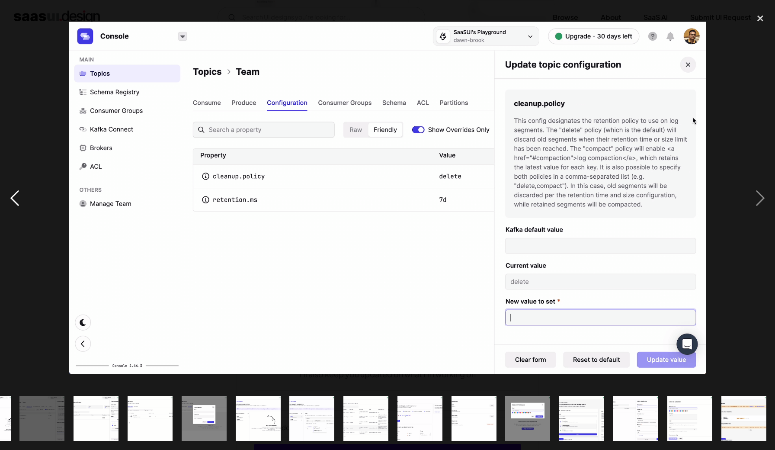
click at [14, 196] on div "previous image" at bounding box center [14, 198] width 29 height 378
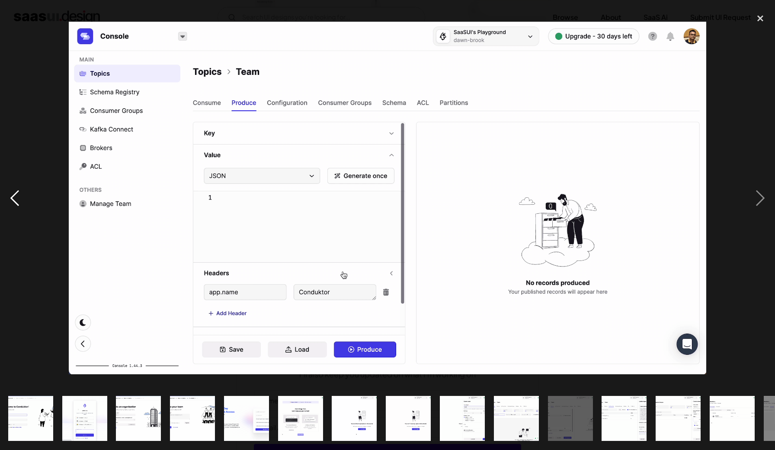
scroll to position [0, 0]
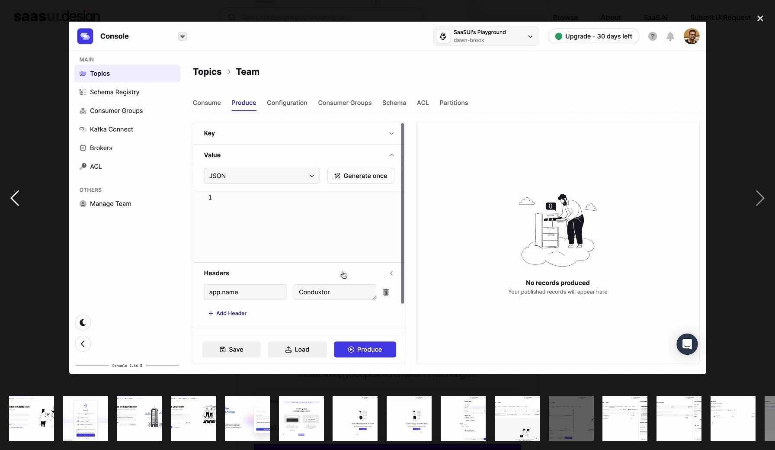
click at [14, 196] on div "previous image" at bounding box center [14, 198] width 29 height 378
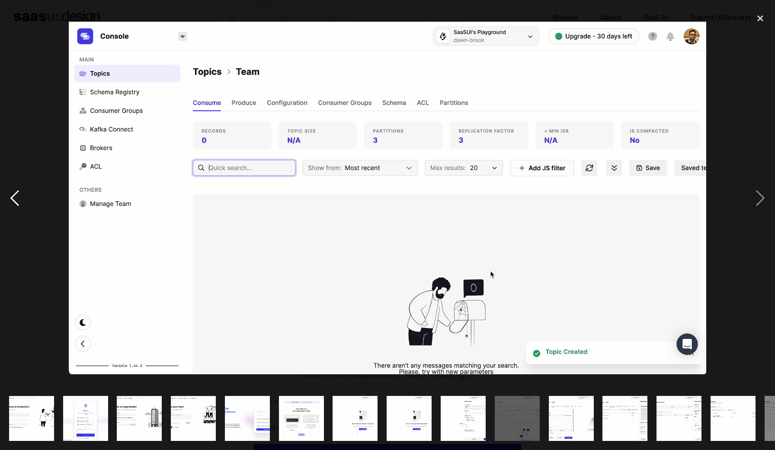
click at [14, 196] on div "previous image" at bounding box center [14, 198] width 29 height 378
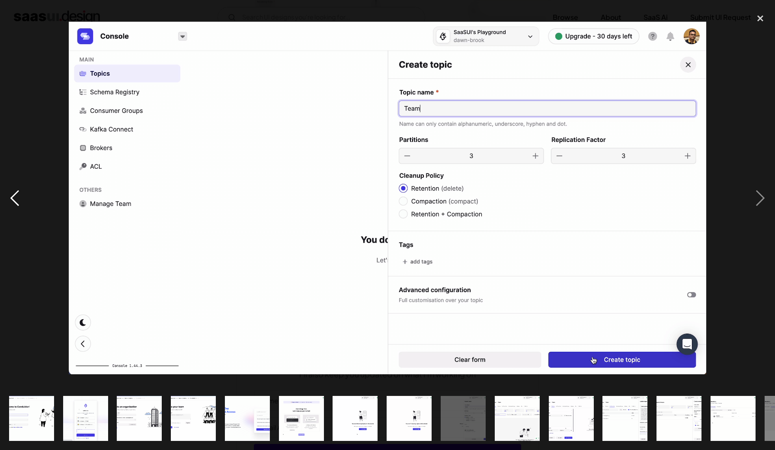
click at [14, 196] on div "previous image" at bounding box center [14, 198] width 29 height 378
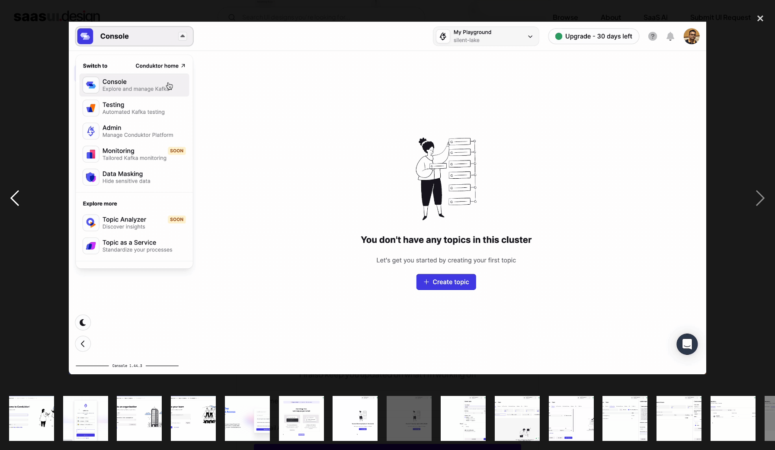
click at [14, 196] on div "previous image" at bounding box center [14, 198] width 29 height 378
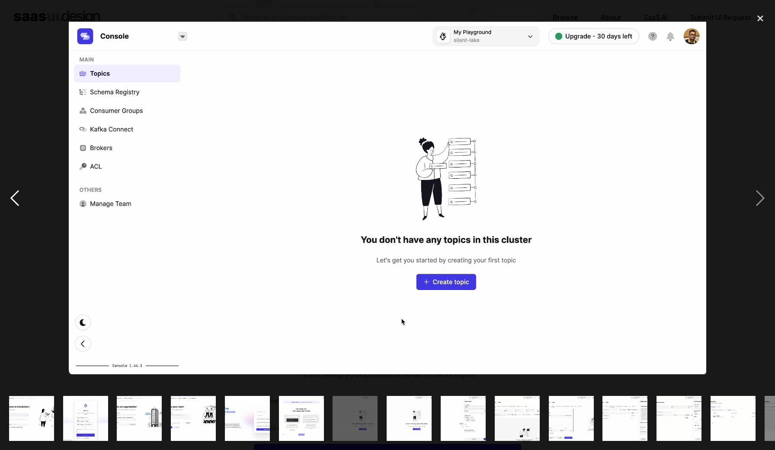
click at [14, 196] on div "previous image" at bounding box center [14, 198] width 29 height 378
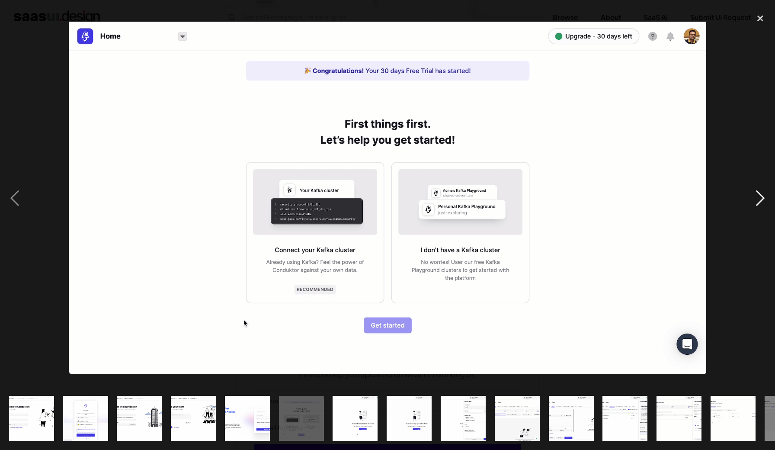
click at [761, 202] on div "next image" at bounding box center [759, 198] width 29 height 378
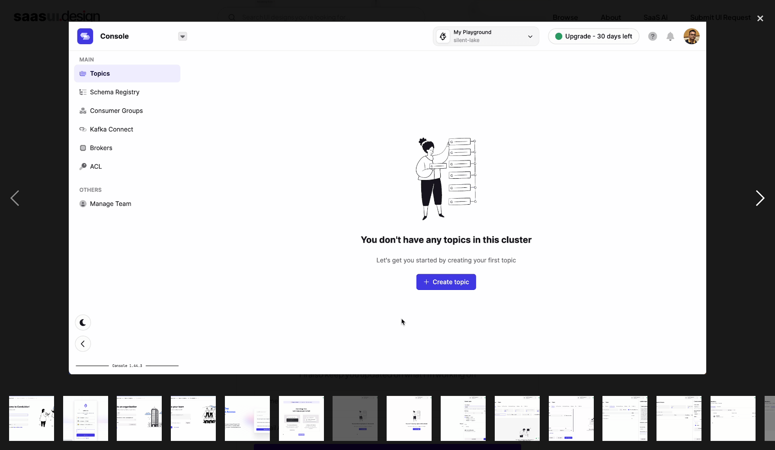
click at [761, 202] on div "next image" at bounding box center [759, 198] width 29 height 378
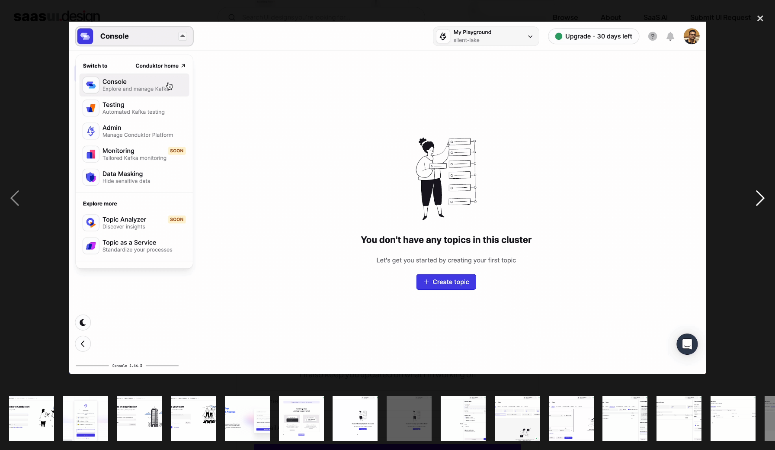
click at [761, 202] on div "next image" at bounding box center [759, 198] width 29 height 378
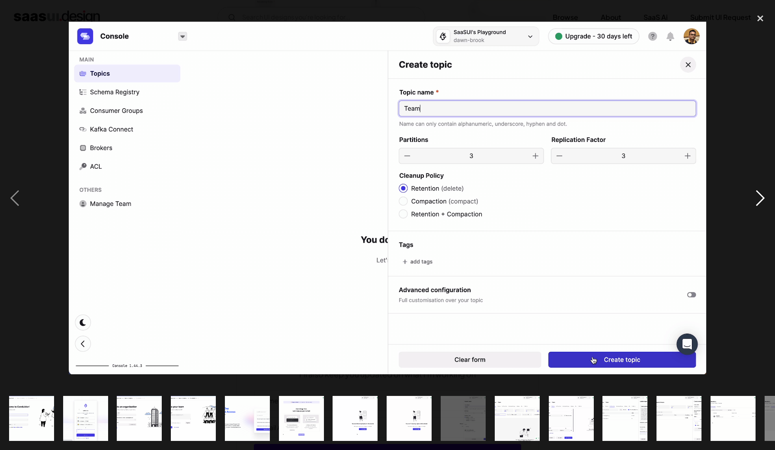
click at [761, 202] on div "next image" at bounding box center [759, 198] width 29 height 378
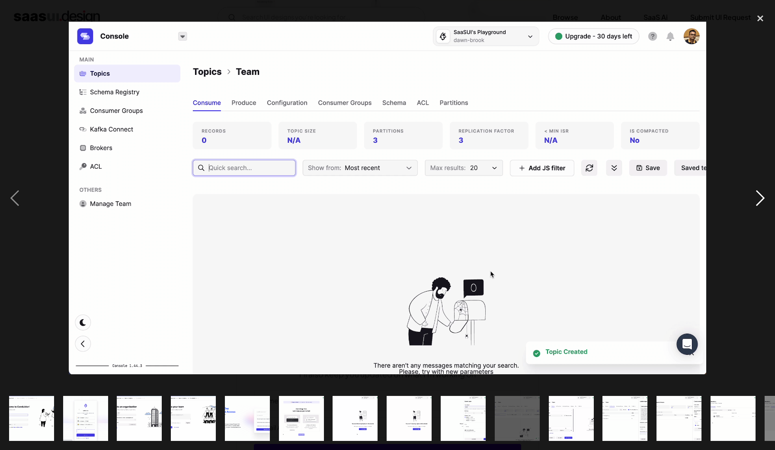
click at [761, 202] on div "next image" at bounding box center [759, 198] width 29 height 378
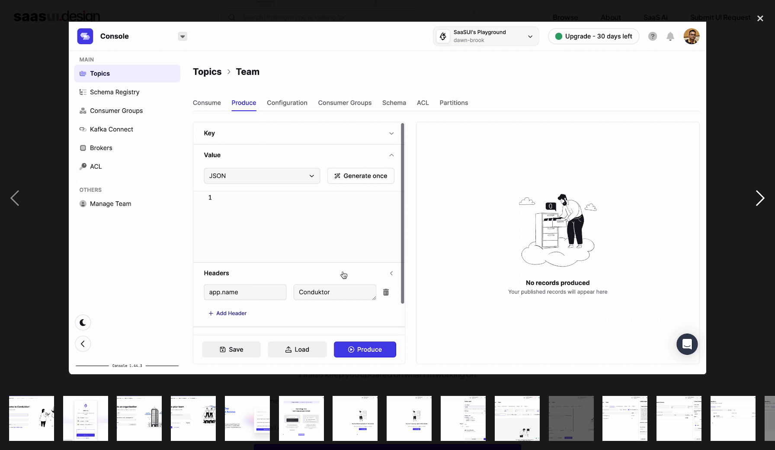
click at [761, 202] on div "next image" at bounding box center [759, 198] width 29 height 378
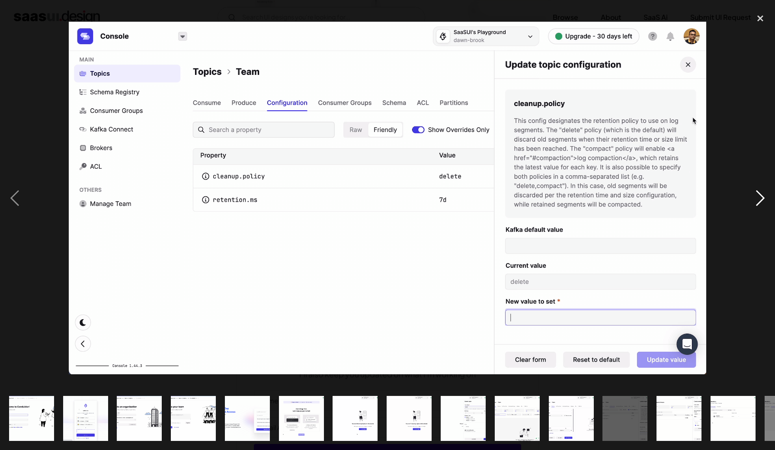
click at [761, 202] on div "next image" at bounding box center [759, 198] width 29 height 378
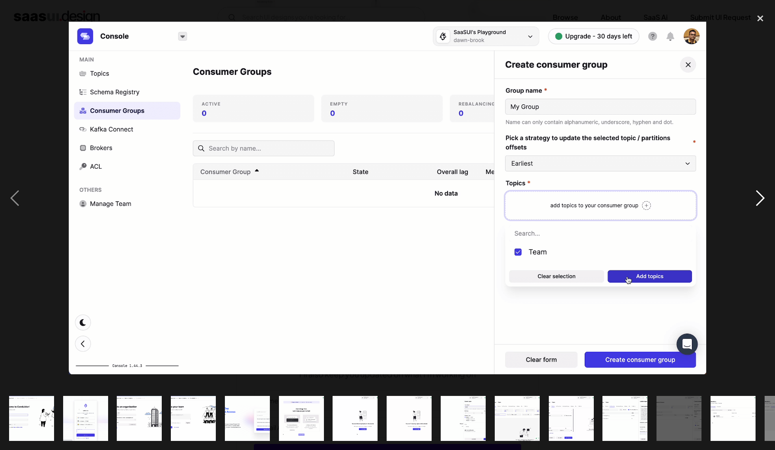
click at [761, 202] on div "next image" at bounding box center [759, 198] width 29 height 378
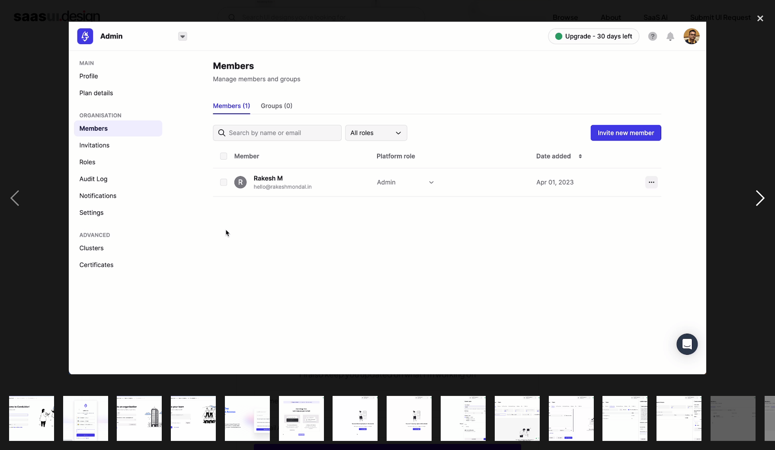
click at [761, 202] on div "next image" at bounding box center [759, 198] width 29 height 378
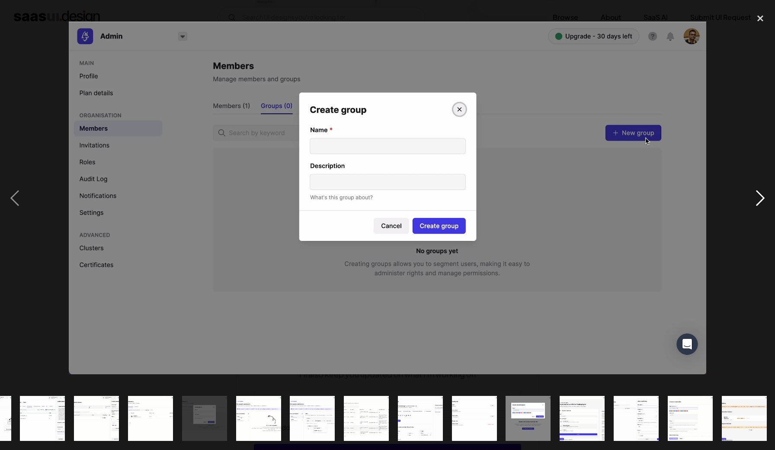
scroll to position [0, 583]
click at [761, 202] on div "next image" at bounding box center [759, 198] width 29 height 378
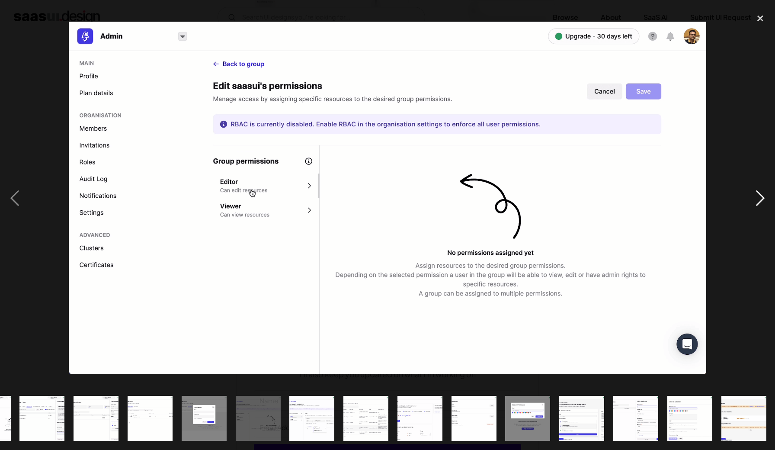
click at [761, 202] on div "next image" at bounding box center [759, 198] width 29 height 378
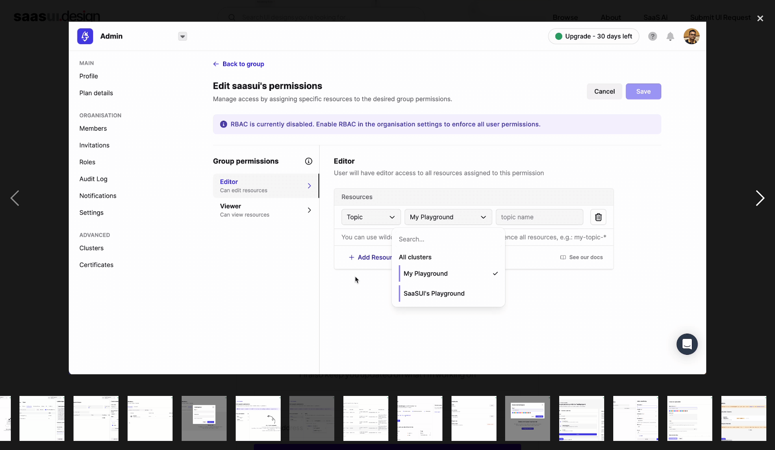
click at [761, 202] on div "next image" at bounding box center [759, 198] width 29 height 378
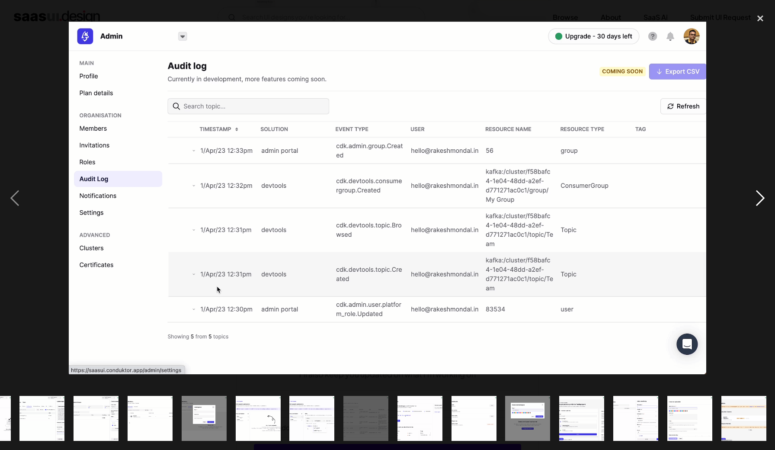
click at [761, 202] on div "next image" at bounding box center [759, 198] width 29 height 378
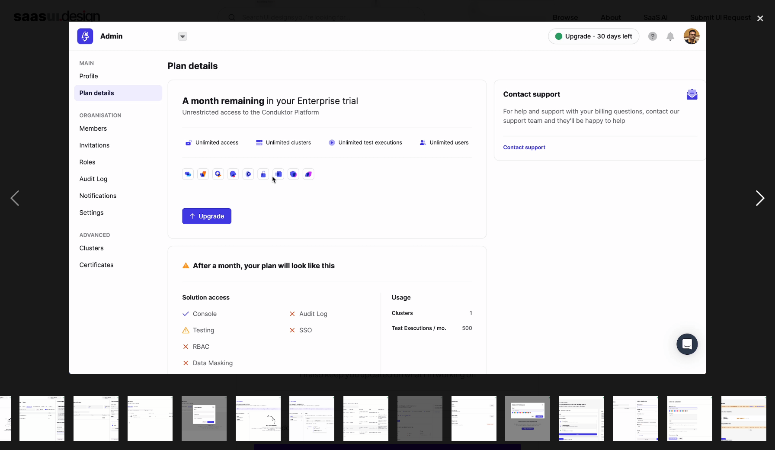
click at [761, 202] on div "next image" at bounding box center [759, 198] width 29 height 378
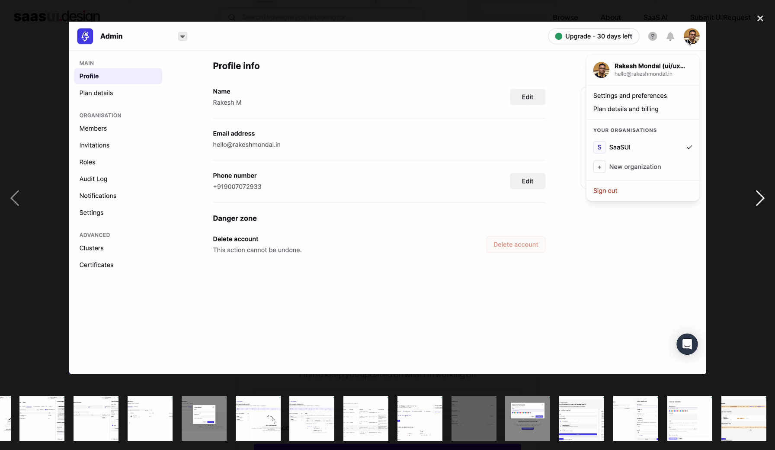
click at [761, 202] on div "next image" at bounding box center [759, 198] width 29 height 378
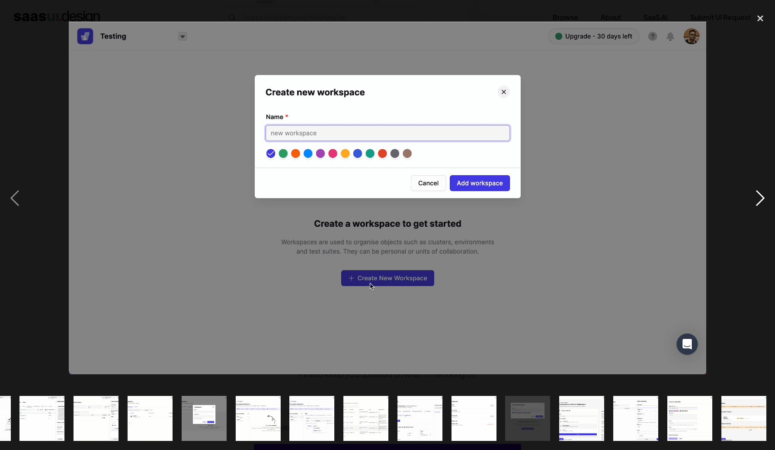
click at [761, 202] on div "next image" at bounding box center [759, 198] width 29 height 378
click at [752, 22] on div "close lightbox" at bounding box center [759, 18] width 29 height 19
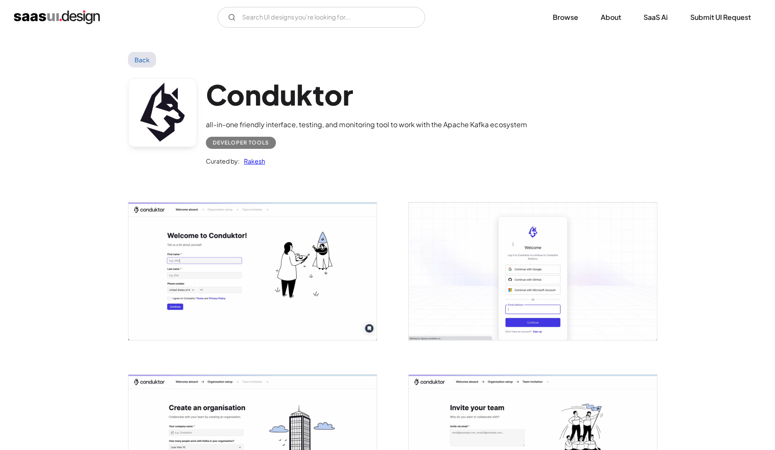
scroll to position [0, 0]
click at [138, 57] on link "Back" at bounding box center [142, 60] width 28 height 16
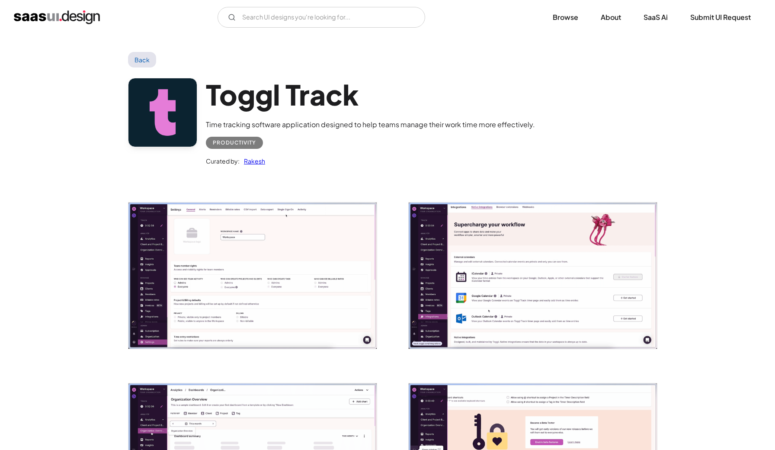
click at [248, 260] on img "open lightbox" at bounding box center [252, 275] width 248 height 146
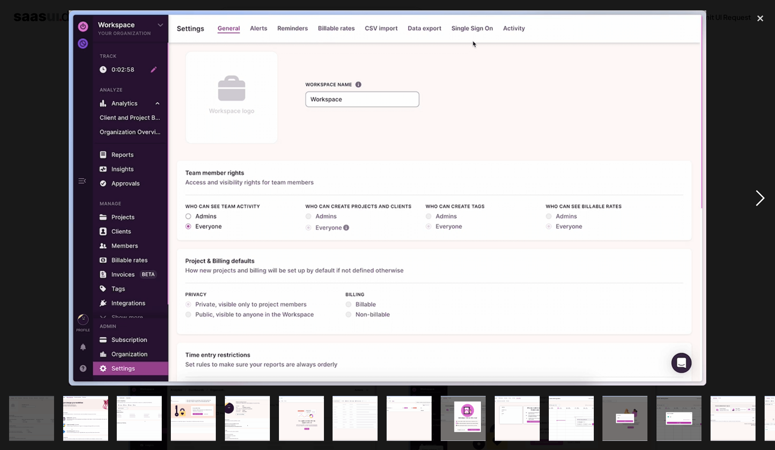
click at [765, 195] on div "next image" at bounding box center [759, 198] width 29 height 378
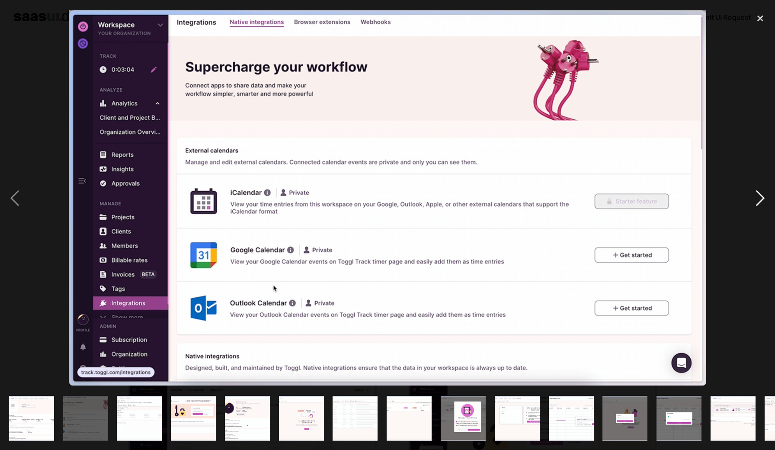
click at [763, 198] on div "next image" at bounding box center [759, 198] width 29 height 378
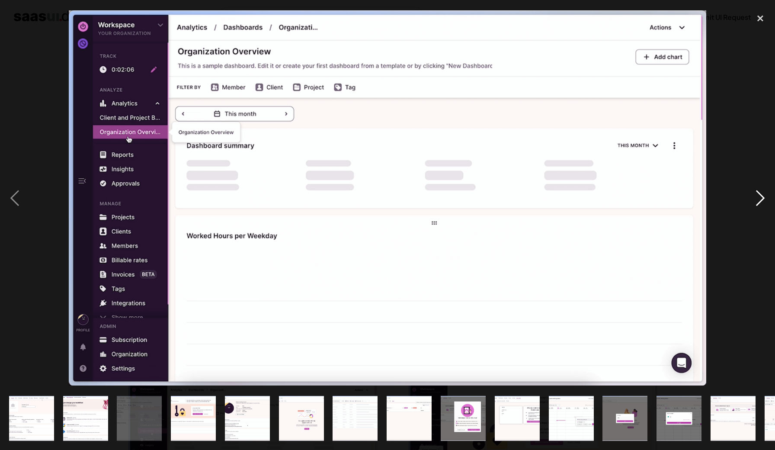
click at [762, 198] on div "next image" at bounding box center [759, 198] width 29 height 378
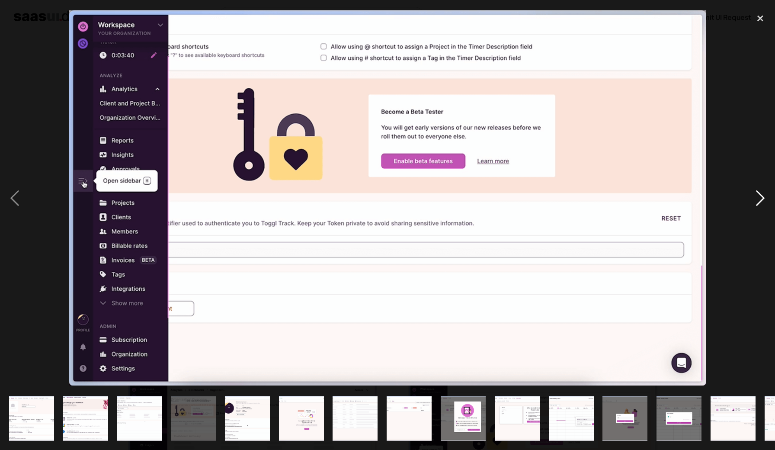
click at [762, 200] on div "next image" at bounding box center [759, 198] width 29 height 378
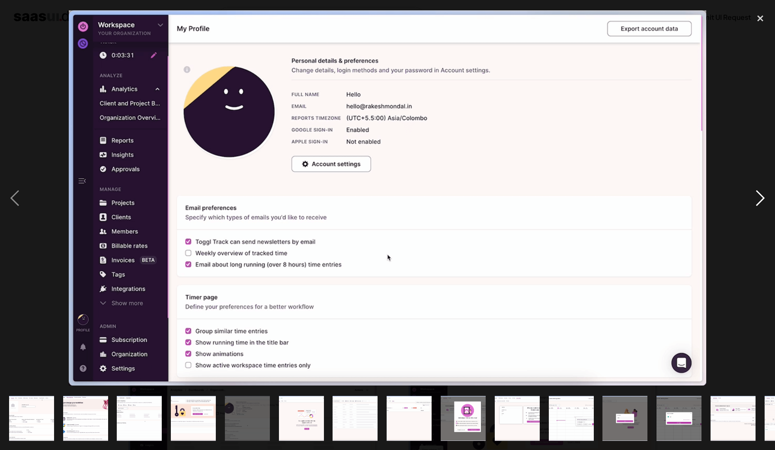
click at [757, 201] on div "next image" at bounding box center [759, 198] width 29 height 378
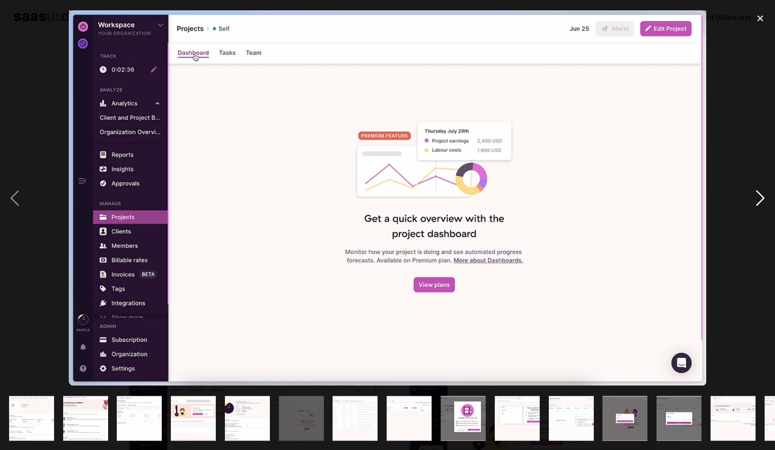
click at [757, 201] on div "next image" at bounding box center [759, 198] width 29 height 378
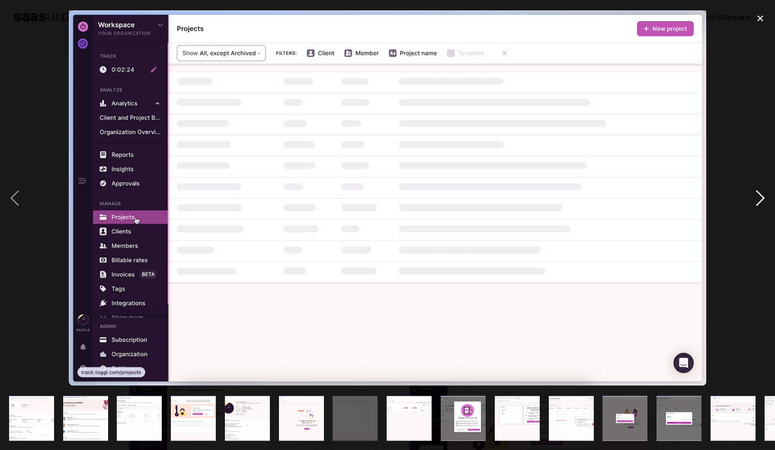
click at [757, 201] on div "next image" at bounding box center [759, 198] width 29 height 378
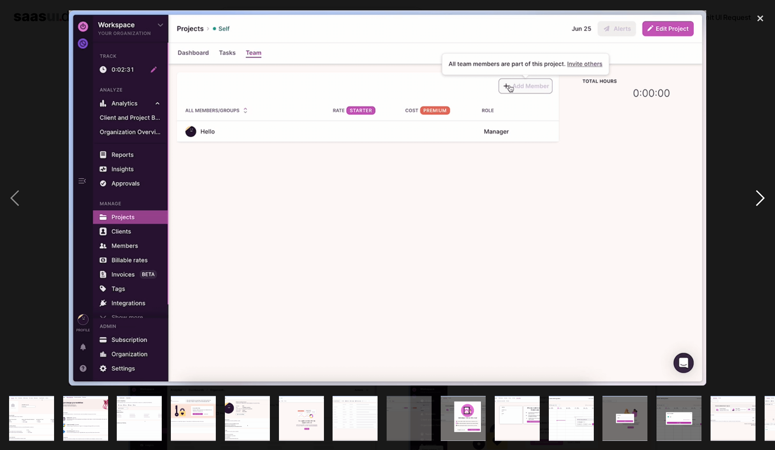
click at [763, 198] on div "next image" at bounding box center [759, 198] width 29 height 378
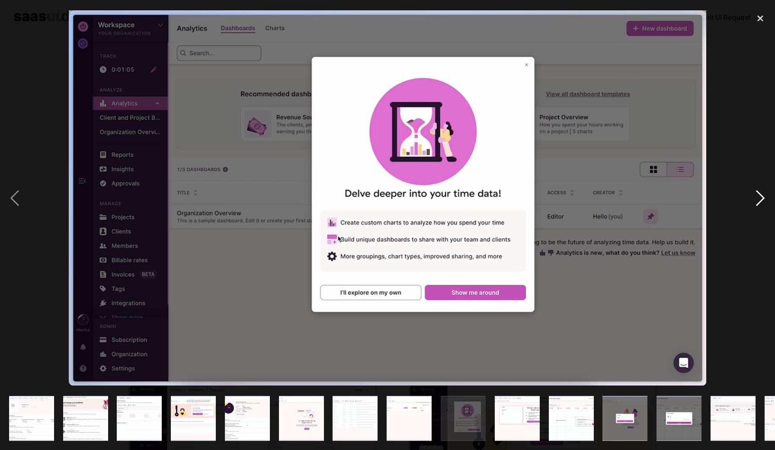
click at [763, 198] on div "next image" at bounding box center [759, 198] width 29 height 378
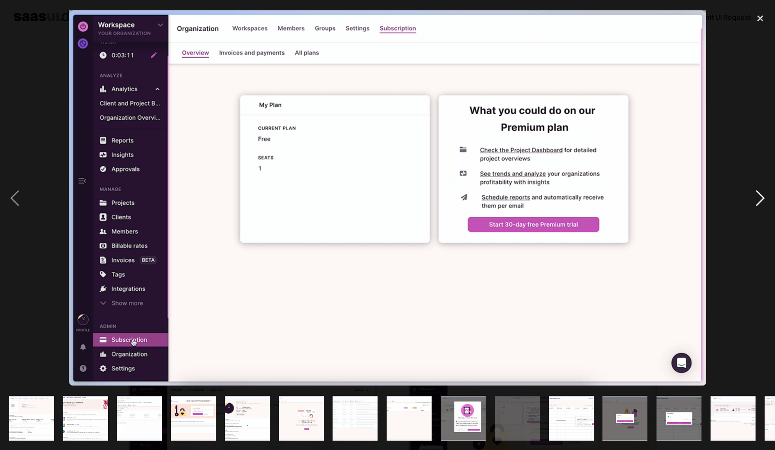
click at [763, 198] on div "next image" at bounding box center [759, 198] width 29 height 378
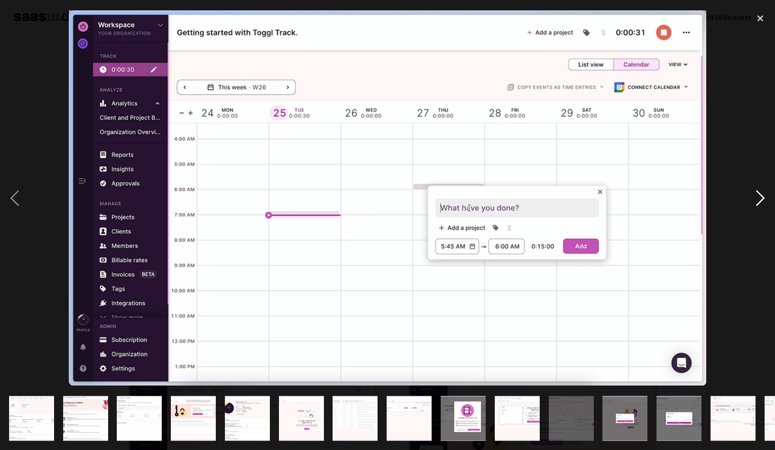
click at [763, 198] on div "next image" at bounding box center [759, 198] width 29 height 378
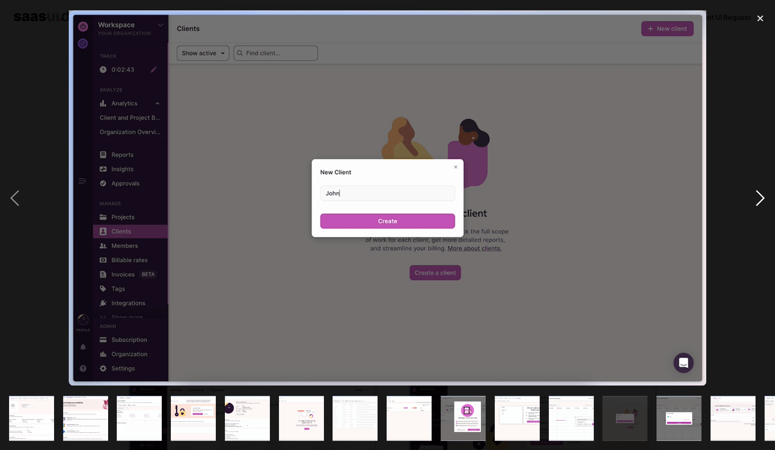
click at [763, 198] on div "next image" at bounding box center [759, 198] width 29 height 378
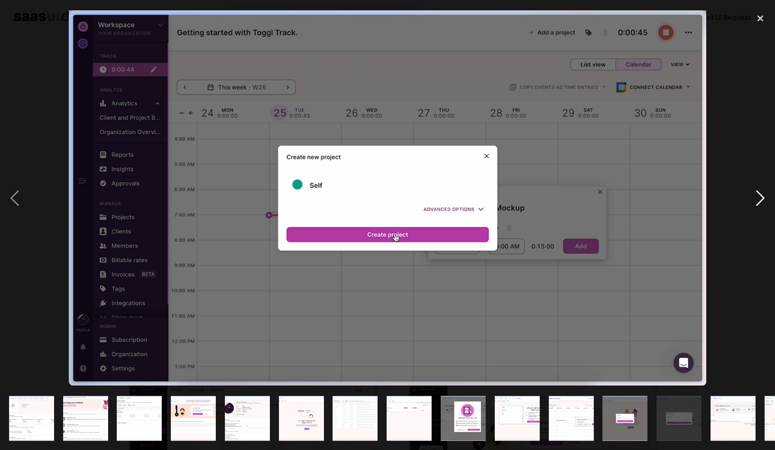
click at [763, 198] on div "next image" at bounding box center [759, 198] width 29 height 378
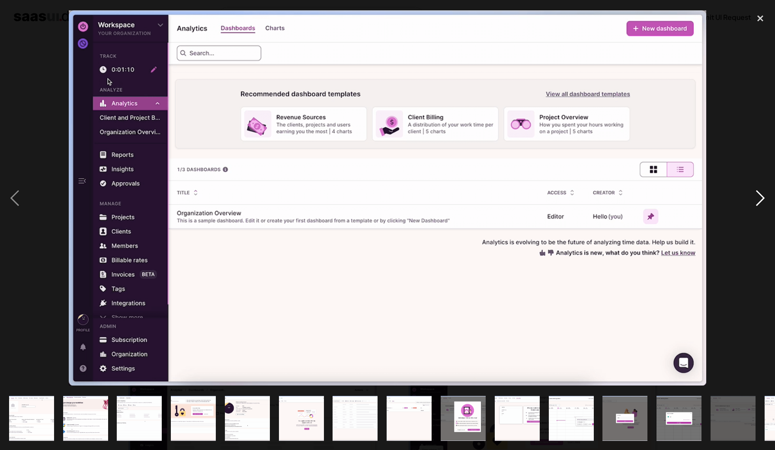
click at [763, 198] on div "next image" at bounding box center [759, 198] width 29 height 378
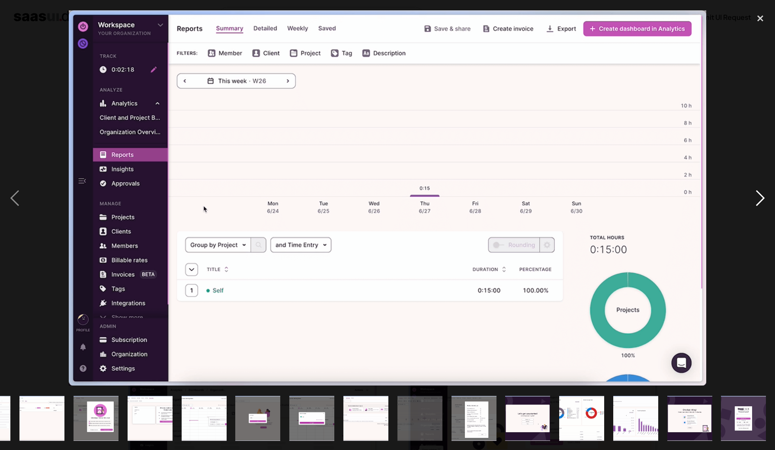
scroll to position [0, 367]
click at [763, 198] on div "next image" at bounding box center [759, 198] width 29 height 378
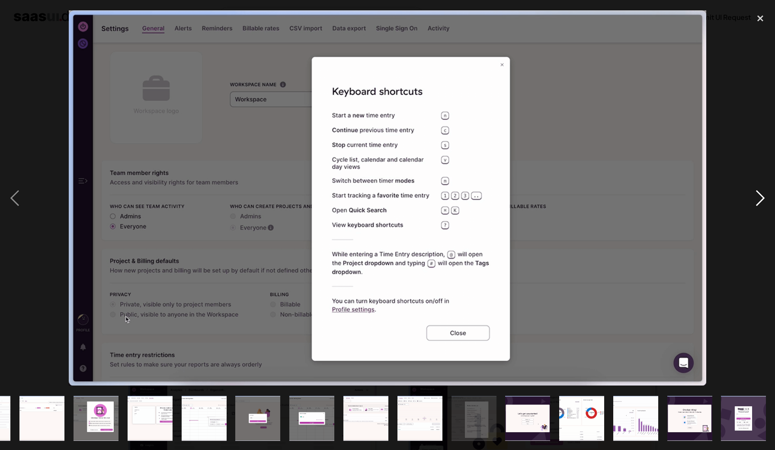
click at [763, 198] on div "next image" at bounding box center [759, 198] width 29 height 378
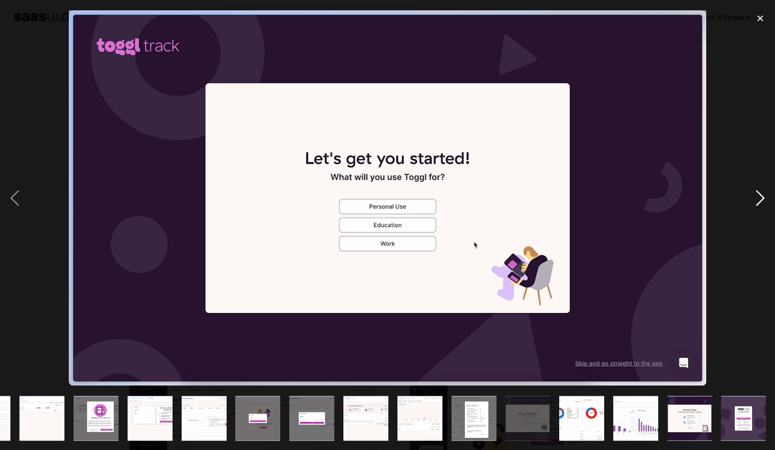
click at [763, 198] on div "next image" at bounding box center [759, 198] width 29 height 378
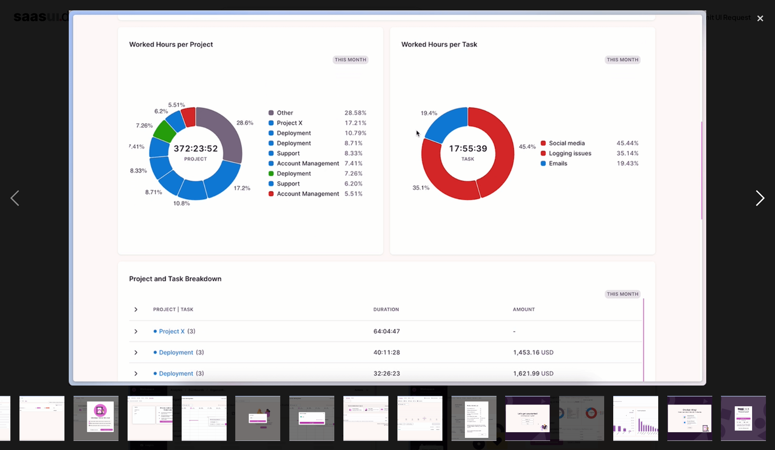
click at [763, 198] on div "next image" at bounding box center [759, 198] width 29 height 378
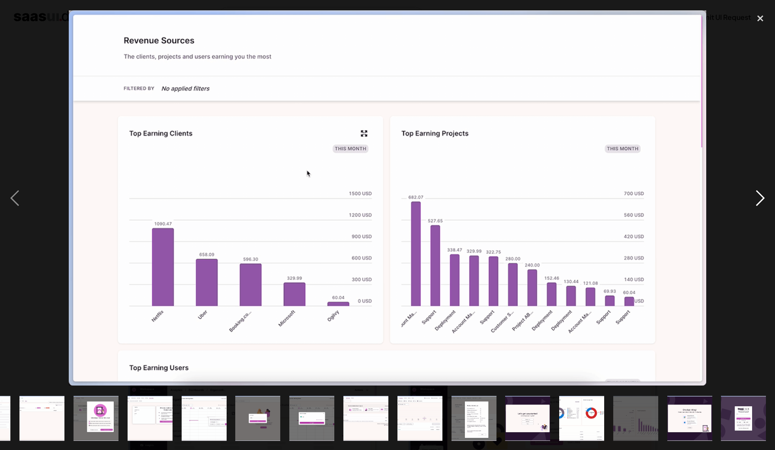
click at [763, 198] on div "next image" at bounding box center [759, 198] width 29 height 378
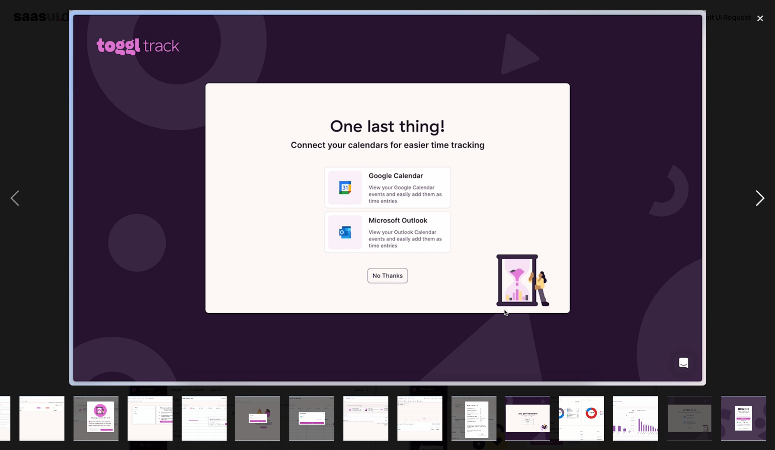
click at [763, 198] on div "next image" at bounding box center [759, 198] width 29 height 378
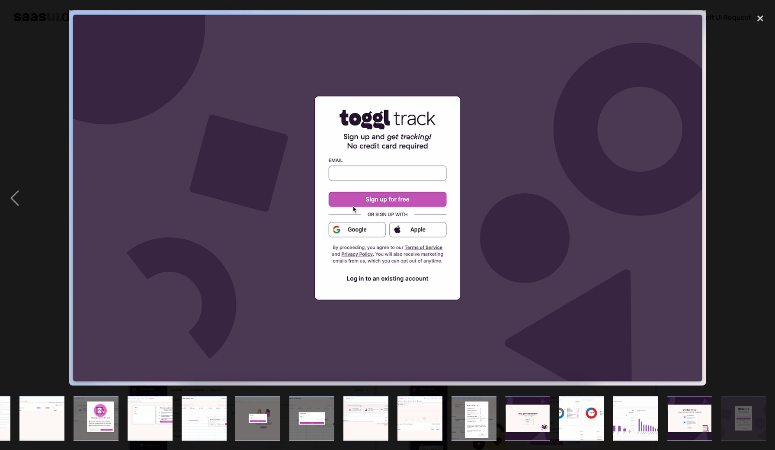
click at [763, 198] on div "next image" at bounding box center [759, 198] width 29 height 378
click at [758, 191] on div "next image" at bounding box center [759, 198] width 29 height 378
click at [757, 25] on div "close lightbox" at bounding box center [759, 18] width 29 height 19
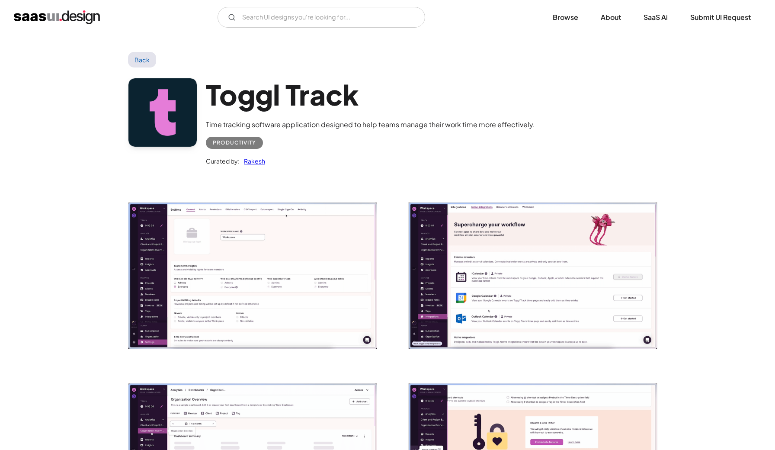
scroll to position [0, 0]
click at [303, 271] on img "open lightbox" at bounding box center [252, 275] width 248 height 146
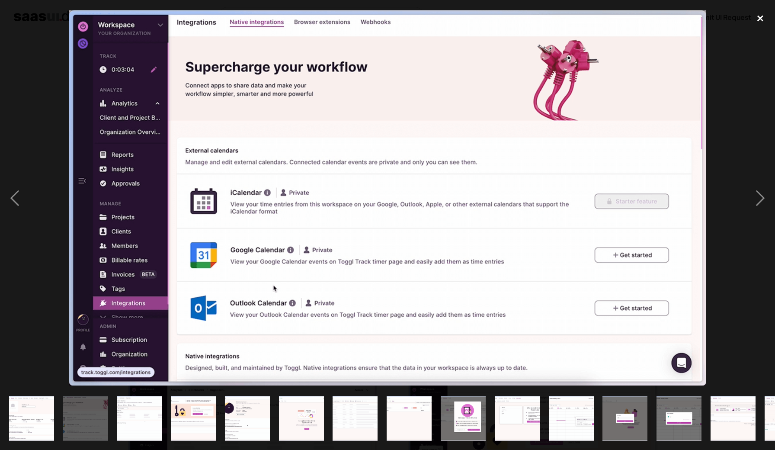
click at [758, 14] on div "close lightbox" at bounding box center [759, 18] width 29 height 19
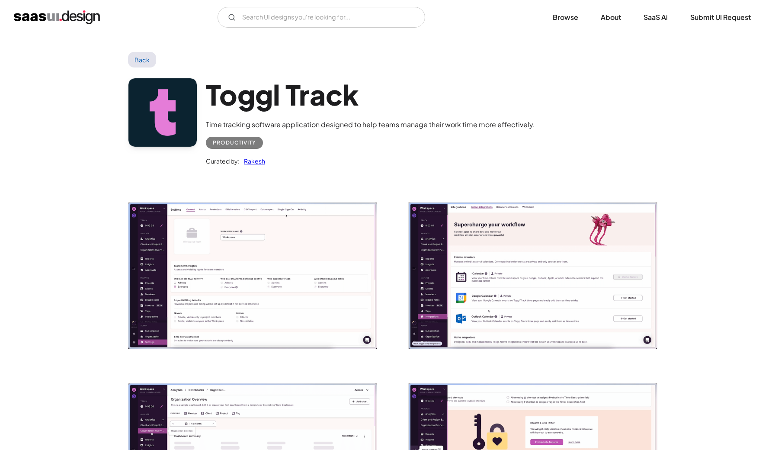
click at [140, 61] on link "Back" at bounding box center [142, 60] width 28 height 16
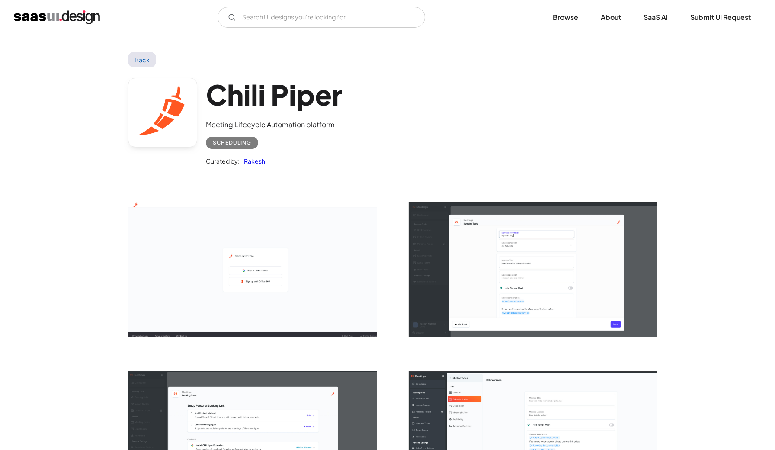
click at [250, 277] on img "open lightbox" at bounding box center [252, 269] width 248 height 134
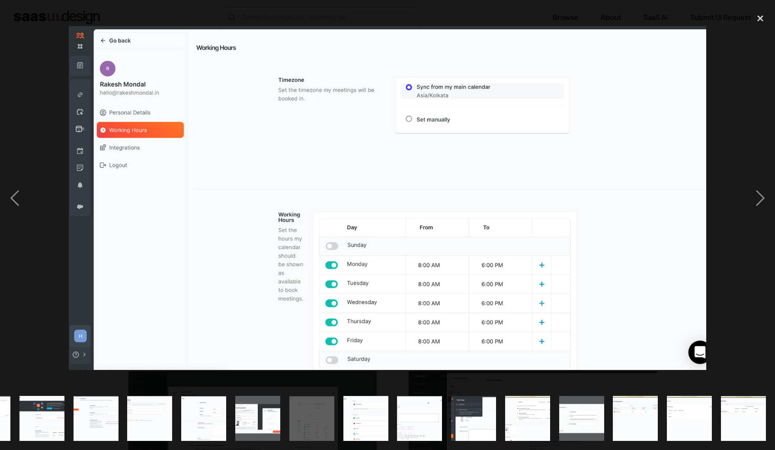
scroll to position [0, 475]
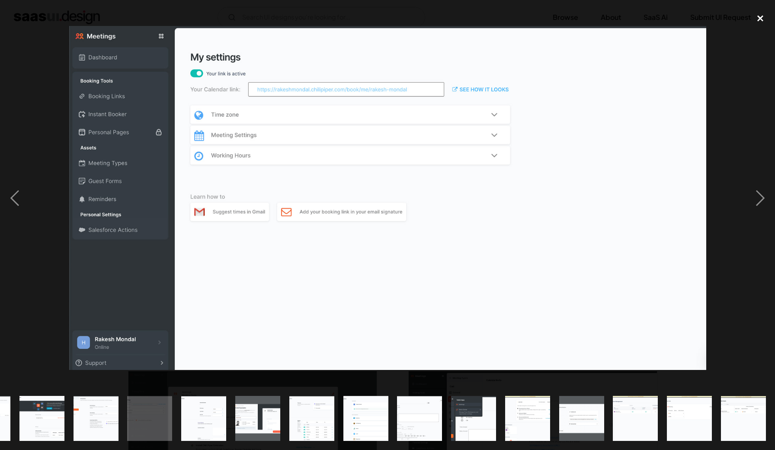
click at [760, 22] on div "close lightbox" at bounding box center [759, 18] width 29 height 19
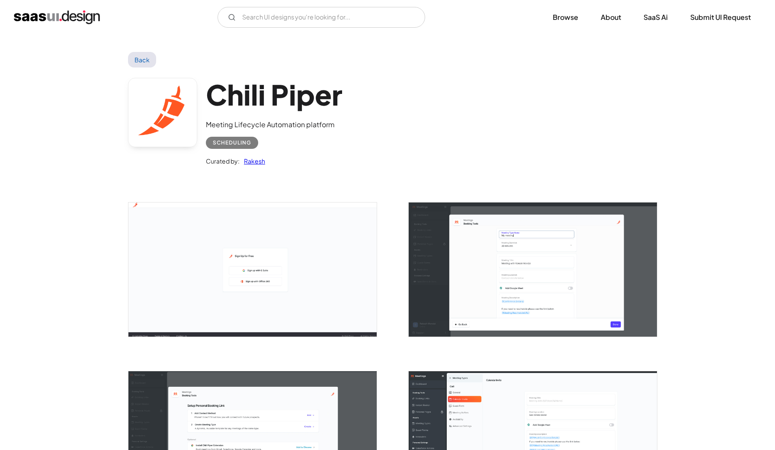
scroll to position [0, 0]
click at [146, 55] on link "Back" at bounding box center [142, 60] width 28 height 16
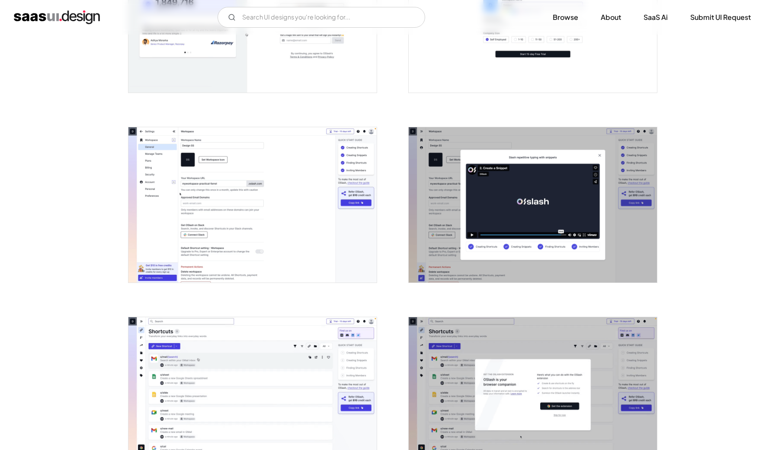
scroll to position [265, 0]
click at [299, 208] on img "open lightbox" at bounding box center [252, 204] width 248 height 155
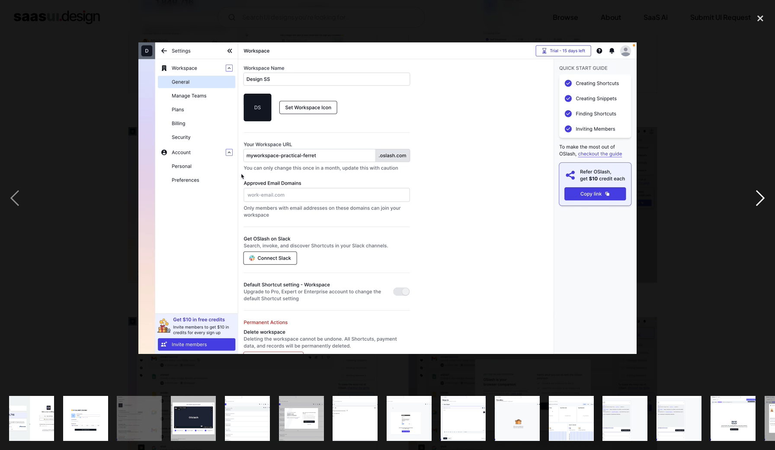
click at [762, 195] on div "next image" at bounding box center [759, 198] width 29 height 378
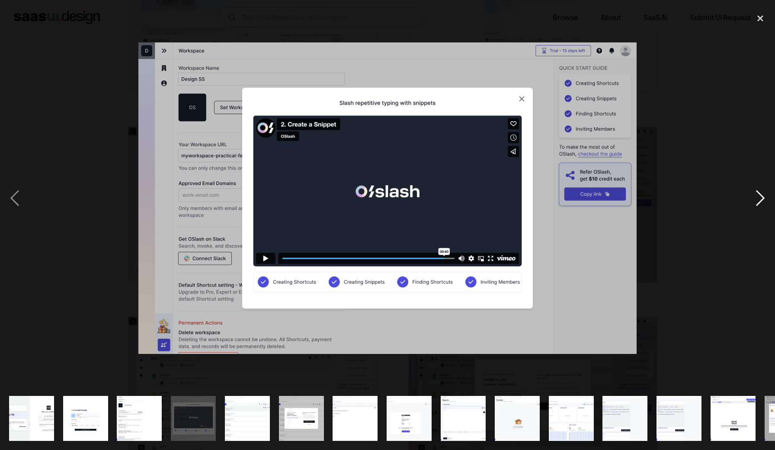
click at [762, 195] on div "next image" at bounding box center [759, 198] width 29 height 378
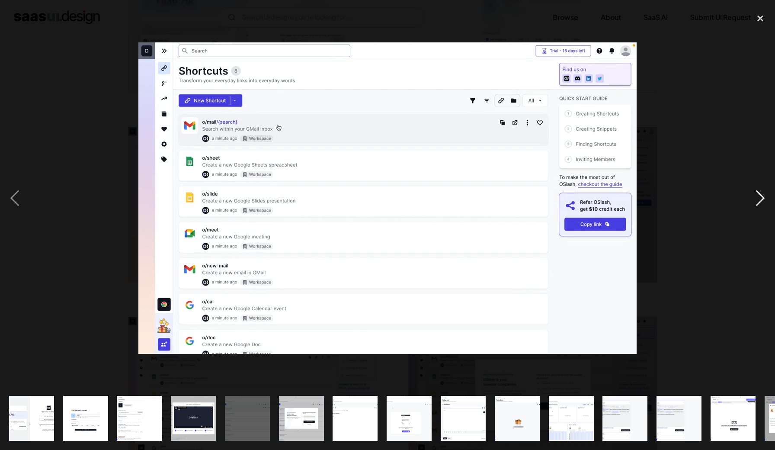
click at [762, 195] on div "next image" at bounding box center [759, 198] width 29 height 378
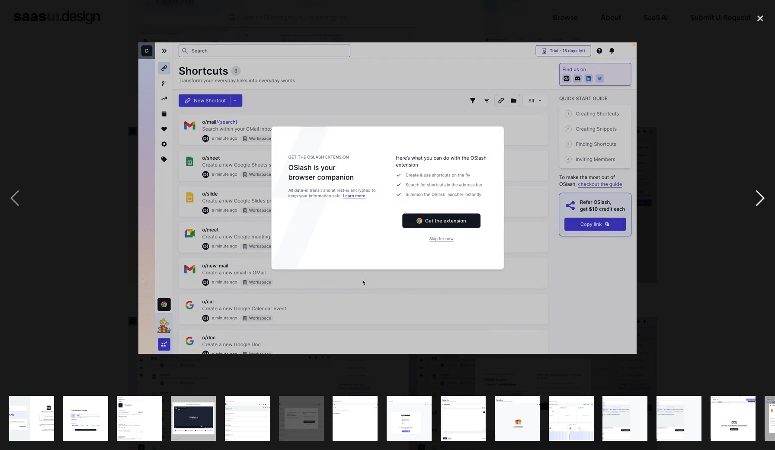
click at [762, 195] on div "next image" at bounding box center [759, 198] width 29 height 378
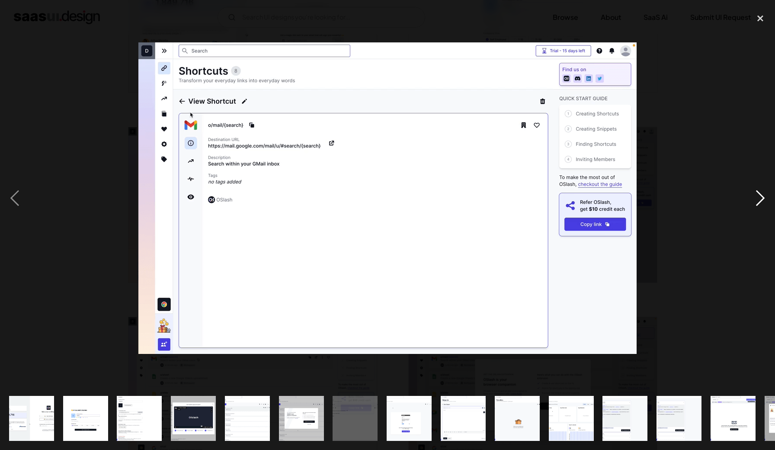
click at [762, 195] on div "next image" at bounding box center [759, 198] width 29 height 378
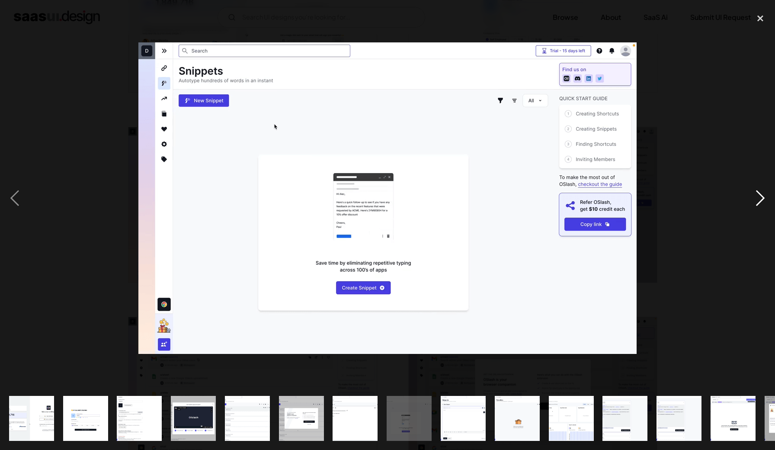
click at [762, 195] on div "next image" at bounding box center [759, 198] width 29 height 378
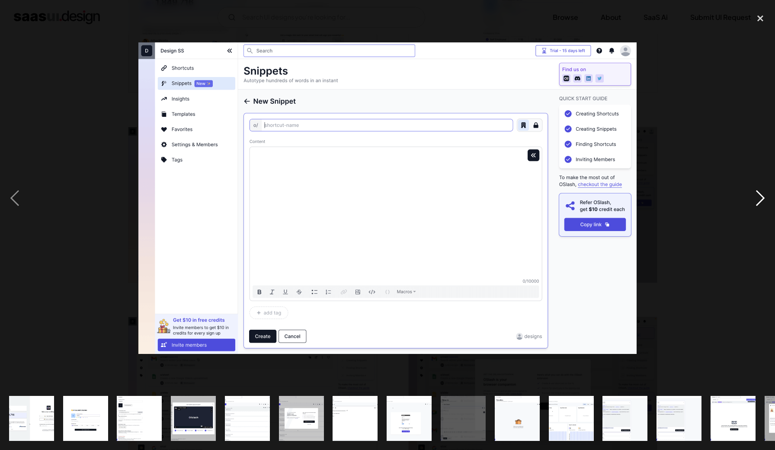
click at [762, 195] on div "next image" at bounding box center [759, 198] width 29 height 378
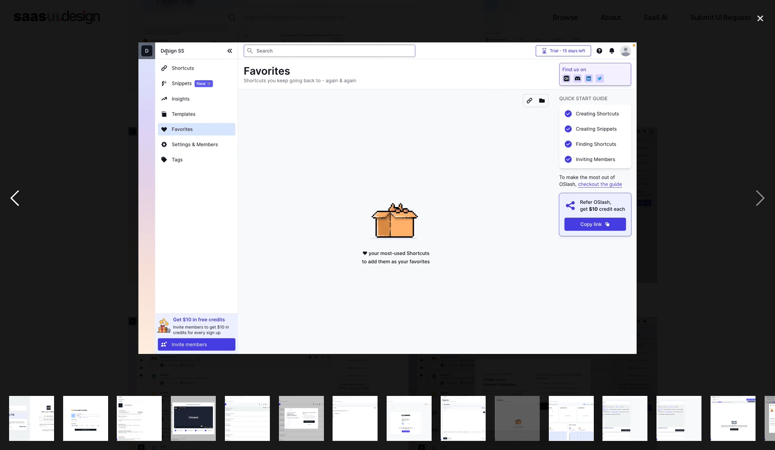
click at [13, 196] on div "previous image" at bounding box center [14, 198] width 29 height 378
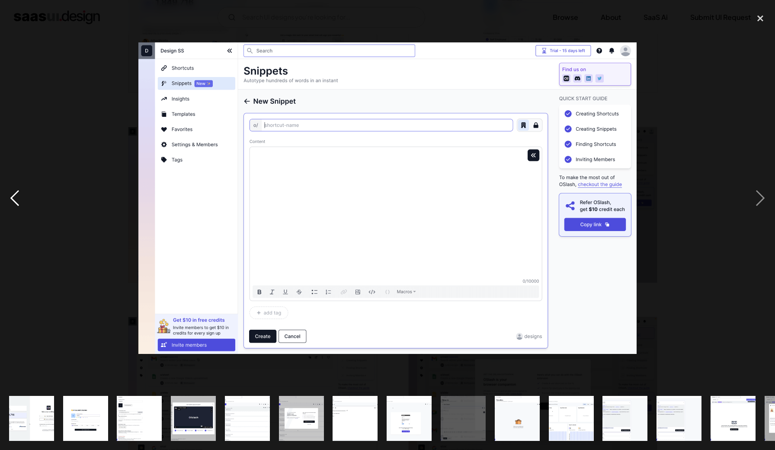
click at [14, 195] on div "previous image" at bounding box center [14, 198] width 29 height 378
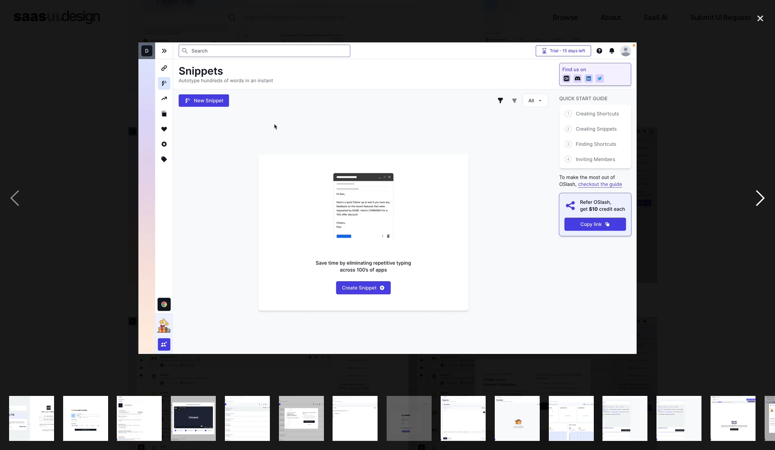
click at [762, 200] on div "next image" at bounding box center [759, 198] width 29 height 378
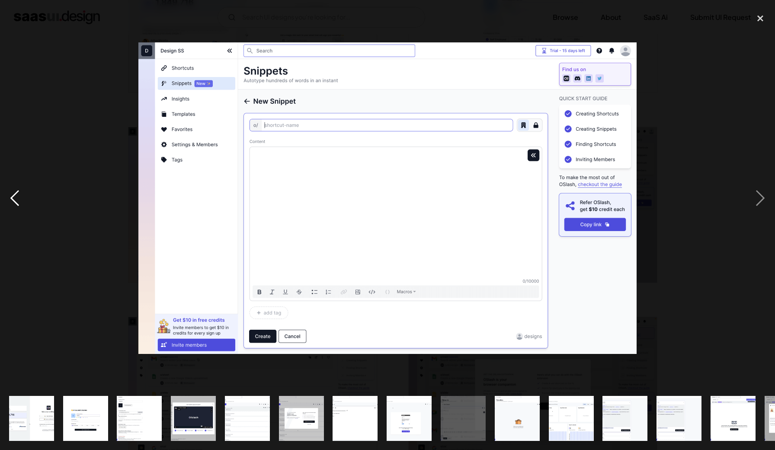
click at [15, 194] on div "previous image" at bounding box center [14, 198] width 29 height 378
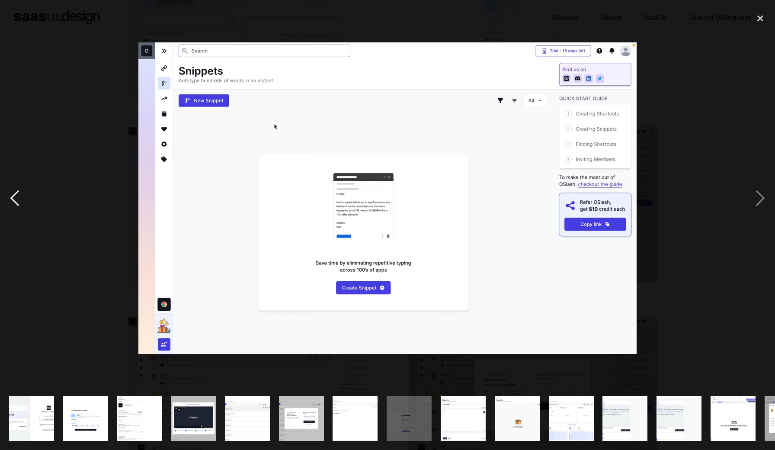
click at [15, 194] on div "previous image" at bounding box center [14, 198] width 29 height 378
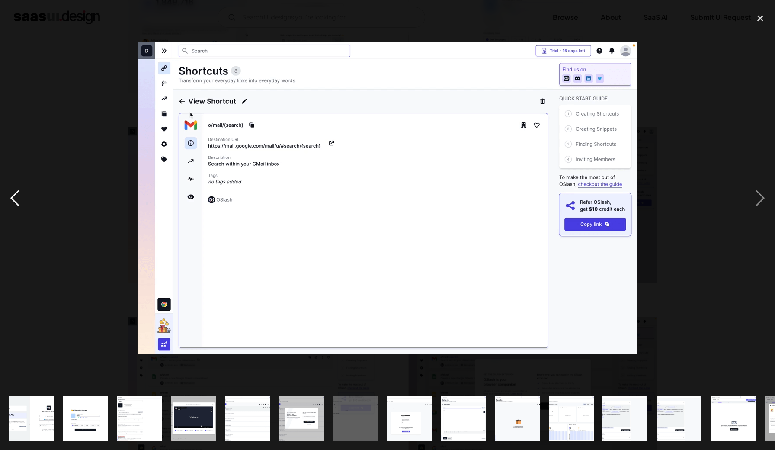
click at [15, 194] on div "previous image" at bounding box center [14, 198] width 29 height 378
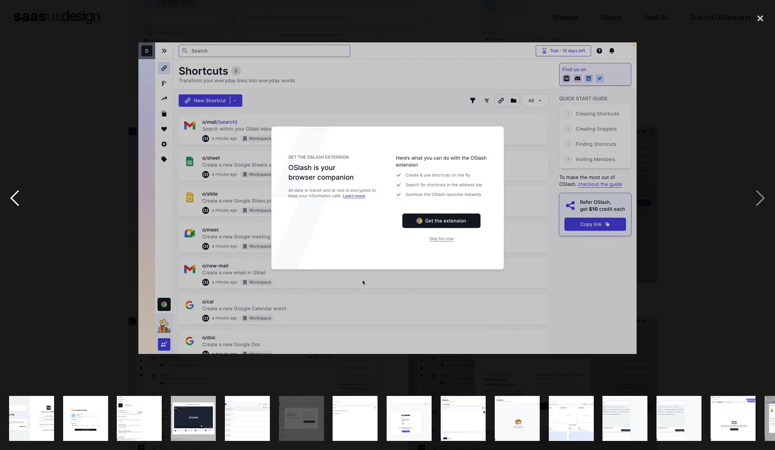
click at [15, 194] on div "previous image" at bounding box center [14, 198] width 29 height 378
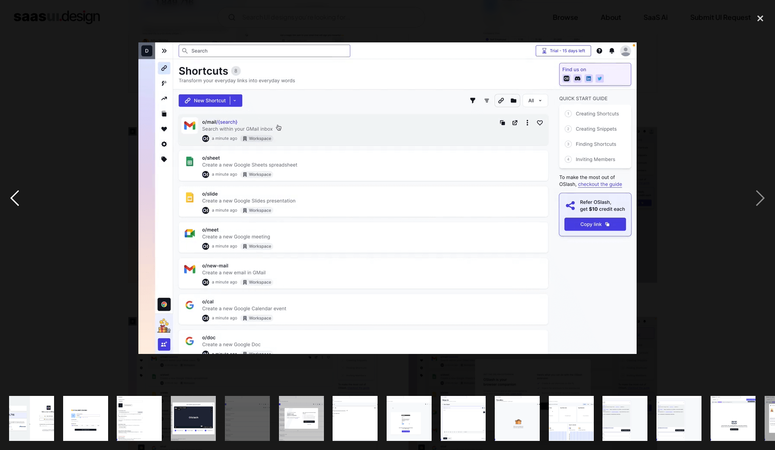
click at [15, 194] on div "previous image" at bounding box center [14, 198] width 29 height 378
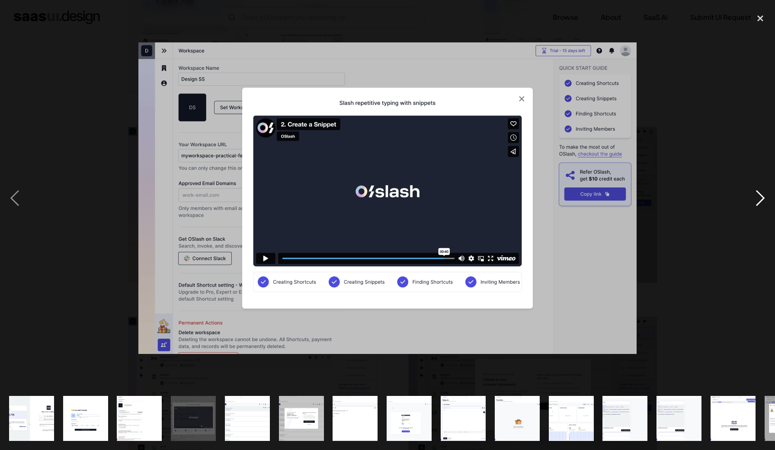
click at [761, 188] on div "next image" at bounding box center [759, 198] width 29 height 378
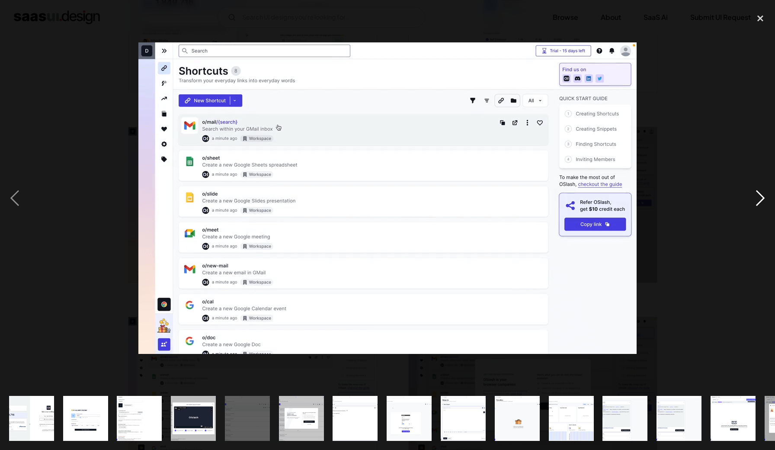
click at [761, 188] on div "next image" at bounding box center [759, 198] width 29 height 378
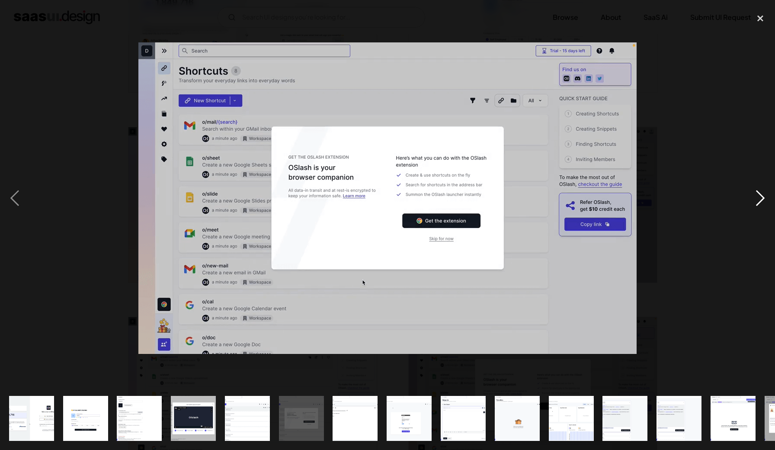
click at [761, 188] on div "next image" at bounding box center [759, 198] width 29 height 378
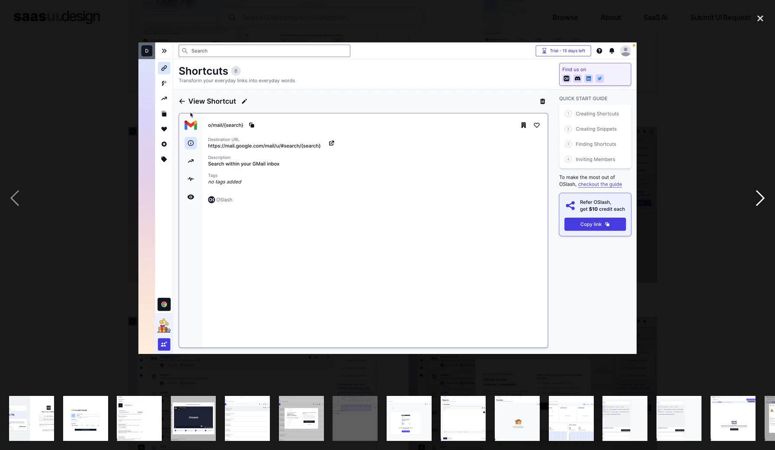
click at [761, 188] on div "next image" at bounding box center [759, 198] width 29 height 378
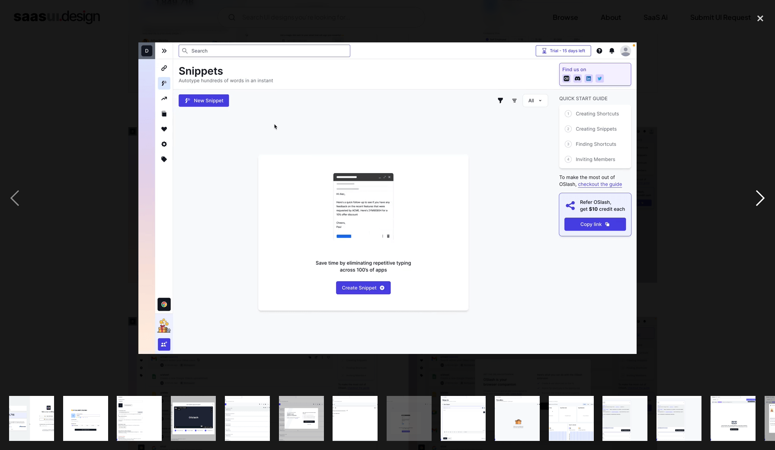
click at [761, 188] on div "next image" at bounding box center [759, 198] width 29 height 378
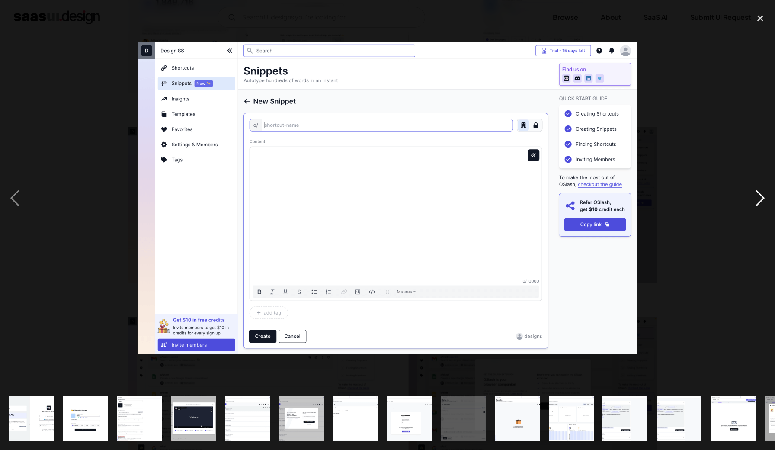
click at [761, 188] on div "next image" at bounding box center [759, 198] width 29 height 378
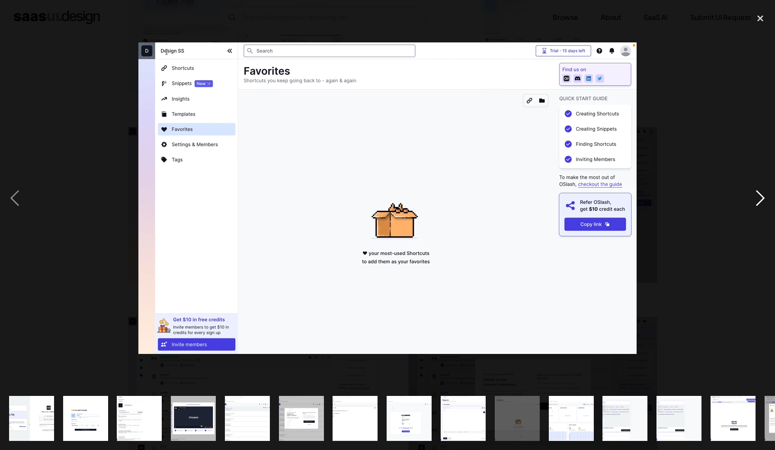
click at [761, 188] on div "next image" at bounding box center [759, 198] width 29 height 378
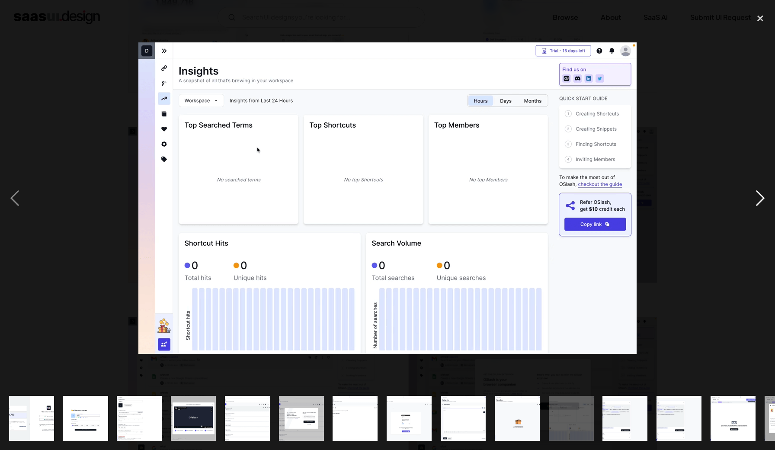
click at [760, 189] on div "next image" at bounding box center [759, 198] width 29 height 378
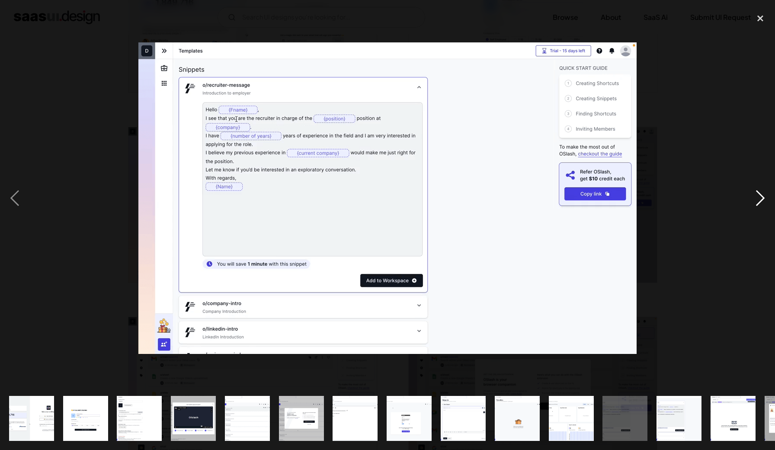
click at [757, 198] on div "next image" at bounding box center [759, 198] width 29 height 378
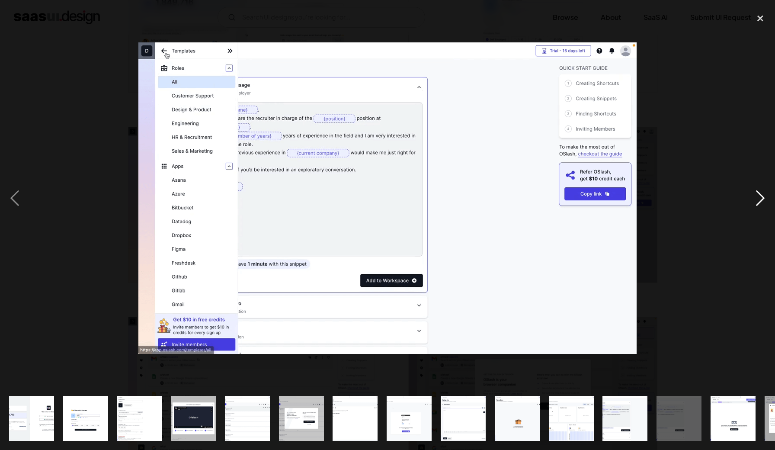
click at [757, 198] on div "next image" at bounding box center [759, 198] width 29 height 378
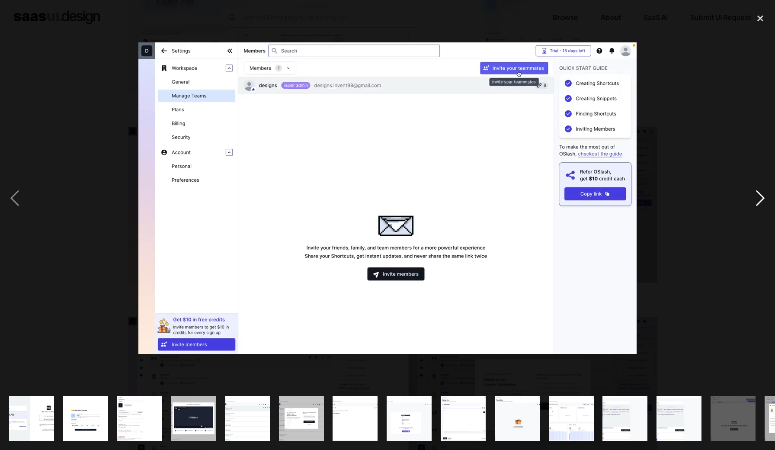
click at [757, 198] on div "next image" at bounding box center [759, 198] width 29 height 378
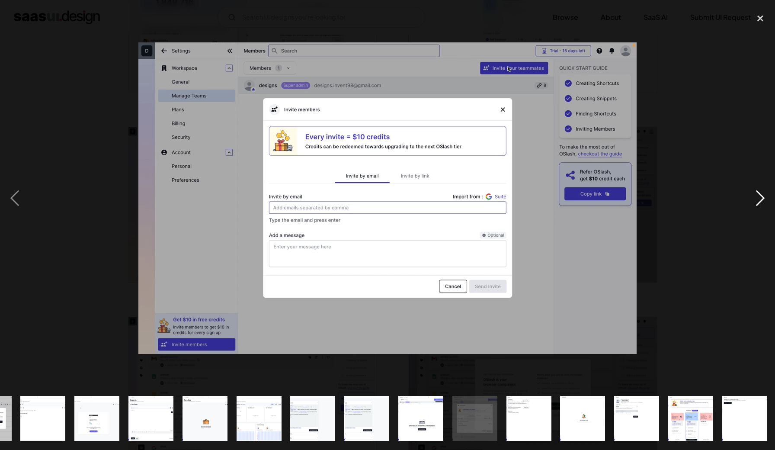
scroll to position [0, 313]
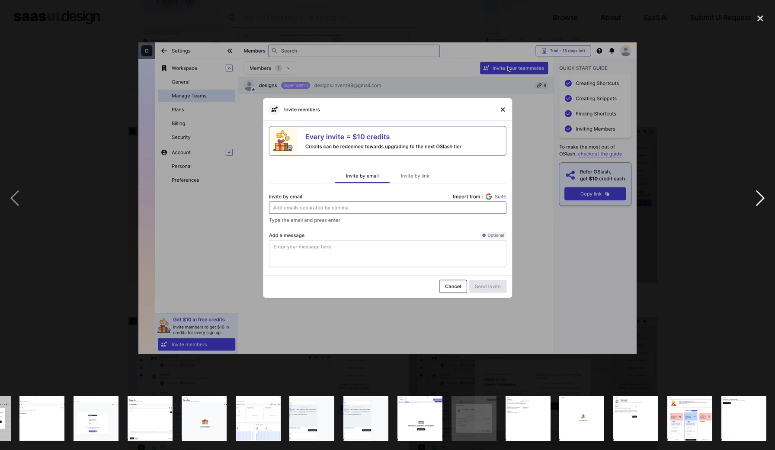
click at [757, 198] on div "next image" at bounding box center [759, 198] width 29 height 378
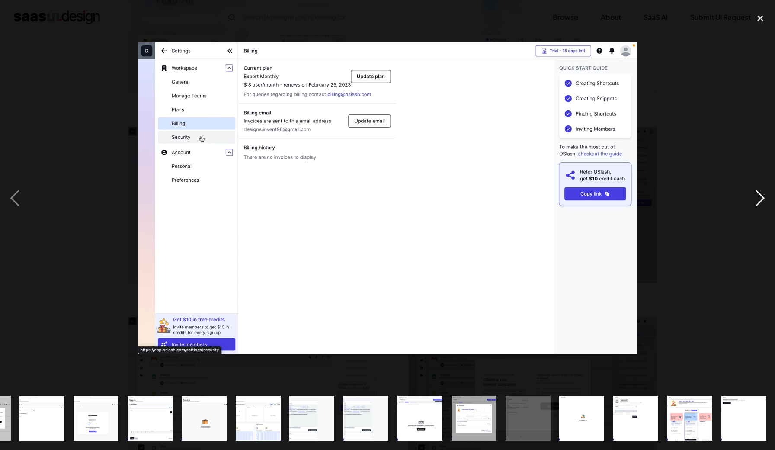
click at [757, 198] on div "next image" at bounding box center [759, 198] width 29 height 378
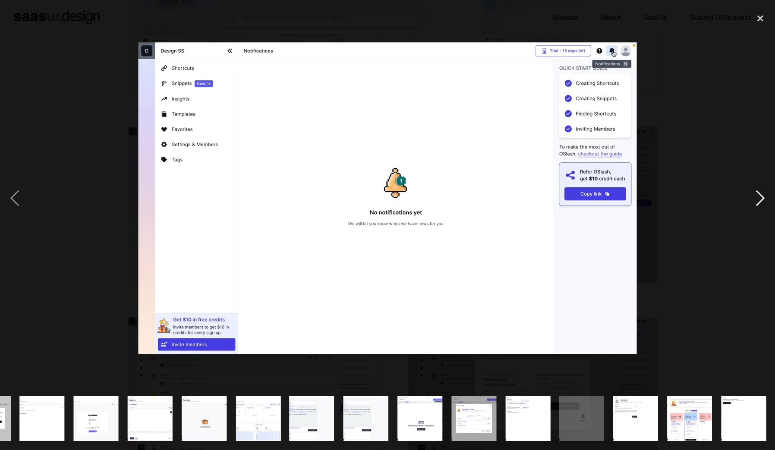
click at [757, 198] on div "next image" at bounding box center [759, 198] width 29 height 378
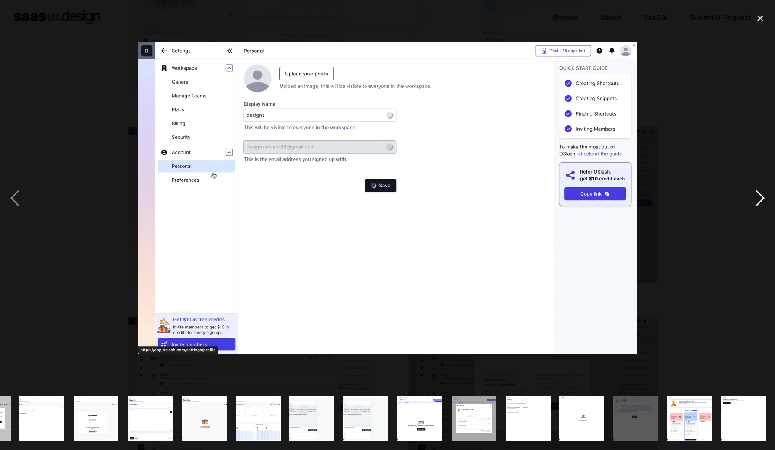
click at [757, 198] on div "next image" at bounding box center [759, 198] width 29 height 378
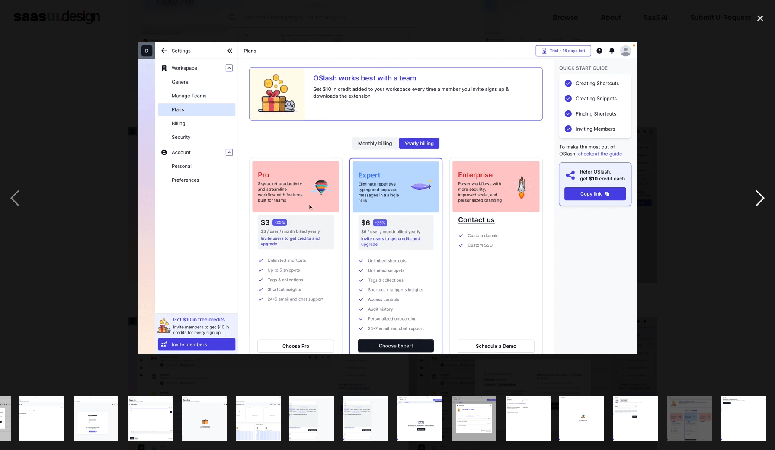
click at [757, 198] on div "next image" at bounding box center [759, 198] width 29 height 378
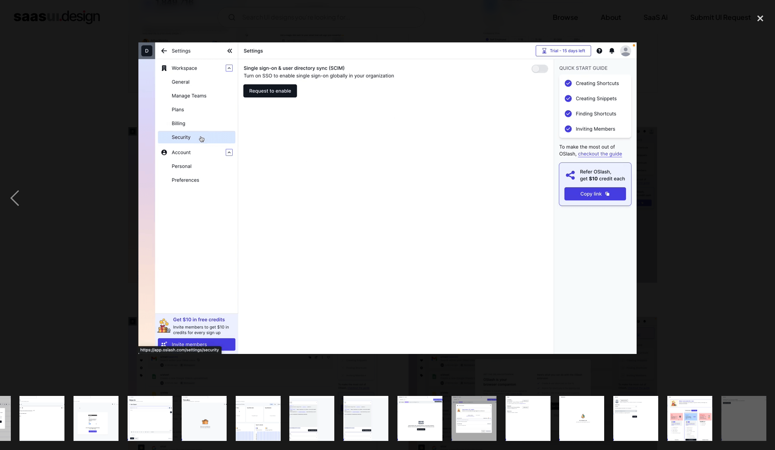
click at [757, 198] on div "next image" at bounding box center [759, 198] width 29 height 378
click at [757, 16] on div "close lightbox" at bounding box center [759, 18] width 29 height 19
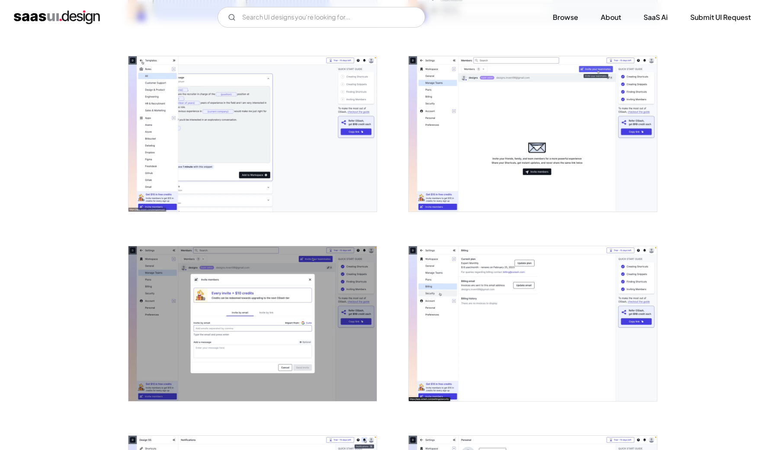
scroll to position [1284, 0]
click at [213, 118] on img "open lightbox" at bounding box center [252, 134] width 248 height 155
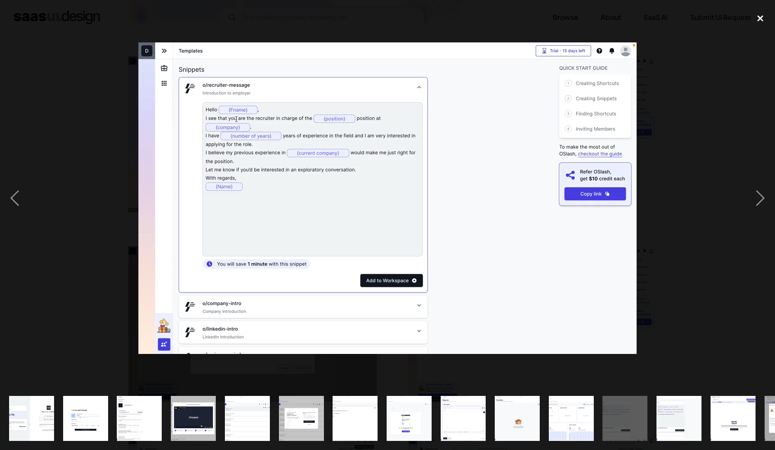
click at [764, 21] on div "close lightbox" at bounding box center [759, 18] width 29 height 19
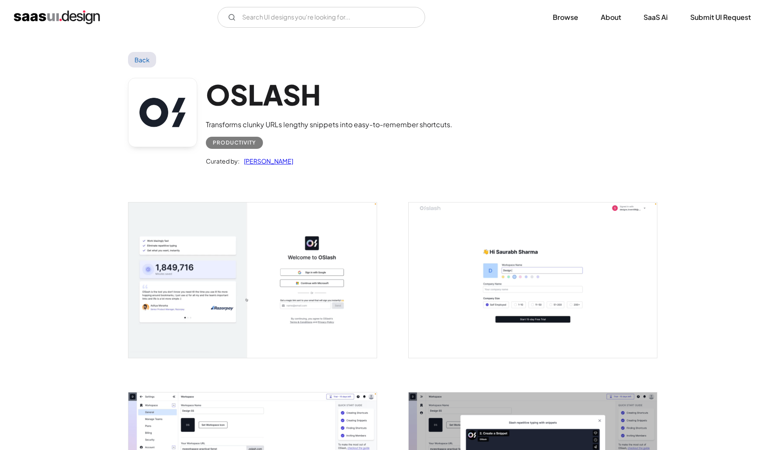
scroll to position [0, 0]
click at [146, 57] on link "Back" at bounding box center [142, 60] width 28 height 16
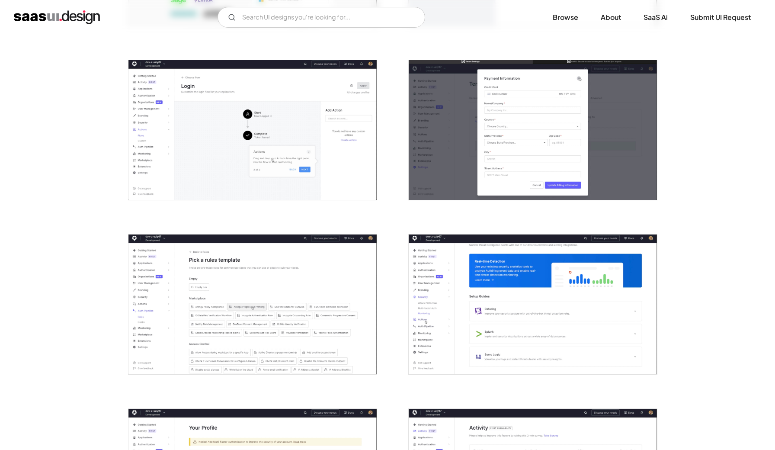
scroll to position [315, 0]
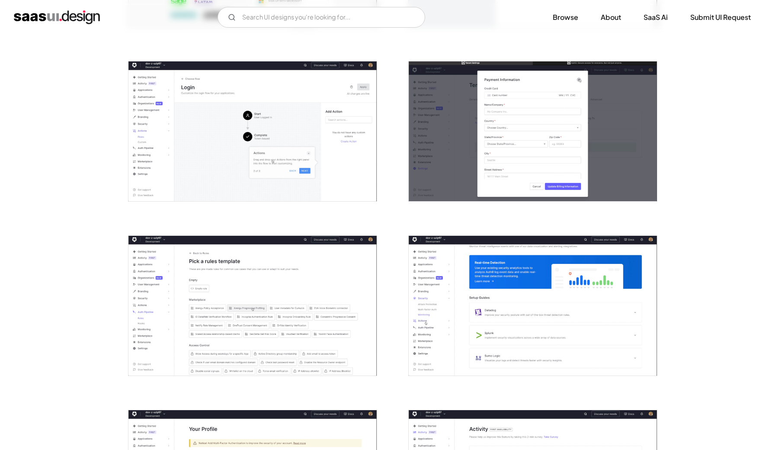
click at [296, 154] on img "open lightbox" at bounding box center [252, 131] width 248 height 140
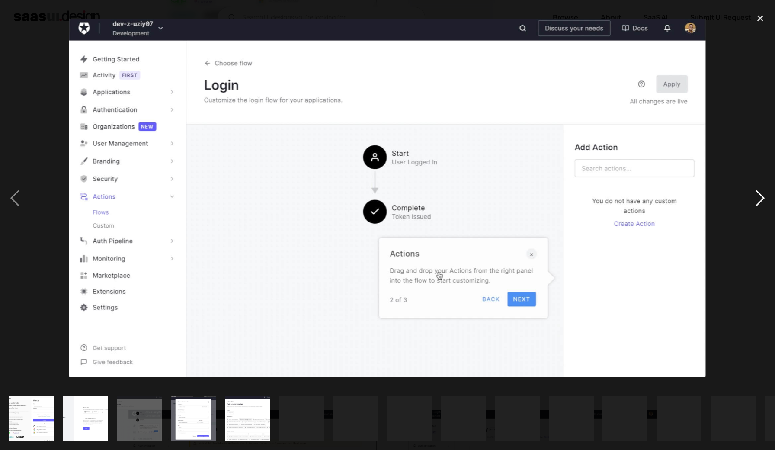
click at [758, 191] on div "next image" at bounding box center [759, 198] width 29 height 378
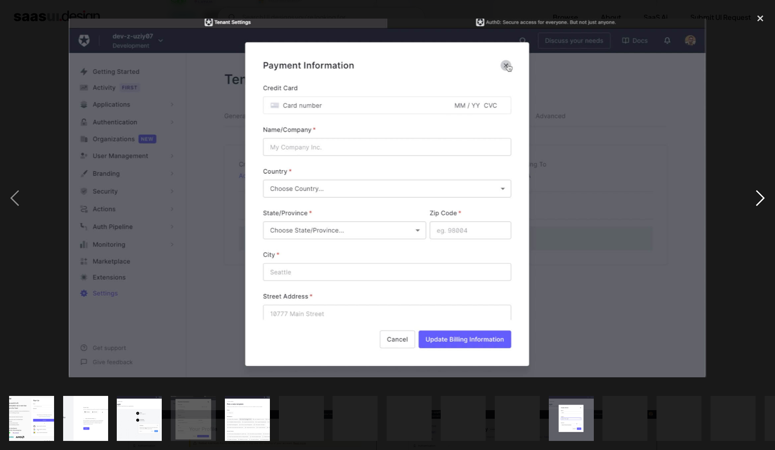
click at [758, 191] on div "next image" at bounding box center [759, 198] width 29 height 378
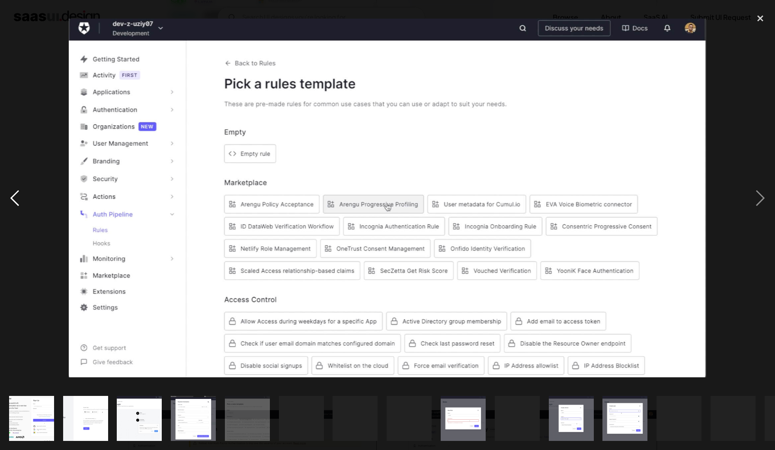
click at [16, 195] on div "previous image" at bounding box center [14, 198] width 29 height 378
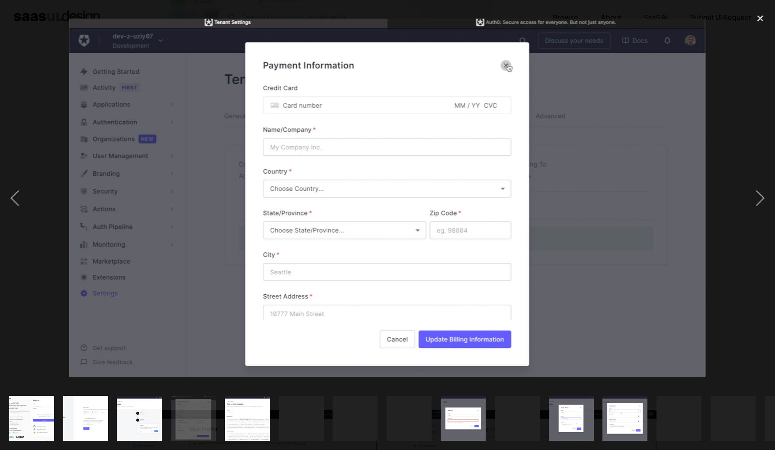
click at [667, 139] on img at bounding box center [388, 198] width 638 height 359
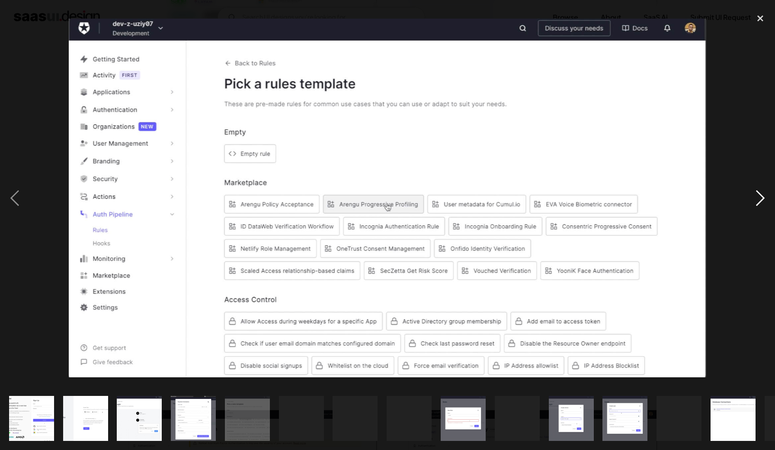
click at [760, 195] on div "next image" at bounding box center [759, 198] width 29 height 378
click at [761, 203] on div "next image" at bounding box center [759, 198] width 29 height 378
click at [761, 197] on div "next image" at bounding box center [759, 198] width 29 height 378
click at [21, 190] on div "previous image" at bounding box center [14, 198] width 29 height 378
click at [17, 196] on div "previous image" at bounding box center [14, 198] width 29 height 378
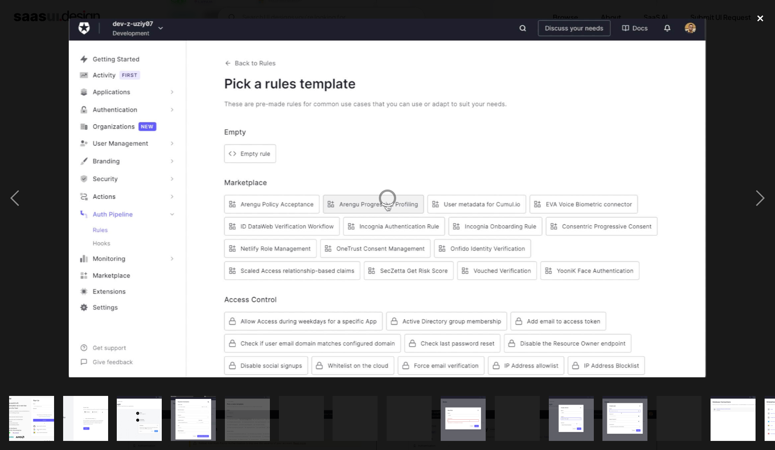
click at [758, 18] on div "close lightbox" at bounding box center [759, 18] width 29 height 19
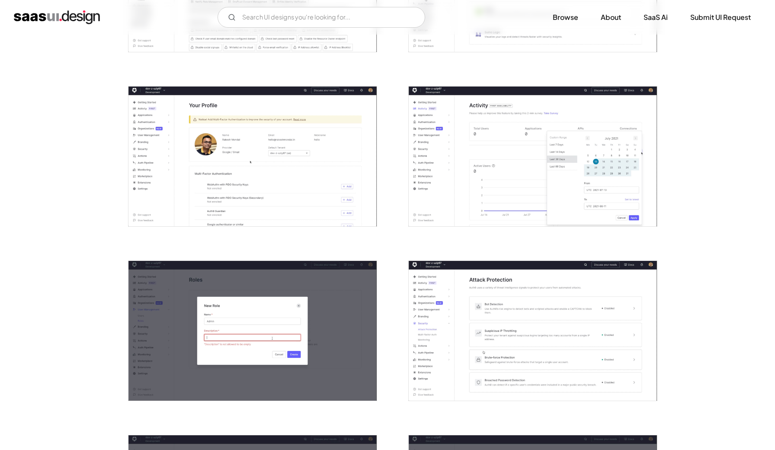
scroll to position [639, 0]
click at [465, 307] on img "open lightbox" at bounding box center [533, 331] width 248 height 140
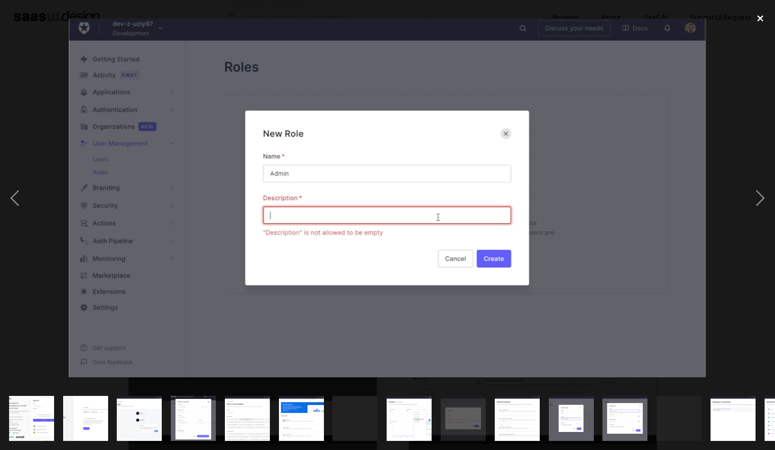
click at [767, 14] on div "close lightbox" at bounding box center [759, 18] width 29 height 19
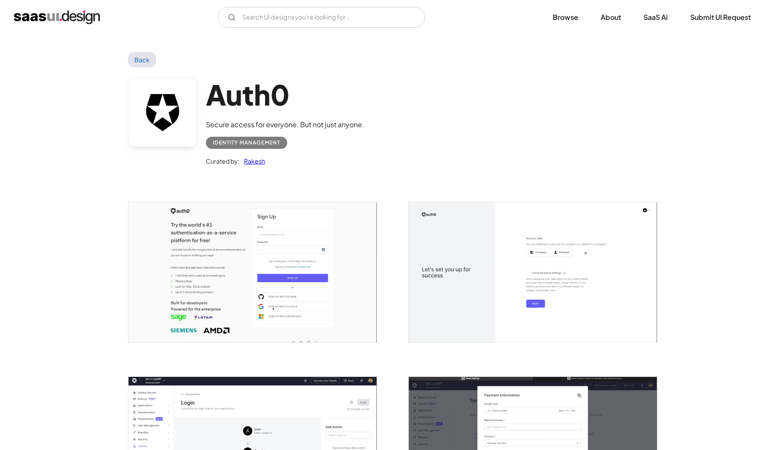
scroll to position [-6, 0]
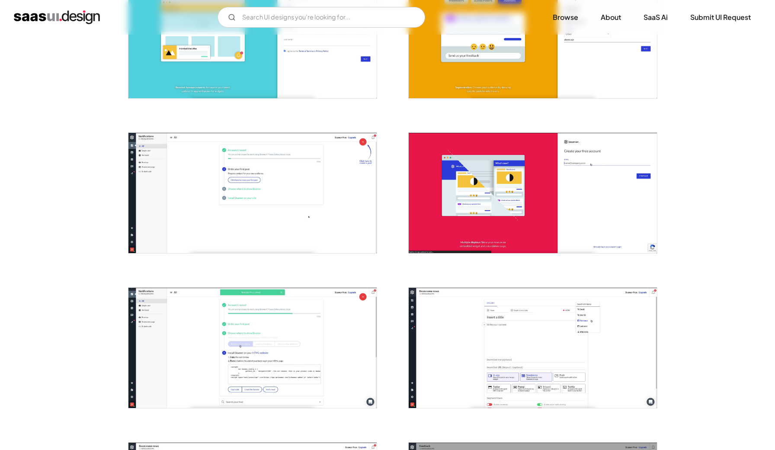
scroll to position [233, 0]
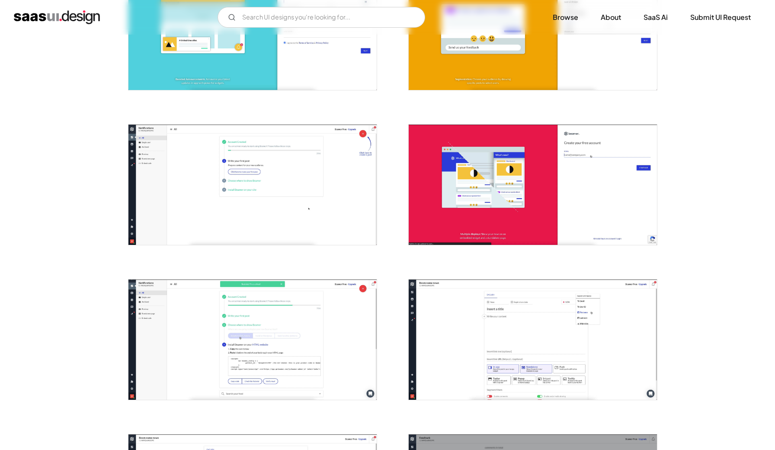
click at [242, 186] on img "open lightbox" at bounding box center [252, 185] width 248 height 120
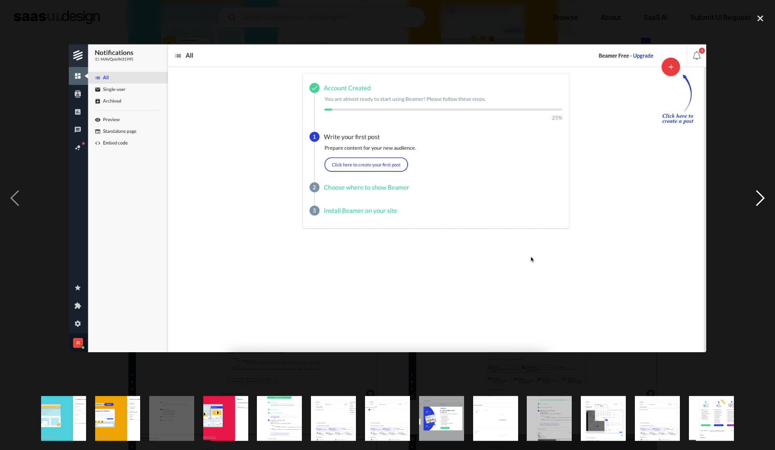
click at [758, 189] on div "next image" at bounding box center [759, 198] width 29 height 378
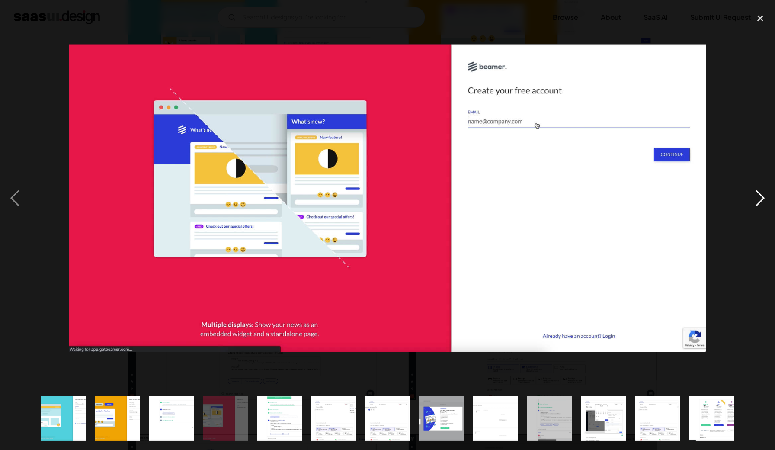
click at [759, 189] on div "next image" at bounding box center [759, 198] width 29 height 378
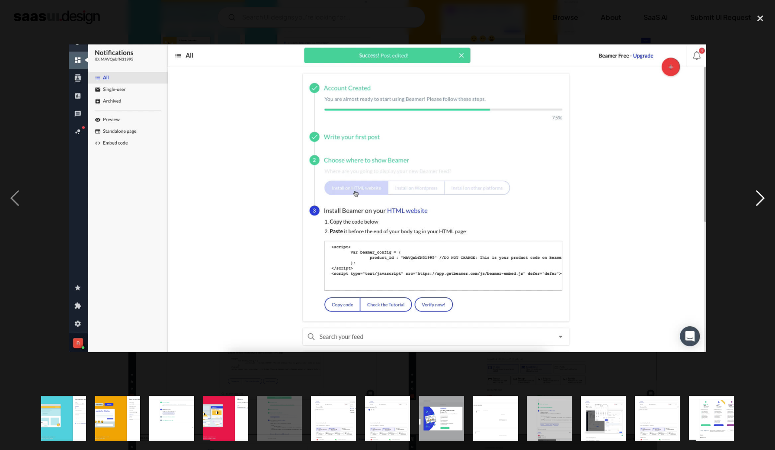
click at [759, 190] on div "next image" at bounding box center [759, 198] width 29 height 378
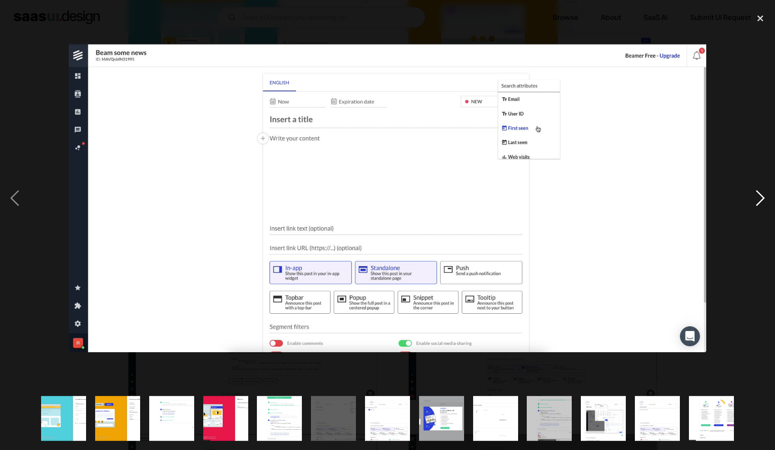
click at [759, 192] on div "next image" at bounding box center [759, 198] width 29 height 378
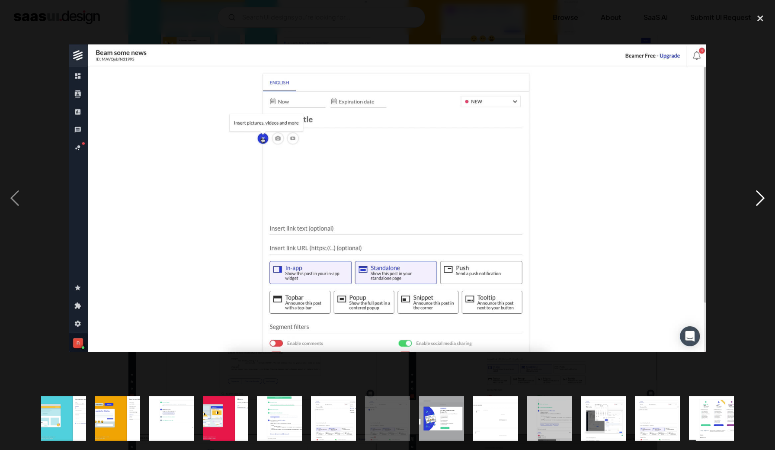
click at [759, 199] on div "next image" at bounding box center [759, 198] width 29 height 378
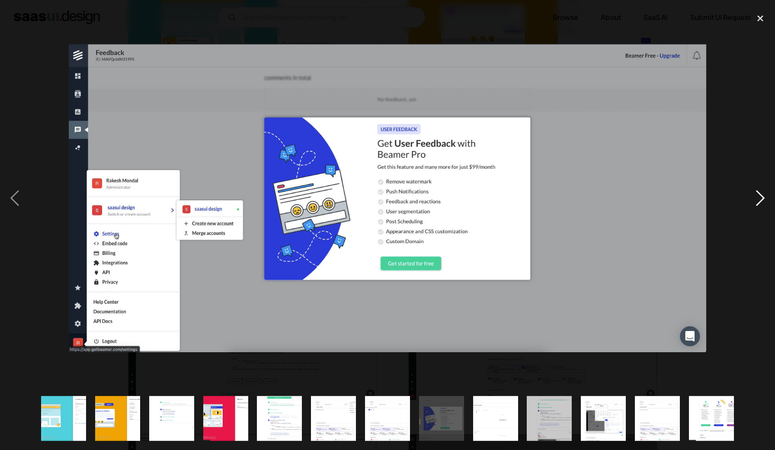
click at [759, 199] on div "next image" at bounding box center [759, 198] width 29 height 378
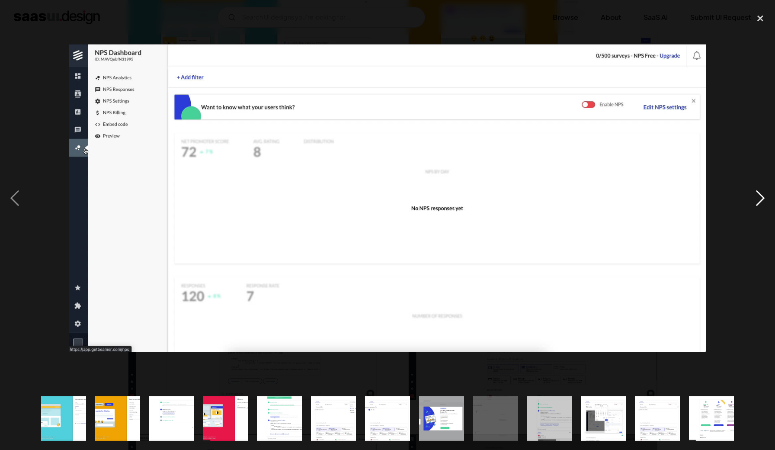
click at [763, 192] on div "next image" at bounding box center [759, 198] width 29 height 378
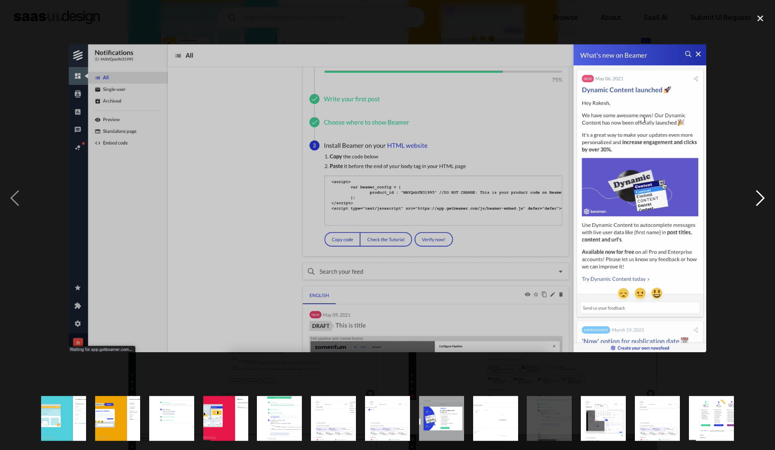
click at [763, 194] on div "next image" at bounding box center [759, 198] width 29 height 378
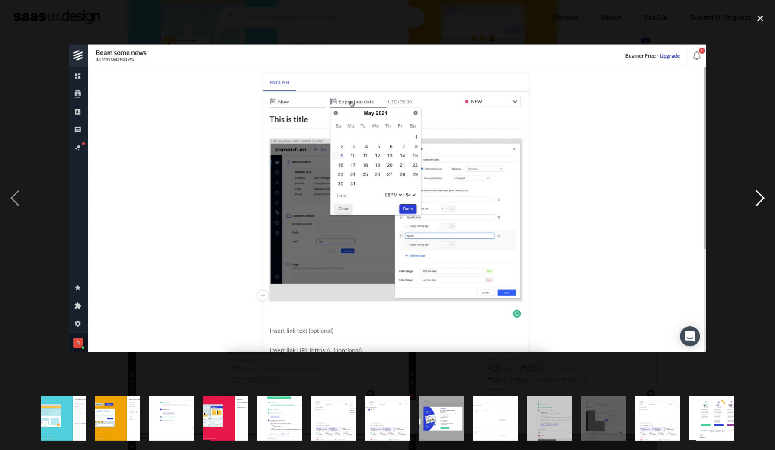
click at [763, 194] on div "next image" at bounding box center [759, 198] width 29 height 378
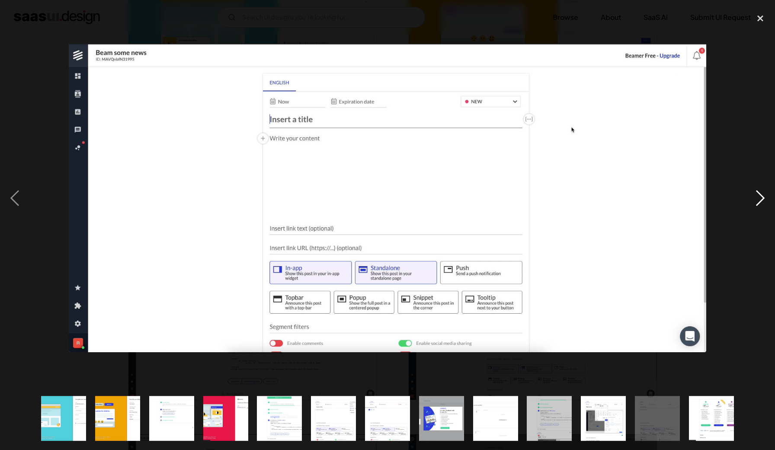
click at [763, 194] on div "next image" at bounding box center [759, 198] width 29 height 378
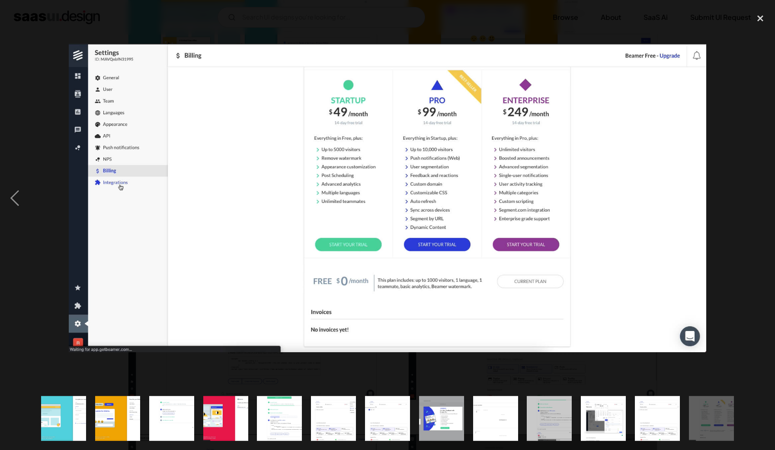
click at [763, 194] on div "next image" at bounding box center [759, 198] width 29 height 378
click at [17, 202] on div "previous image" at bounding box center [14, 198] width 29 height 378
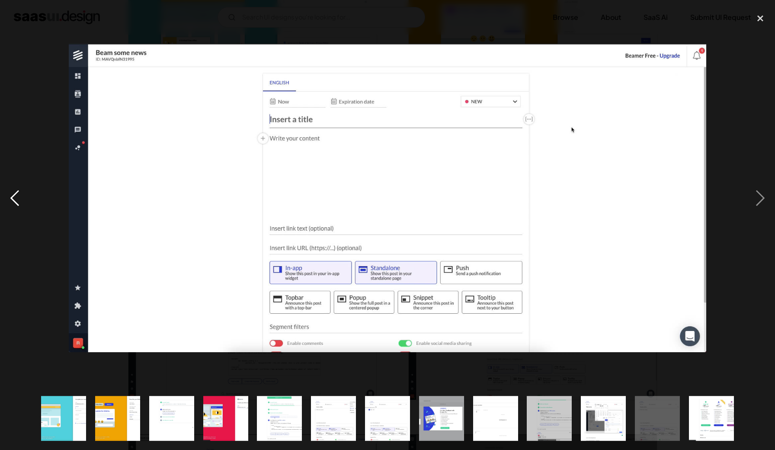
click at [17, 202] on div "previous image" at bounding box center [14, 198] width 29 height 378
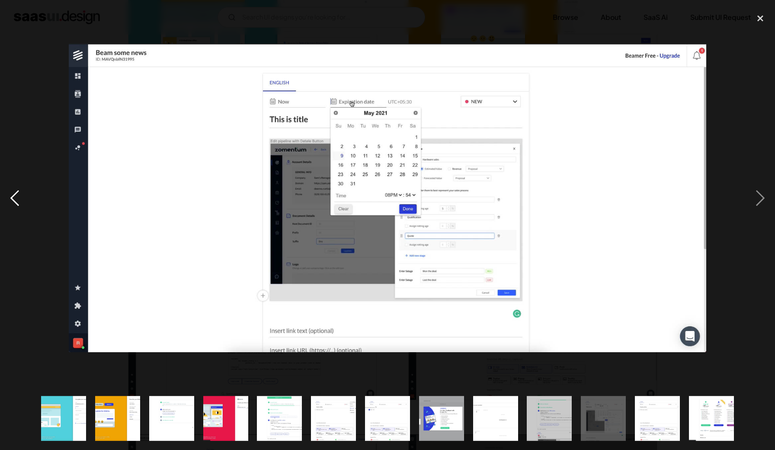
click at [17, 202] on div "previous image" at bounding box center [14, 198] width 29 height 378
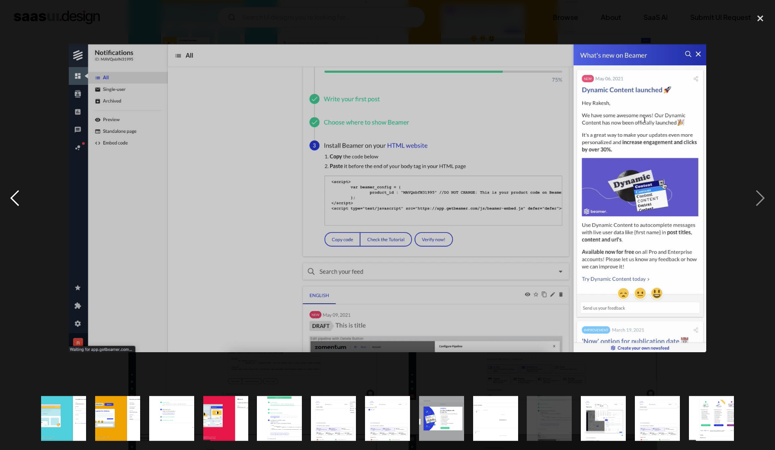
click at [15, 196] on div "previous image" at bounding box center [14, 198] width 29 height 378
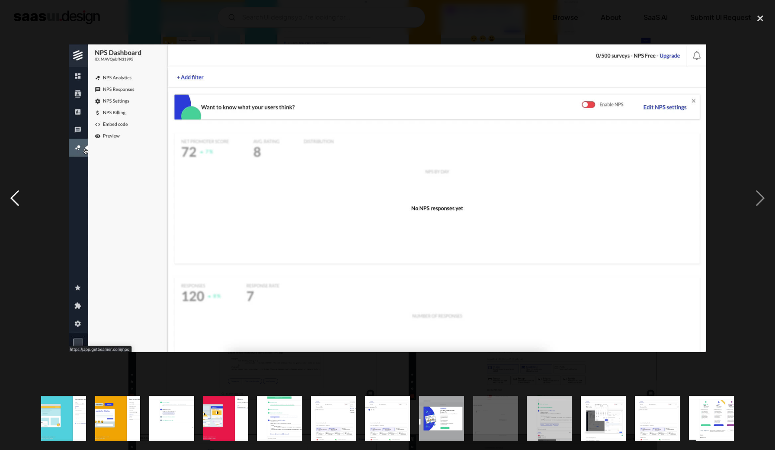
click at [15, 196] on div "previous image" at bounding box center [14, 198] width 29 height 378
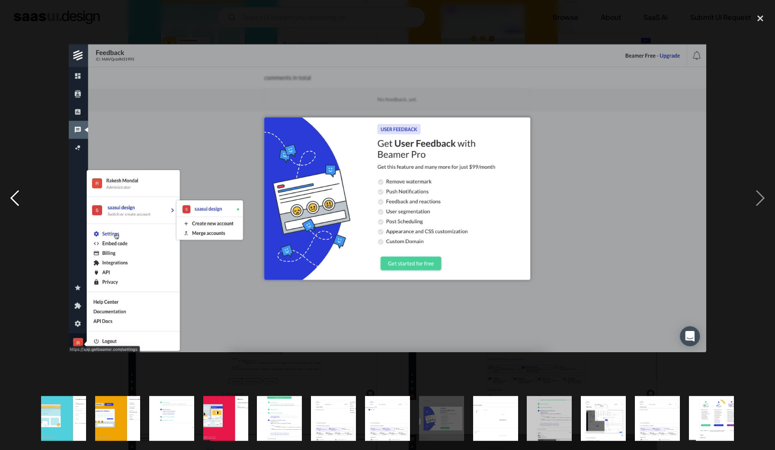
click at [15, 196] on div "previous image" at bounding box center [14, 198] width 29 height 378
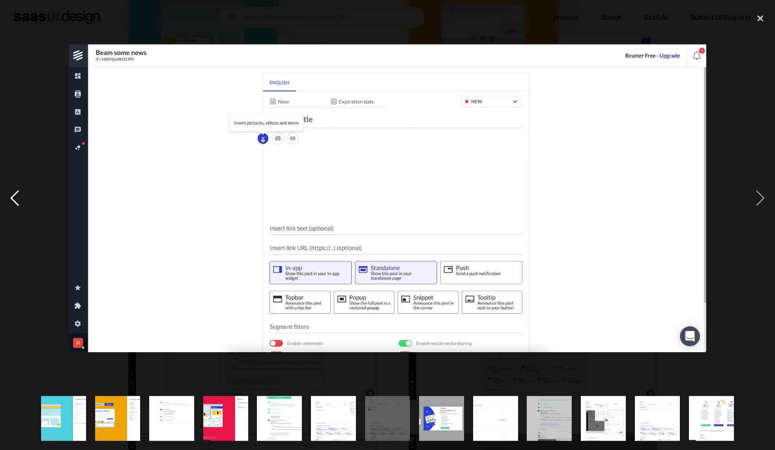
click at [15, 196] on div "previous image" at bounding box center [14, 198] width 29 height 378
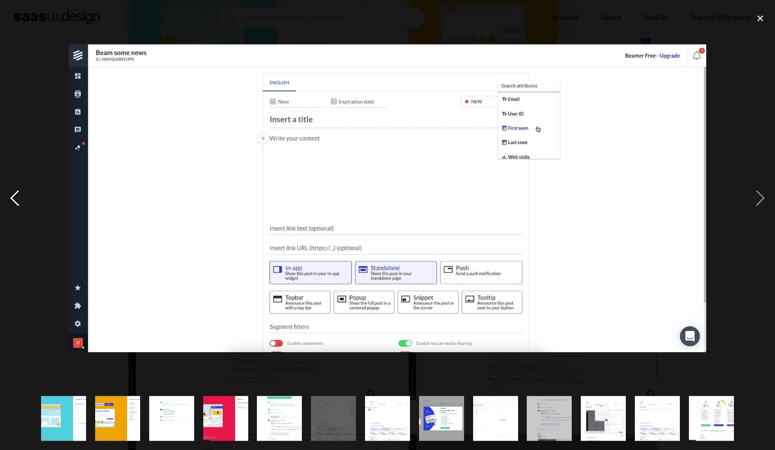
click at [15, 196] on div "previous image" at bounding box center [14, 198] width 29 height 378
click at [764, 17] on div "close lightbox" at bounding box center [759, 18] width 29 height 19
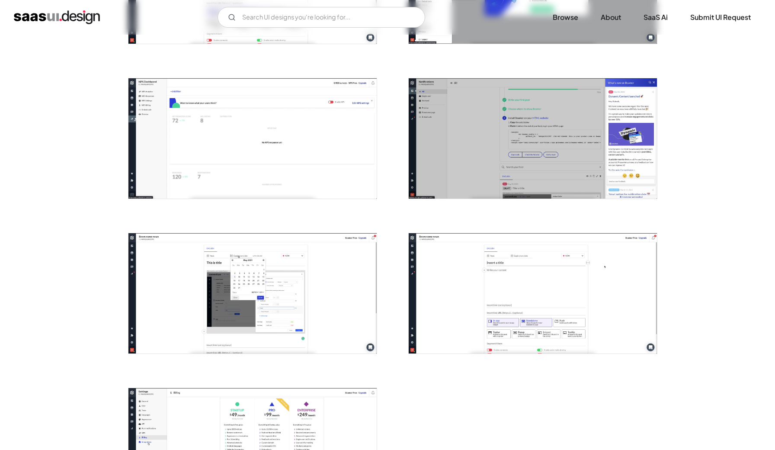
scroll to position [759, 0]
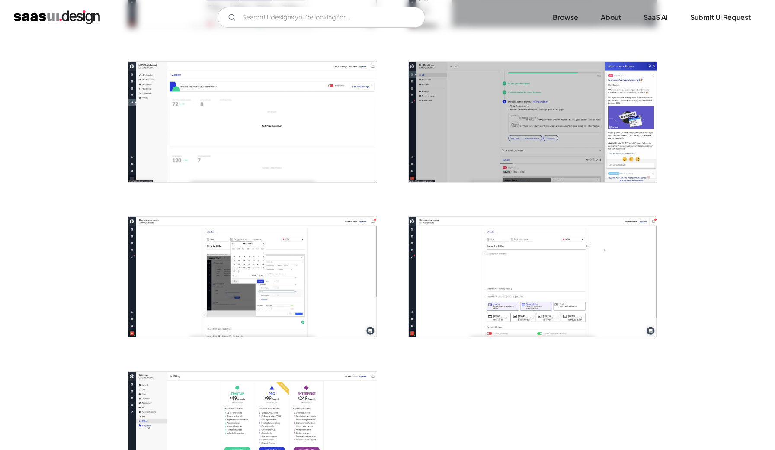
click at [471, 144] on img "open lightbox" at bounding box center [533, 122] width 248 height 120
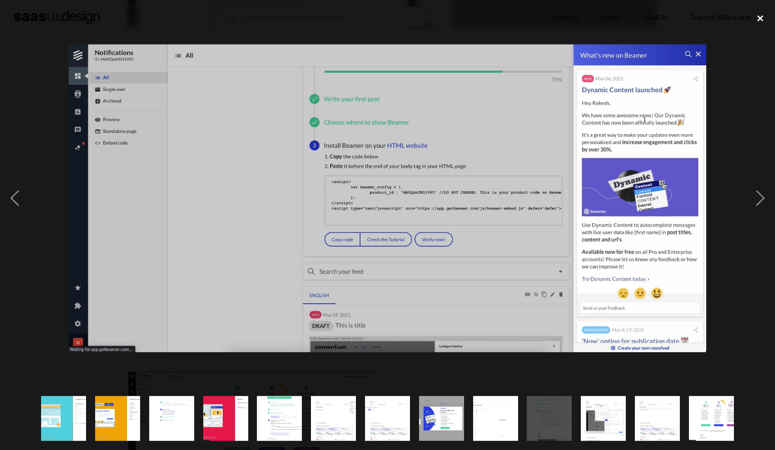
click at [767, 13] on div "close lightbox" at bounding box center [759, 18] width 29 height 19
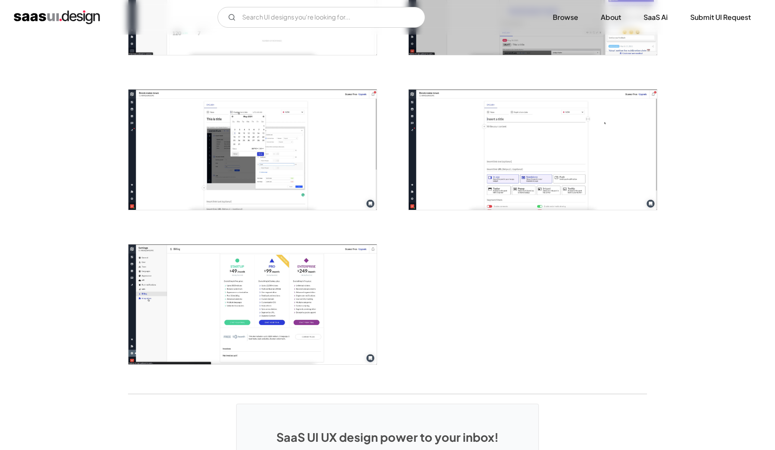
scroll to position [887, 0]
click at [290, 310] on img "open lightbox" at bounding box center [252, 303] width 248 height 120
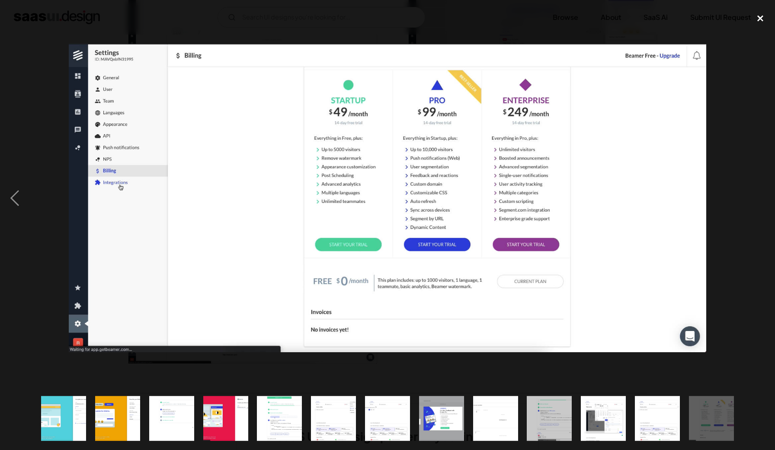
click at [762, 19] on div "close lightbox" at bounding box center [759, 18] width 29 height 19
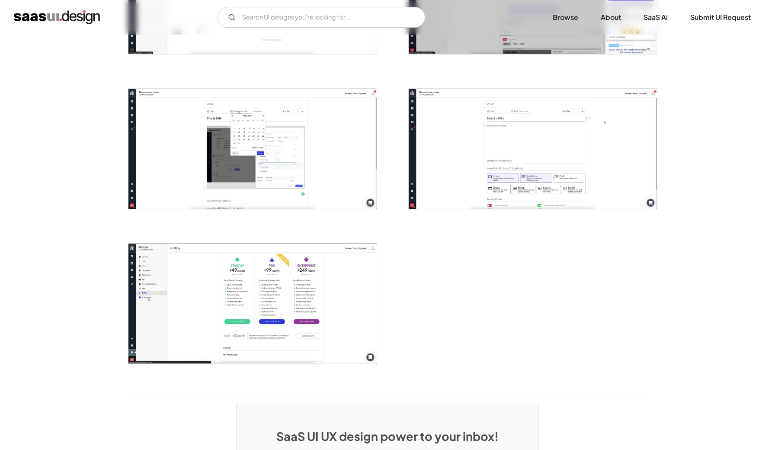
click at [554, 120] on img "open lightbox" at bounding box center [533, 149] width 248 height 120
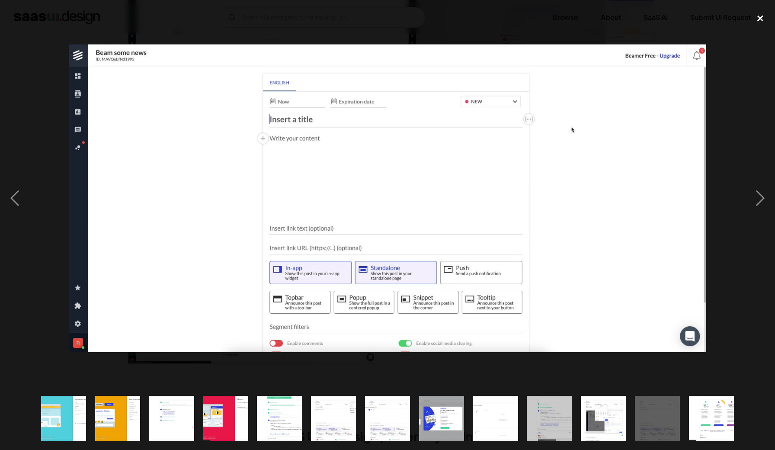
click at [760, 19] on div "close lightbox" at bounding box center [759, 18] width 29 height 19
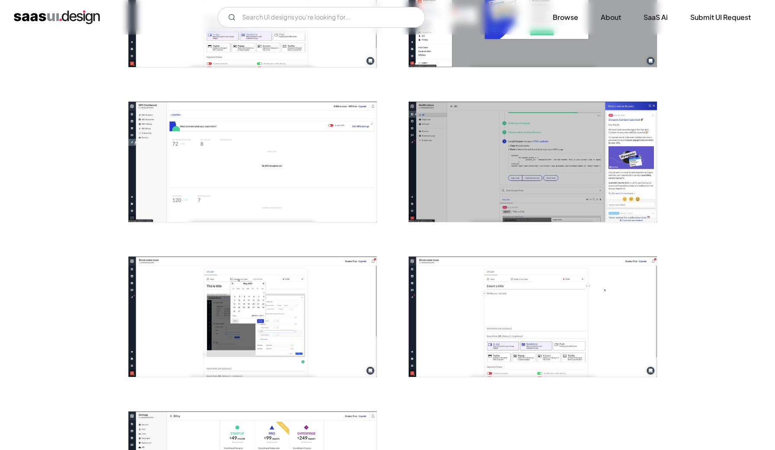
scroll to position [719, 0]
click at [301, 140] on img "open lightbox" at bounding box center [252, 162] width 248 height 120
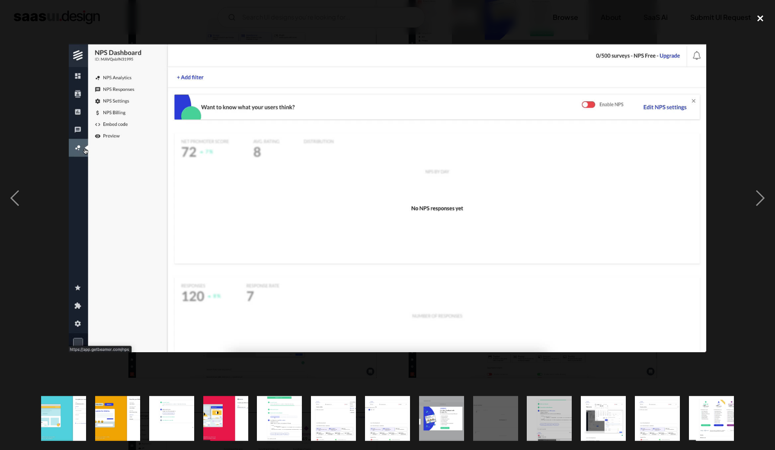
click at [763, 20] on div "close lightbox" at bounding box center [759, 18] width 29 height 19
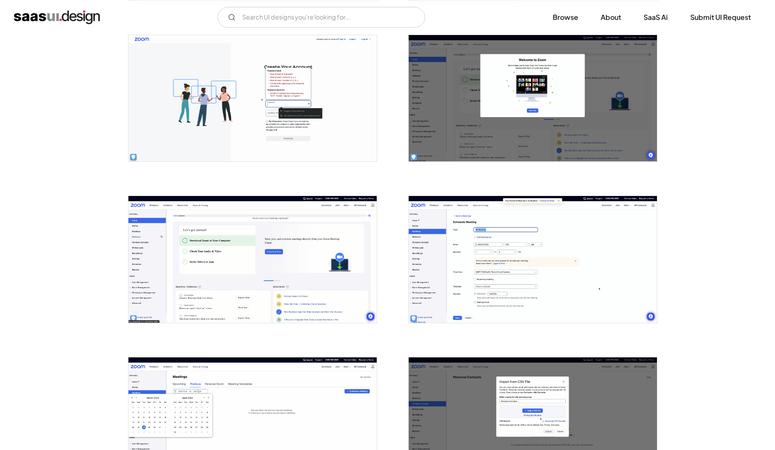
scroll to position [490, 0]
click at [239, 241] on img "open lightbox" at bounding box center [252, 259] width 248 height 127
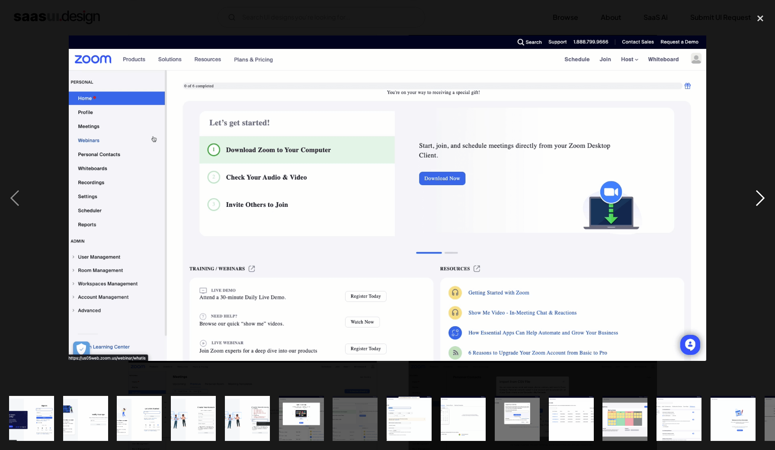
click at [762, 198] on div "next image" at bounding box center [759, 198] width 29 height 378
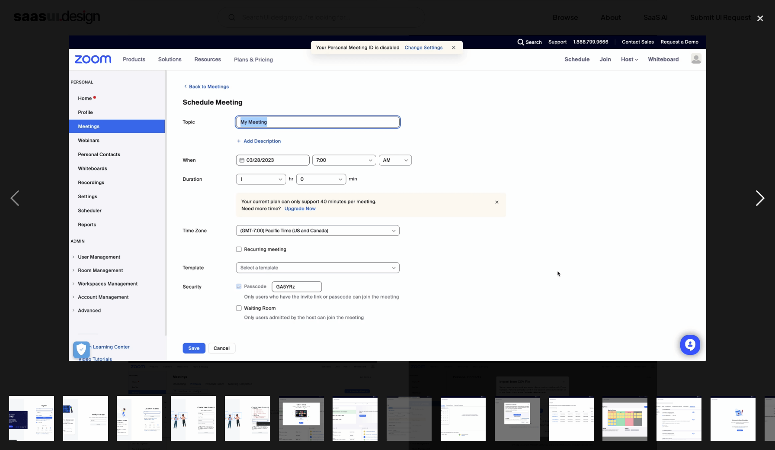
click at [762, 198] on div "next image" at bounding box center [759, 198] width 29 height 378
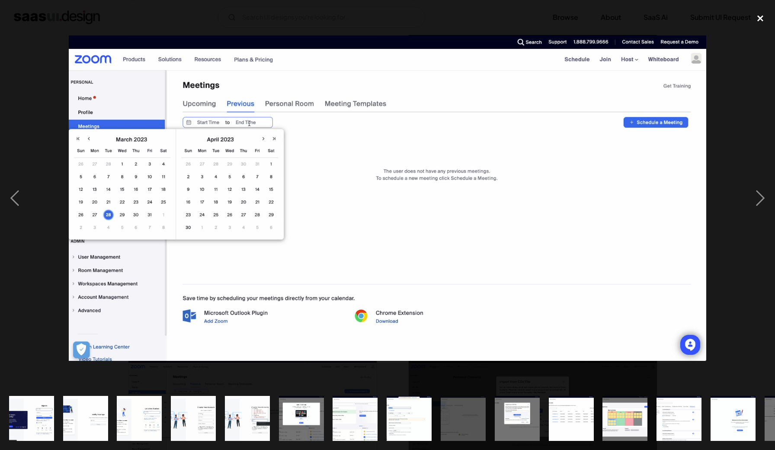
click at [756, 19] on div "close lightbox" at bounding box center [759, 18] width 29 height 19
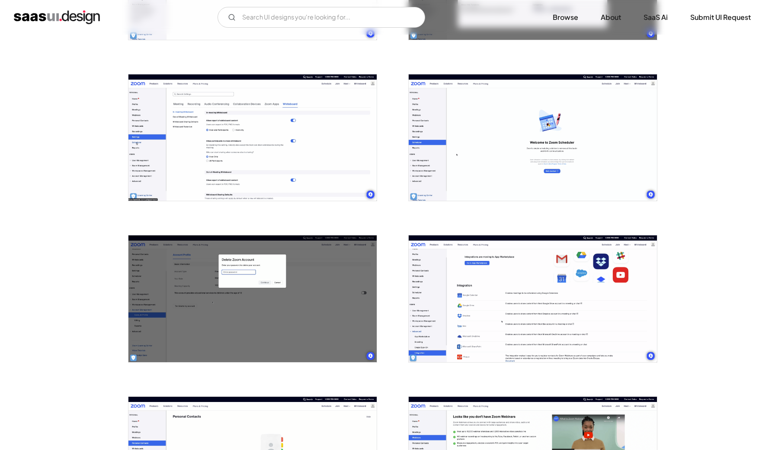
scroll to position [1100, 0]
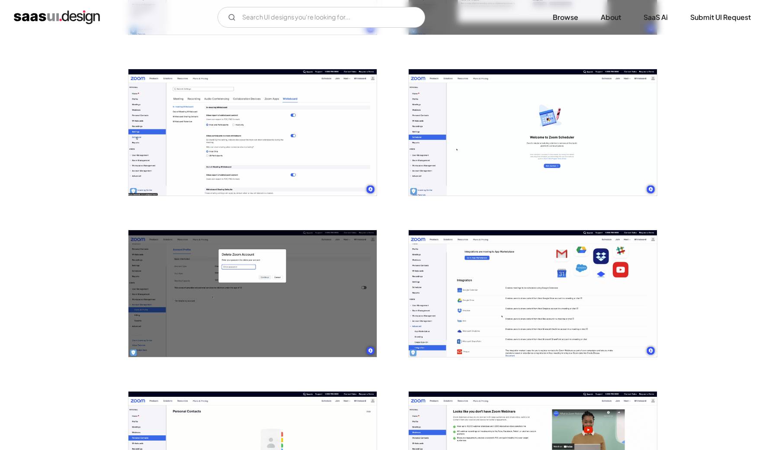
click at [285, 147] on img "open lightbox" at bounding box center [252, 132] width 248 height 127
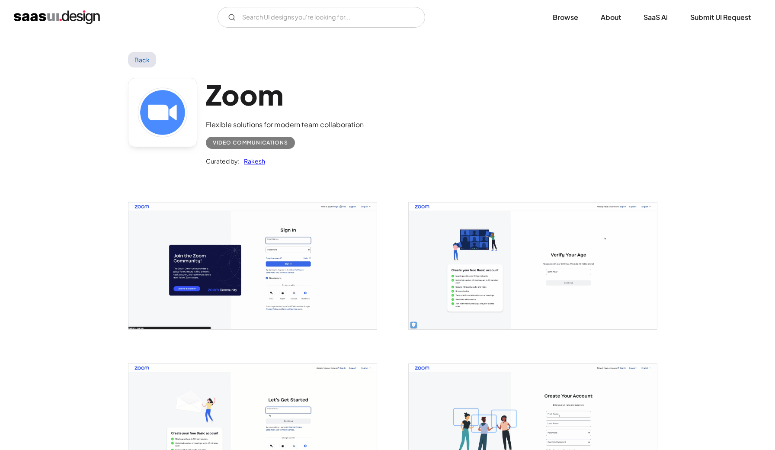
click at [266, 274] on img "open lightbox" at bounding box center [252, 265] width 248 height 127
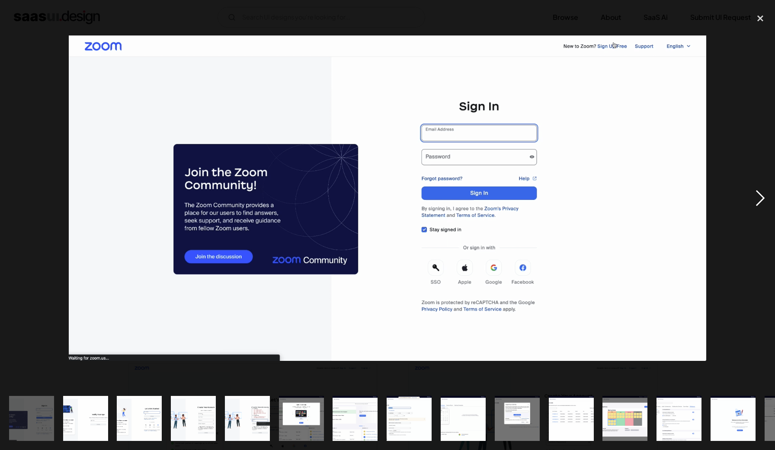
click at [760, 198] on div "next image" at bounding box center [759, 198] width 29 height 378
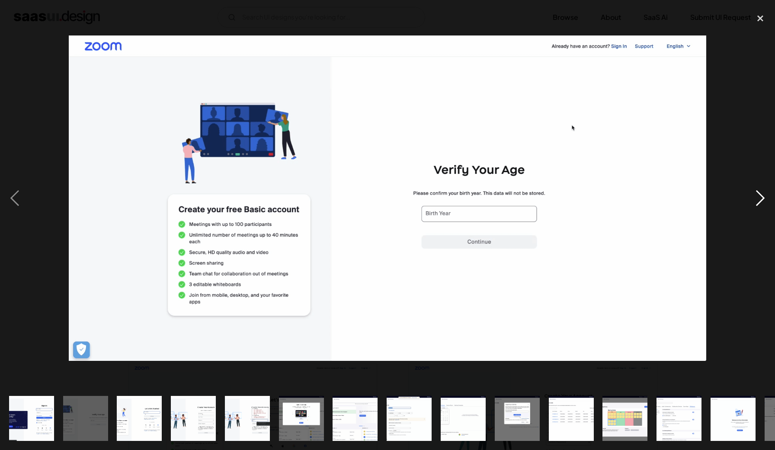
click at [760, 198] on div "next image" at bounding box center [759, 198] width 29 height 378
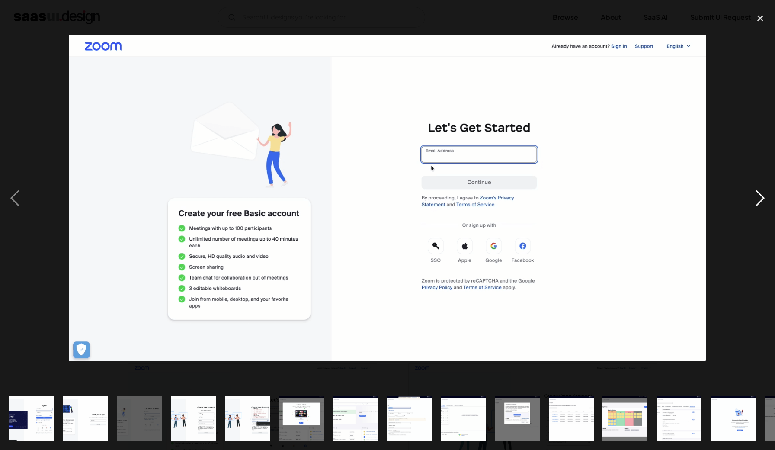
click at [760, 198] on div "next image" at bounding box center [759, 198] width 29 height 378
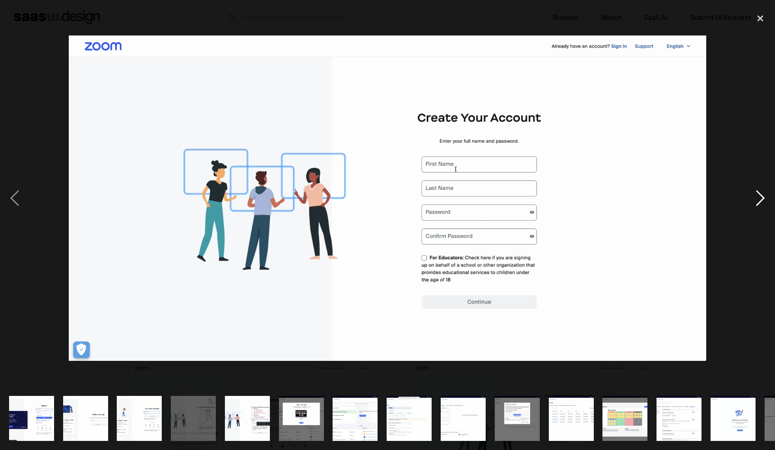
click at [760, 198] on div "next image" at bounding box center [759, 198] width 29 height 378
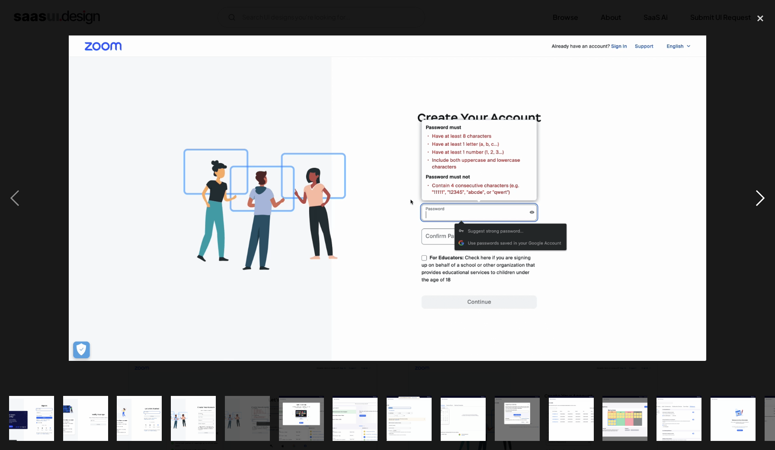
click at [760, 198] on div "next image" at bounding box center [759, 198] width 29 height 378
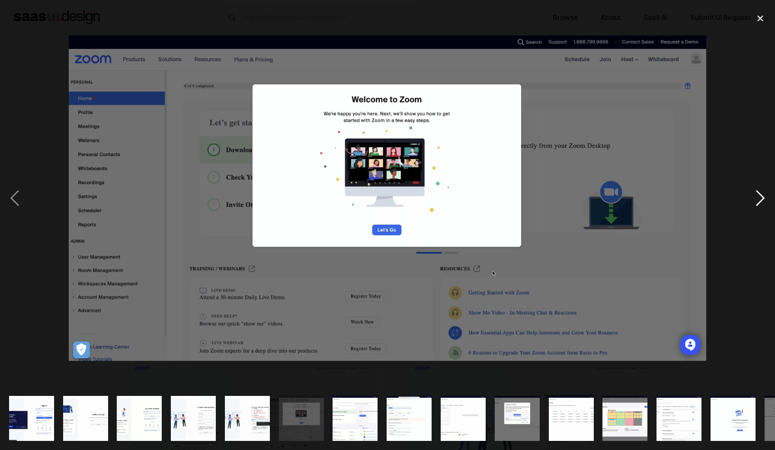
click at [760, 198] on div "next image" at bounding box center [759, 198] width 29 height 378
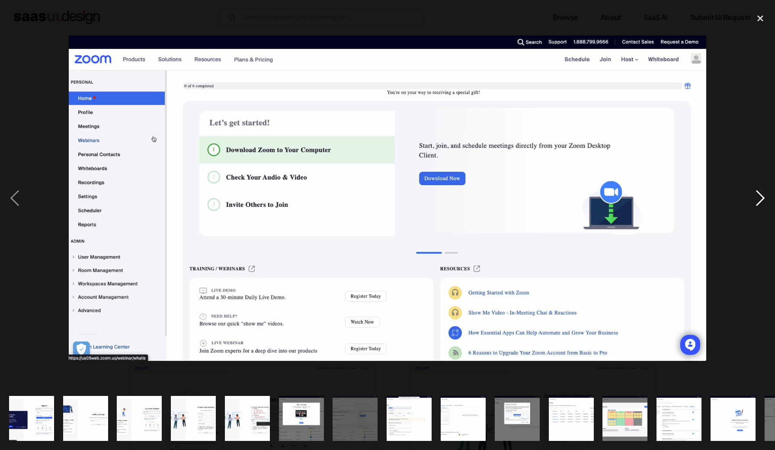
click at [760, 198] on div "next image" at bounding box center [759, 198] width 29 height 378
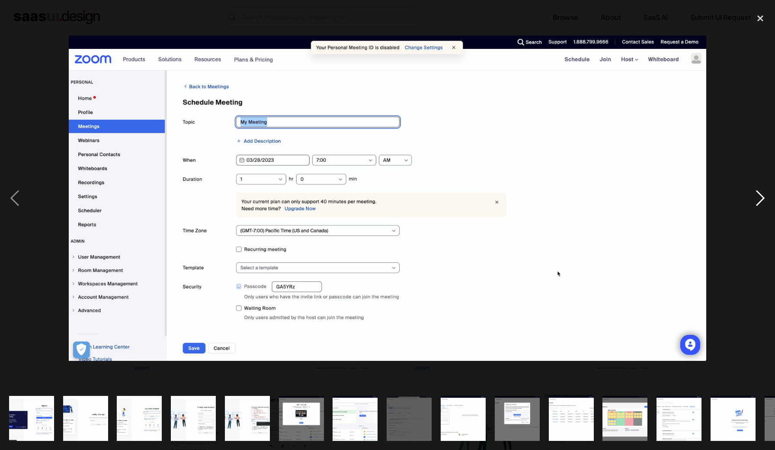
click at [760, 198] on div "next image" at bounding box center [759, 198] width 29 height 378
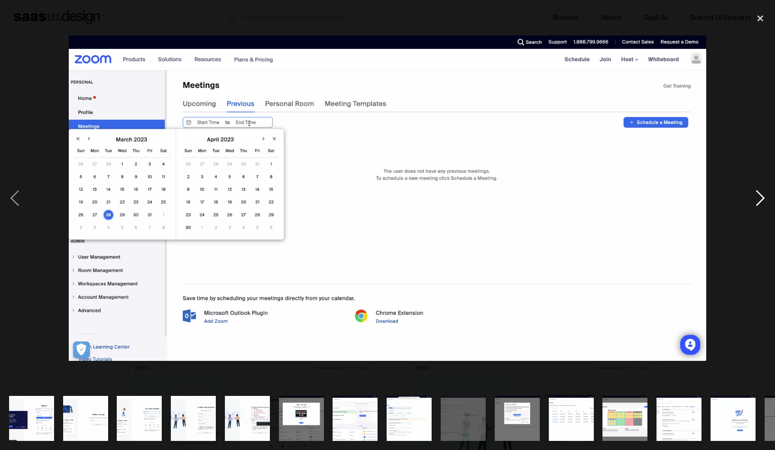
click at [760, 198] on div "next image" at bounding box center [759, 198] width 29 height 378
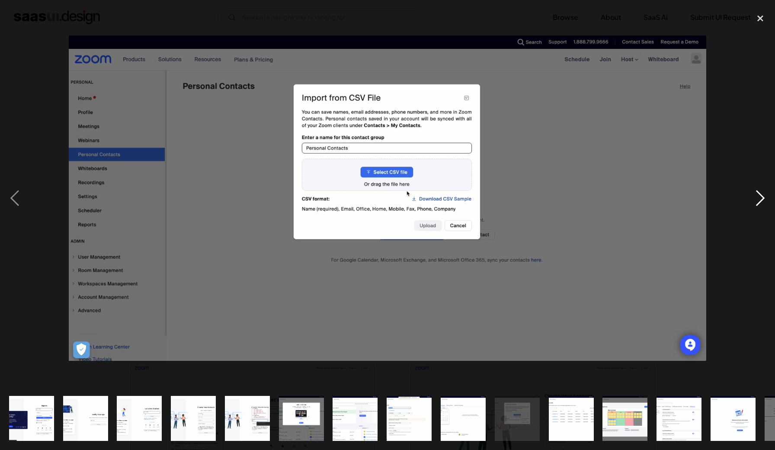
click at [760, 198] on div "next image" at bounding box center [759, 198] width 29 height 378
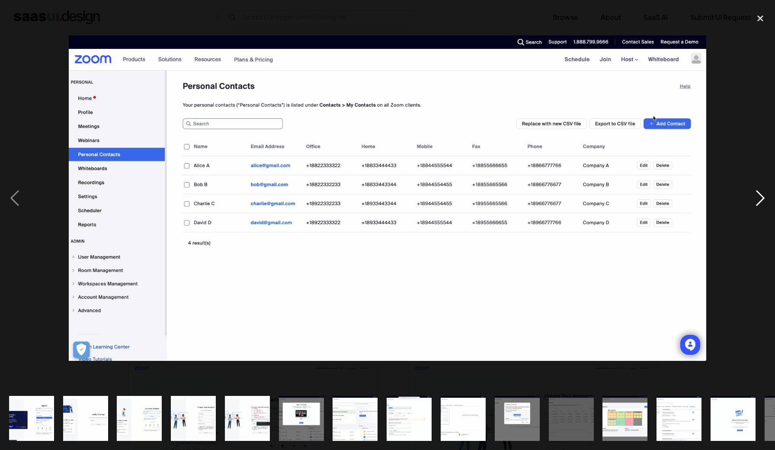
click at [760, 198] on div "next image" at bounding box center [759, 198] width 29 height 378
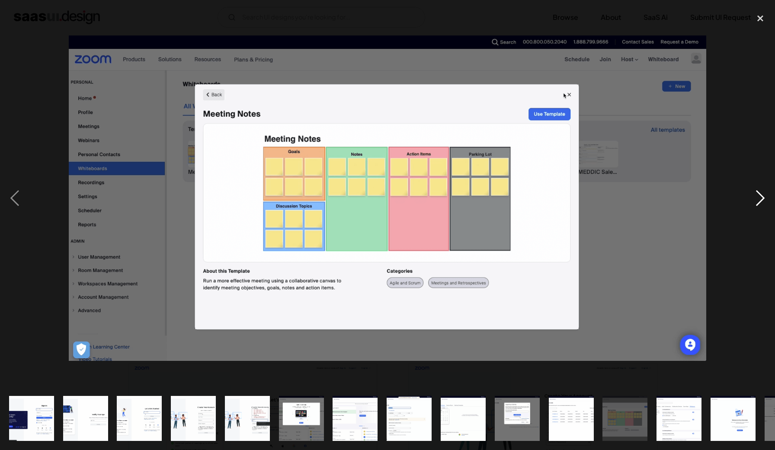
click at [760, 198] on div "next image" at bounding box center [759, 198] width 29 height 378
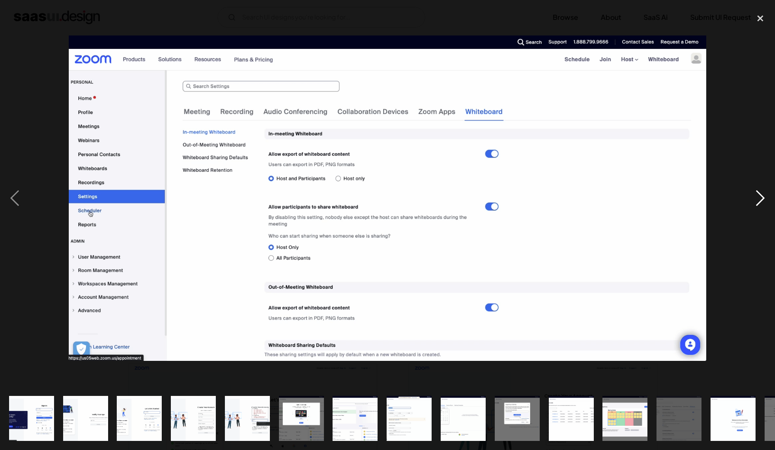
click at [760, 198] on div "next image" at bounding box center [759, 198] width 29 height 378
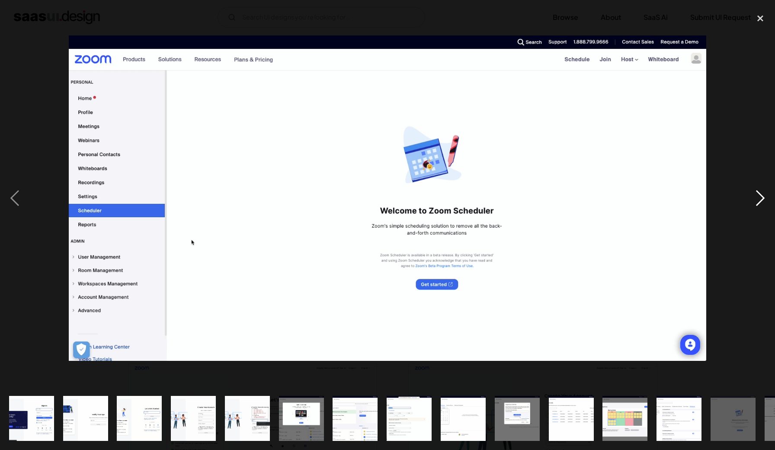
click at [760, 198] on div "next image" at bounding box center [759, 198] width 29 height 378
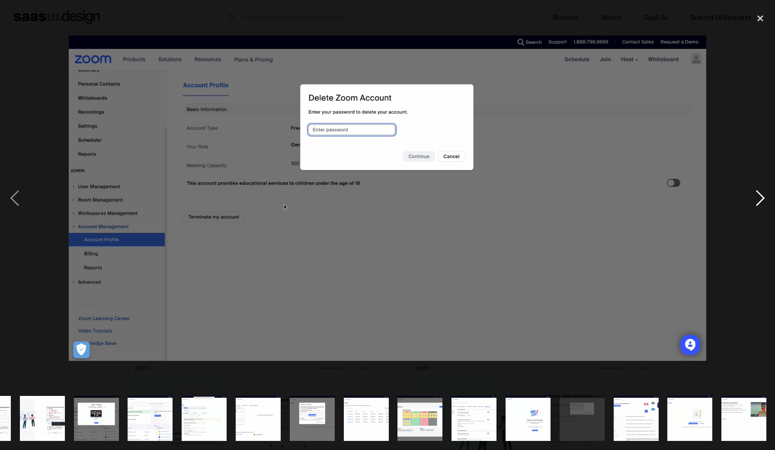
scroll to position [0, 205]
click at [760, 198] on div "next image" at bounding box center [759, 198] width 29 height 378
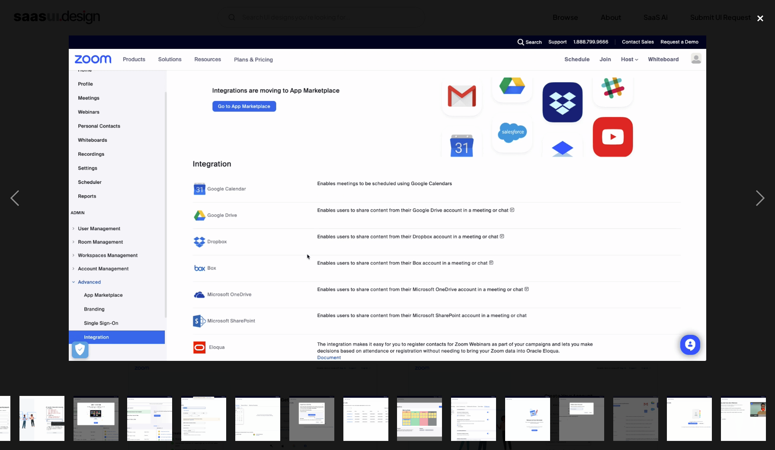
click at [764, 16] on div "close lightbox" at bounding box center [759, 18] width 29 height 19
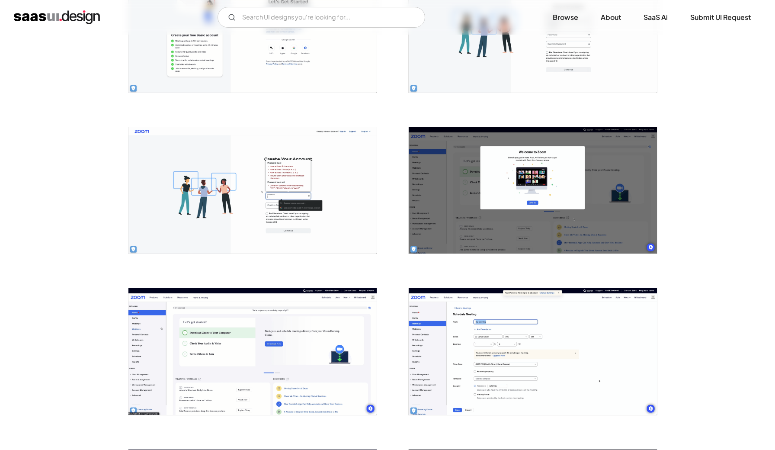
scroll to position [403, 0]
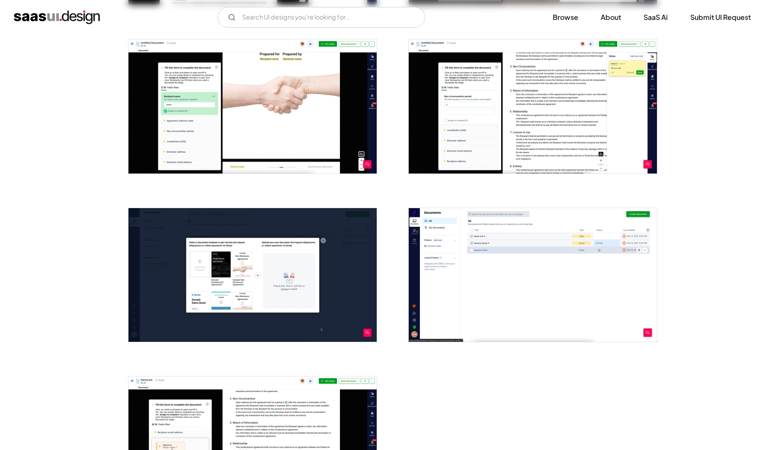
scroll to position [1174, 0]
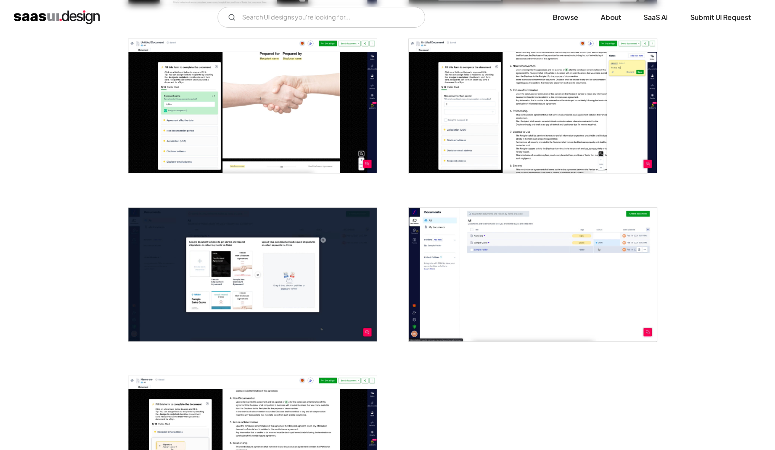
click at [562, 291] on img "open lightbox" at bounding box center [533, 275] width 248 height 134
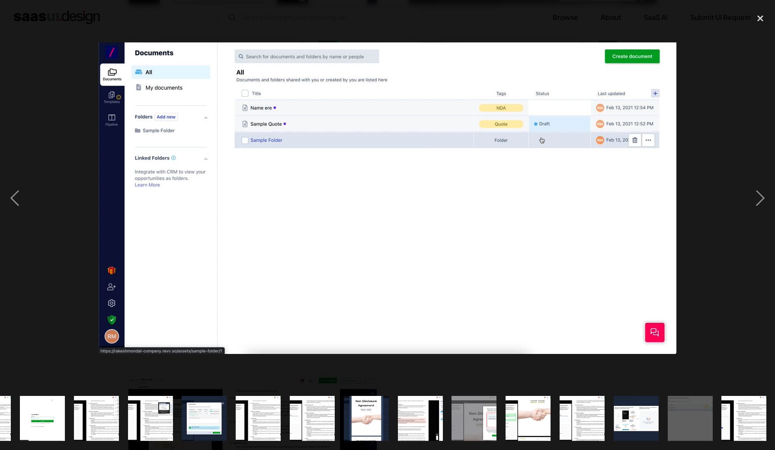
scroll to position [0, 151]
click at [757, 202] on div "next image" at bounding box center [759, 198] width 29 height 378
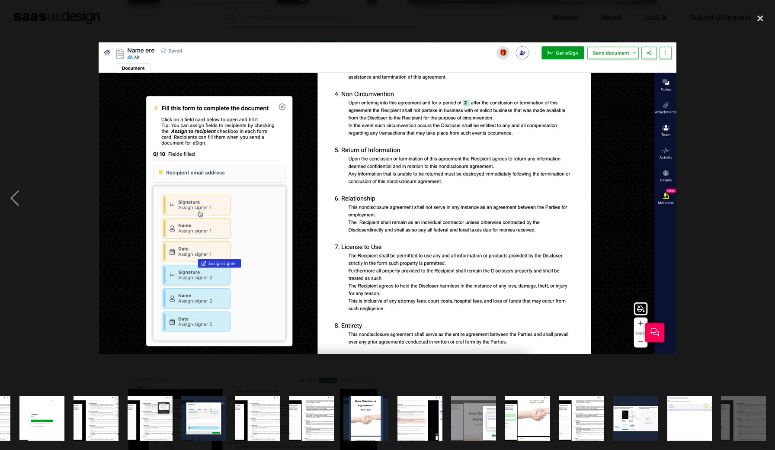
click at [757, 202] on div "next image" at bounding box center [759, 198] width 29 height 378
click at [763, 18] on div "close lightbox" at bounding box center [759, 18] width 29 height 19
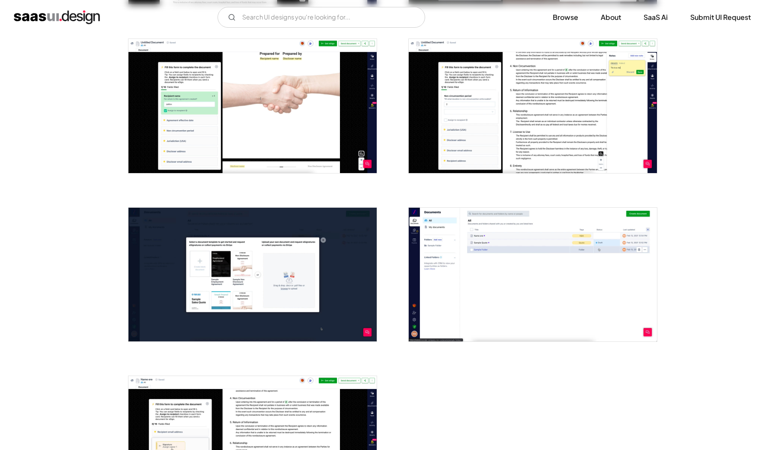
scroll to position [1174, 0]
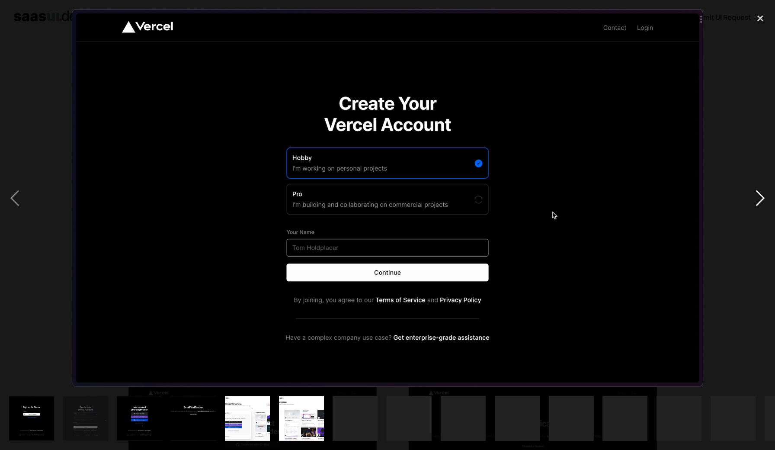
click at [755, 203] on div "next image" at bounding box center [759, 198] width 29 height 378
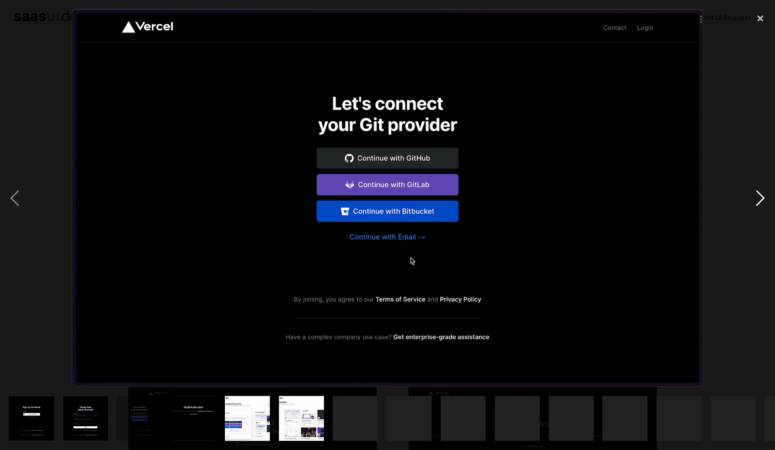
click at [755, 203] on div "next image" at bounding box center [759, 198] width 29 height 378
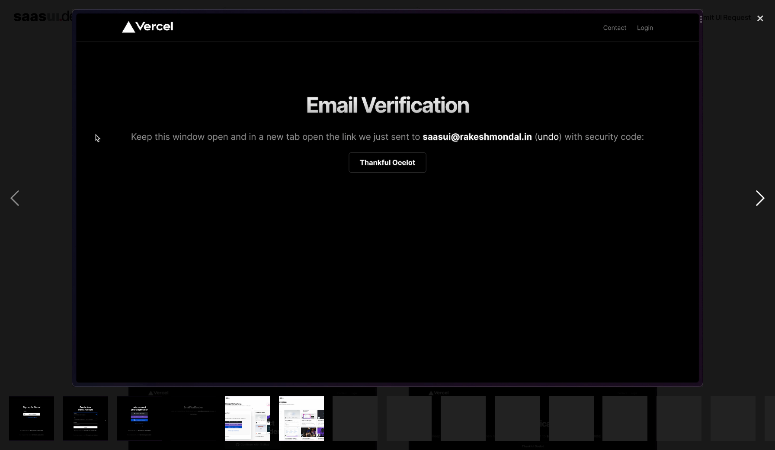
click at [755, 203] on div "next image" at bounding box center [759, 198] width 29 height 378
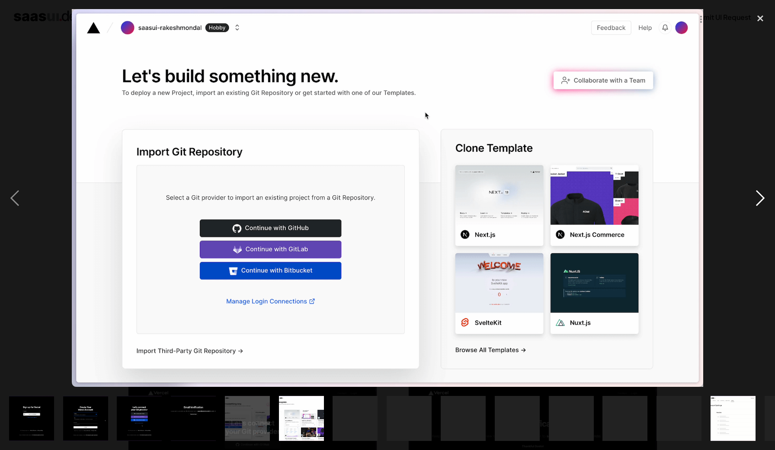
click at [755, 203] on div "next image" at bounding box center [759, 198] width 29 height 378
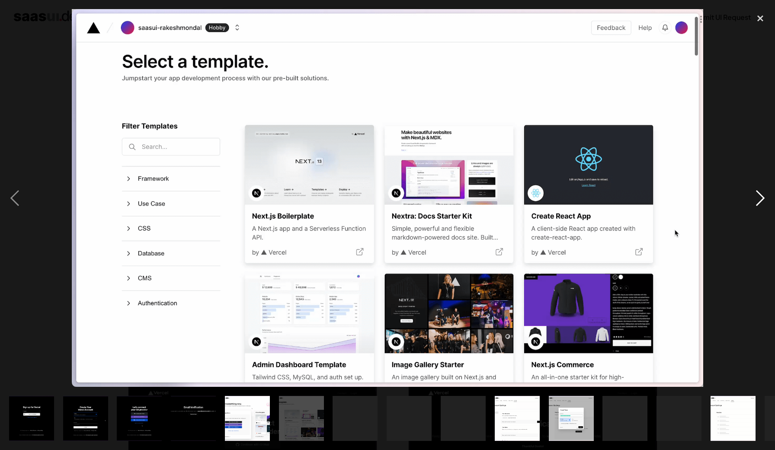
click at [755, 203] on div "next image" at bounding box center [759, 198] width 29 height 378
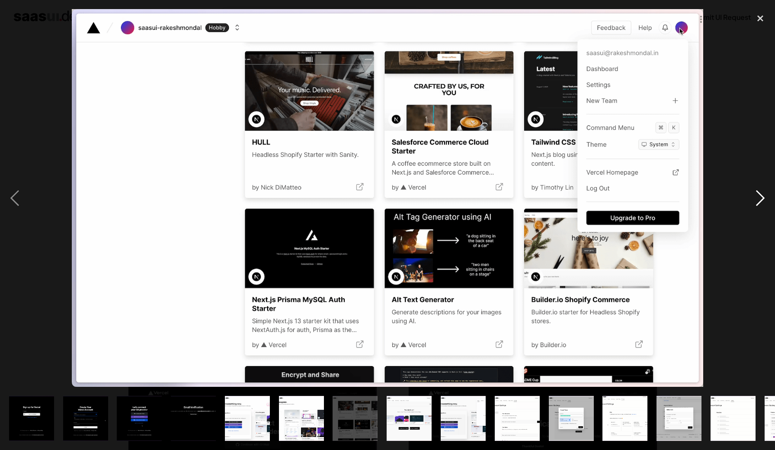
click at [761, 203] on div "next image" at bounding box center [759, 198] width 29 height 378
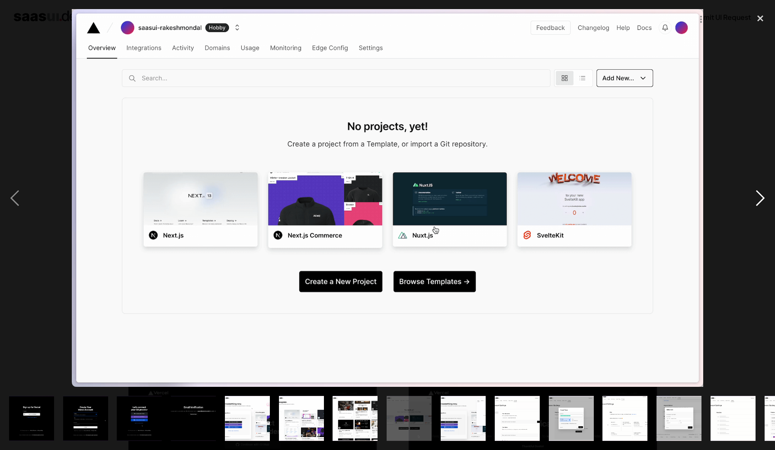
click at [761, 203] on div "next image" at bounding box center [759, 198] width 29 height 378
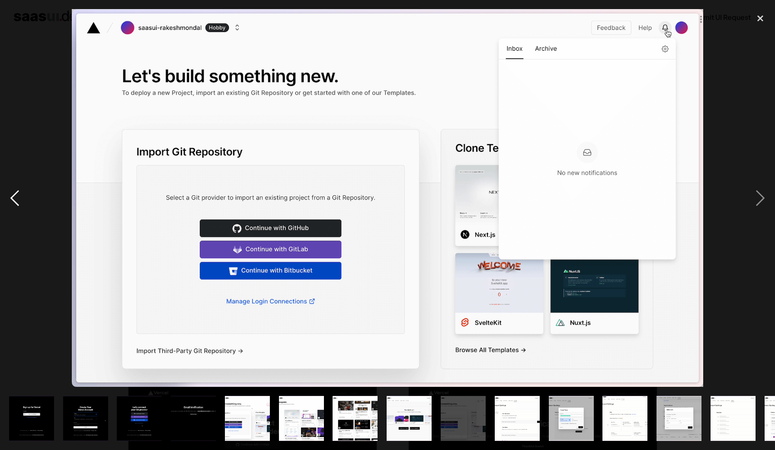
click at [15, 200] on div "previous image" at bounding box center [14, 198] width 29 height 378
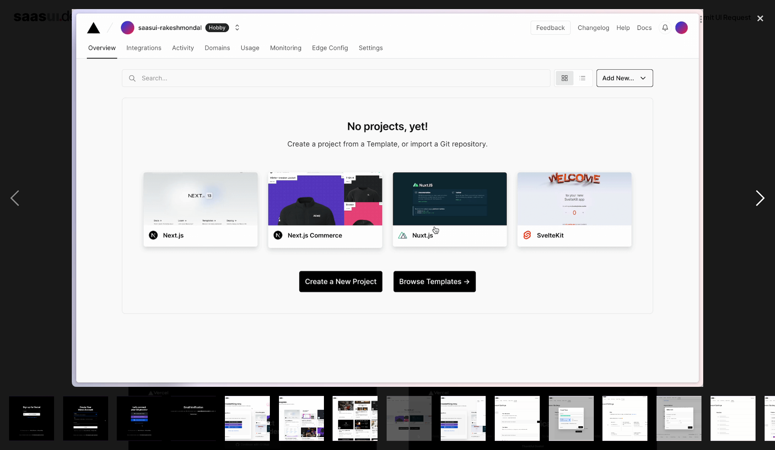
click at [758, 203] on div "next image" at bounding box center [759, 198] width 29 height 378
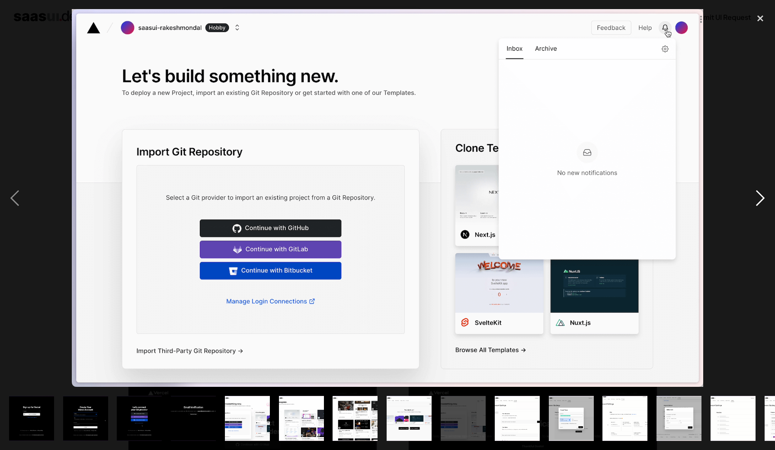
click at [758, 203] on div "next image" at bounding box center [759, 198] width 29 height 378
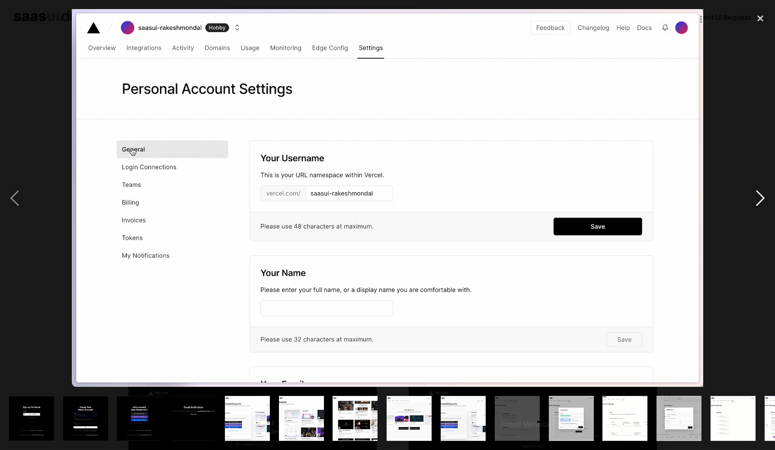
click at [758, 204] on div "next image" at bounding box center [759, 198] width 29 height 378
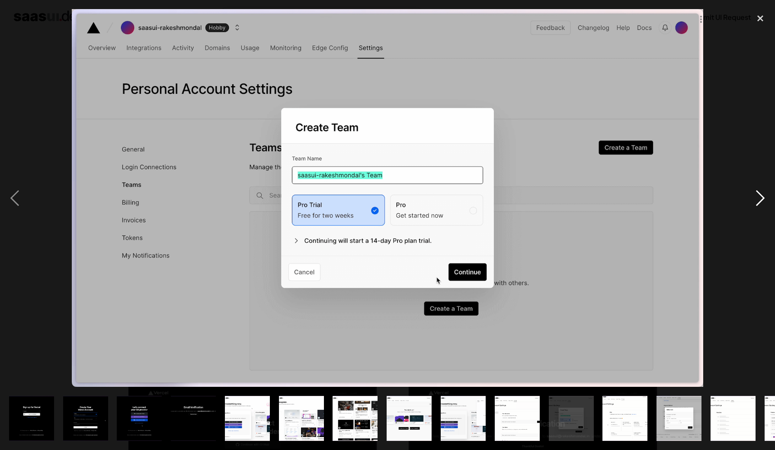
click at [758, 204] on div "next image" at bounding box center [759, 198] width 29 height 378
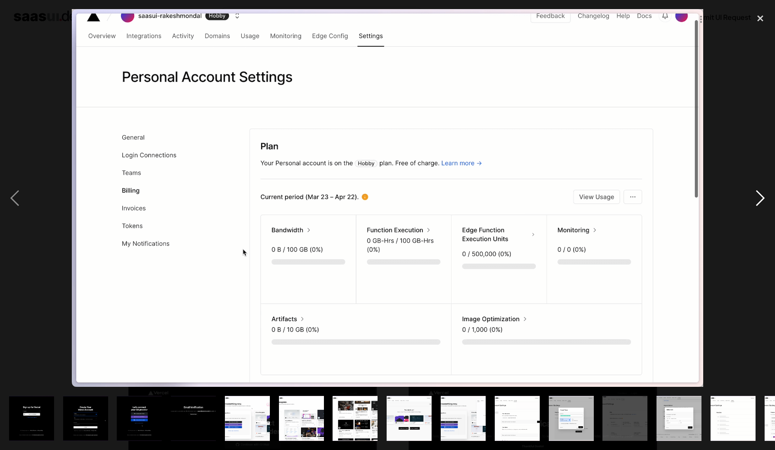
click at [758, 204] on div "next image" at bounding box center [759, 198] width 29 height 378
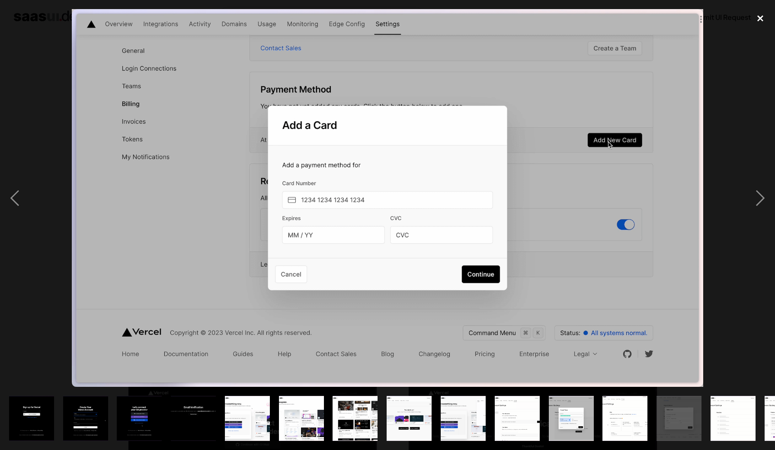
click at [761, 18] on div "close lightbox" at bounding box center [759, 18] width 29 height 19
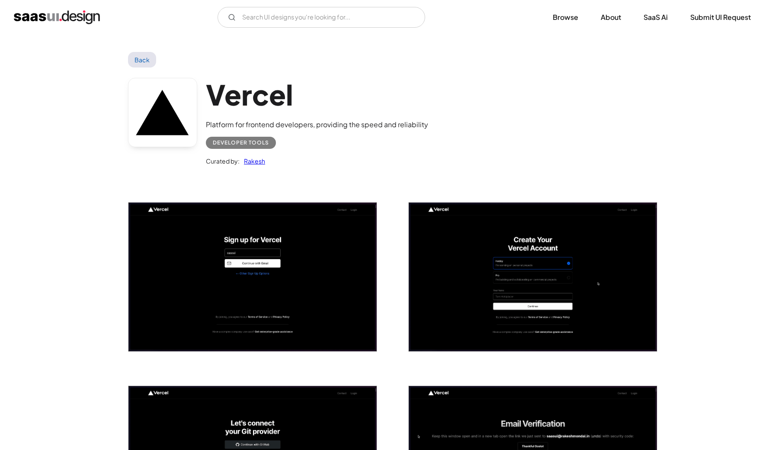
click at [150, 57] on link "Back" at bounding box center [142, 60] width 28 height 16
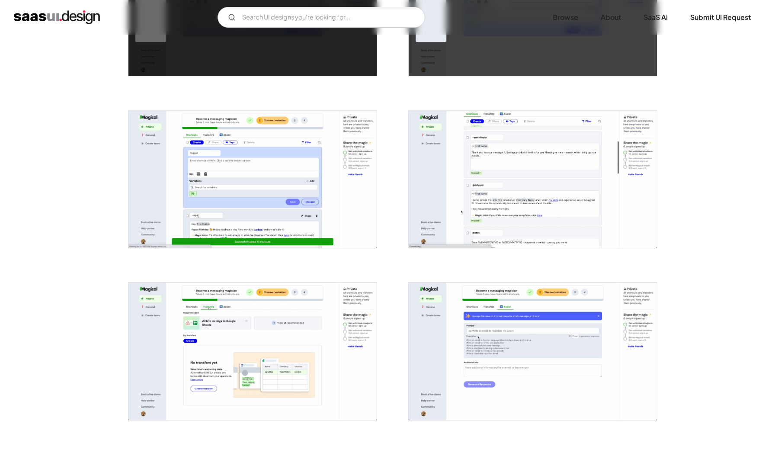
scroll to position [953, 0]
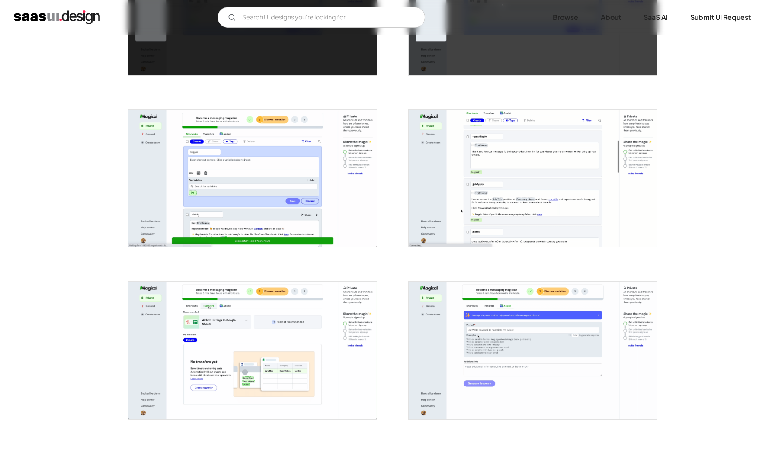
click at [325, 221] on img "open lightbox" at bounding box center [252, 179] width 248 height 138
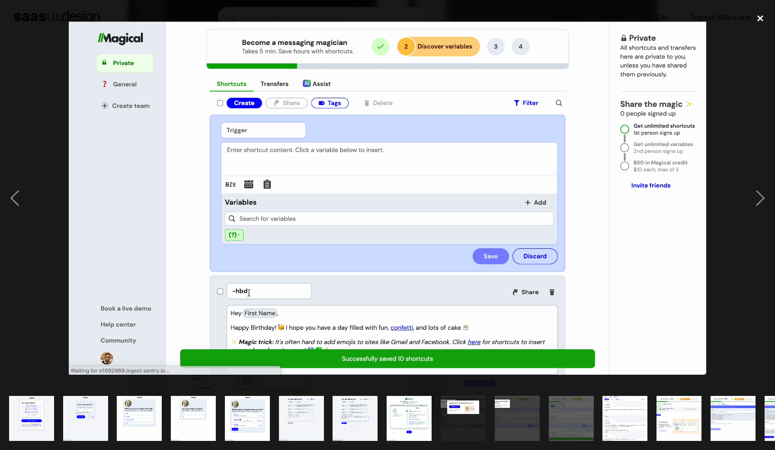
click at [758, 19] on div "close lightbox" at bounding box center [759, 18] width 29 height 19
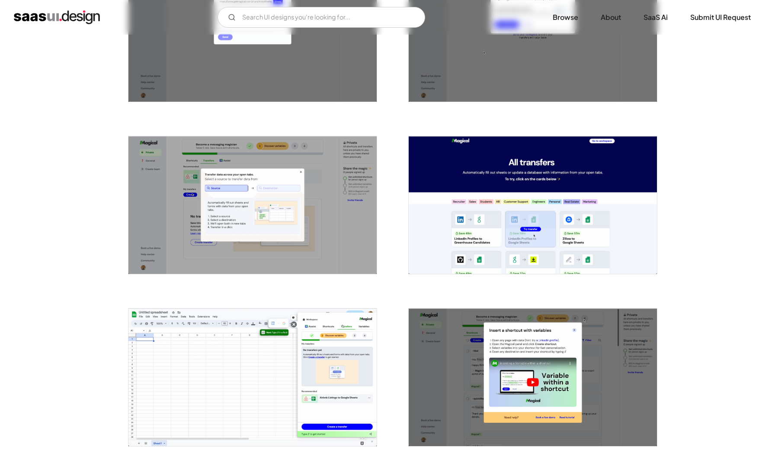
scroll to position [1601, 0]
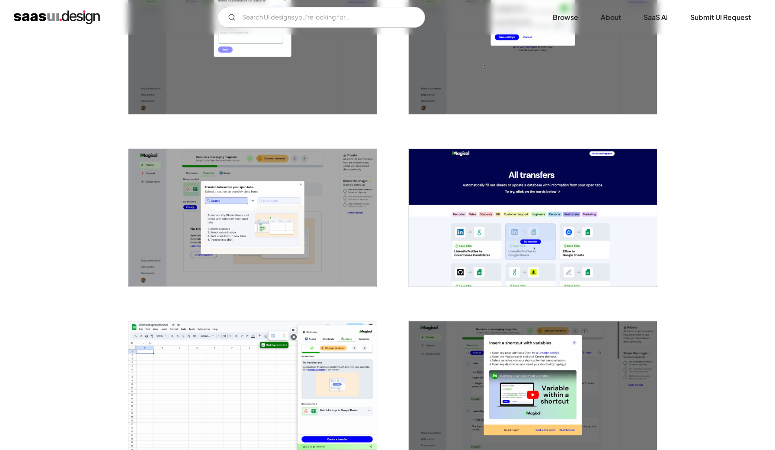
click at [474, 223] on img "open lightbox" at bounding box center [533, 218] width 248 height 138
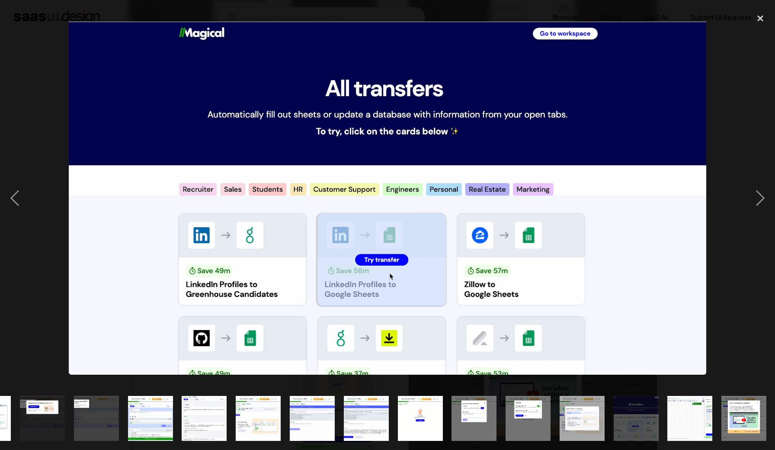
scroll to position [0, 421]
click at [755, 23] on div "close lightbox" at bounding box center [759, 18] width 29 height 19
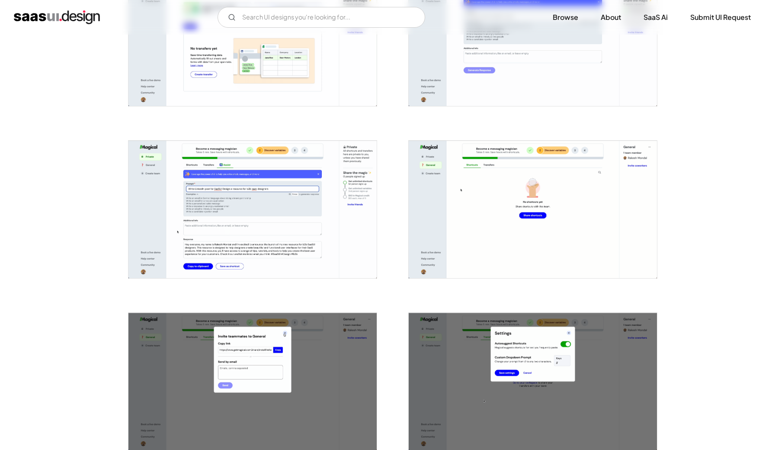
scroll to position [1265, 0]
click at [514, 200] on img "open lightbox" at bounding box center [533, 210] width 248 height 138
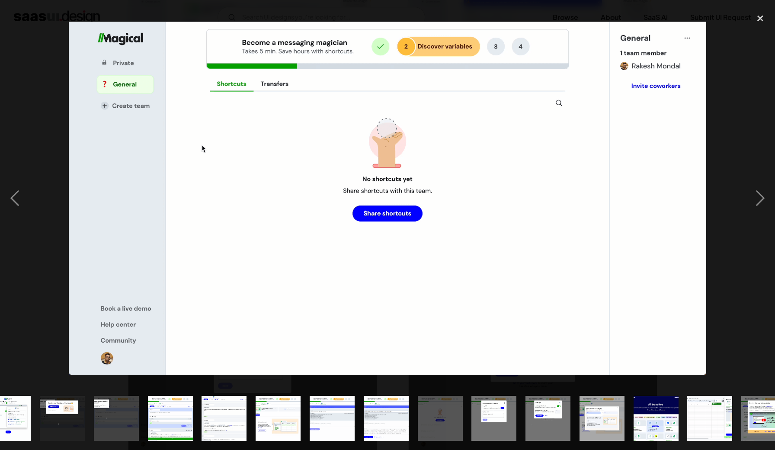
scroll to position [0, 421]
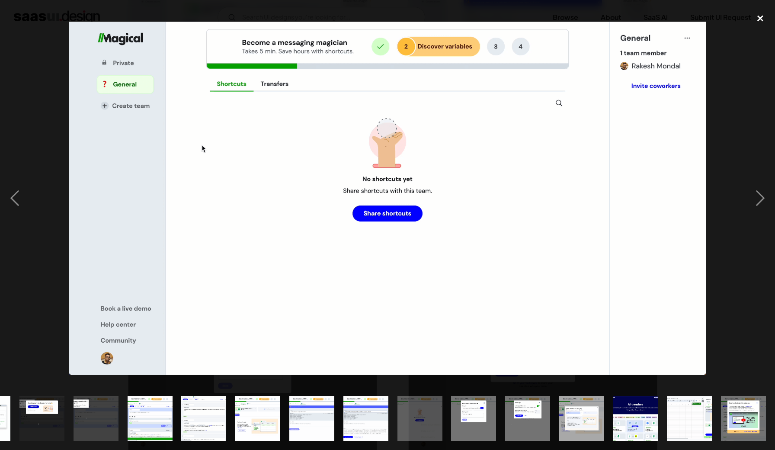
click at [763, 18] on div "close lightbox" at bounding box center [759, 18] width 29 height 19
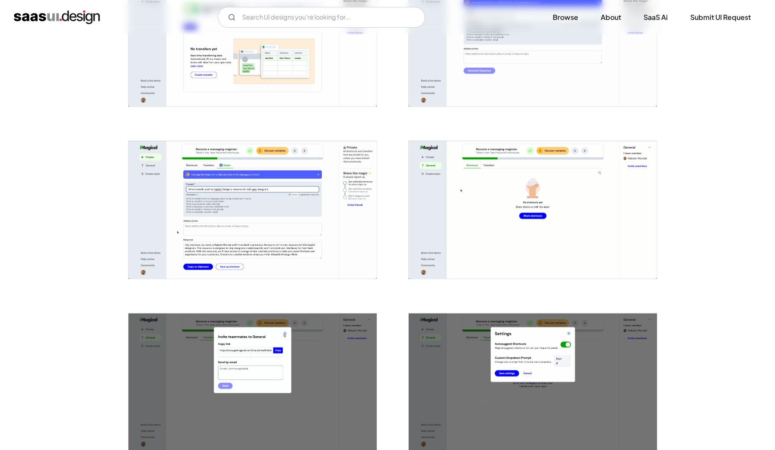
scroll to position [0, 0]
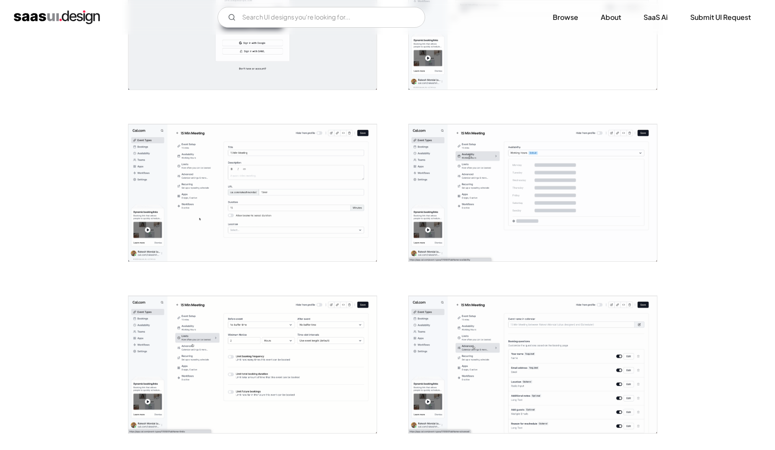
scroll to position [422, 0]
click at [526, 199] on img "open lightbox" at bounding box center [533, 193] width 248 height 137
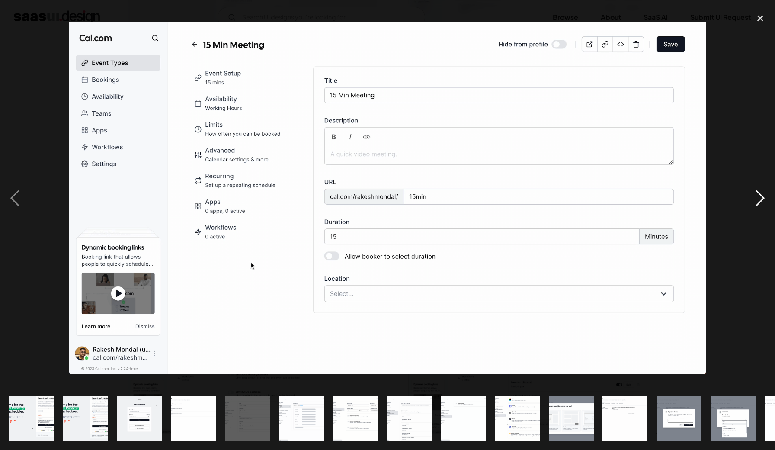
click at [756, 205] on div "next image" at bounding box center [759, 198] width 29 height 378
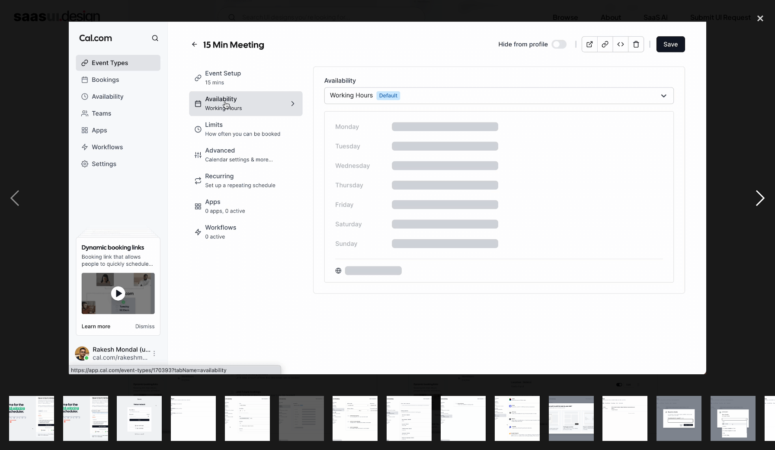
click at [756, 205] on div "next image" at bounding box center [759, 198] width 29 height 378
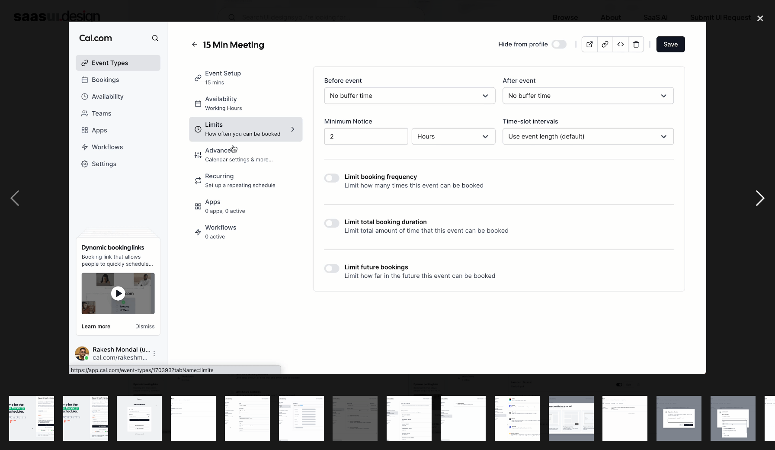
click at [756, 205] on div "next image" at bounding box center [759, 198] width 29 height 378
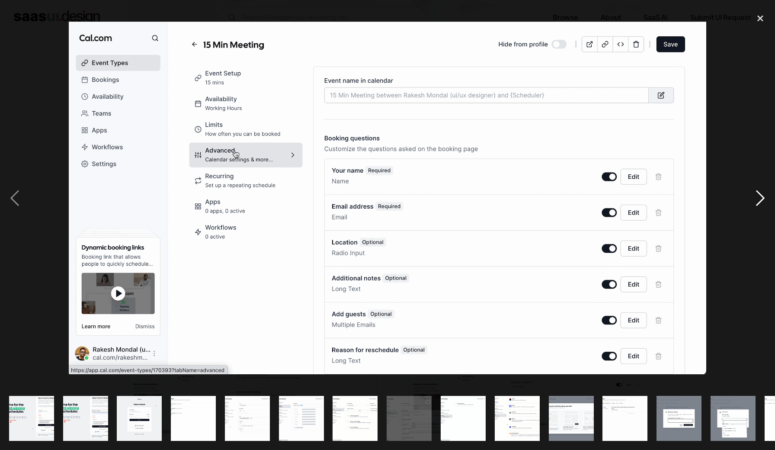
click at [756, 205] on div "next image" at bounding box center [759, 198] width 29 height 378
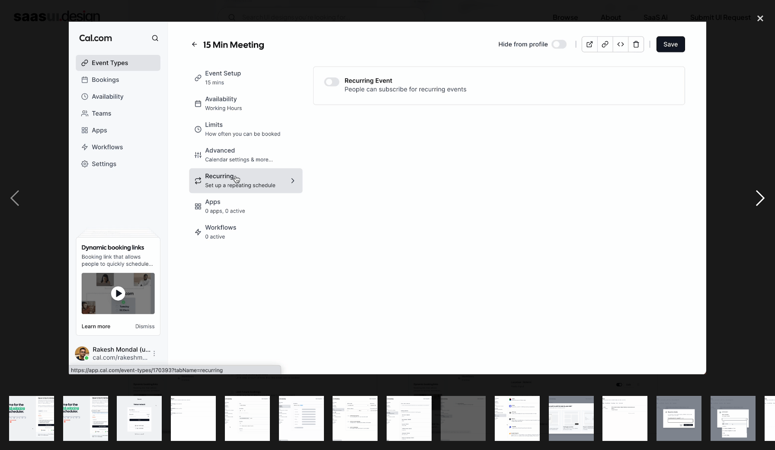
click at [756, 205] on div "next image" at bounding box center [759, 198] width 29 height 378
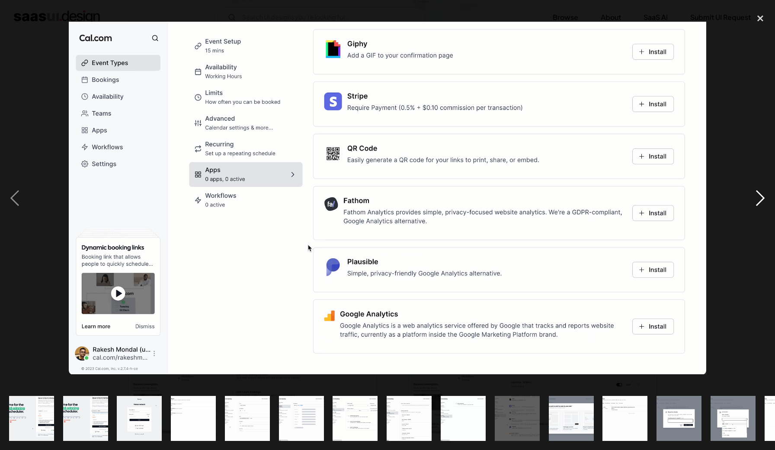
click at [756, 205] on div "next image" at bounding box center [759, 198] width 29 height 378
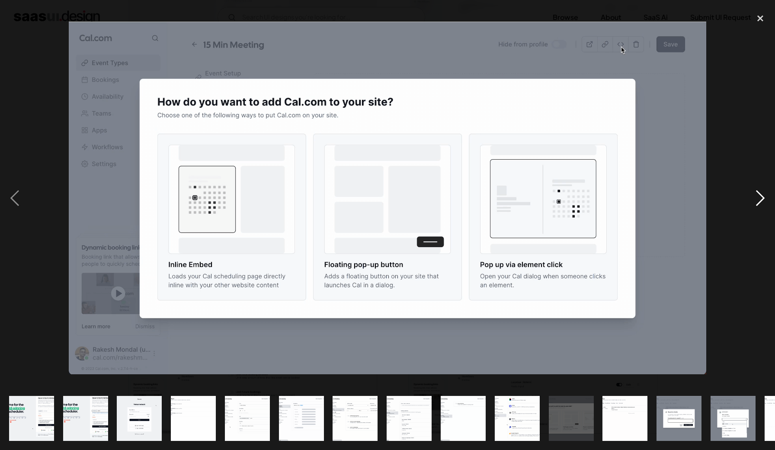
click at [761, 205] on div "next image" at bounding box center [759, 198] width 29 height 378
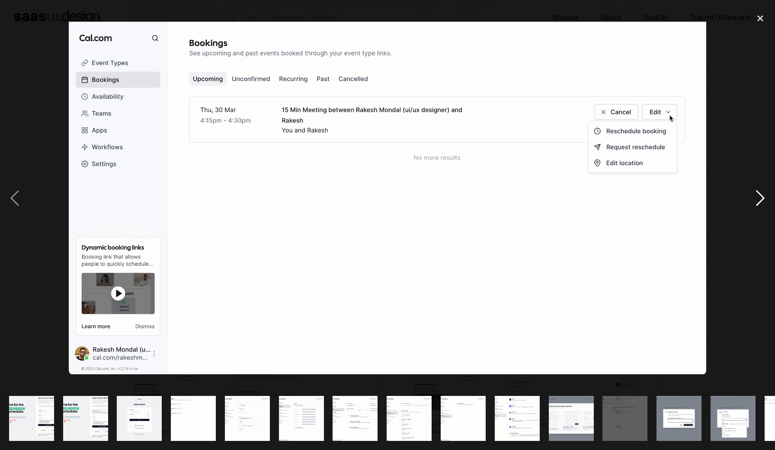
click at [761, 204] on div "next image" at bounding box center [759, 198] width 29 height 378
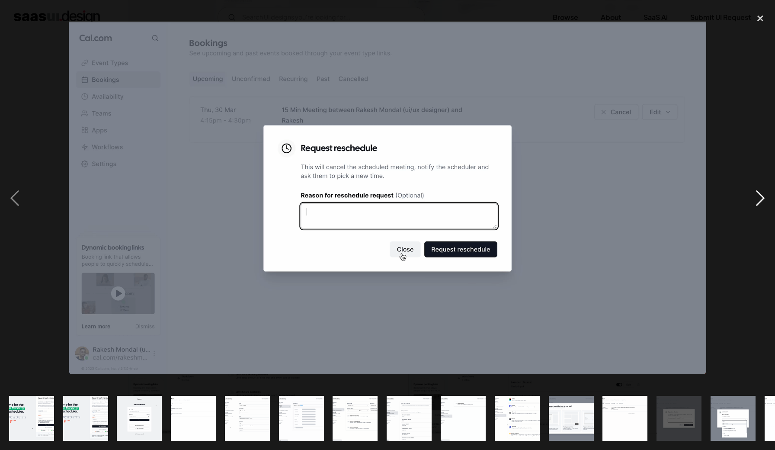
click at [761, 204] on div "next image" at bounding box center [759, 198] width 29 height 378
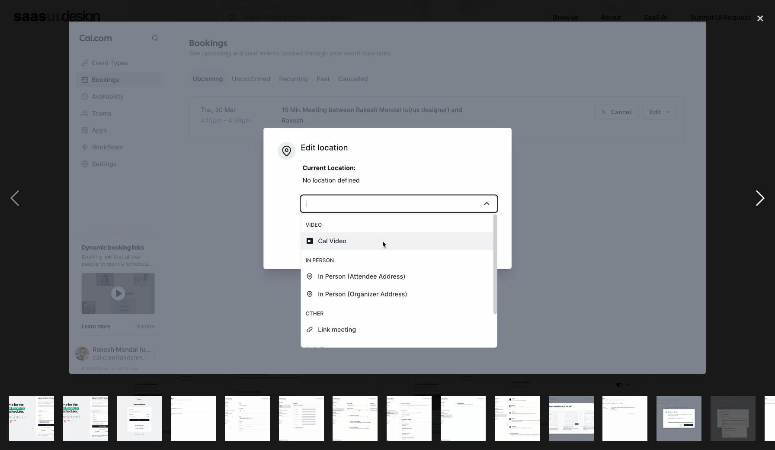
click at [761, 204] on div "next image" at bounding box center [759, 198] width 29 height 378
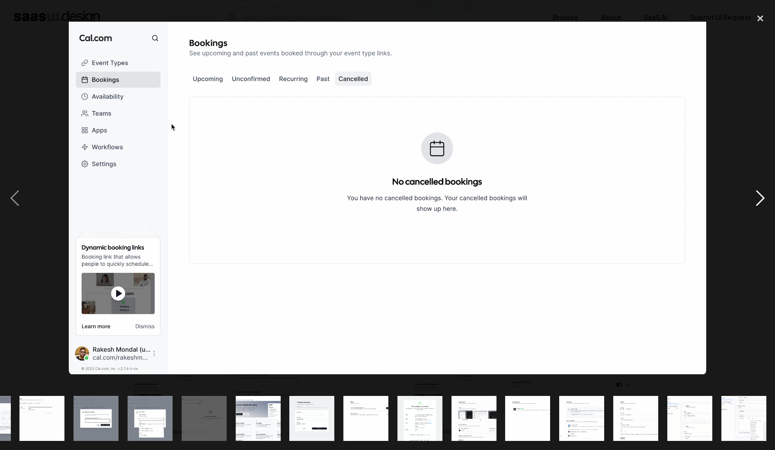
scroll to position [0, 583]
click at [761, 204] on div "next image" at bounding box center [759, 198] width 29 height 378
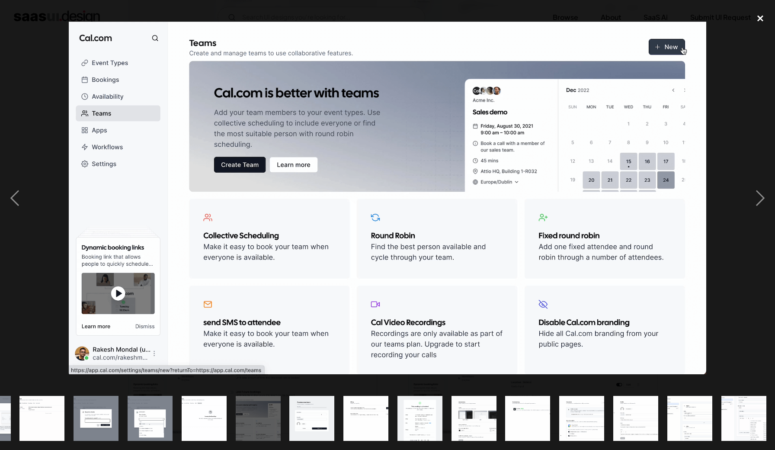
click at [756, 20] on div "close lightbox" at bounding box center [759, 18] width 29 height 19
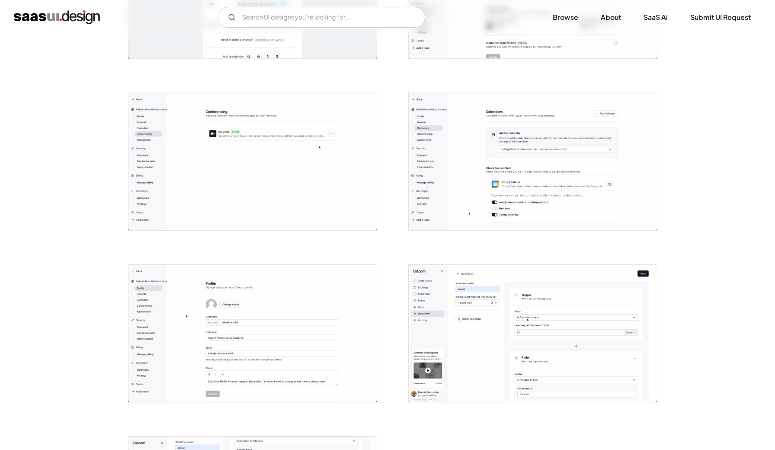
scroll to position [1828, 0]
click at [441, 168] on img "open lightbox" at bounding box center [533, 160] width 248 height 137
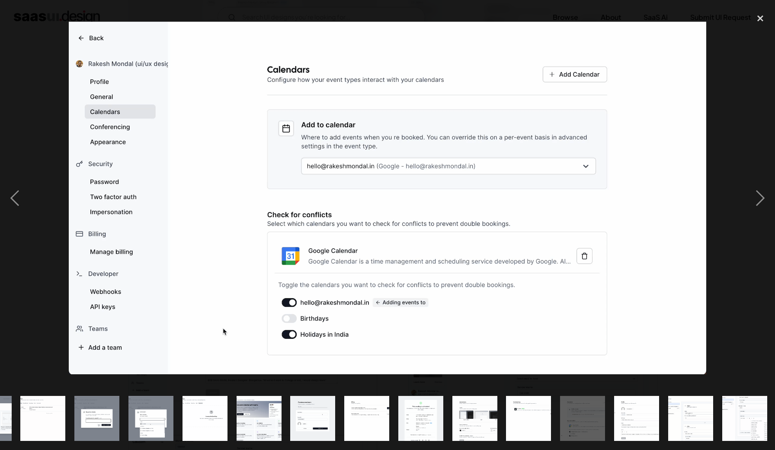
scroll to position [0, 583]
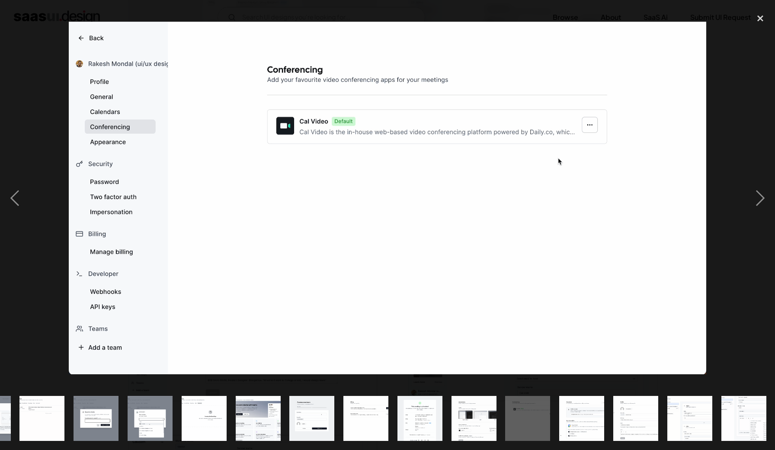
click at [36, 121] on div at bounding box center [387, 198] width 775 height 378
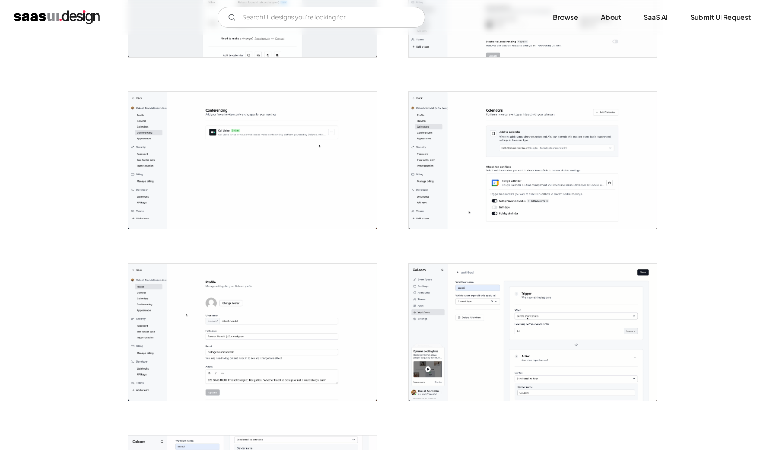
scroll to position [0, 0]
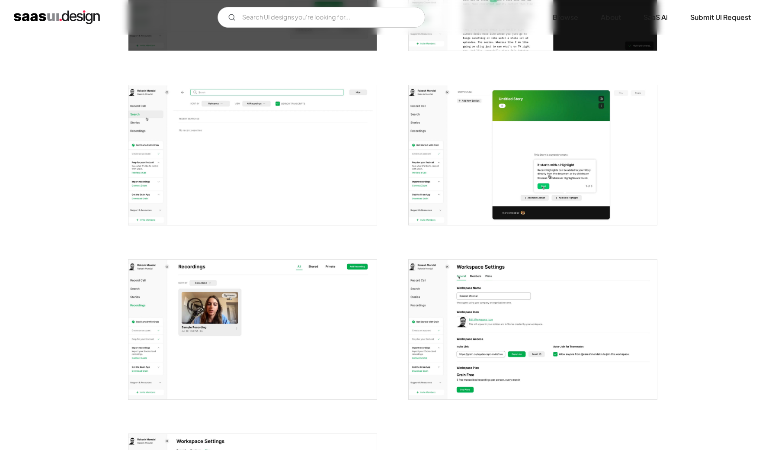
scroll to position [814, 0]
click at [288, 160] on img "open lightbox" at bounding box center [252, 155] width 248 height 140
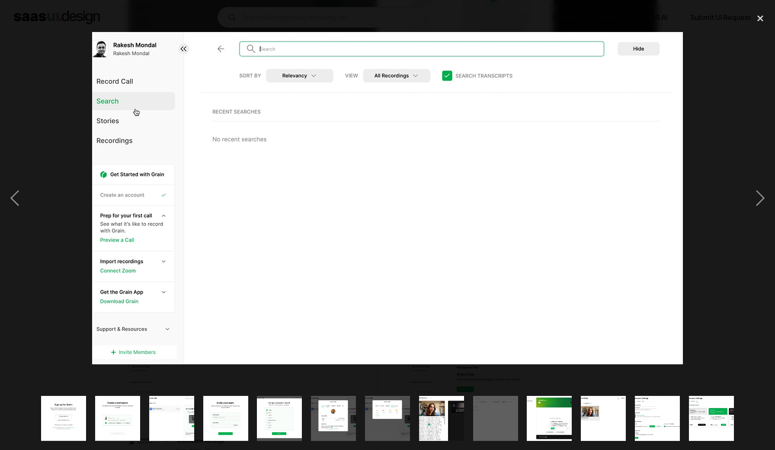
click at [675, 116] on img at bounding box center [387, 198] width 591 height 332
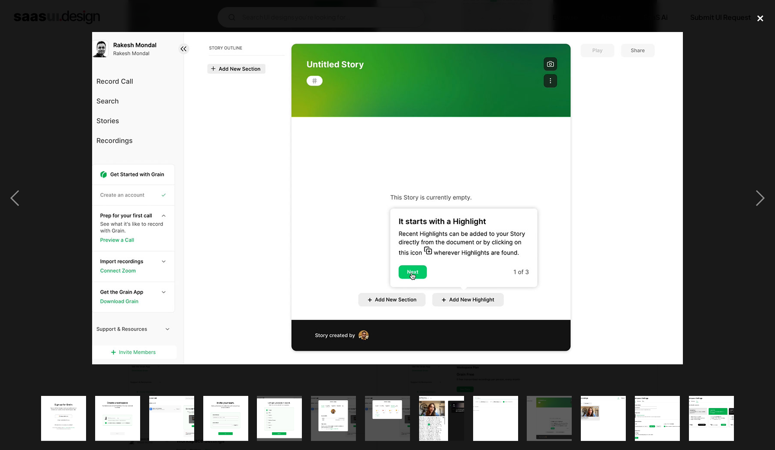
click at [757, 20] on div "close lightbox" at bounding box center [759, 18] width 29 height 19
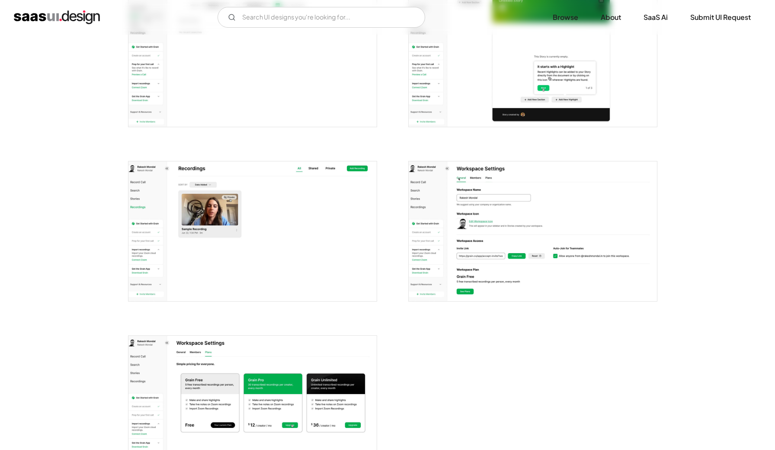
scroll to position [914, 0]
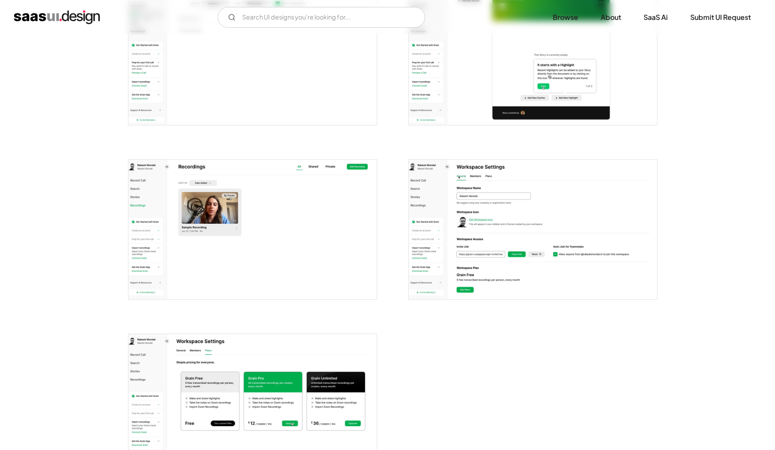
click at [502, 195] on img "open lightbox" at bounding box center [533, 230] width 248 height 140
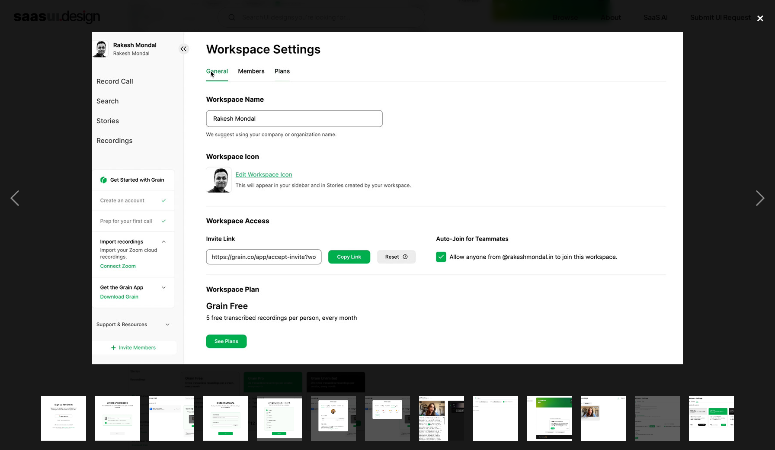
click at [754, 22] on div "close lightbox" at bounding box center [759, 18] width 29 height 19
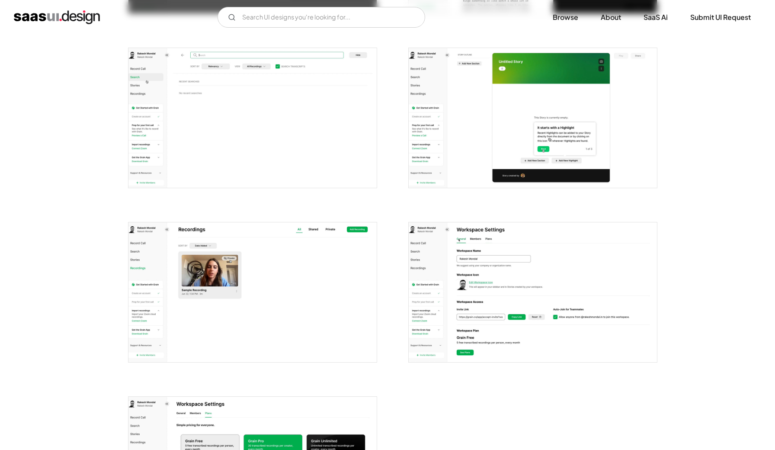
scroll to position [851, 0]
click at [486, 256] on img "open lightbox" at bounding box center [533, 292] width 248 height 140
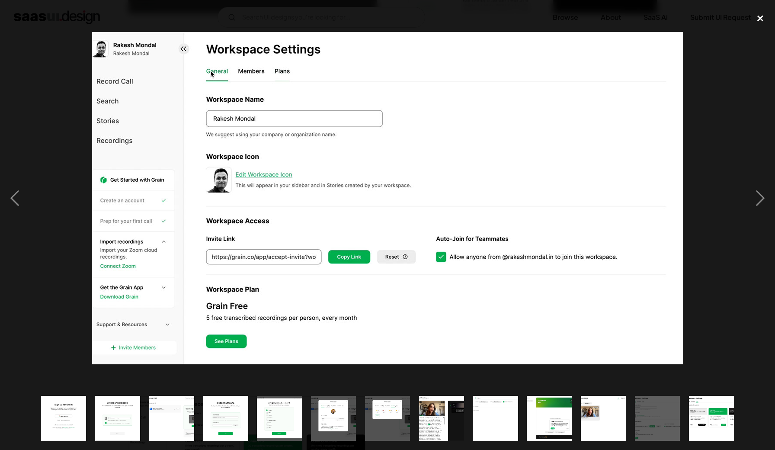
click at [756, 19] on div "close lightbox" at bounding box center [759, 18] width 29 height 19
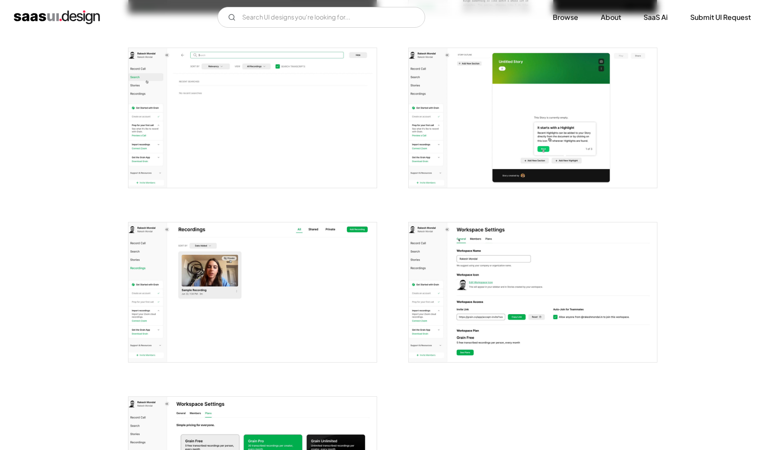
click at [212, 136] on img "open lightbox" at bounding box center [252, 118] width 248 height 140
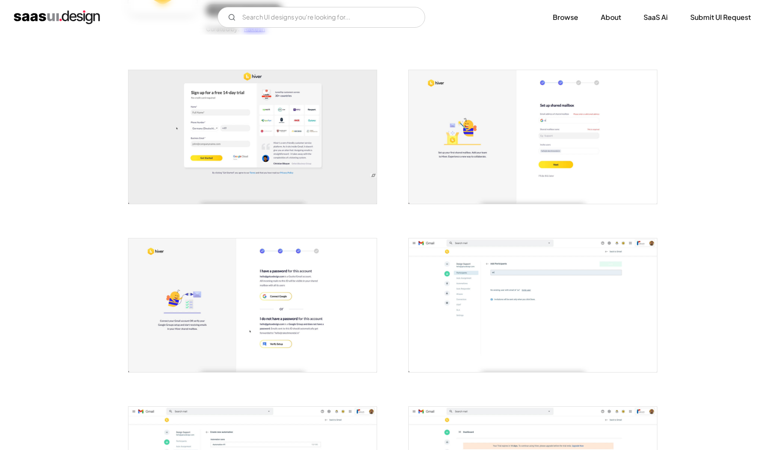
scroll to position [145, 0]
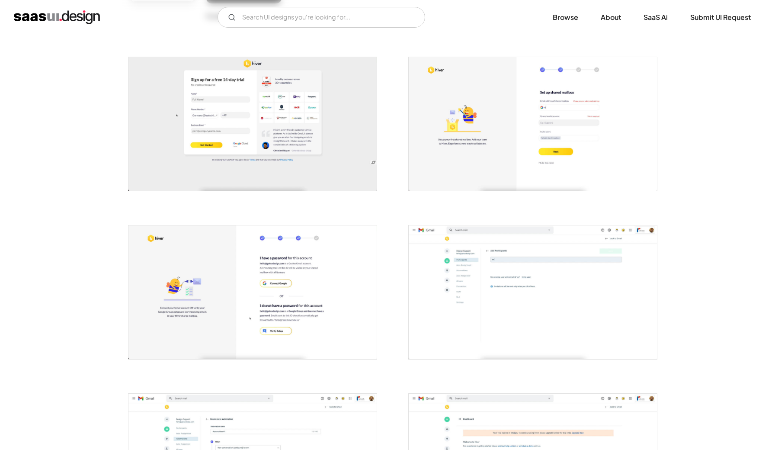
click at [323, 161] on img "open lightbox" at bounding box center [252, 124] width 248 height 134
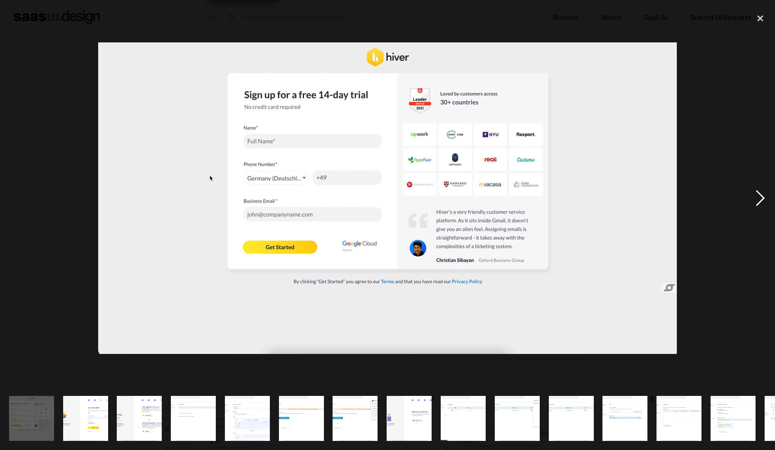
click at [757, 202] on div "next image" at bounding box center [759, 198] width 29 height 378
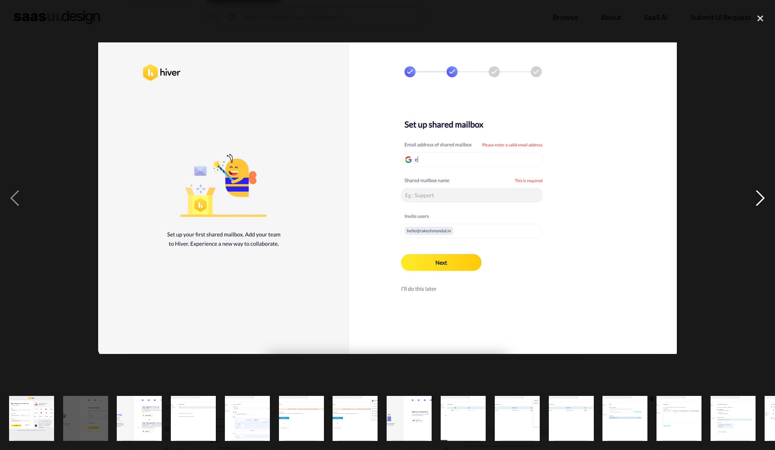
click at [761, 202] on div "next image" at bounding box center [759, 198] width 29 height 378
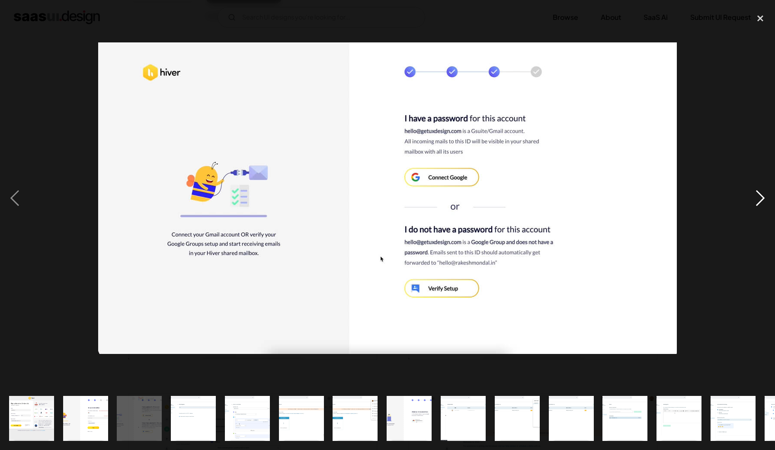
click at [761, 202] on div "next image" at bounding box center [759, 198] width 29 height 378
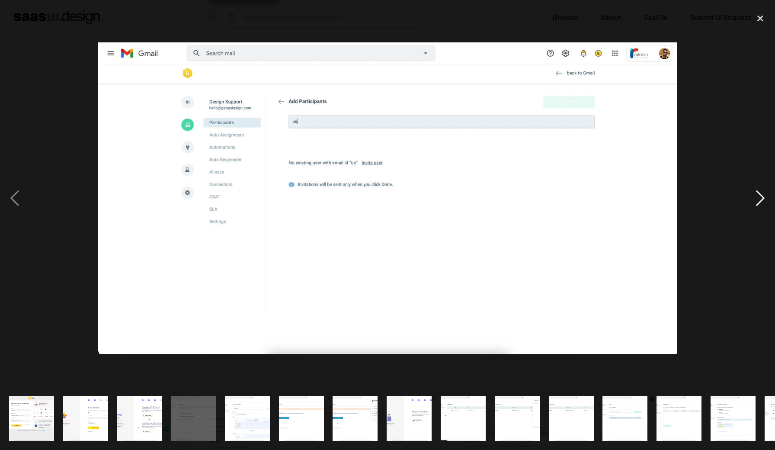
click at [761, 202] on div "next image" at bounding box center [759, 198] width 29 height 378
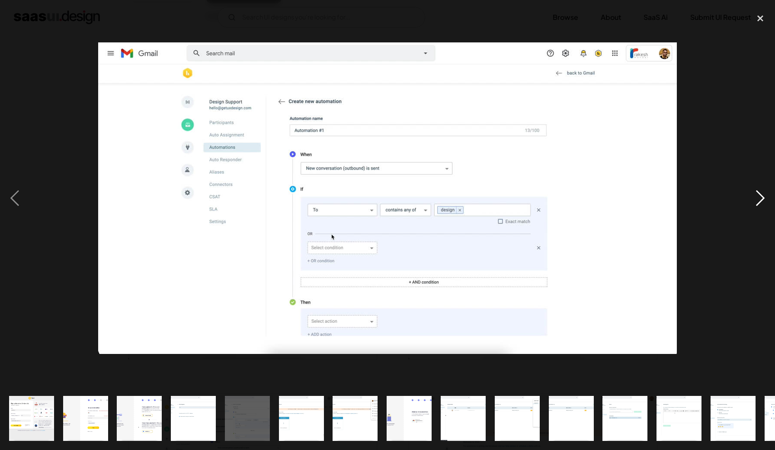
click at [761, 202] on div "next image" at bounding box center [759, 198] width 29 height 378
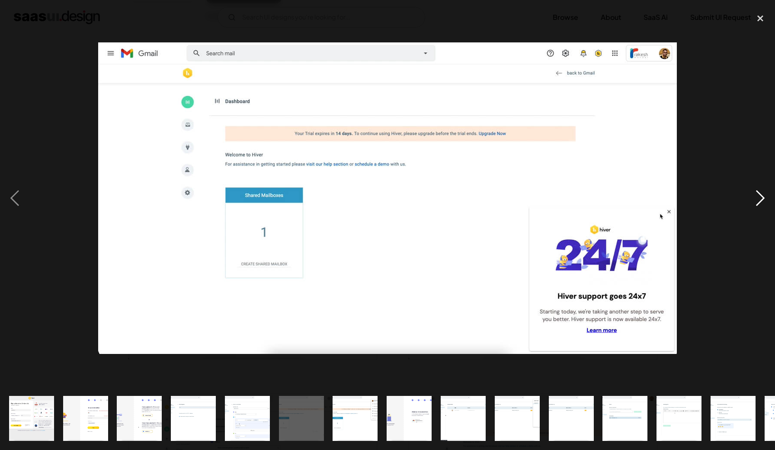
click at [761, 202] on div "next image" at bounding box center [759, 198] width 29 height 378
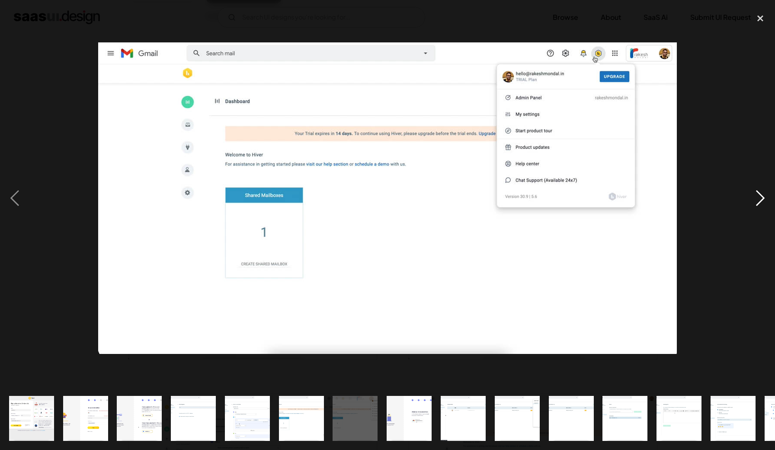
click at [761, 202] on div "next image" at bounding box center [759, 198] width 29 height 378
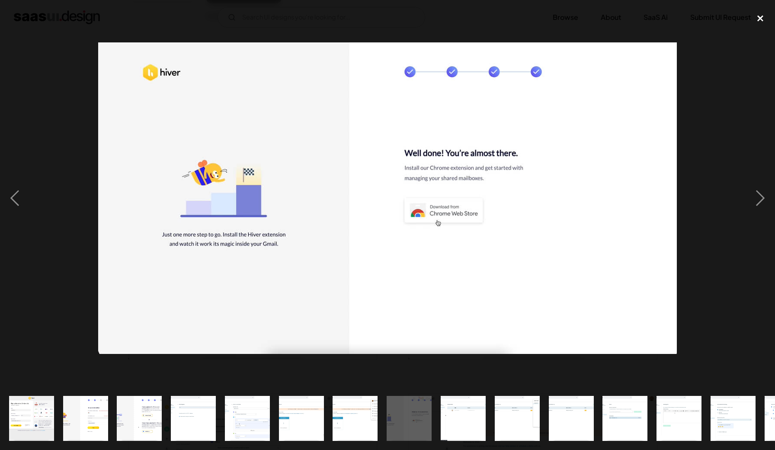
click at [754, 17] on div "close lightbox" at bounding box center [759, 18] width 29 height 19
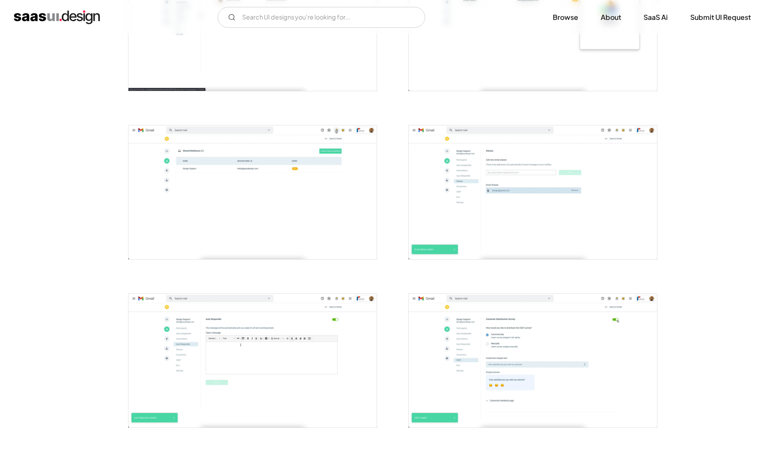
scroll to position [932, 0]
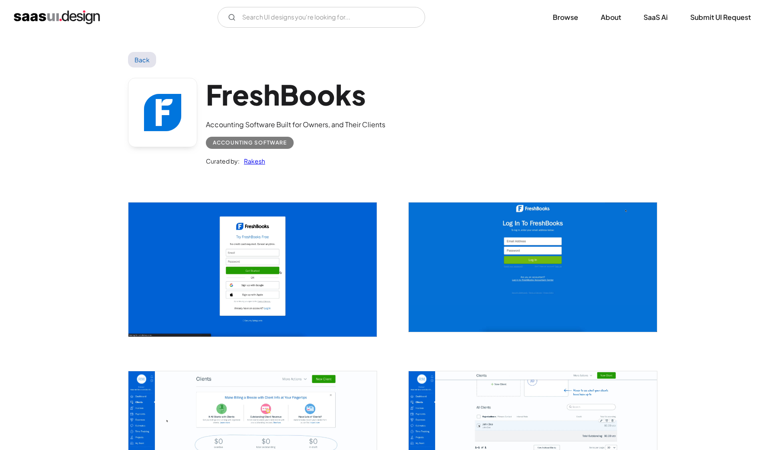
click at [265, 234] on img "open lightbox" at bounding box center [252, 269] width 248 height 134
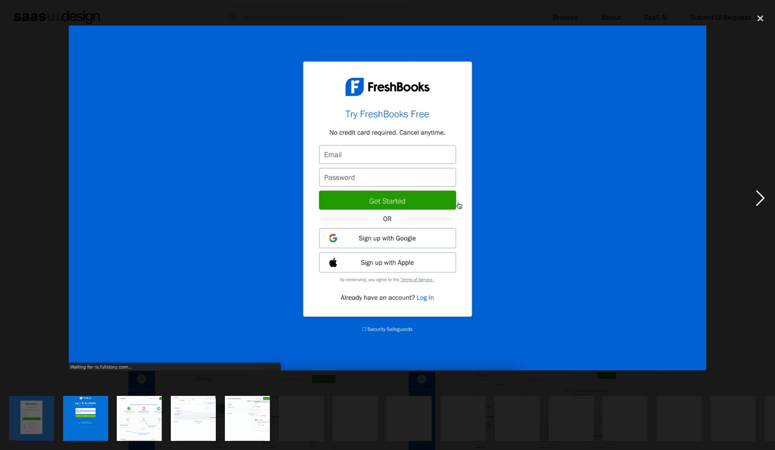
click at [761, 202] on div "next image" at bounding box center [759, 198] width 29 height 378
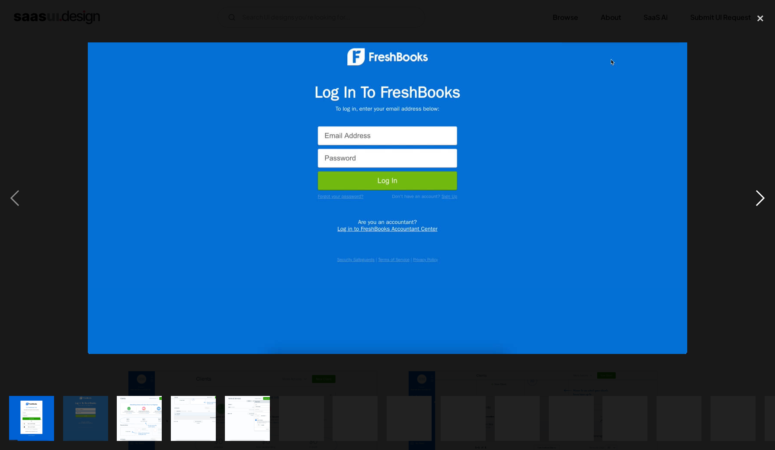
click at [761, 201] on div "next image" at bounding box center [759, 198] width 29 height 378
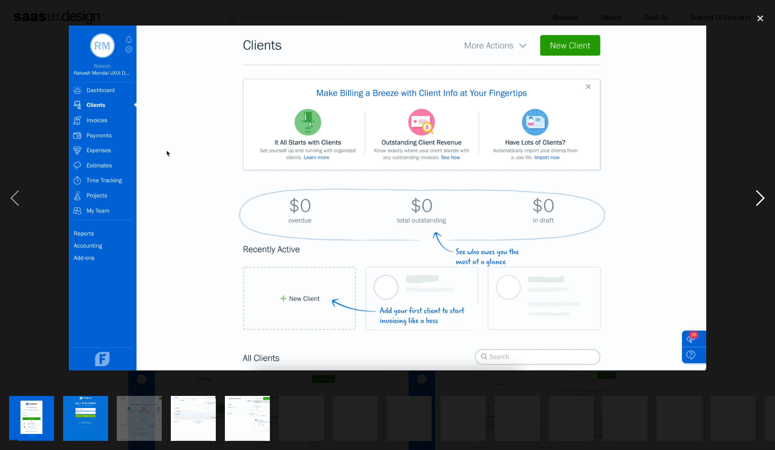
click at [761, 201] on div "next image" at bounding box center [759, 198] width 29 height 378
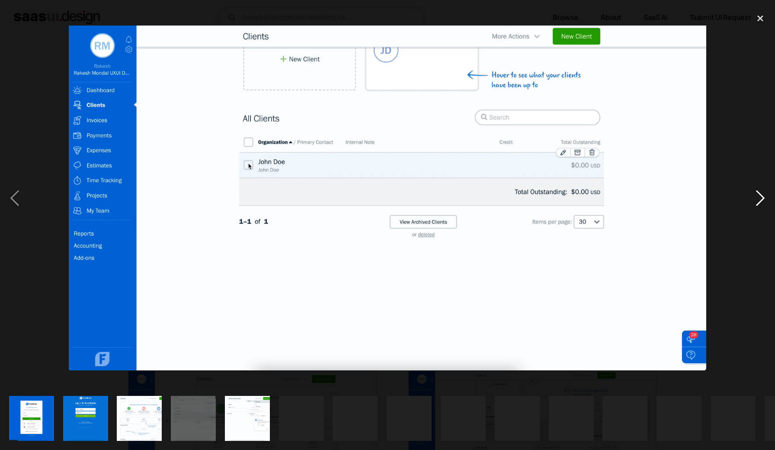
click at [761, 201] on div "next image" at bounding box center [759, 198] width 29 height 378
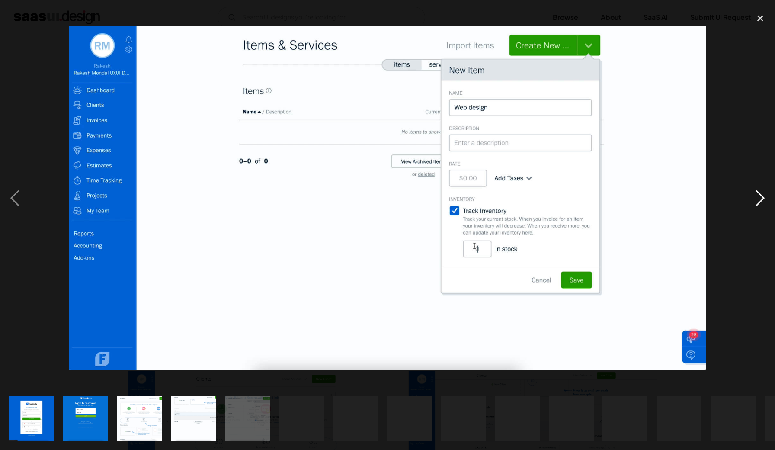
click at [761, 201] on div "next image" at bounding box center [759, 198] width 29 height 378
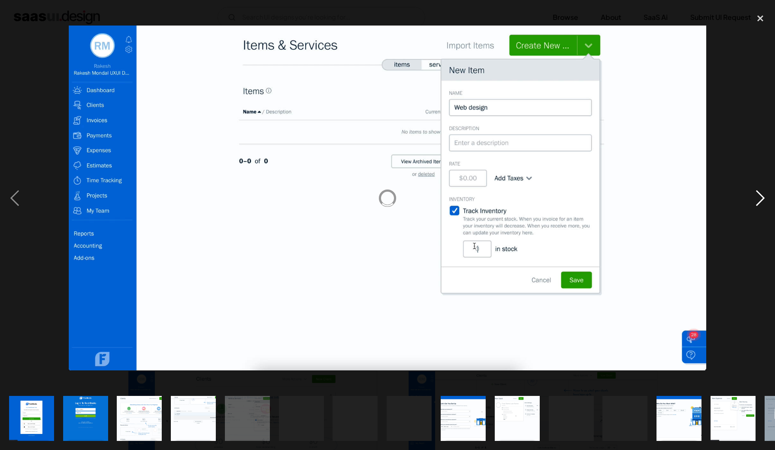
click at [757, 195] on div "next image" at bounding box center [759, 198] width 29 height 378
click at [761, 203] on div "next image" at bounding box center [759, 198] width 29 height 378
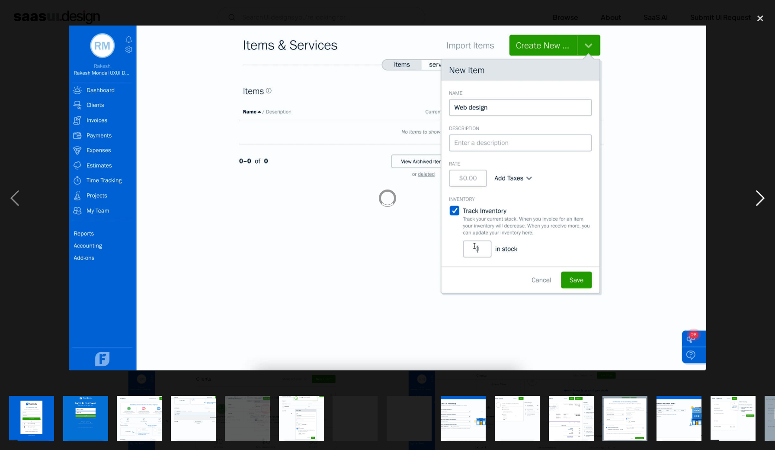
click at [762, 195] on div "next image" at bounding box center [759, 198] width 29 height 378
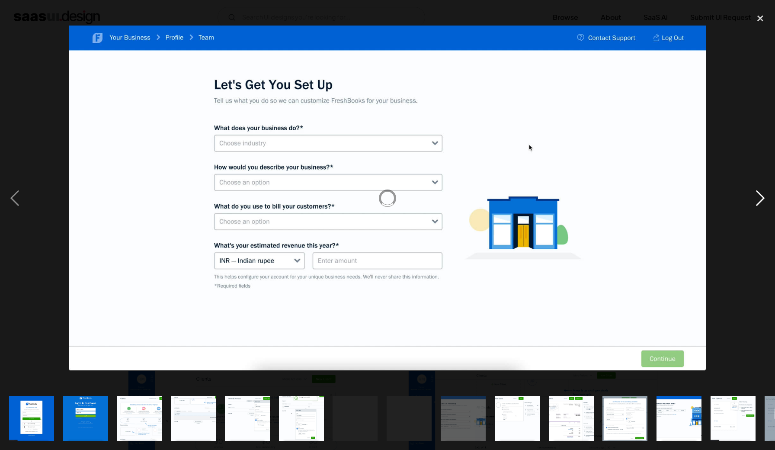
click at [761, 195] on div "next image" at bounding box center [759, 198] width 29 height 378
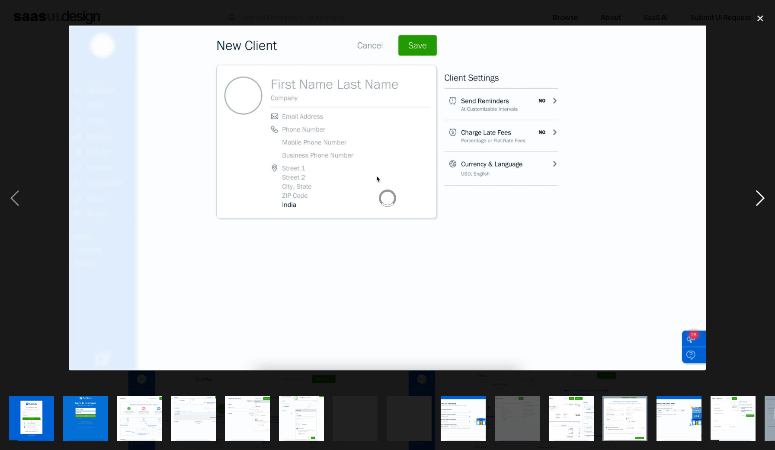
click at [761, 196] on div "next image" at bounding box center [759, 198] width 29 height 378
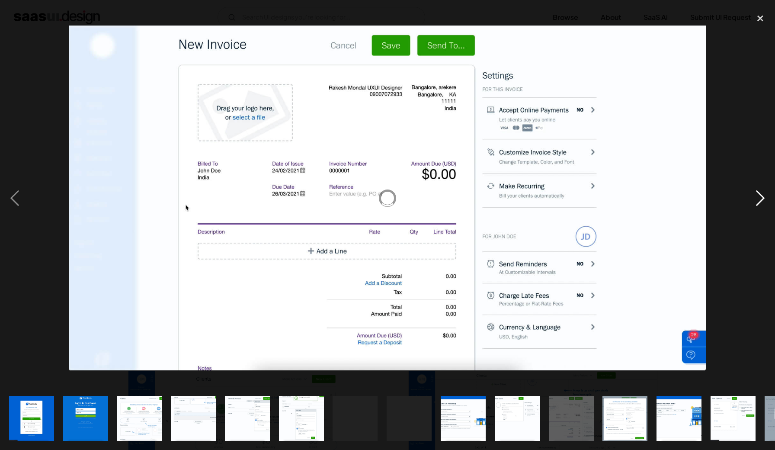
click at [761, 196] on div "next image" at bounding box center [759, 198] width 29 height 378
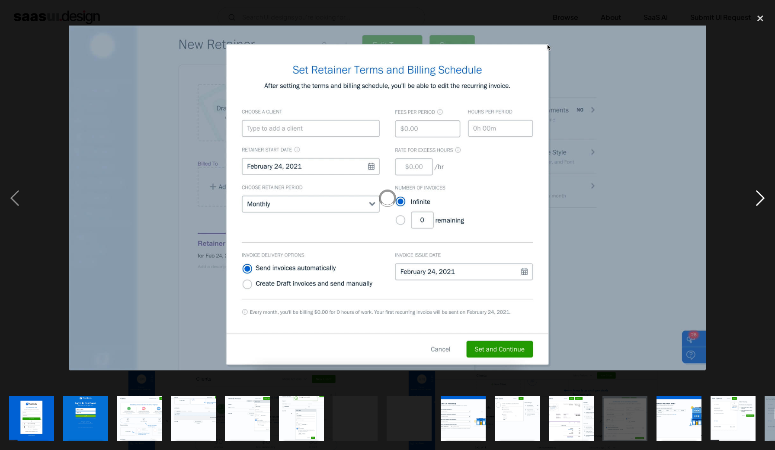
click at [761, 196] on div "next image" at bounding box center [759, 198] width 29 height 378
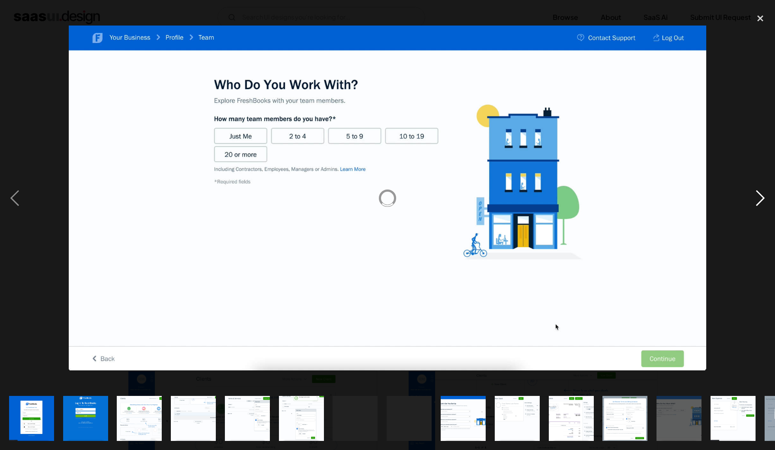
click at [761, 196] on div "next image" at bounding box center [759, 198] width 29 height 378
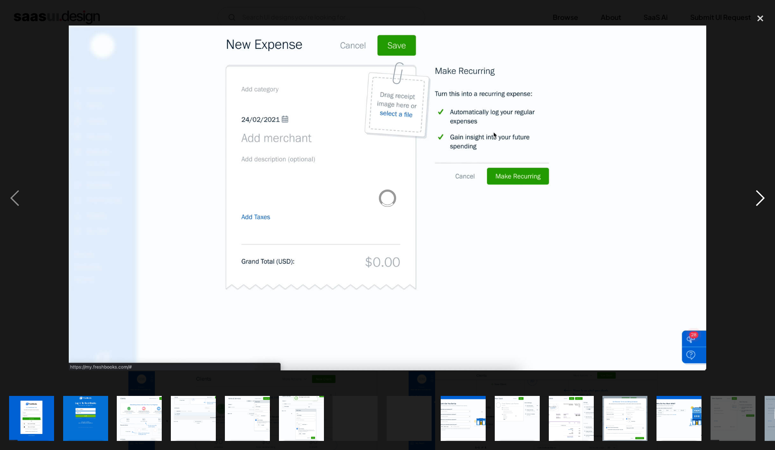
click at [761, 196] on div "next image" at bounding box center [759, 198] width 29 height 378
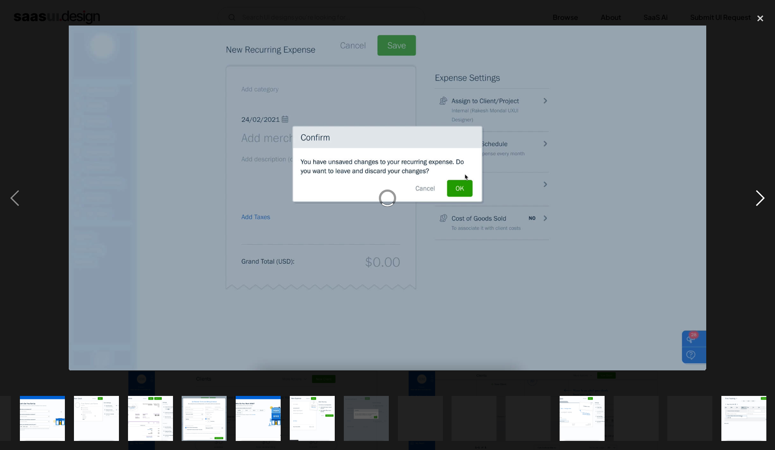
scroll to position [0, 421]
click at [761, 196] on div "next image" at bounding box center [759, 198] width 29 height 378
click at [760, 198] on div "next image" at bounding box center [759, 198] width 29 height 378
click at [762, 200] on div "next image" at bounding box center [759, 198] width 29 height 378
click at [759, 19] on div "close lightbox" at bounding box center [759, 18] width 29 height 19
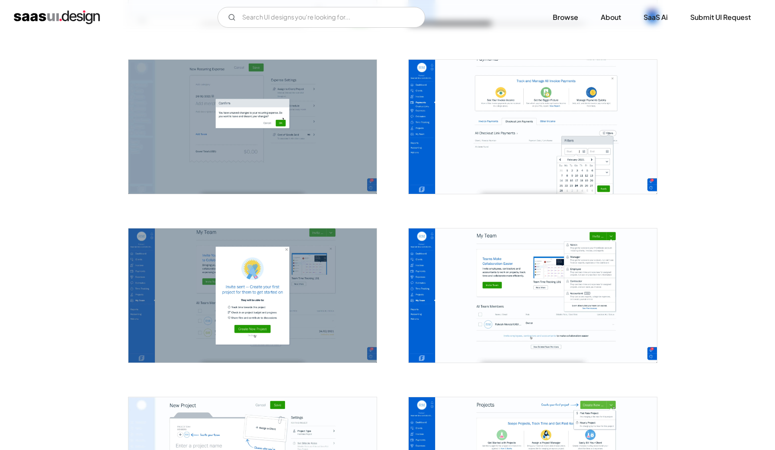
scroll to position [1323, 0]
click at [505, 276] on img "open lightbox" at bounding box center [533, 295] width 248 height 134
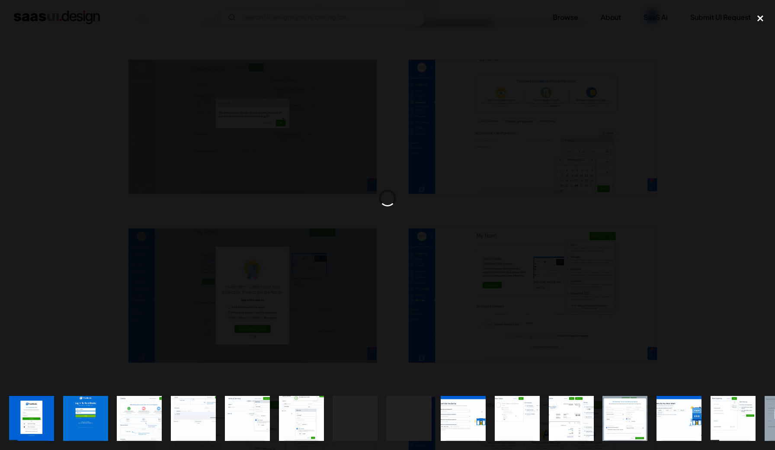
click at [758, 20] on div "close lightbox" at bounding box center [759, 18] width 29 height 19
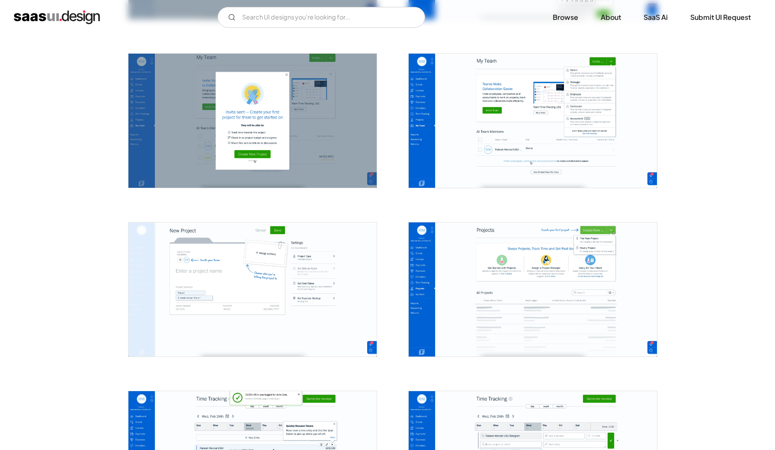
scroll to position [1500, 0]
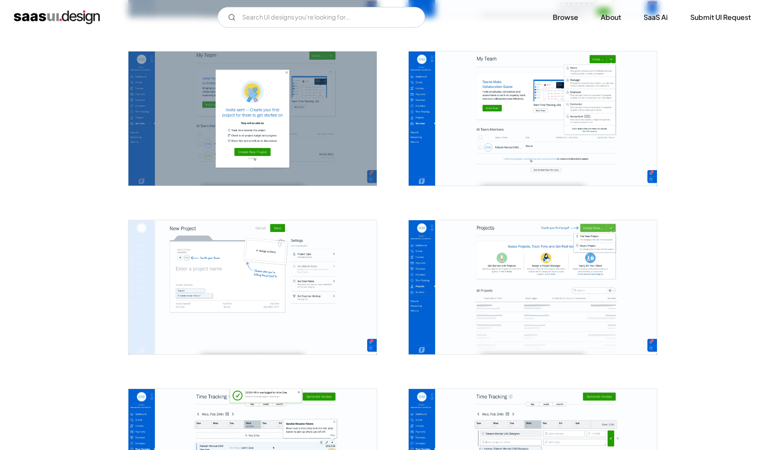
click at [527, 264] on img "open lightbox" at bounding box center [533, 287] width 248 height 134
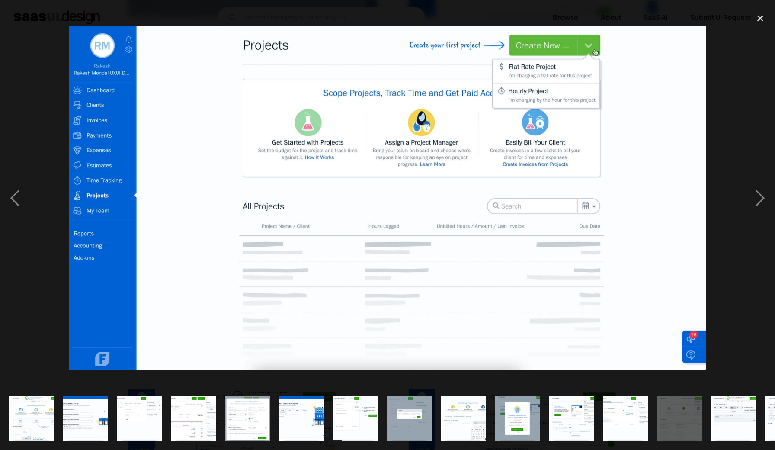
scroll to position [0, 421]
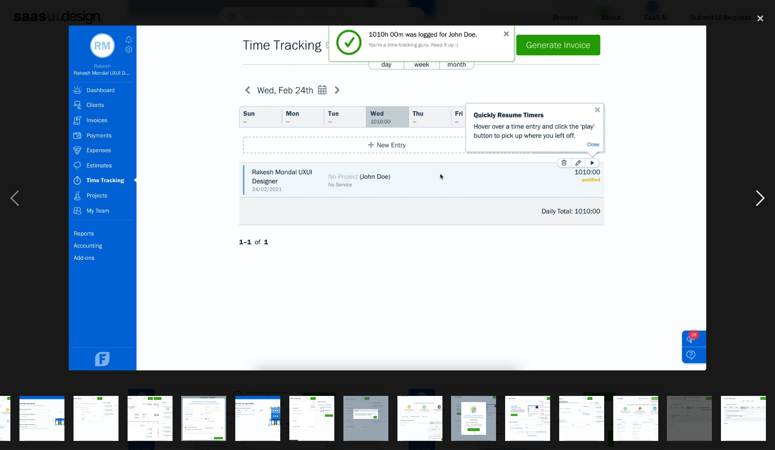
click at [760, 202] on div "next image" at bounding box center [759, 198] width 29 height 378
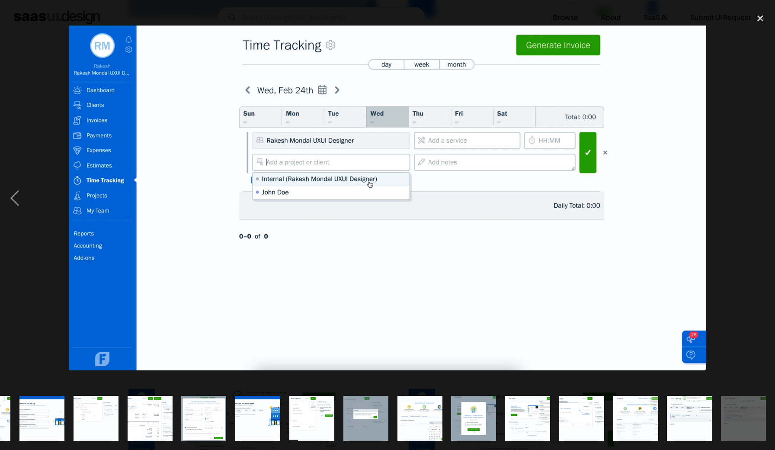
click at [760, 202] on div "next image" at bounding box center [759, 198] width 29 height 378
click at [755, 20] on div "close lightbox" at bounding box center [759, 18] width 29 height 19
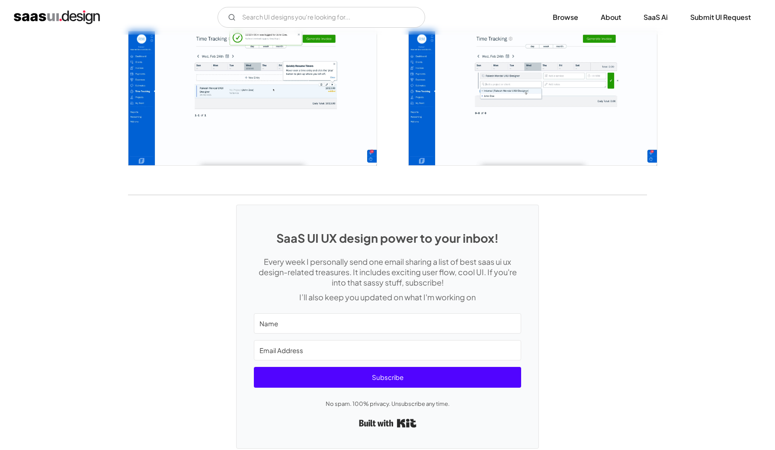
scroll to position [1526, 0]
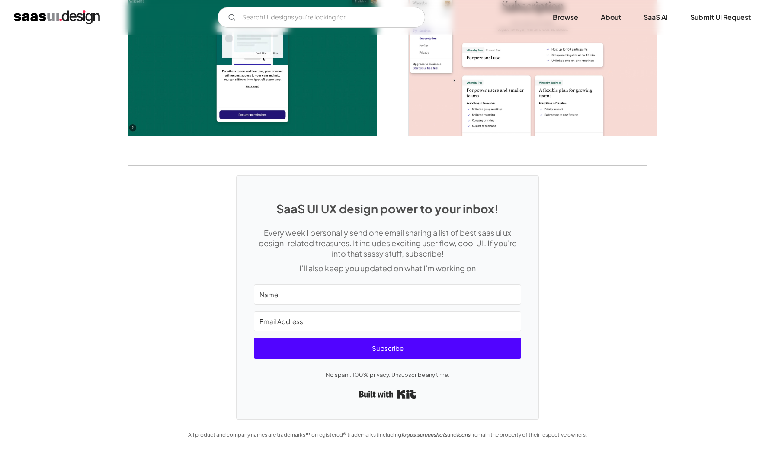
scroll to position [1599, 0]
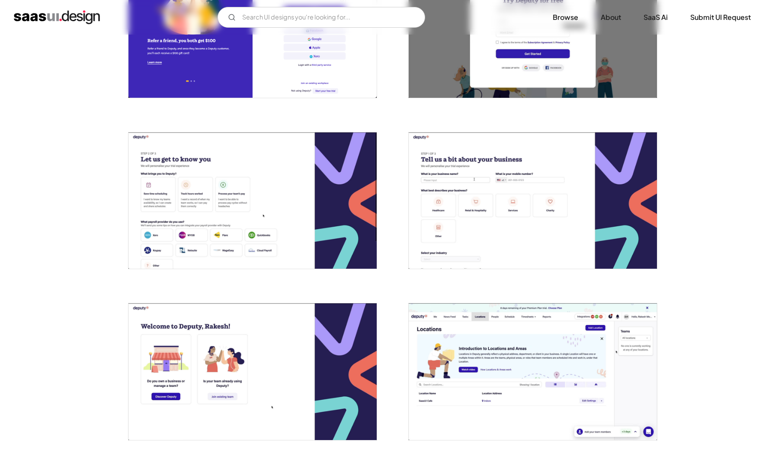
scroll to position [268, 0]
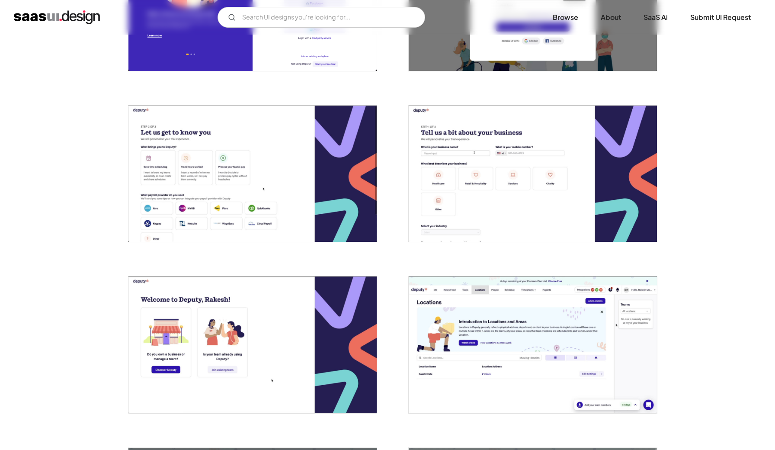
click at [217, 183] on img "open lightbox" at bounding box center [252, 174] width 248 height 136
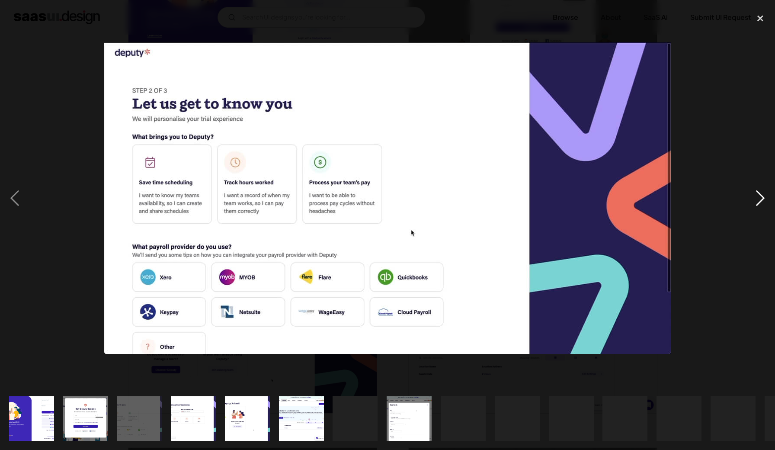
click at [758, 198] on div "next image" at bounding box center [759, 198] width 29 height 378
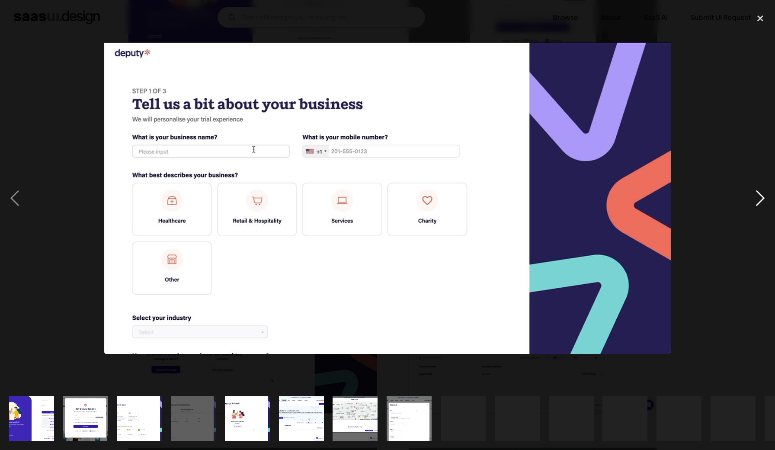
click at [758, 198] on div "next image" at bounding box center [759, 198] width 29 height 378
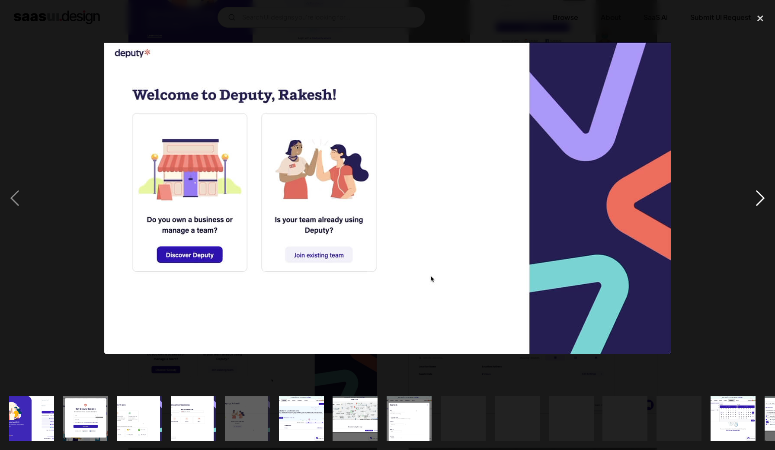
click at [758, 198] on div "next image" at bounding box center [759, 198] width 29 height 378
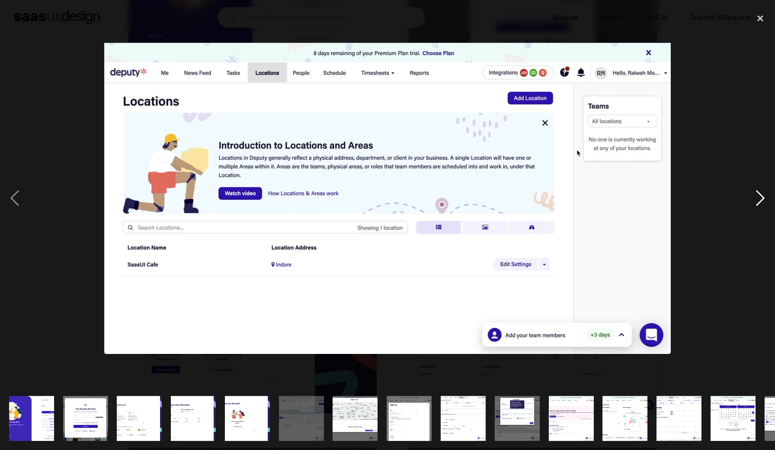
click at [759, 197] on div "next image" at bounding box center [759, 198] width 29 height 378
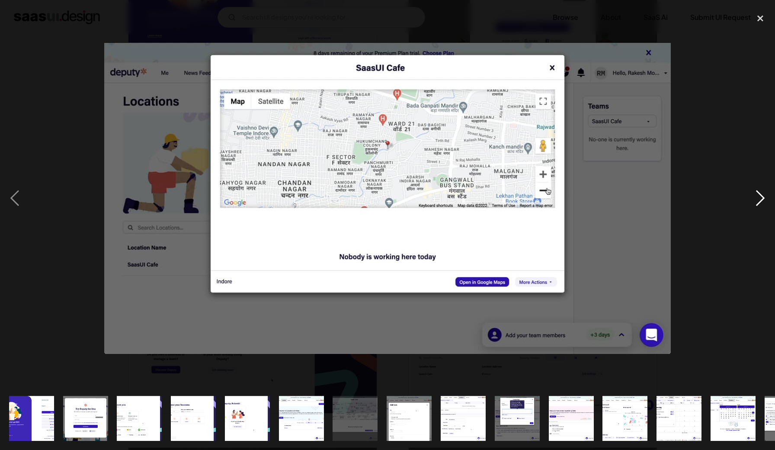
click at [759, 197] on div "next image" at bounding box center [759, 198] width 29 height 378
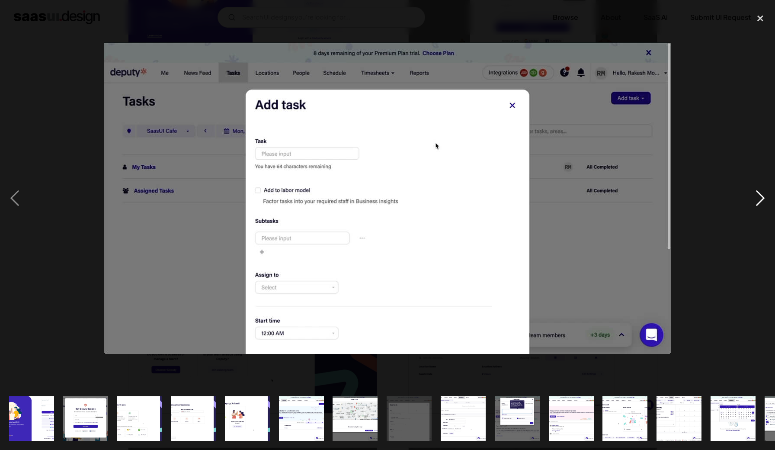
click at [759, 197] on div "next image" at bounding box center [759, 198] width 29 height 378
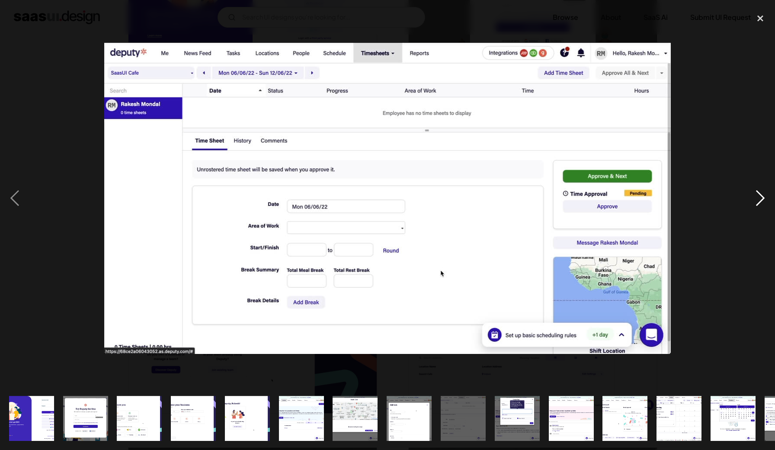
click at [759, 197] on div "next image" at bounding box center [759, 198] width 29 height 378
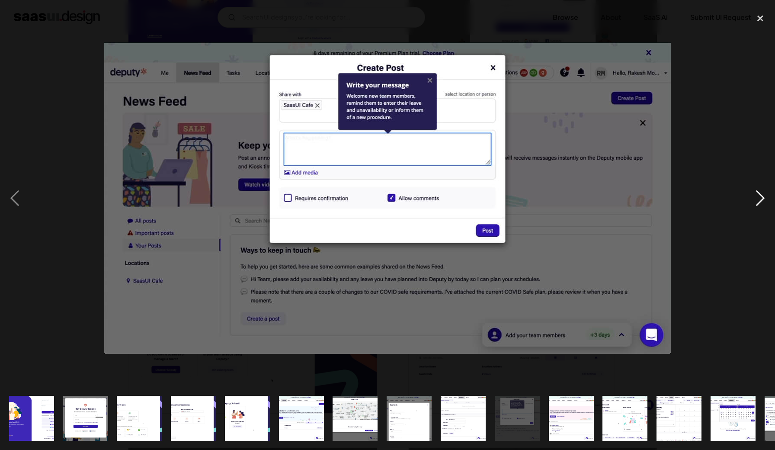
click at [759, 197] on div "next image" at bounding box center [759, 198] width 29 height 378
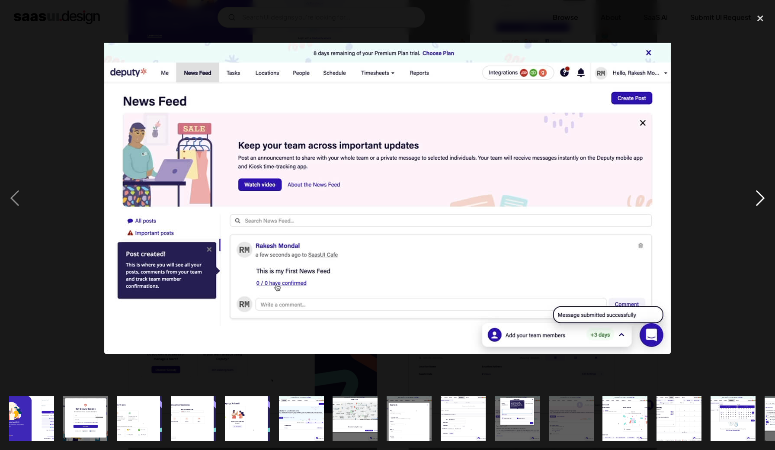
click at [759, 197] on div "next image" at bounding box center [759, 198] width 29 height 378
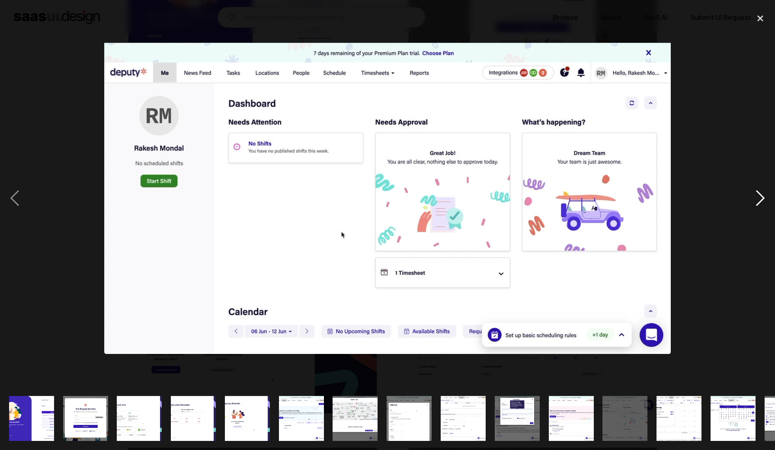
click at [759, 197] on div "next image" at bounding box center [759, 198] width 29 height 378
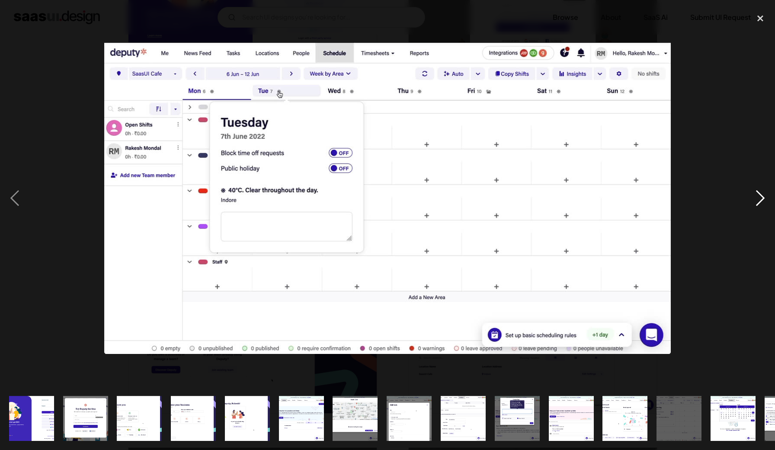
click at [759, 197] on div "next image" at bounding box center [759, 198] width 29 height 378
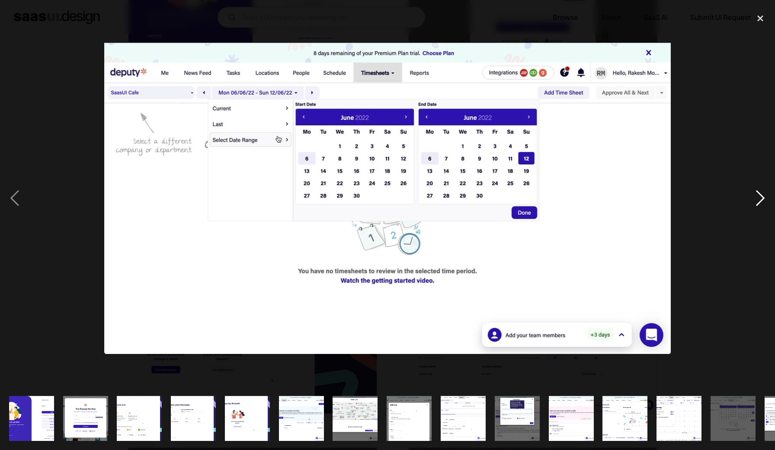
click at [759, 197] on div "next image" at bounding box center [759, 198] width 29 height 378
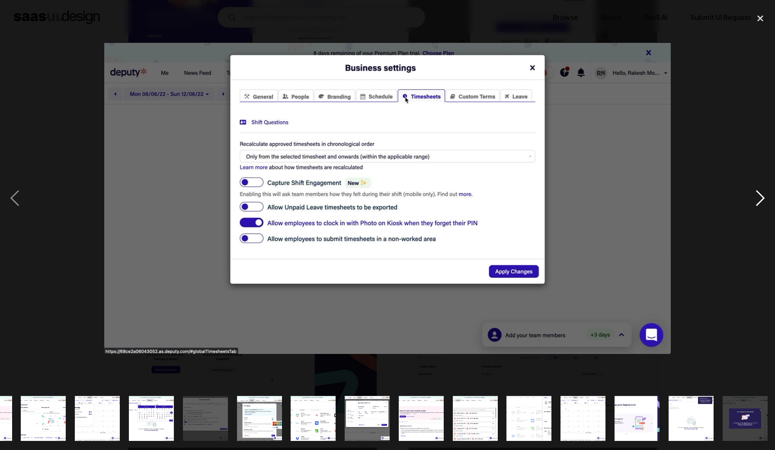
scroll to position [0, 583]
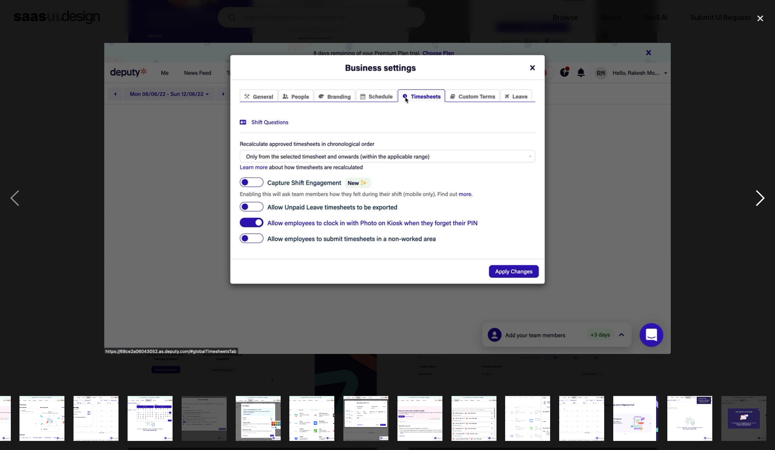
click at [759, 196] on div "next image" at bounding box center [759, 198] width 29 height 378
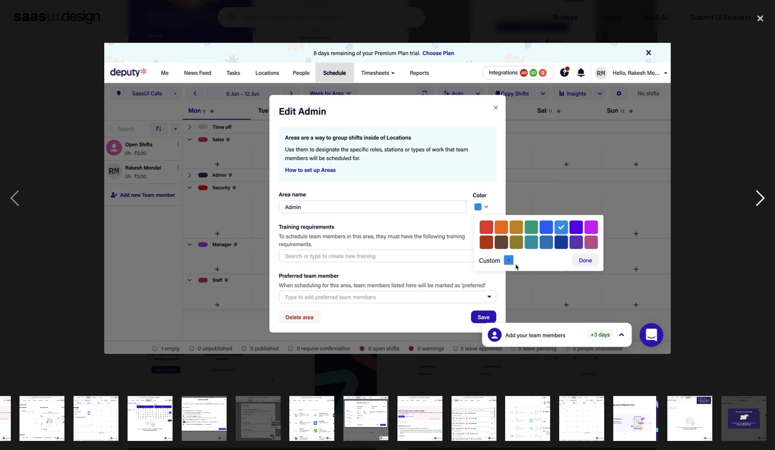
click at [759, 196] on div "next image" at bounding box center [759, 198] width 29 height 378
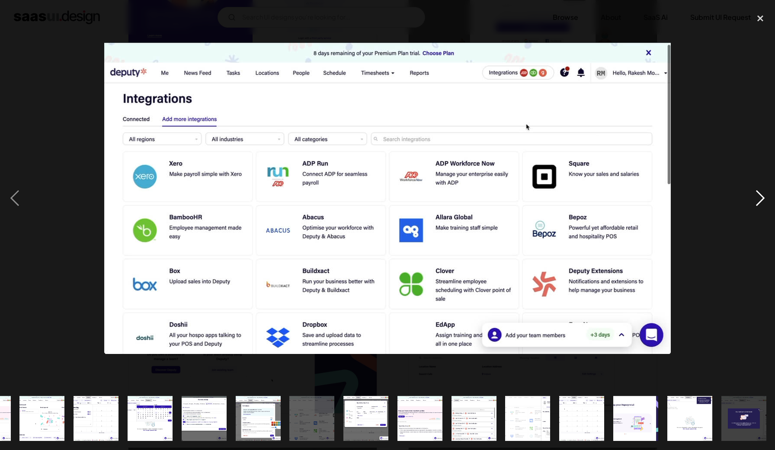
click at [759, 196] on div "next image" at bounding box center [759, 198] width 29 height 378
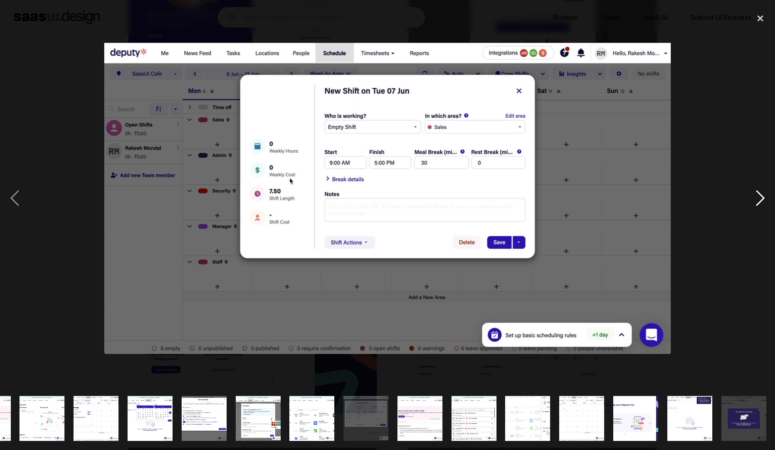
click at [759, 196] on div "next image" at bounding box center [759, 198] width 29 height 378
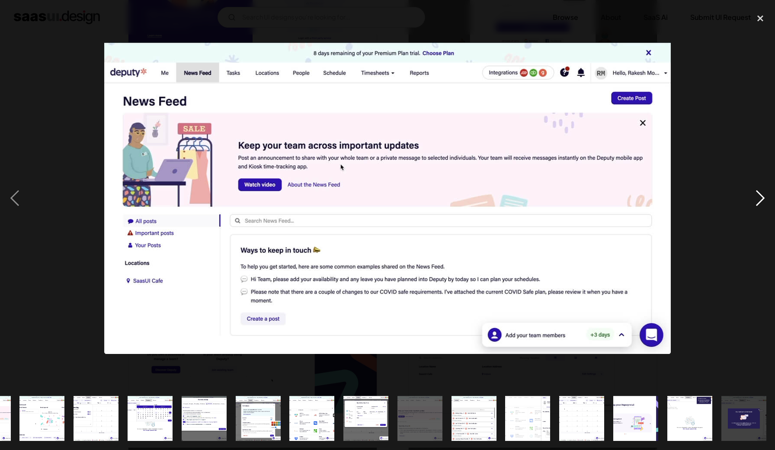
click at [759, 196] on div "next image" at bounding box center [759, 198] width 29 height 378
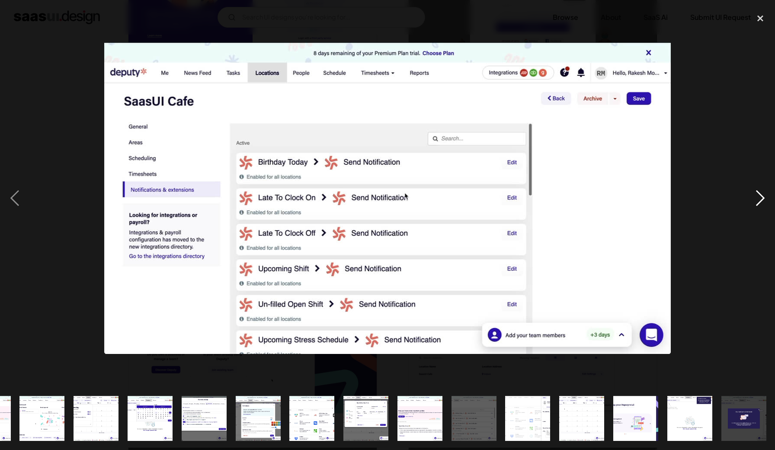
click at [763, 193] on div "next image" at bounding box center [759, 198] width 29 height 378
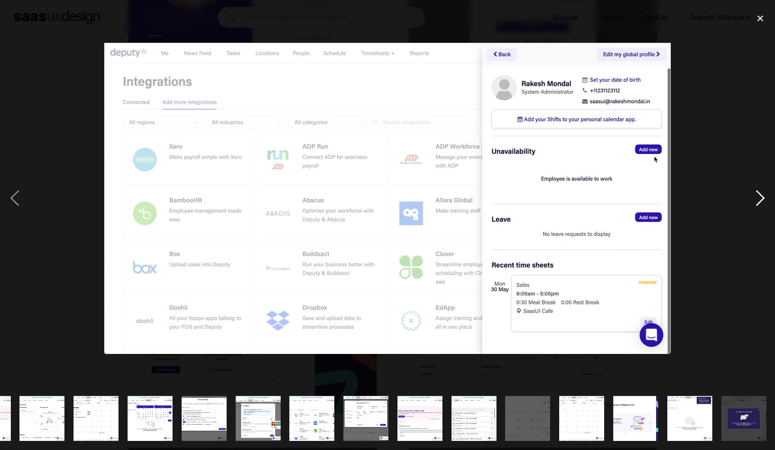
click at [763, 193] on div "next image" at bounding box center [759, 198] width 29 height 378
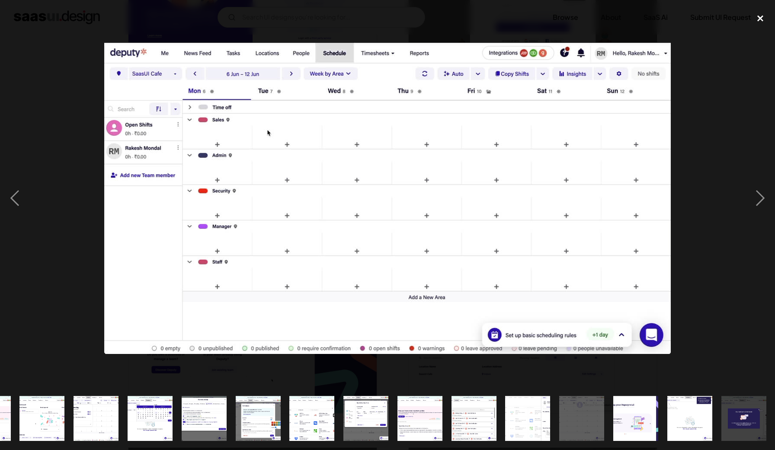
click at [760, 22] on div "close lightbox" at bounding box center [759, 18] width 29 height 19
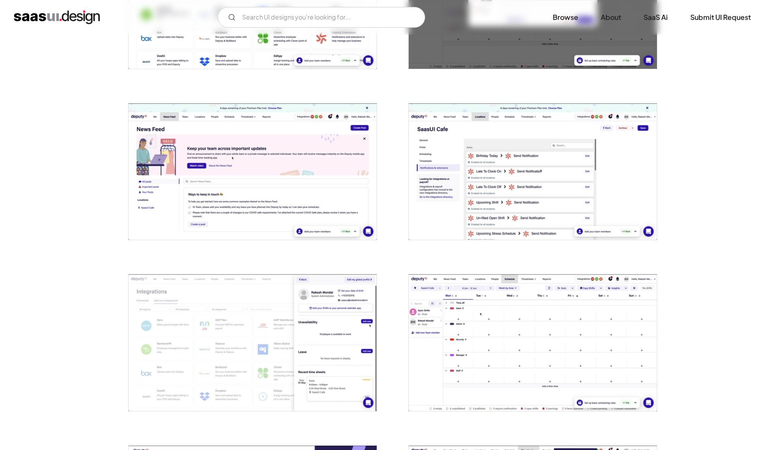
scroll to position [1638, 0]
click at [476, 186] on img "open lightbox" at bounding box center [533, 172] width 248 height 136
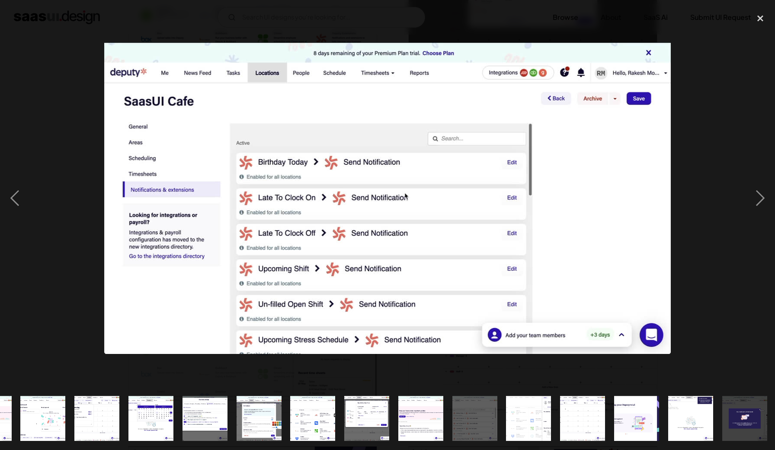
scroll to position [0, 583]
